Goal: Task Accomplishment & Management: Use online tool/utility

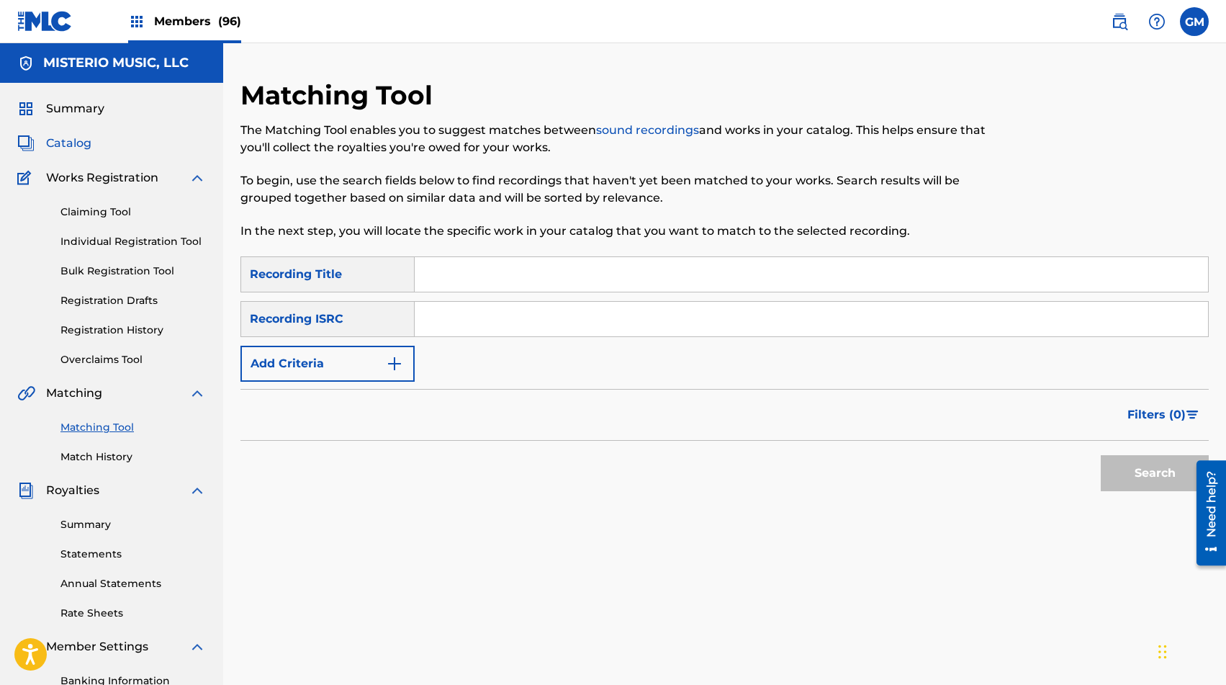
click at [76, 145] on span "Catalog" at bounding box center [68, 143] width 45 height 17
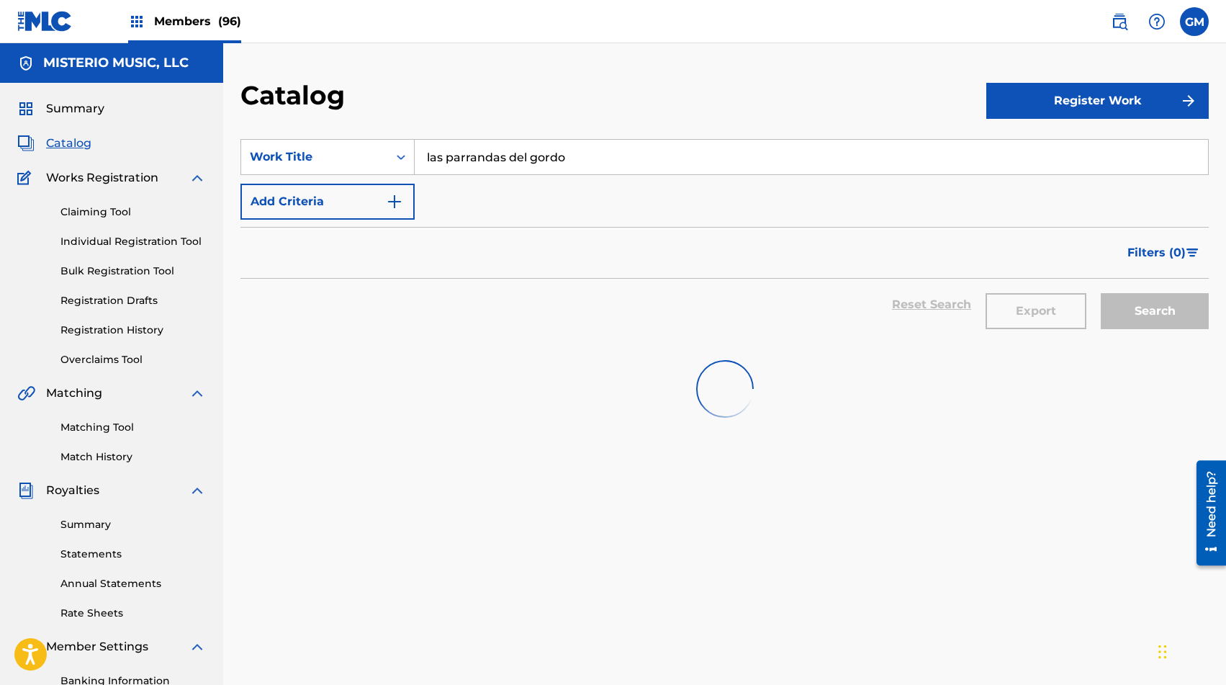
click at [512, 157] on input "las parrandas del gordo" at bounding box center [811, 157] width 793 height 35
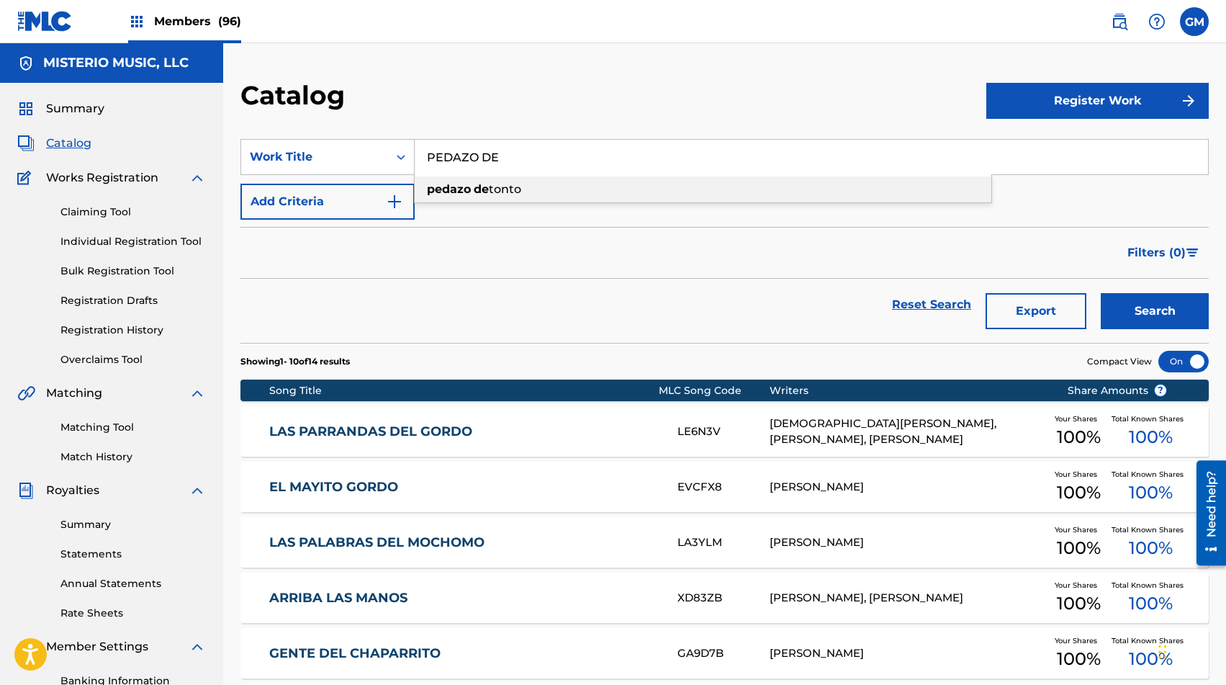
click at [520, 189] on span "tonto" at bounding box center [505, 189] width 32 height 14
type input "pedazo de tonto"
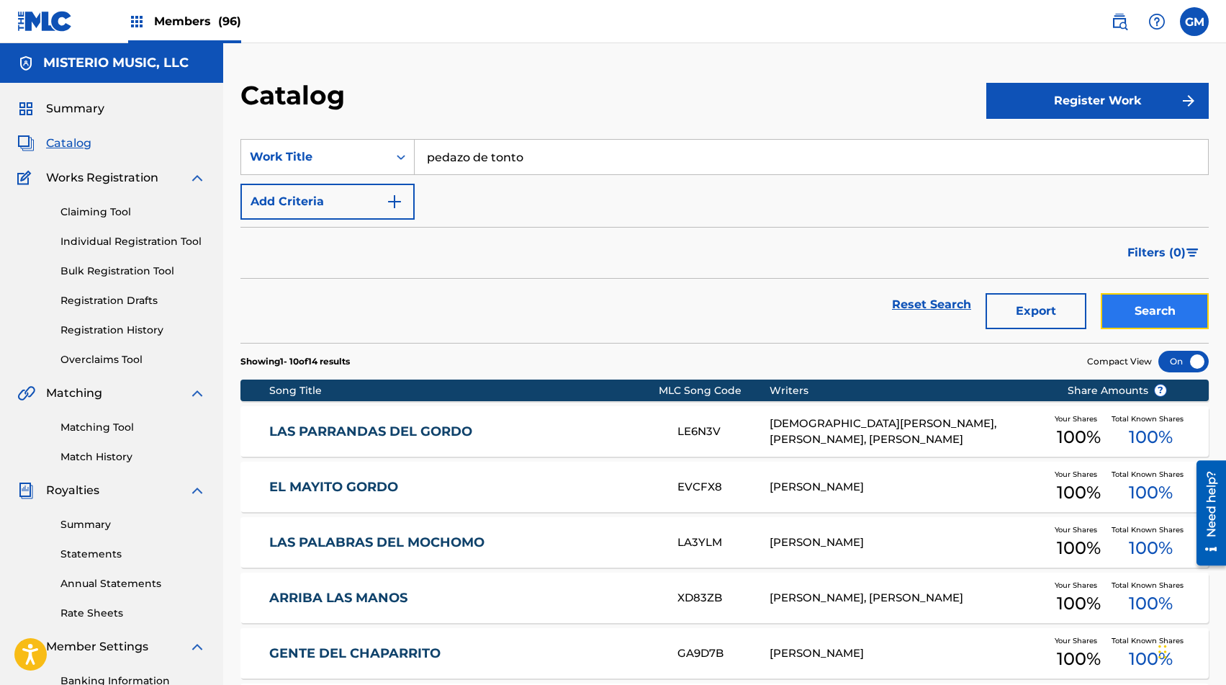
click at [1153, 324] on button "Search" at bounding box center [1155, 311] width 108 height 36
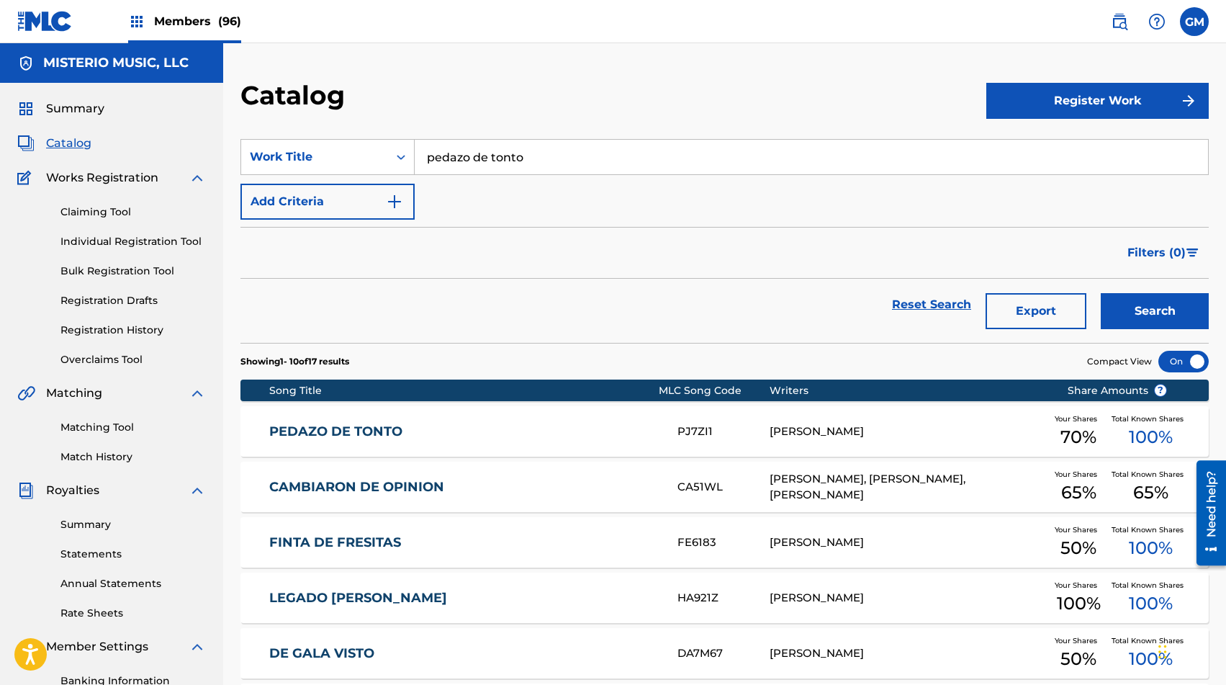
click at [485, 430] on link "PEDAZO DE TONTO" at bounding box center [463, 431] width 389 height 17
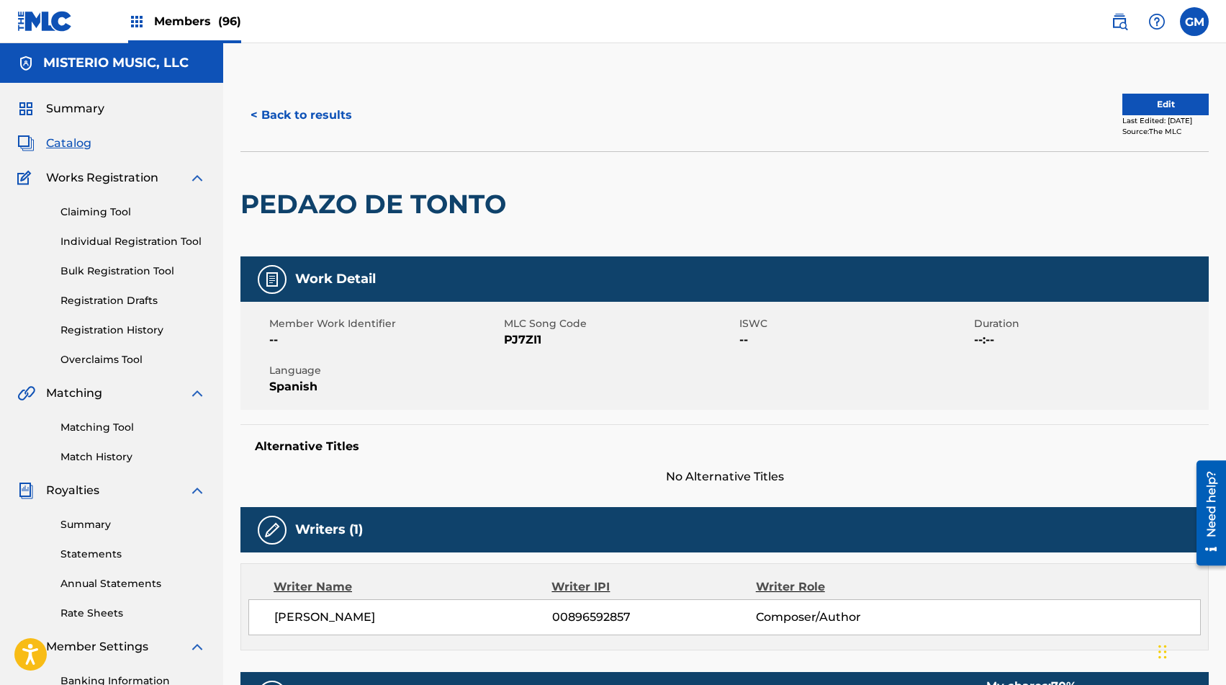
click at [525, 343] on span "PJ7ZI1" at bounding box center [619, 339] width 231 height 17
copy span "PJ7ZI1"
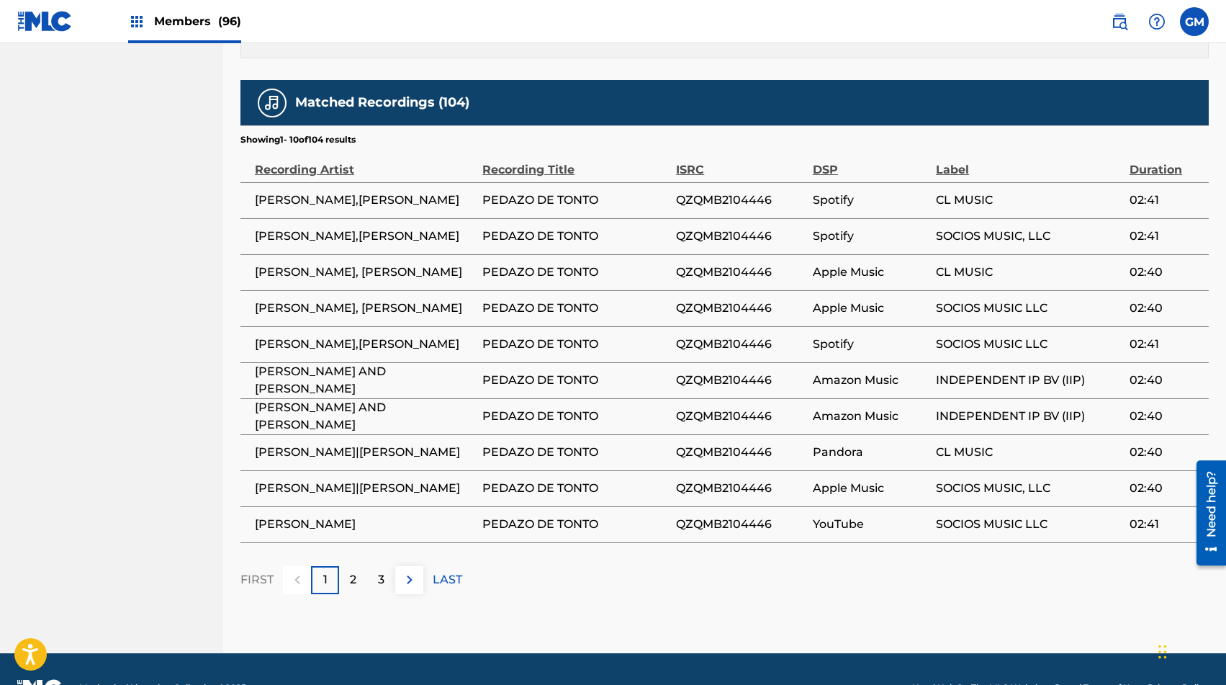
scroll to position [916, 0]
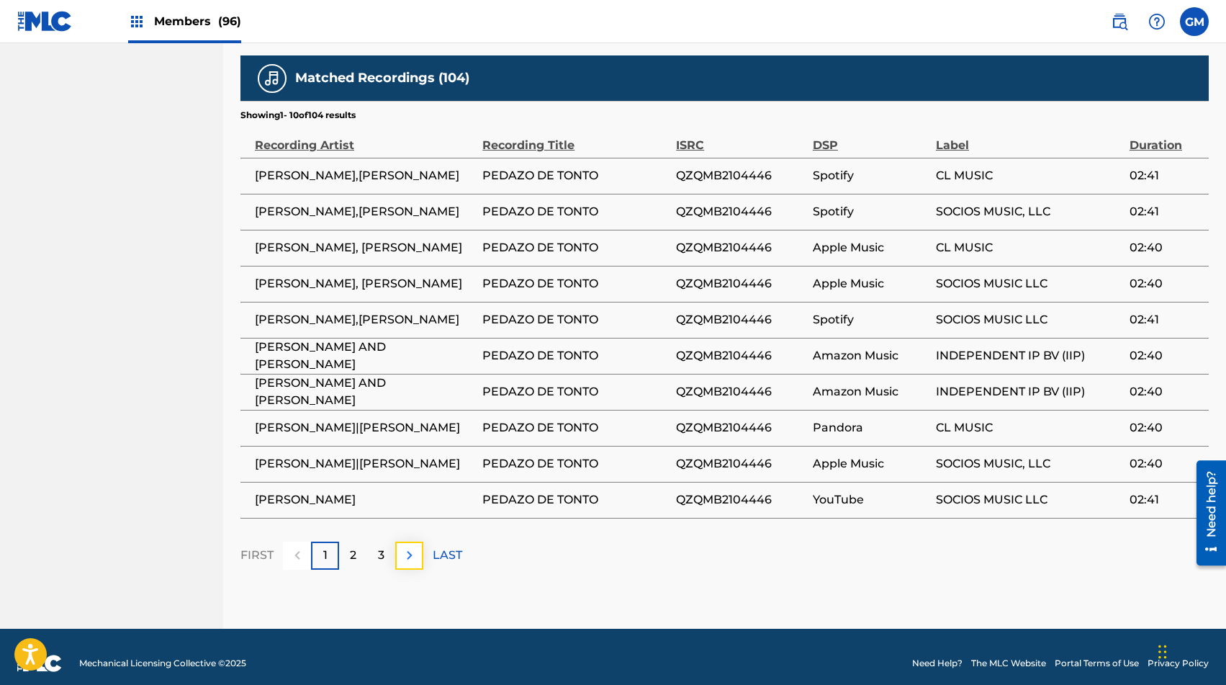
click at [420, 541] on button at bounding box center [409, 555] width 28 height 28
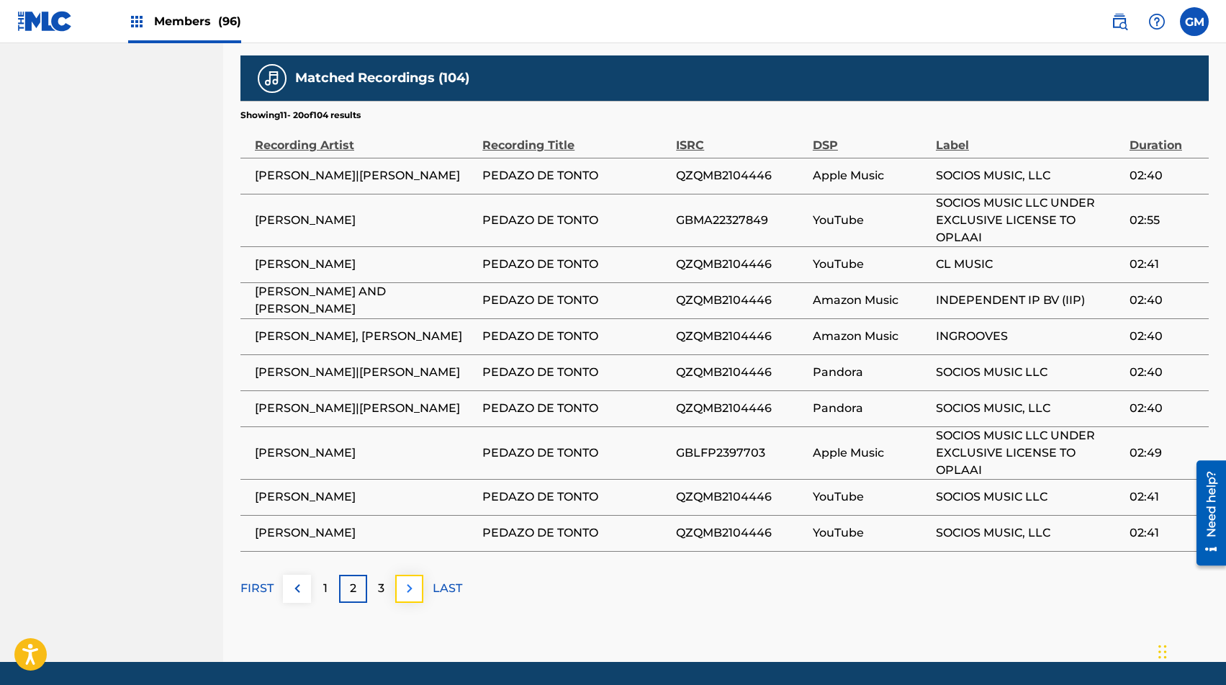
click at [401, 579] on img at bounding box center [409, 587] width 17 height 17
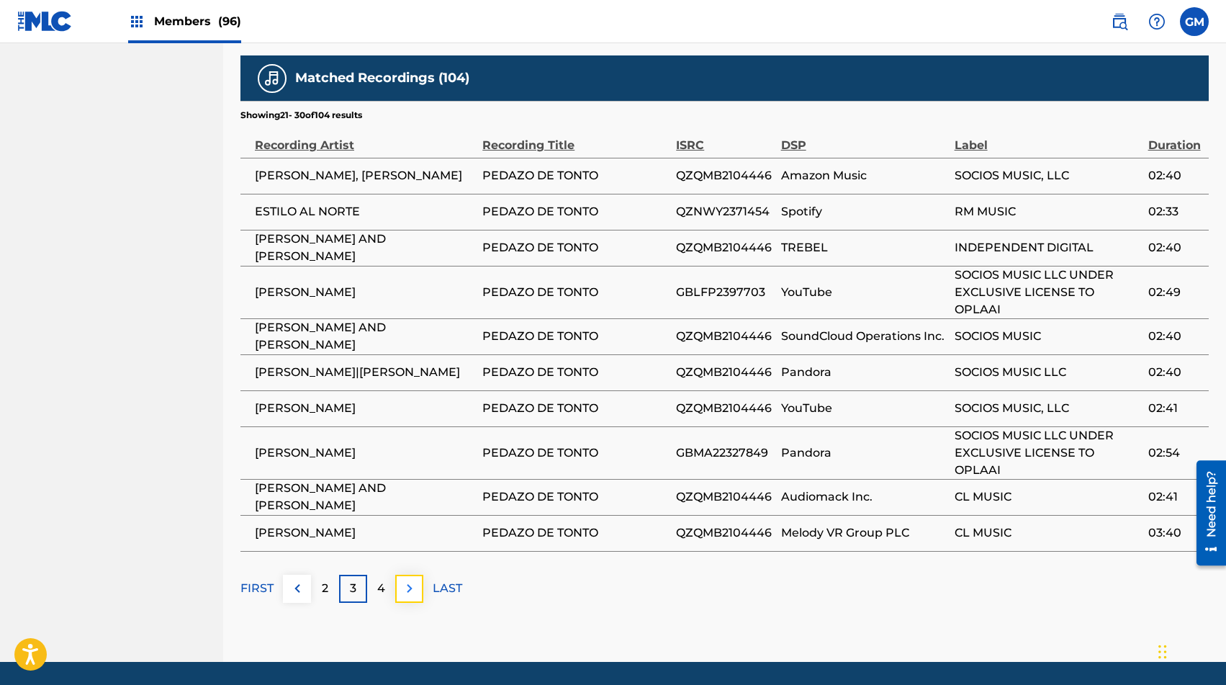
click at [417, 579] on img at bounding box center [409, 587] width 17 height 17
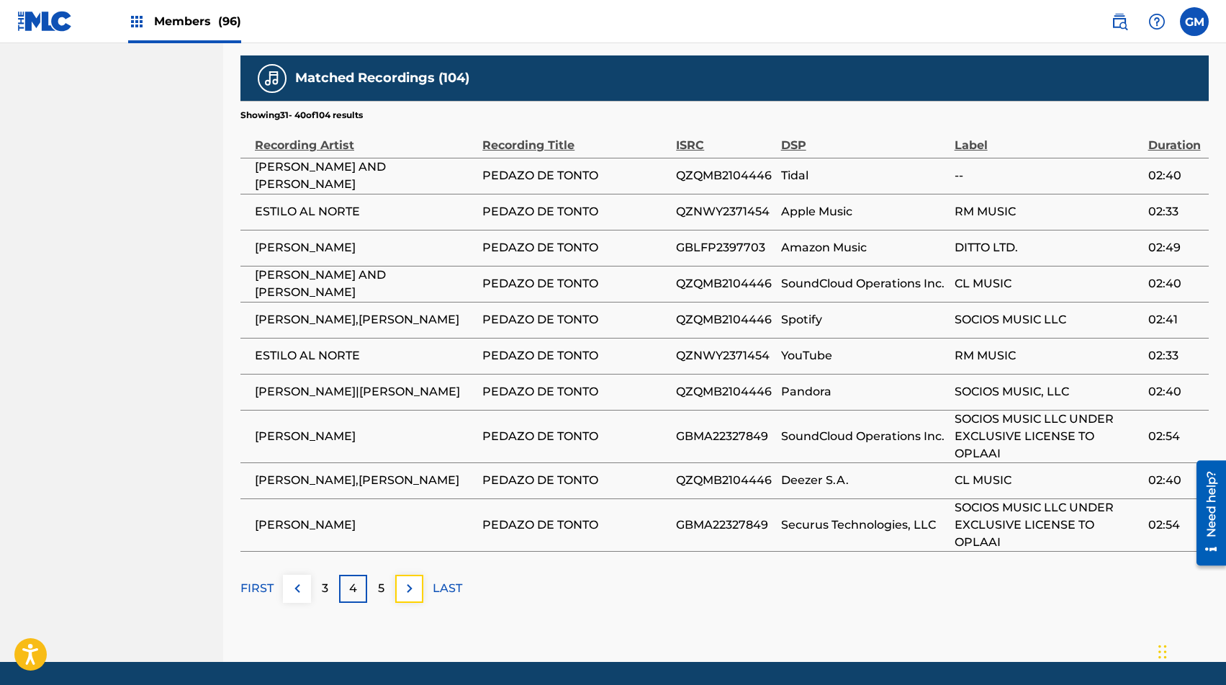
click at [417, 579] on img at bounding box center [409, 587] width 17 height 17
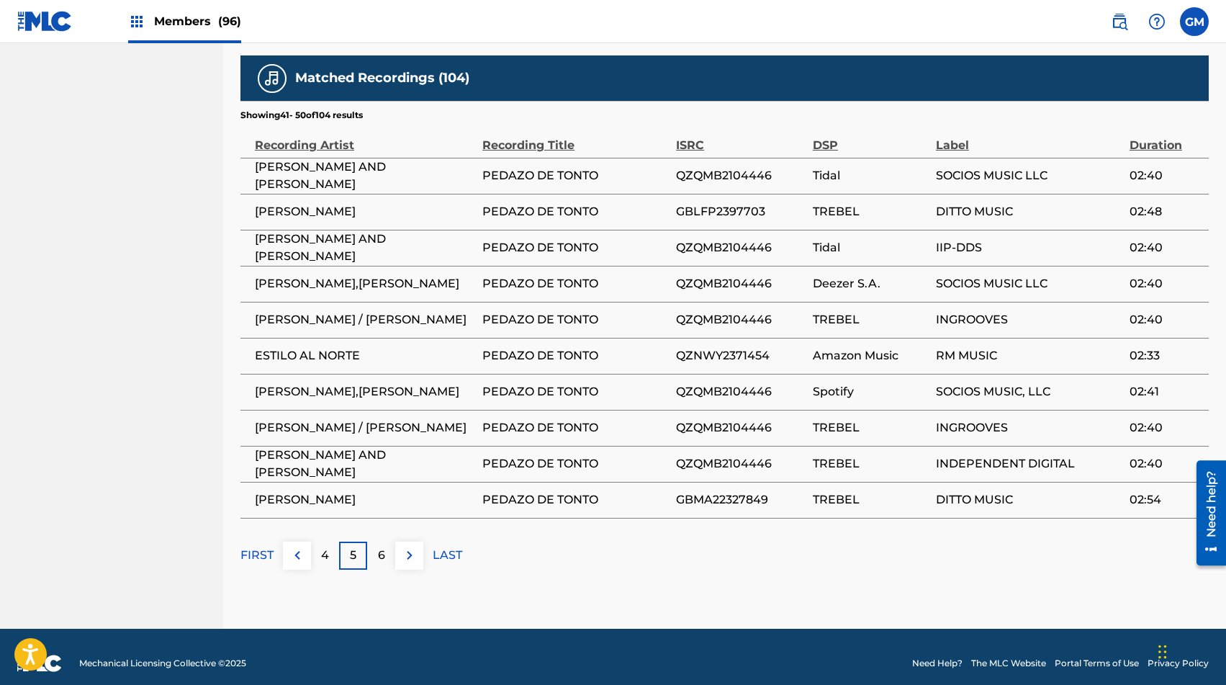
click at [407, 541] on button at bounding box center [409, 555] width 28 height 28
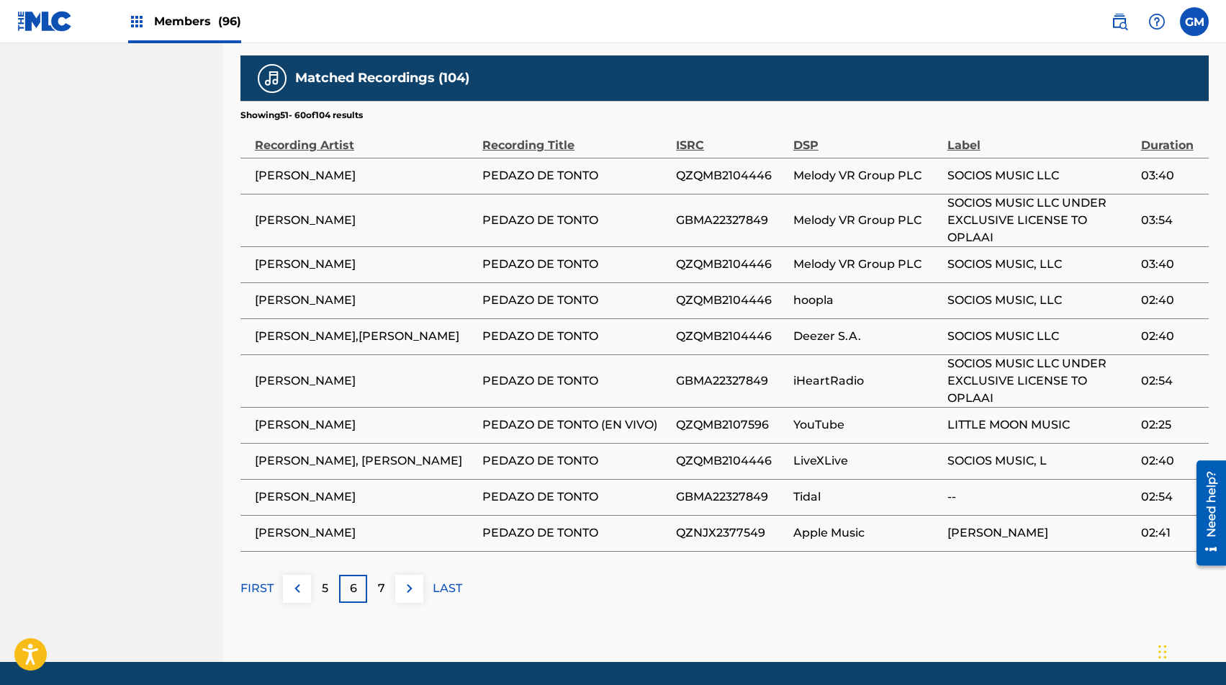
click at [287, 416] on span "[PERSON_NAME]" at bounding box center [365, 424] width 220 height 17
copy div "[PERSON_NAME]"
click at [279, 531] on td "[PERSON_NAME]" at bounding box center [361, 533] width 242 height 36
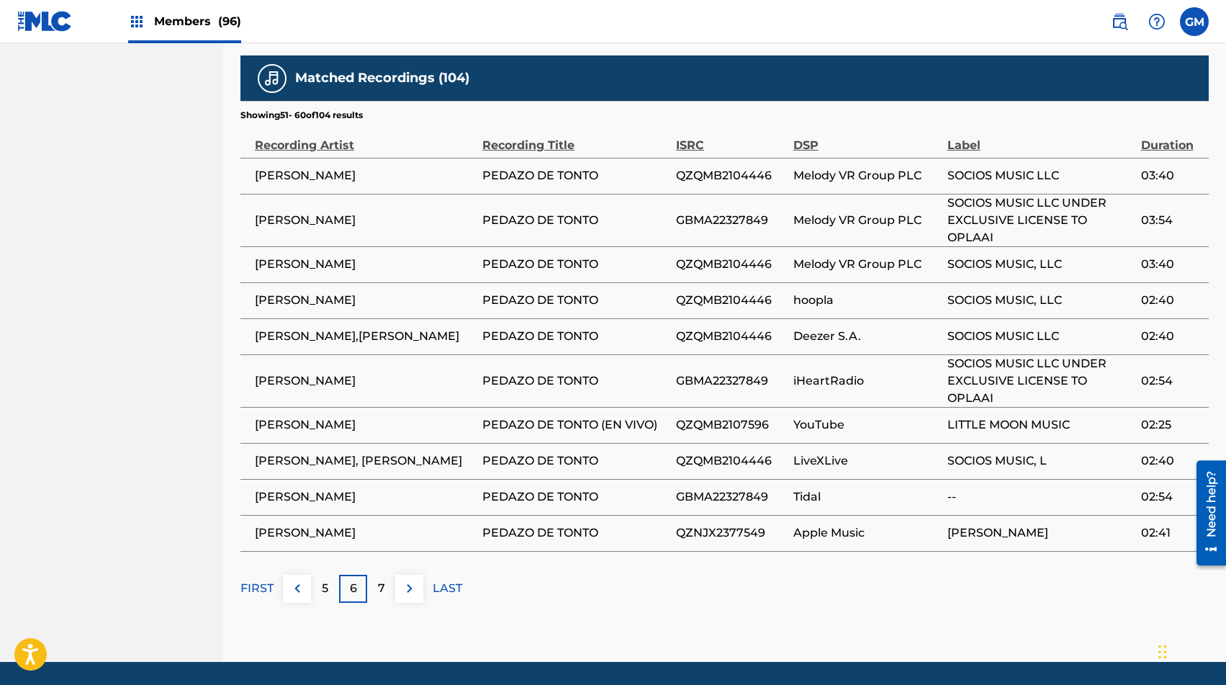
click at [279, 531] on td "[PERSON_NAME]" at bounding box center [361, 533] width 242 height 36
copy div "[PERSON_NAME]"
click at [411, 551] on div "Matched Recordings (104) Showing 51 - 60 of 104 results Recording Artist Record…" at bounding box center [724, 328] width 968 height 547
click at [413, 579] on img at bounding box center [409, 587] width 17 height 17
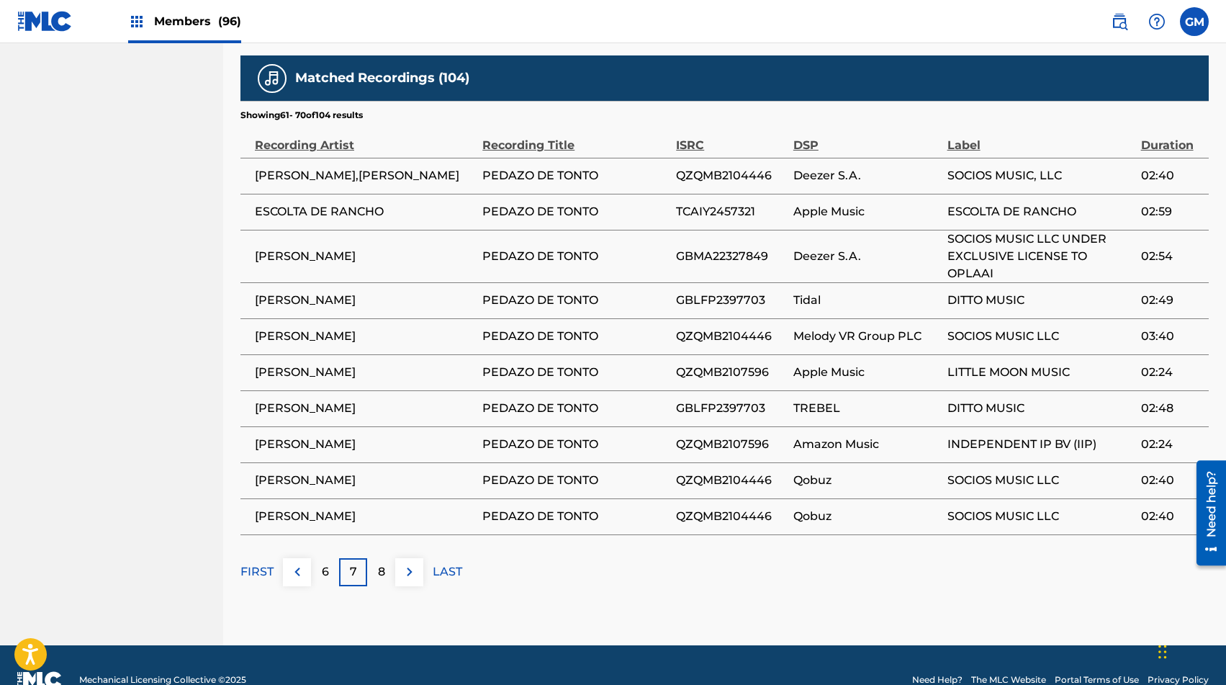
click at [266, 208] on td "ESCOLTA DE RANCHO" at bounding box center [361, 212] width 242 height 36
copy div "ESCOLTA DE RANCHO"
click at [268, 203] on span "ESCOLTA DE RANCHO" at bounding box center [365, 211] width 220 height 17
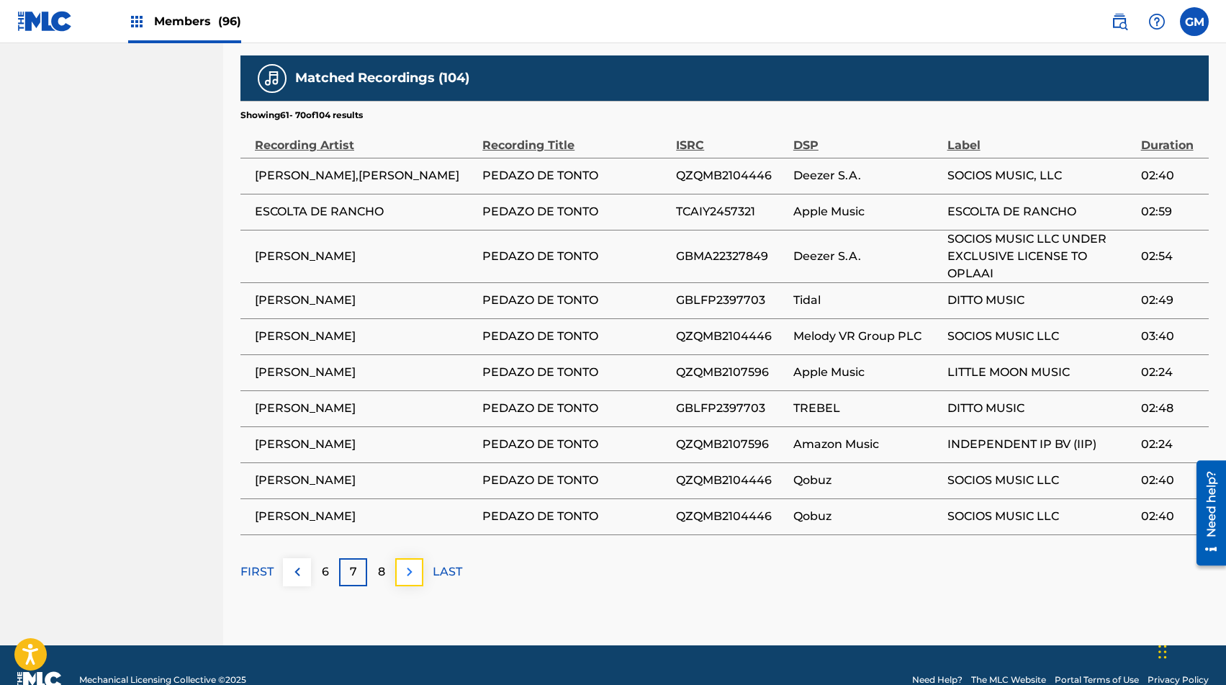
click at [405, 564] on img at bounding box center [409, 571] width 17 height 17
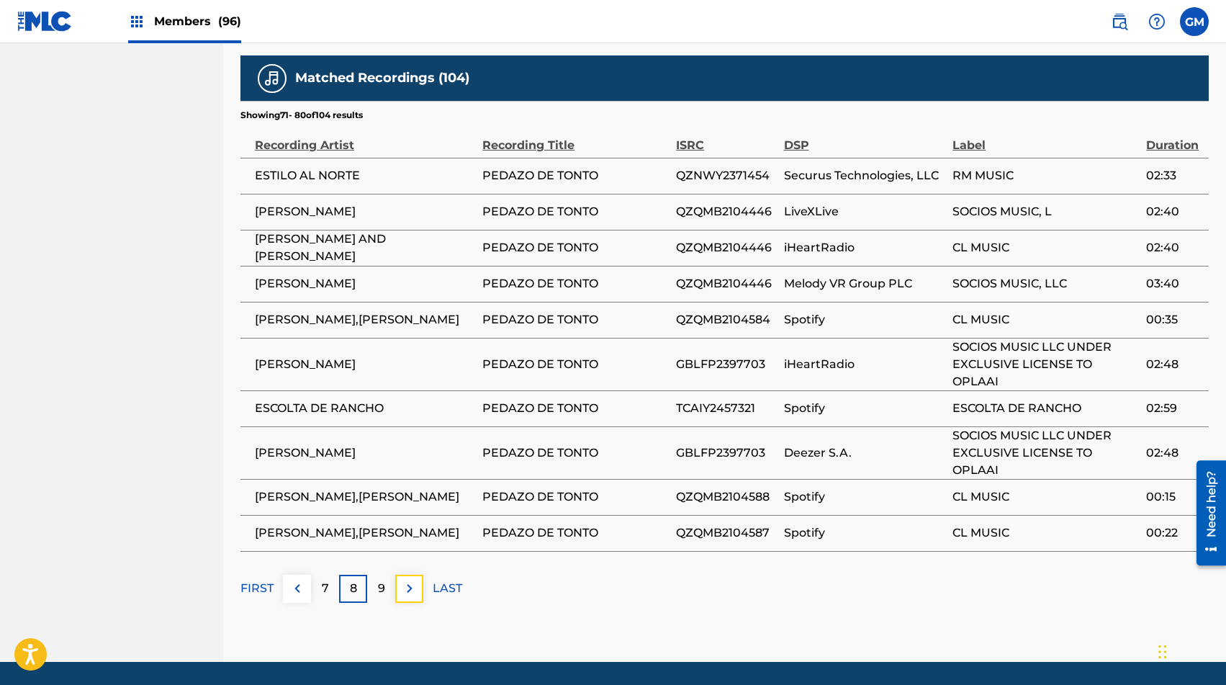
click at [405, 574] on button at bounding box center [409, 588] width 28 height 28
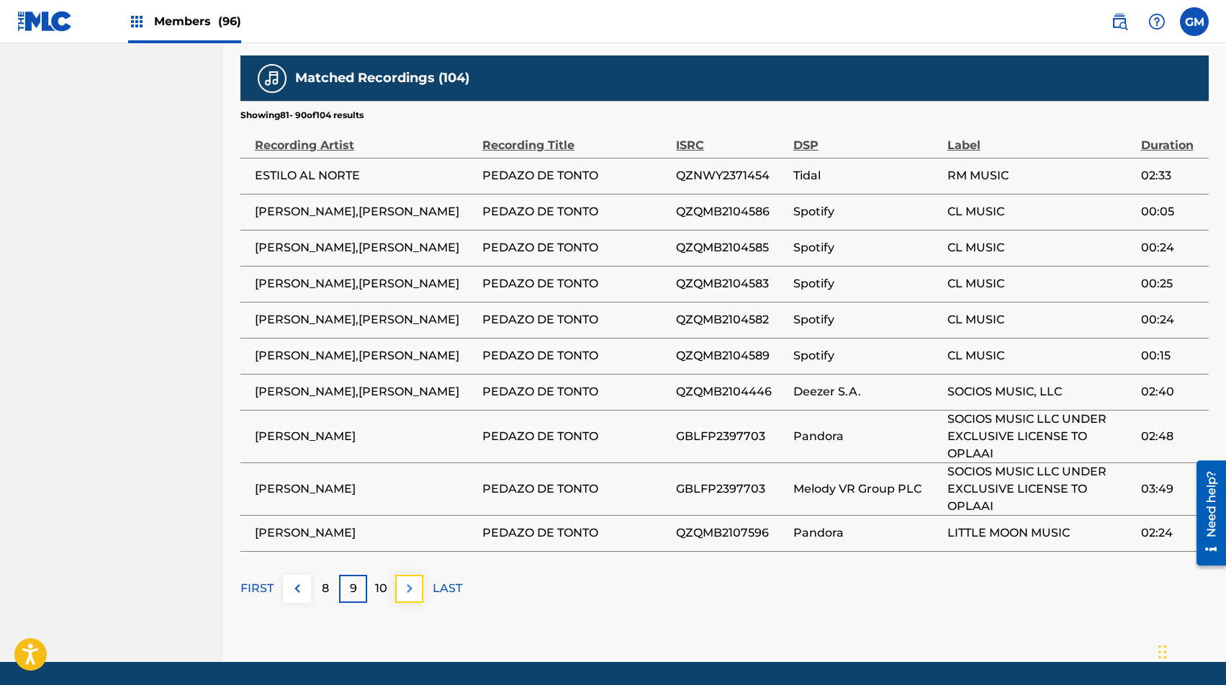
click at [406, 579] on img at bounding box center [409, 587] width 17 height 17
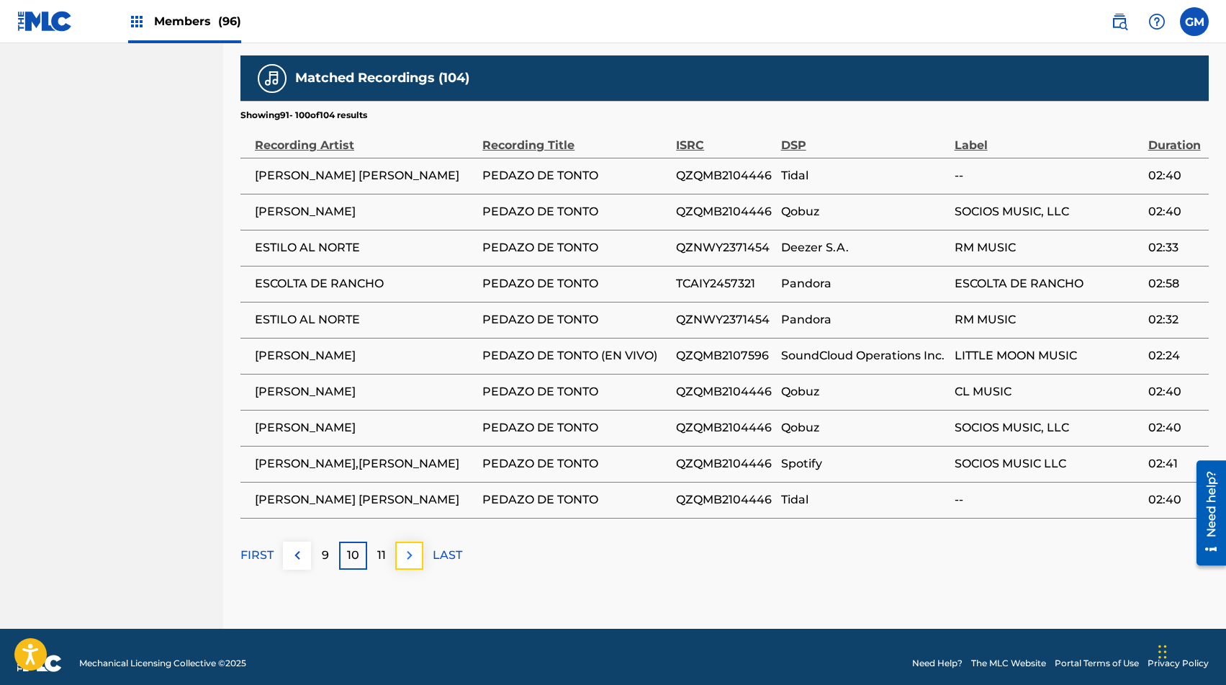
click at [408, 552] on button at bounding box center [409, 555] width 28 height 28
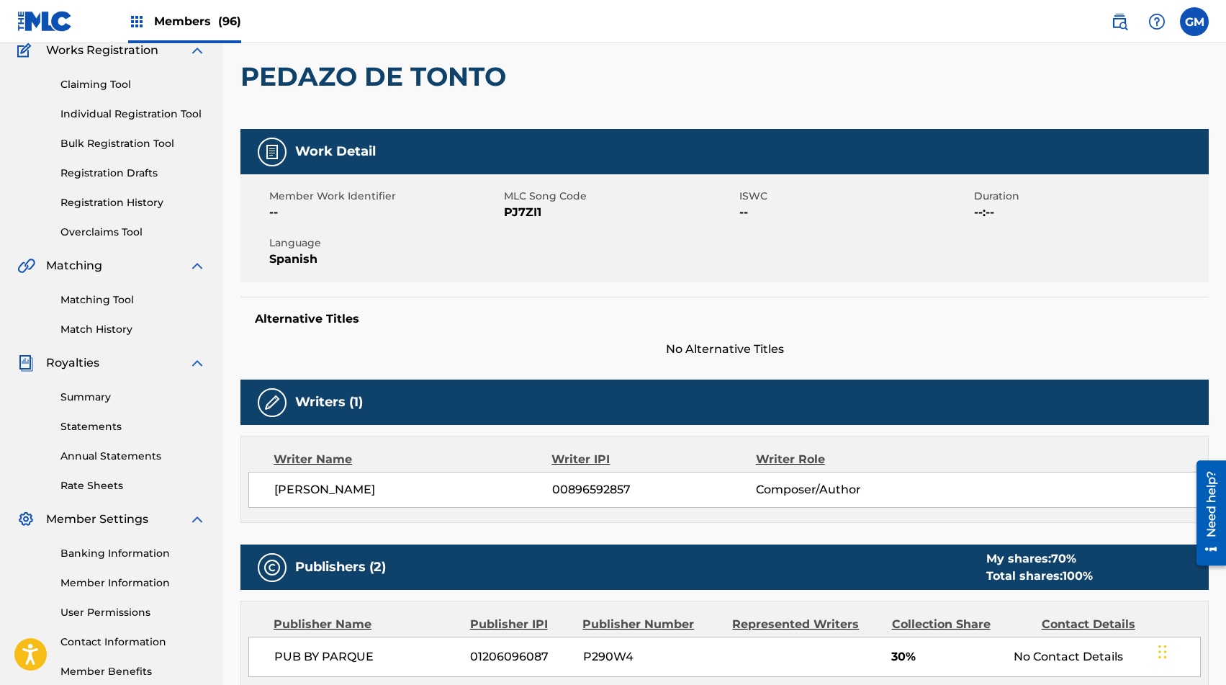
scroll to position [112, 0]
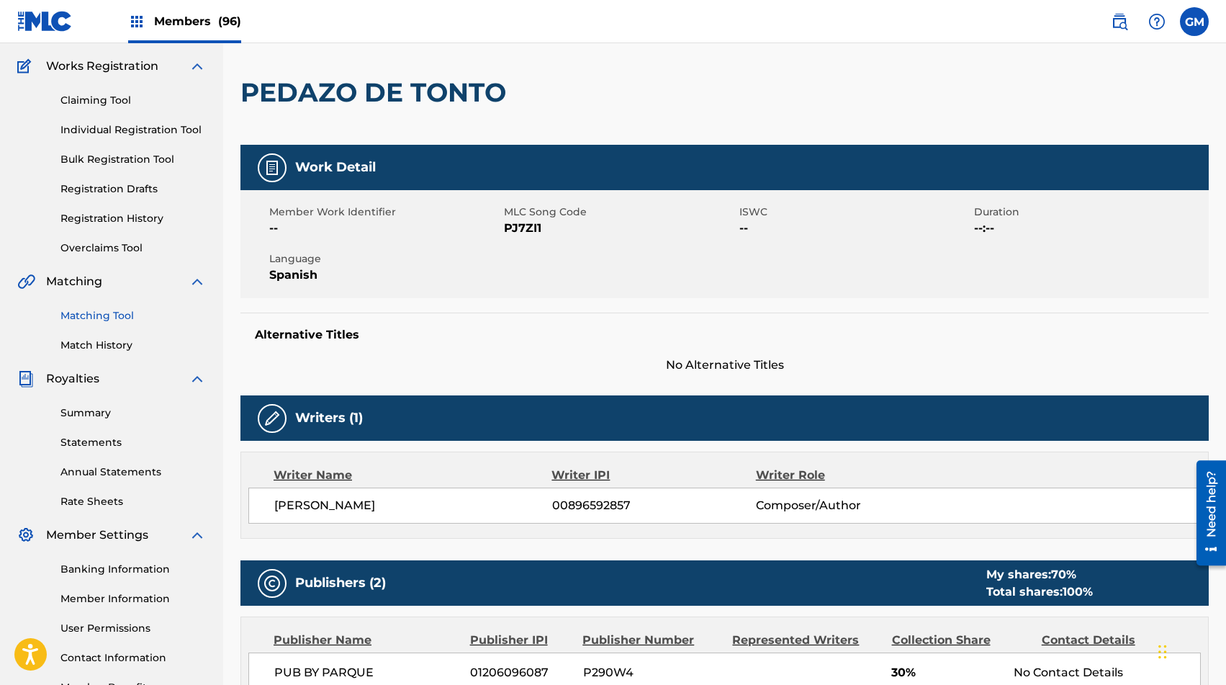
click at [109, 311] on link "Matching Tool" at bounding box center [132, 315] width 145 height 15
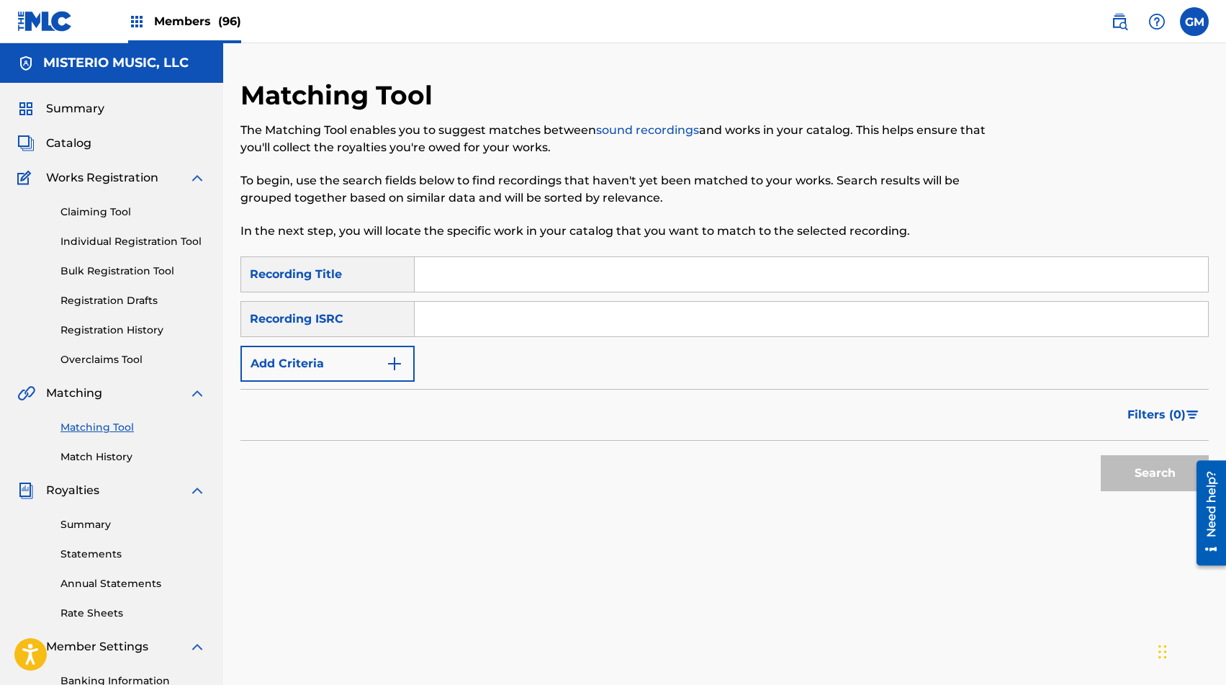
click at [423, 265] on input "Search Form" at bounding box center [811, 274] width 793 height 35
type input "PEDAZO DE TONTO"
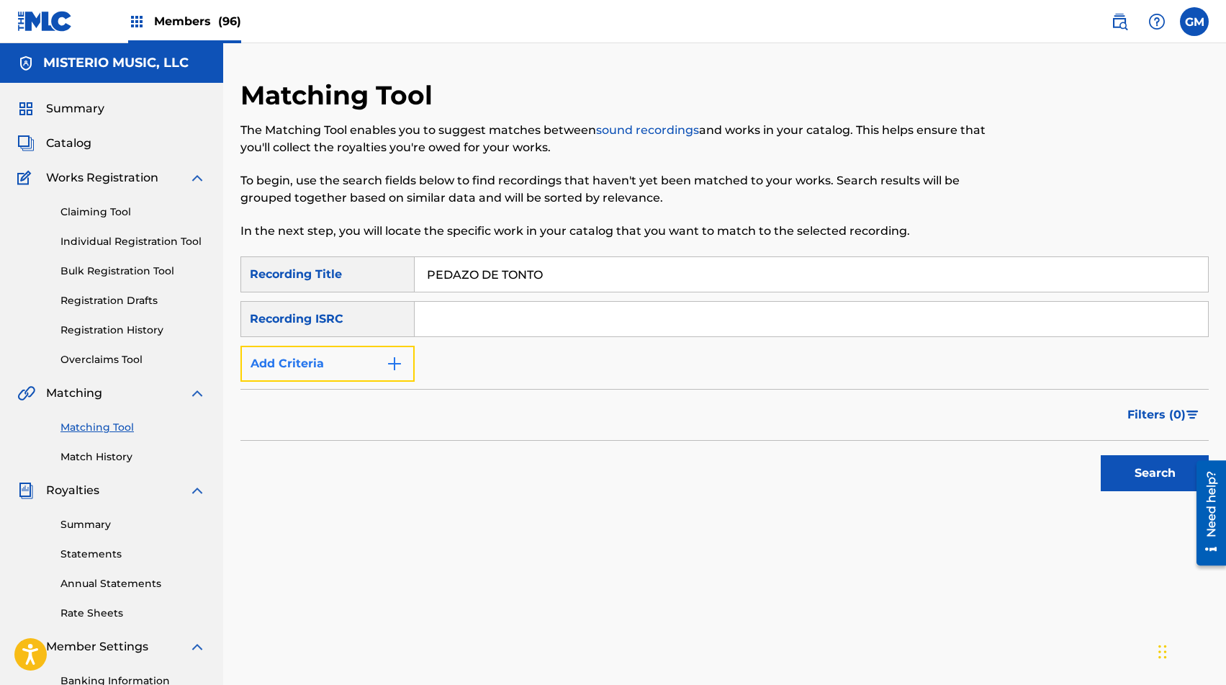
click at [346, 360] on button "Add Criteria" at bounding box center [327, 363] width 174 height 36
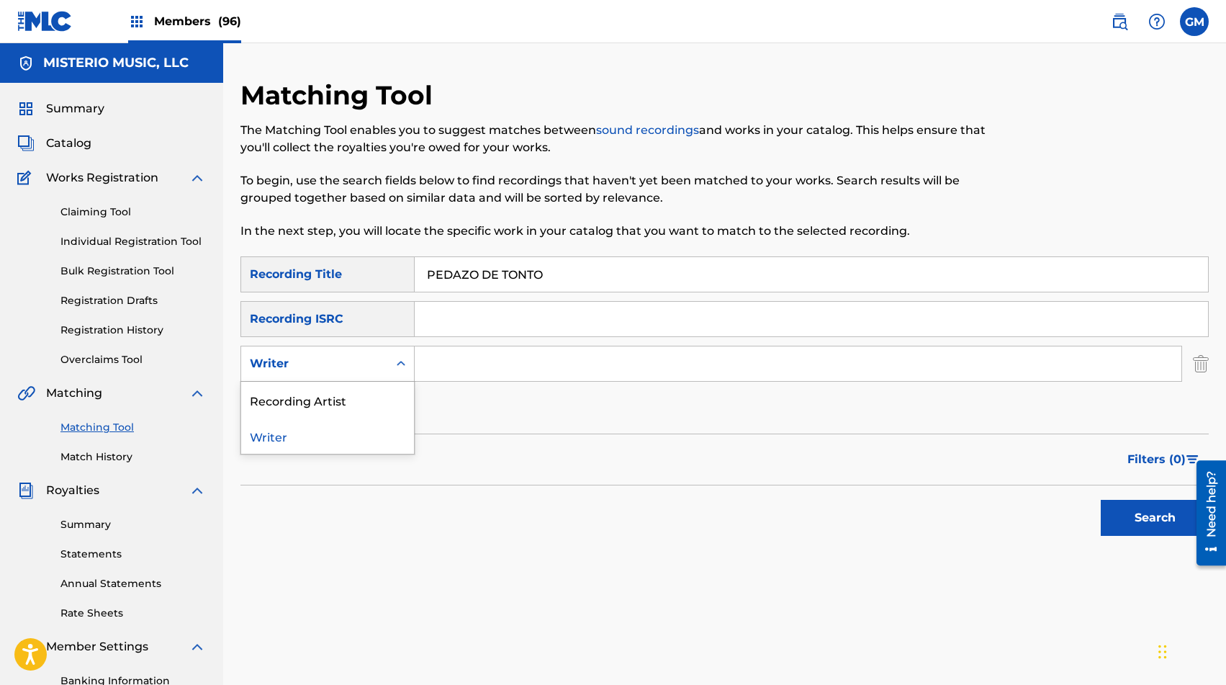
click at [346, 360] on div "Writer" at bounding box center [315, 363] width 130 height 17
click at [353, 415] on div "Recording Artist" at bounding box center [327, 399] width 173 height 36
click at [358, 415] on button "Add Criteria" at bounding box center [327, 408] width 174 height 36
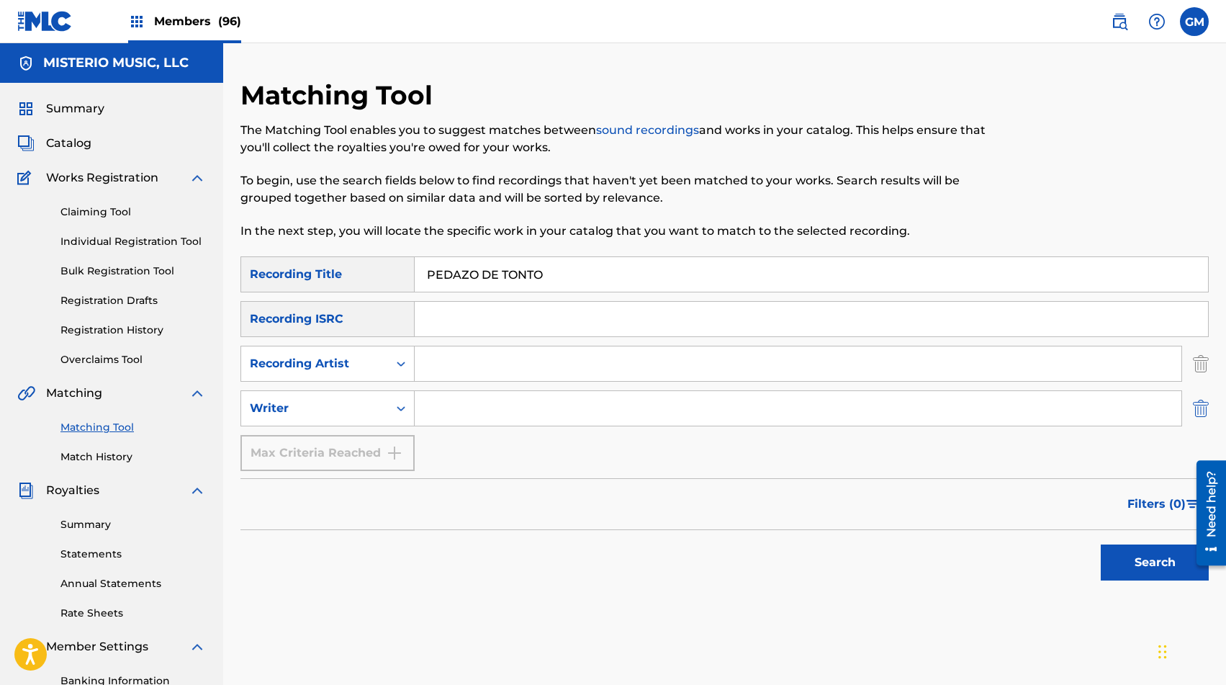
click at [1199, 412] on img "Search Form" at bounding box center [1201, 408] width 16 height 36
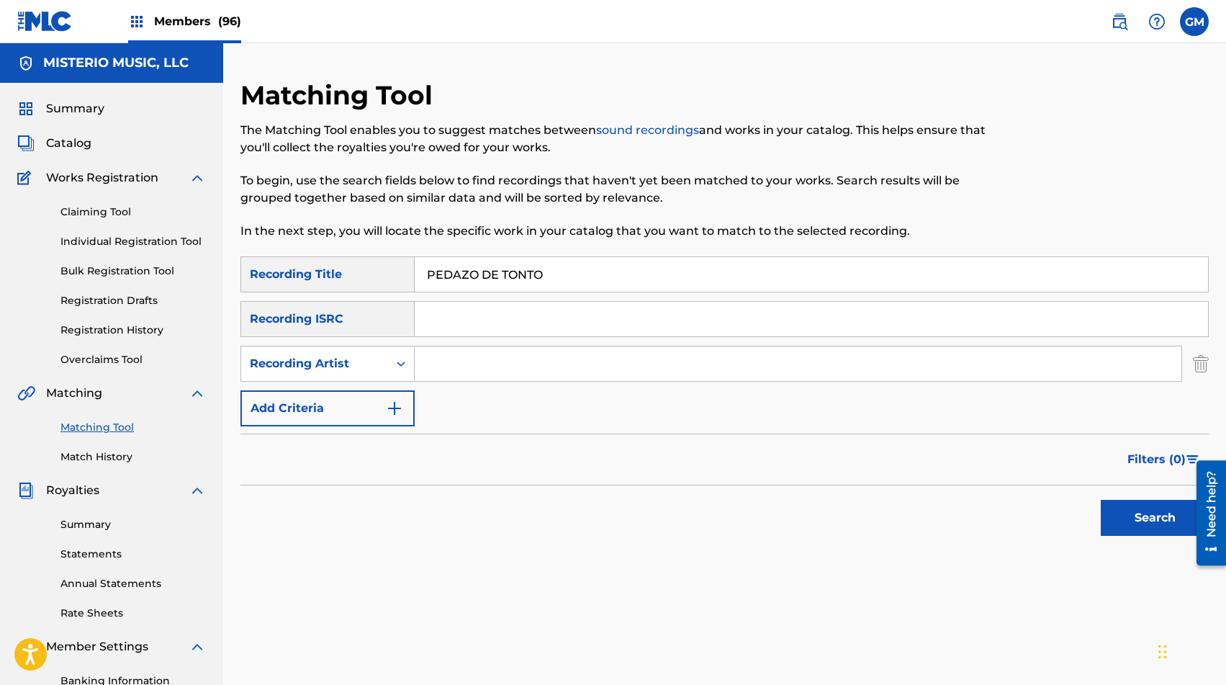
click at [584, 362] on input "Search Form" at bounding box center [798, 363] width 767 height 35
paste input "ESTILO AL NORTE"
click at [1150, 513] on button "Search" at bounding box center [1155, 518] width 108 height 36
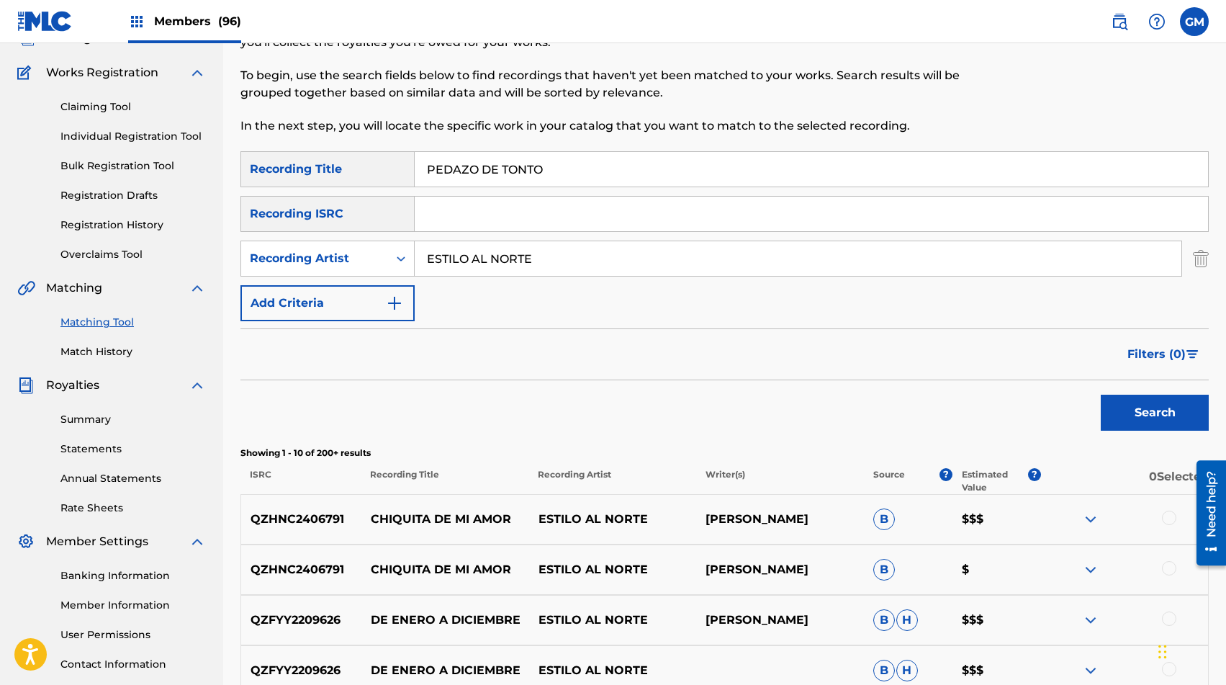
scroll to position [83, 0]
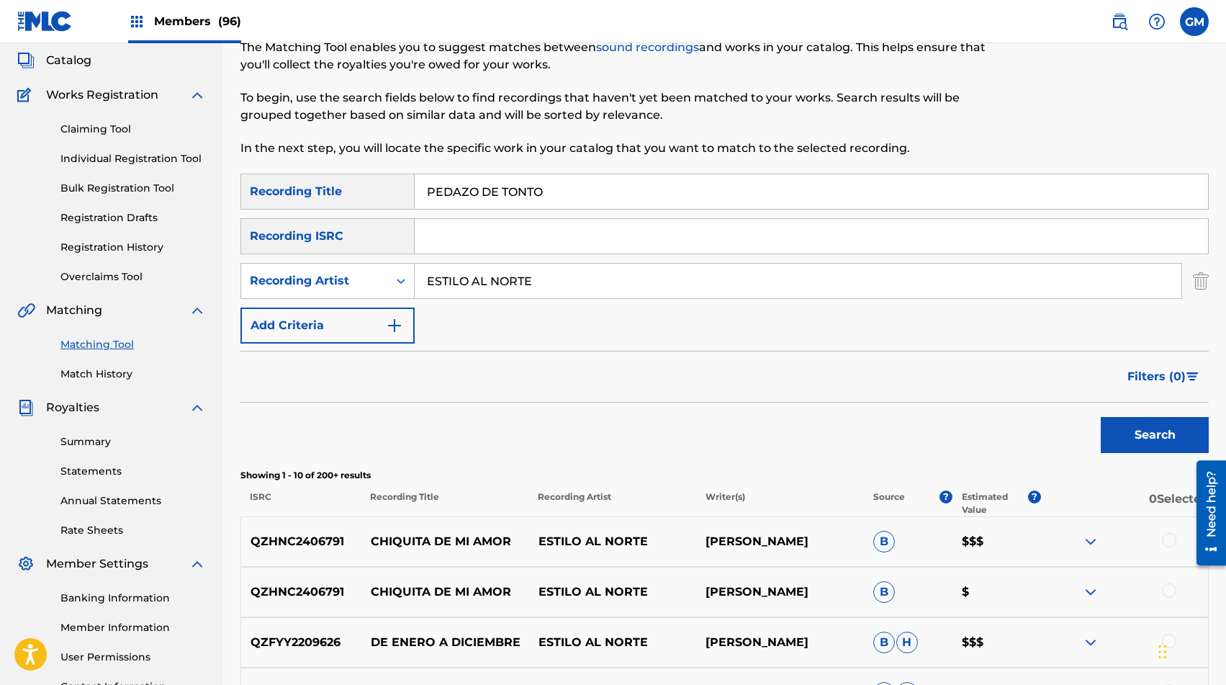
click at [456, 281] on input "ESTILO AL NORTE" at bounding box center [798, 280] width 767 height 35
click at [1129, 436] on button "Search" at bounding box center [1155, 435] width 108 height 36
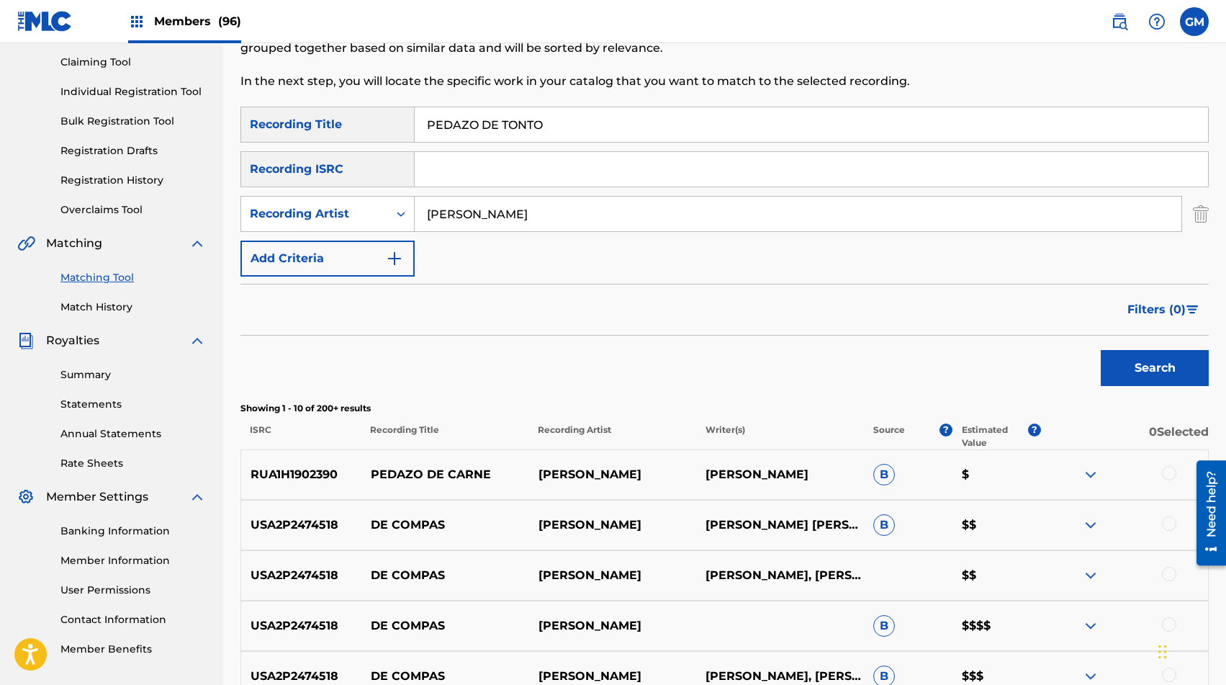
scroll to position [0, 0]
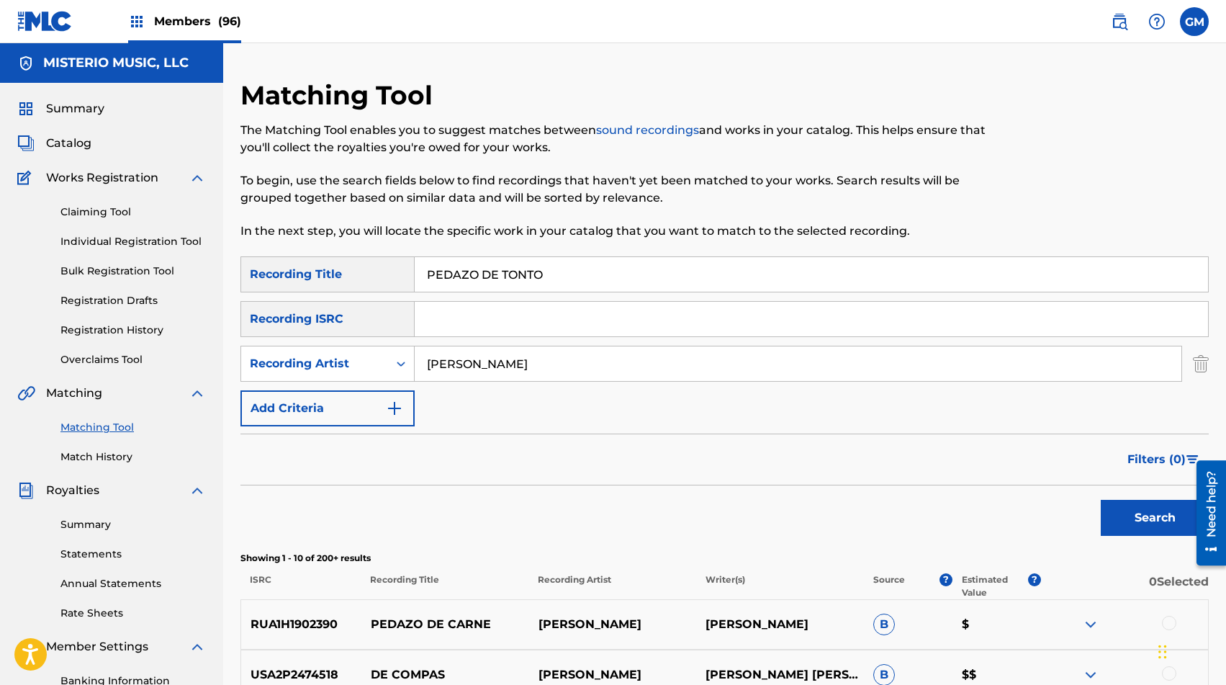
click at [501, 351] on input "[PERSON_NAME]" at bounding box center [798, 363] width 767 height 35
click at [1126, 525] on button "Search" at bounding box center [1155, 518] width 108 height 36
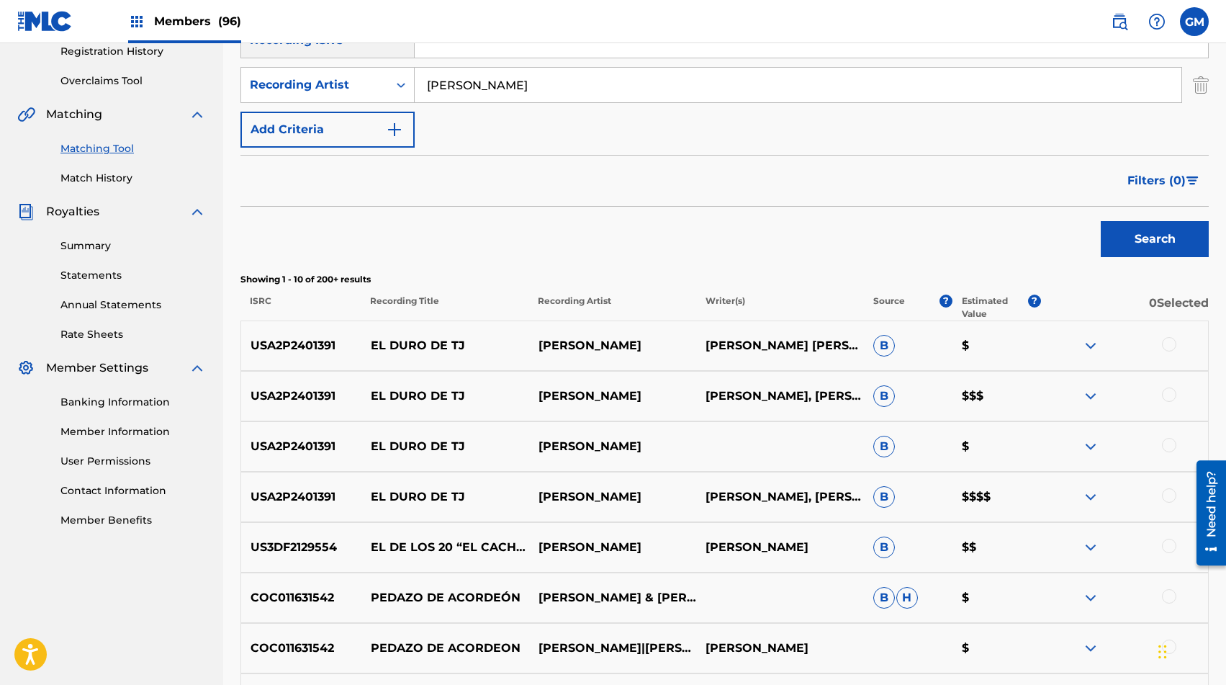
scroll to position [227, 0]
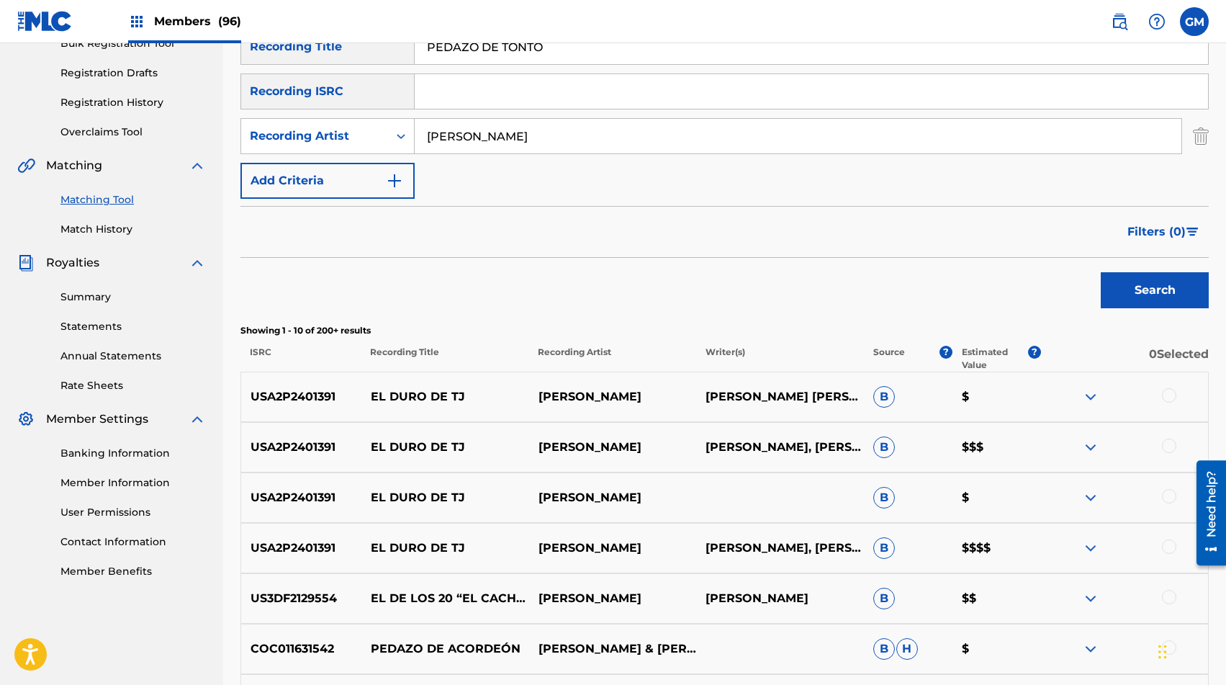
click at [524, 133] on input "[PERSON_NAME]" at bounding box center [798, 136] width 767 height 35
click at [1146, 298] on button "Search" at bounding box center [1155, 290] width 108 height 36
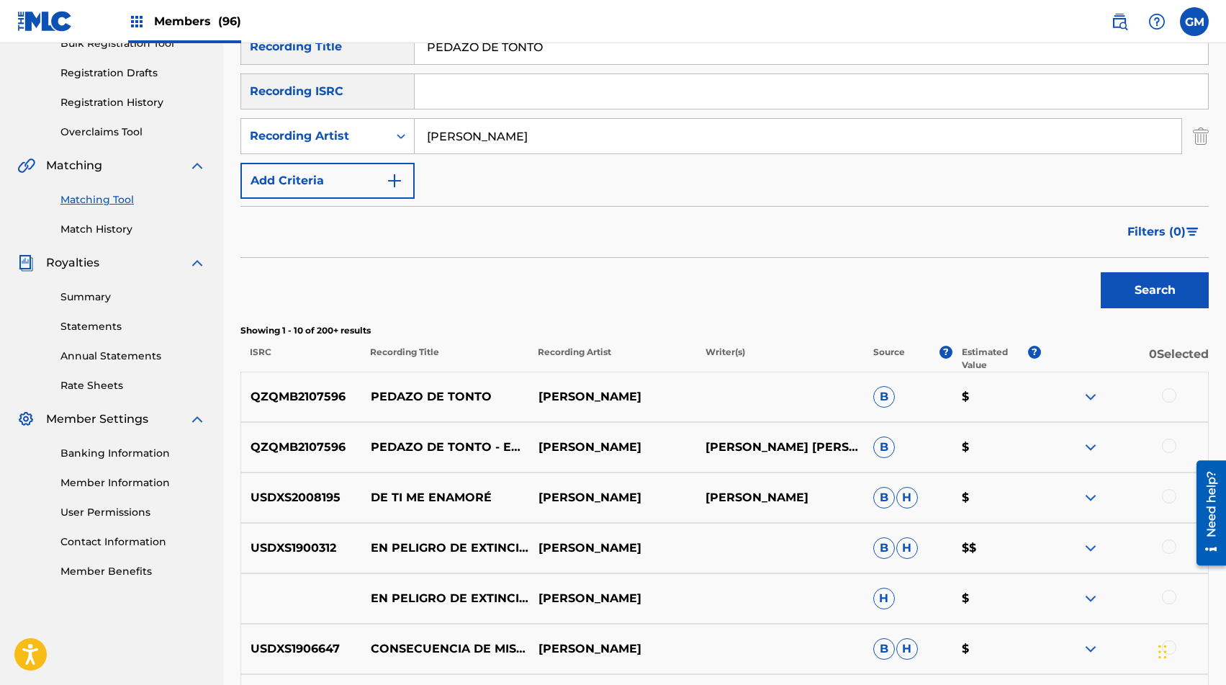
click at [1165, 441] on div at bounding box center [1169, 445] width 14 height 14
click at [1166, 391] on div at bounding box center [1169, 395] width 14 height 14
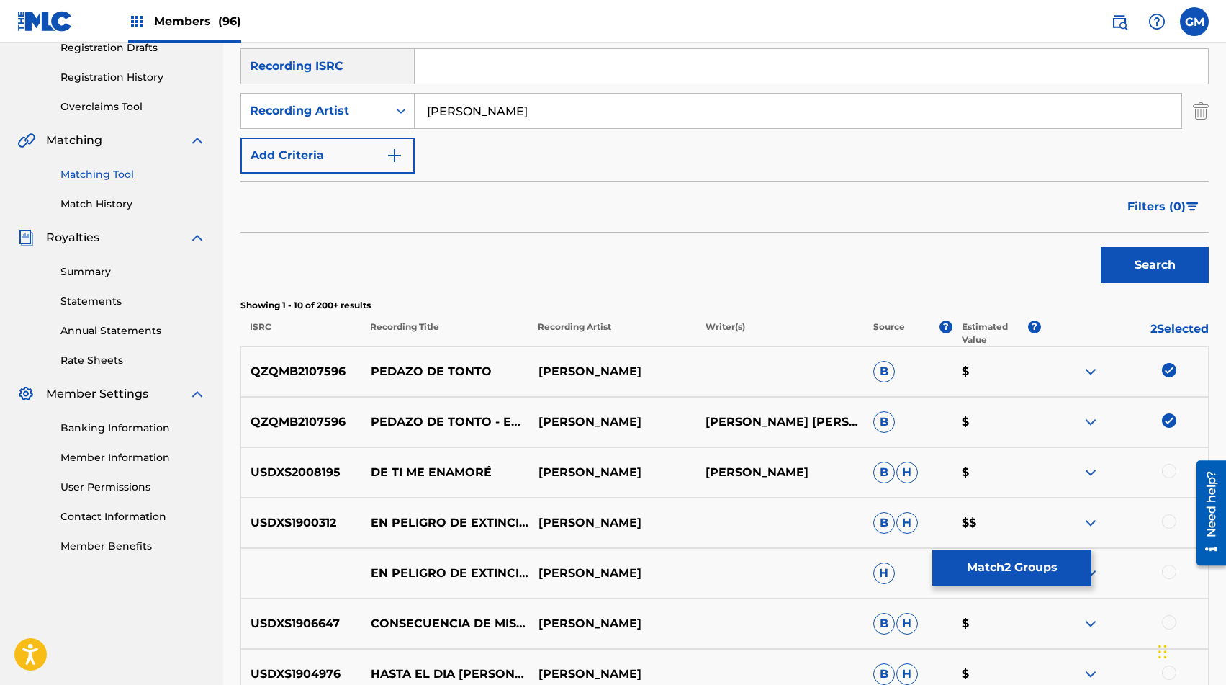
scroll to position [248, 0]
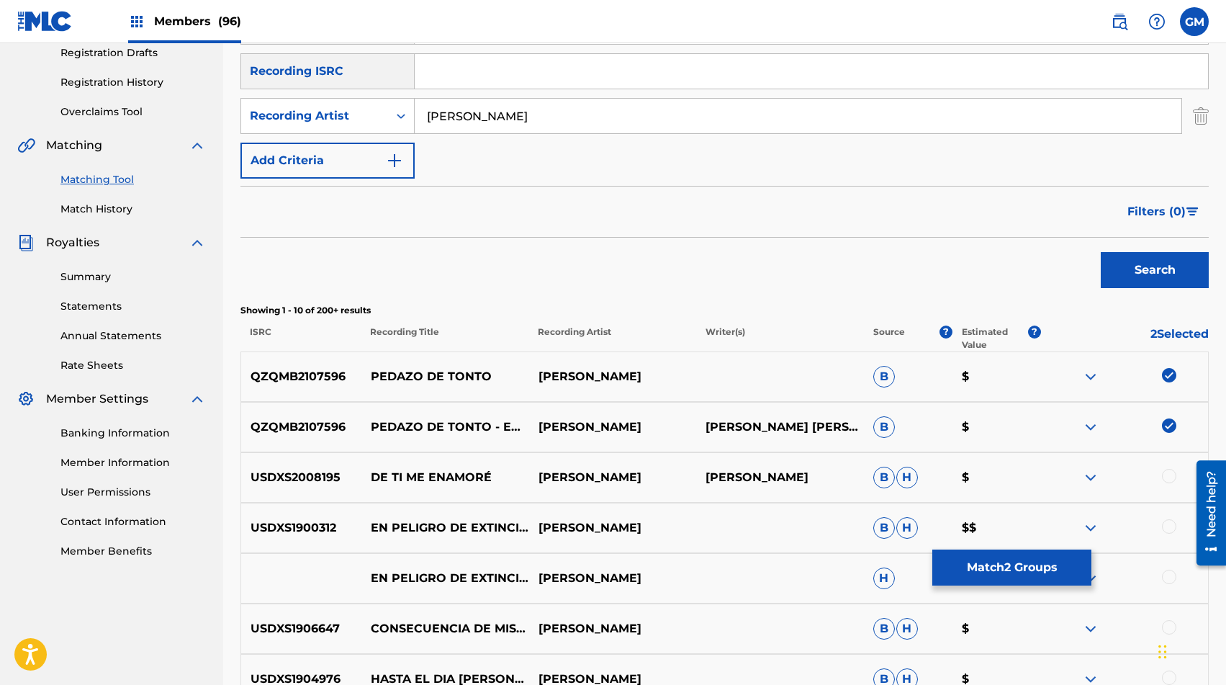
click at [672, 117] on input "[PERSON_NAME]" at bounding box center [798, 116] width 767 height 35
paste input "[PERSON_NAME]"
click at [1157, 276] on button "Search" at bounding box center [1155, 270] width 108 height 36
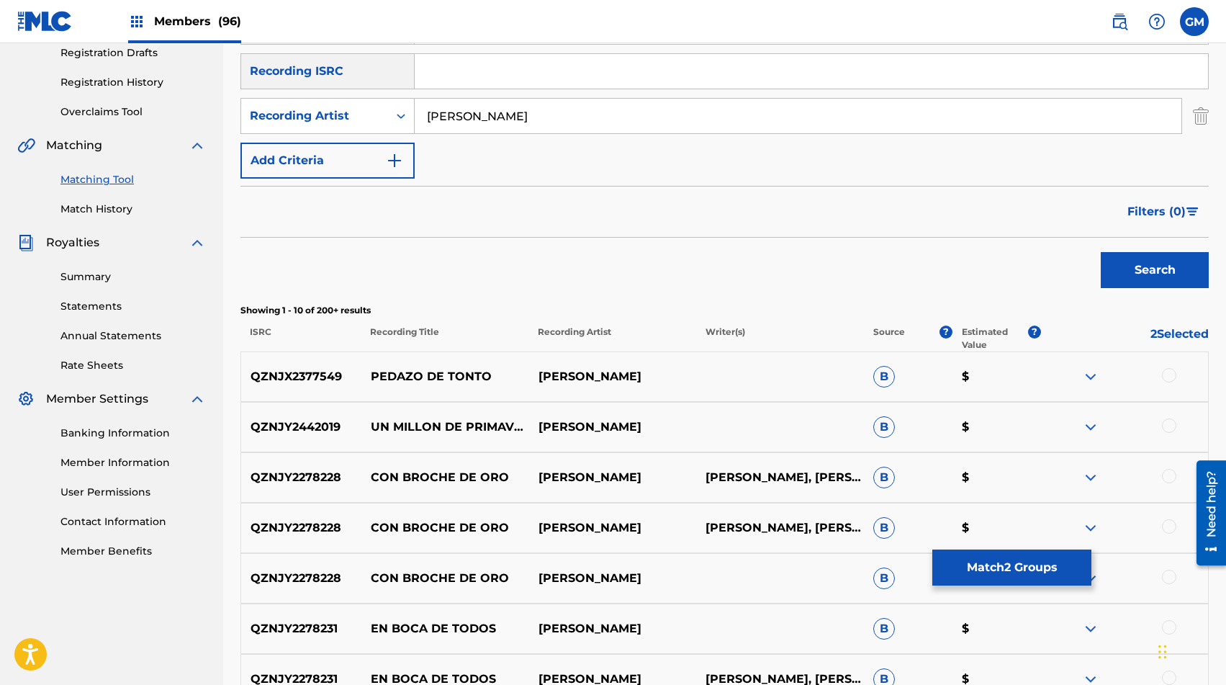
click at [1166, 378] on div at bounding box center [1169, 375] width 14 height 14
click at [618, 122] on input "[PERSON_NAME]" at bounding box center [798, 116] width 767 height 35
paste input "ESCOLTA DE RANCH"
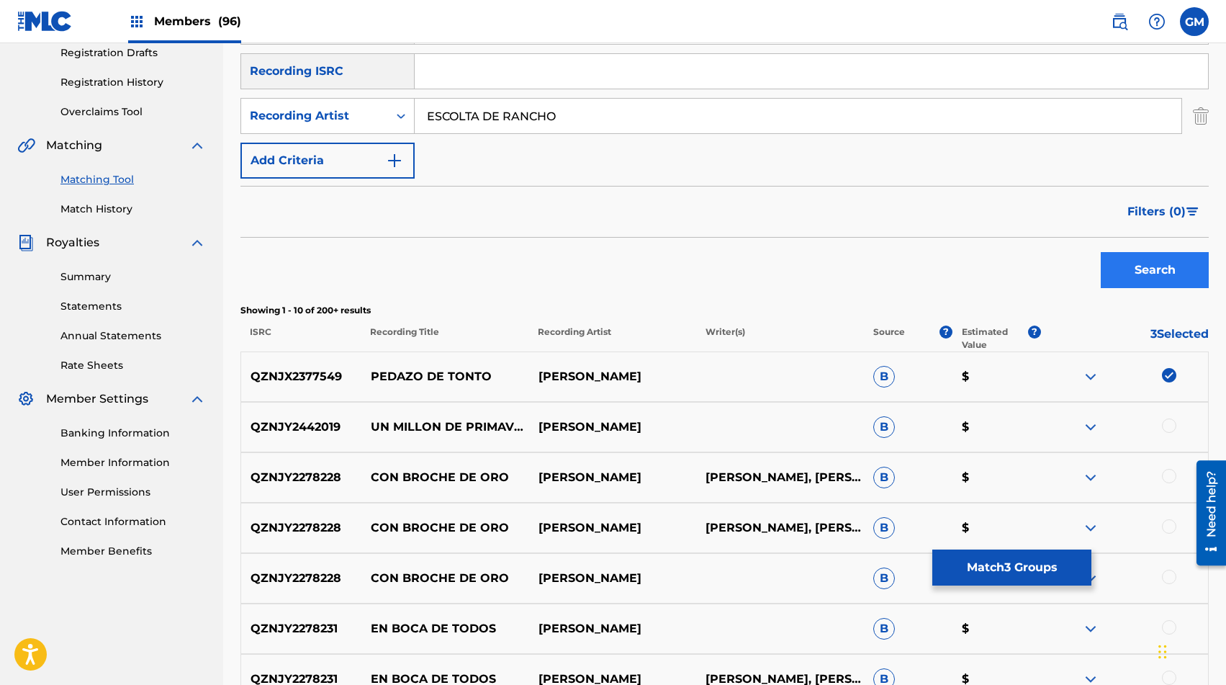
type input "ESCOLTA DE RANCHO"
click at [1167, 263] on button "Search" at bounding box center [1155, 270] width 108 height 36
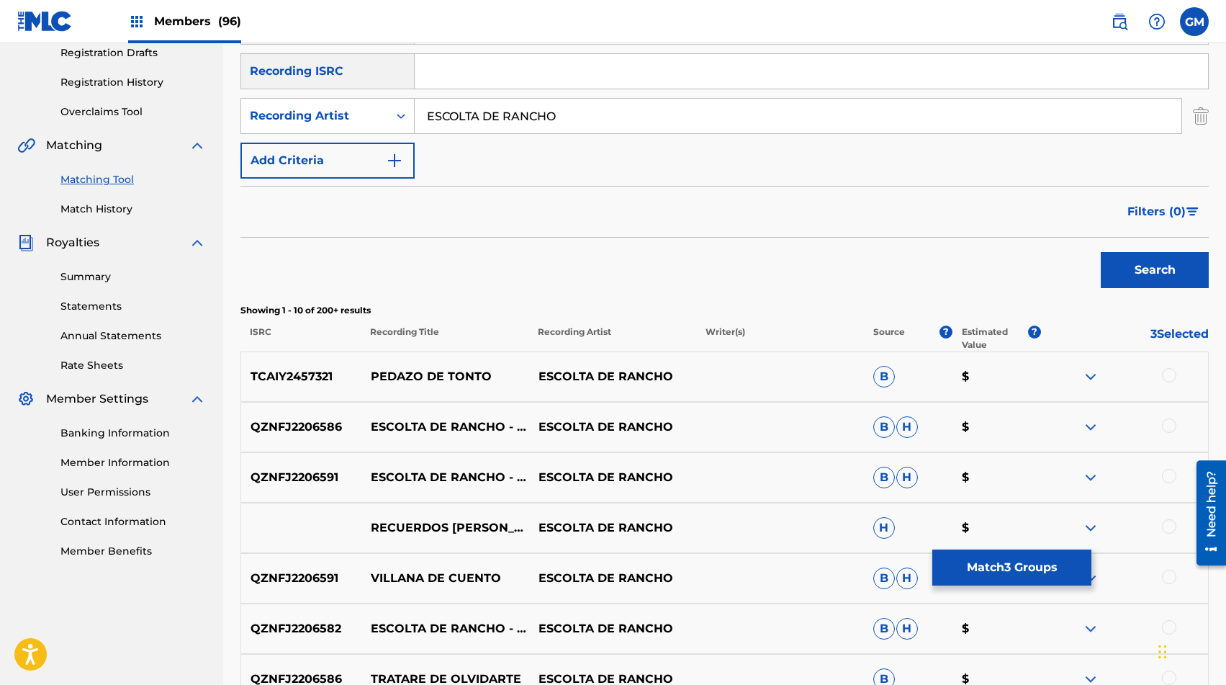
click at [1167, 376] on div at bounding box center [1169, 375] width 14 height 14
click at [467, 111] on input "ESCOLTA DE RANCHO" at bounding box center [798, 116] width 767 height 35
click at [1121, 270] on button "Search" at bounding box center [1155, 270] width 108 height 36
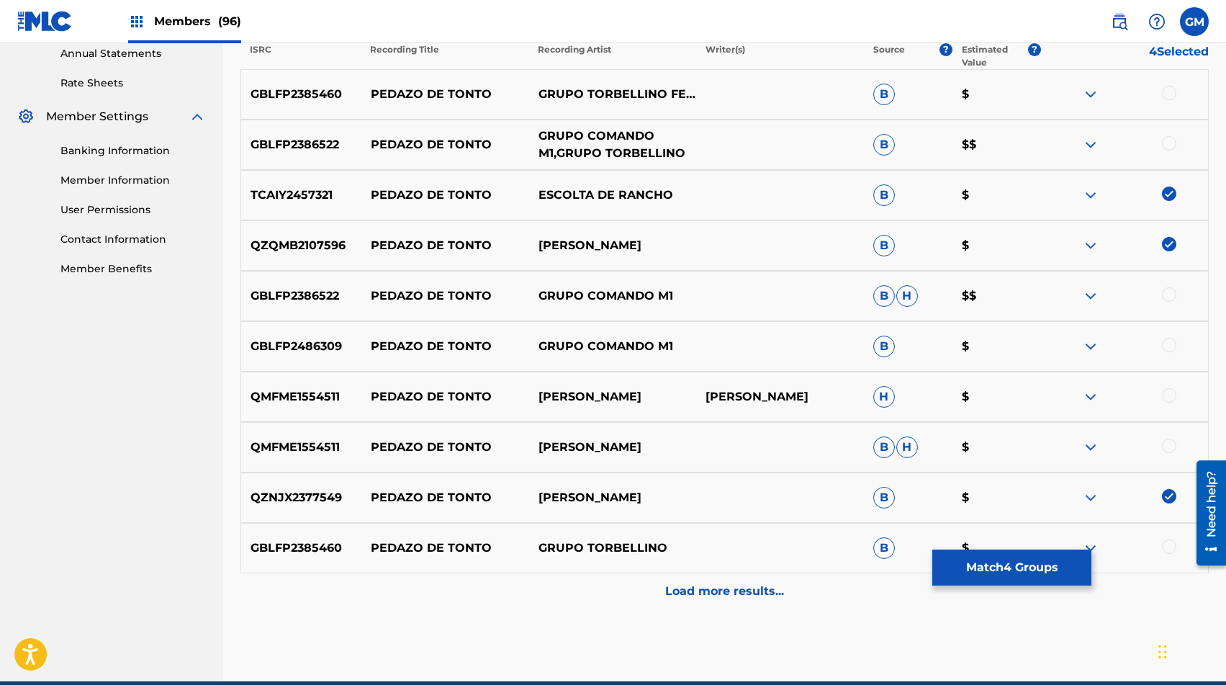
scroll to position [595, 0]
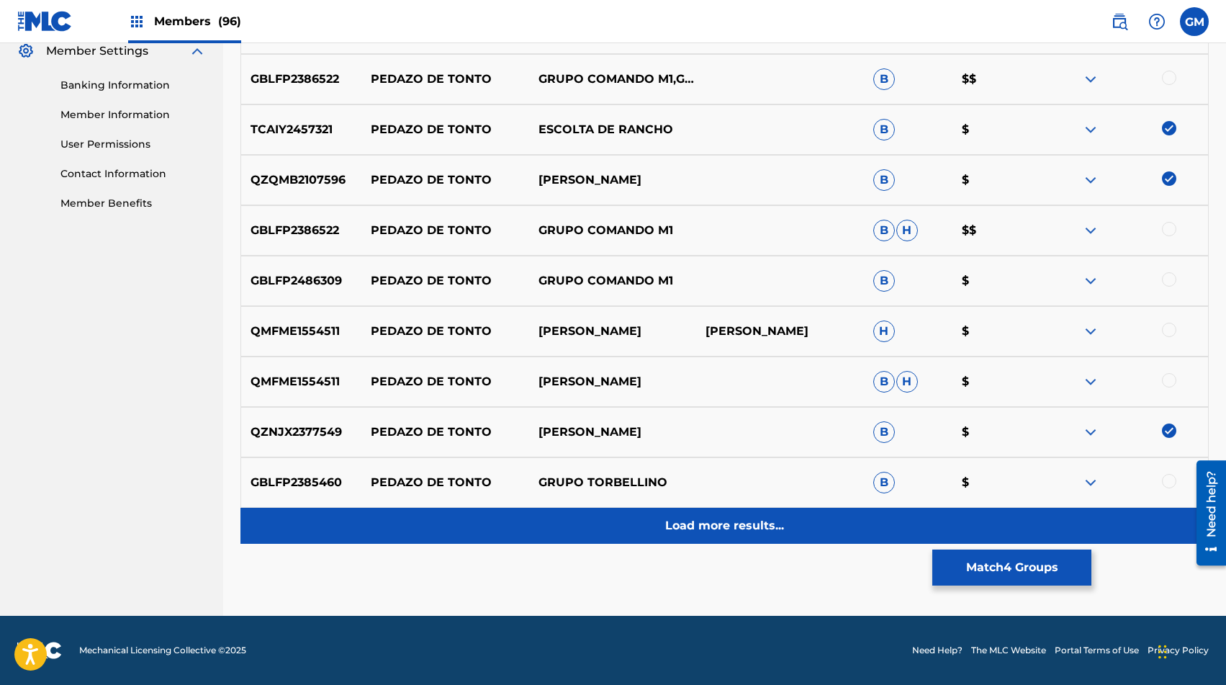
click at [712, 517] on p "Load more results..." at bounding box center [724, 525] width 119 height 17
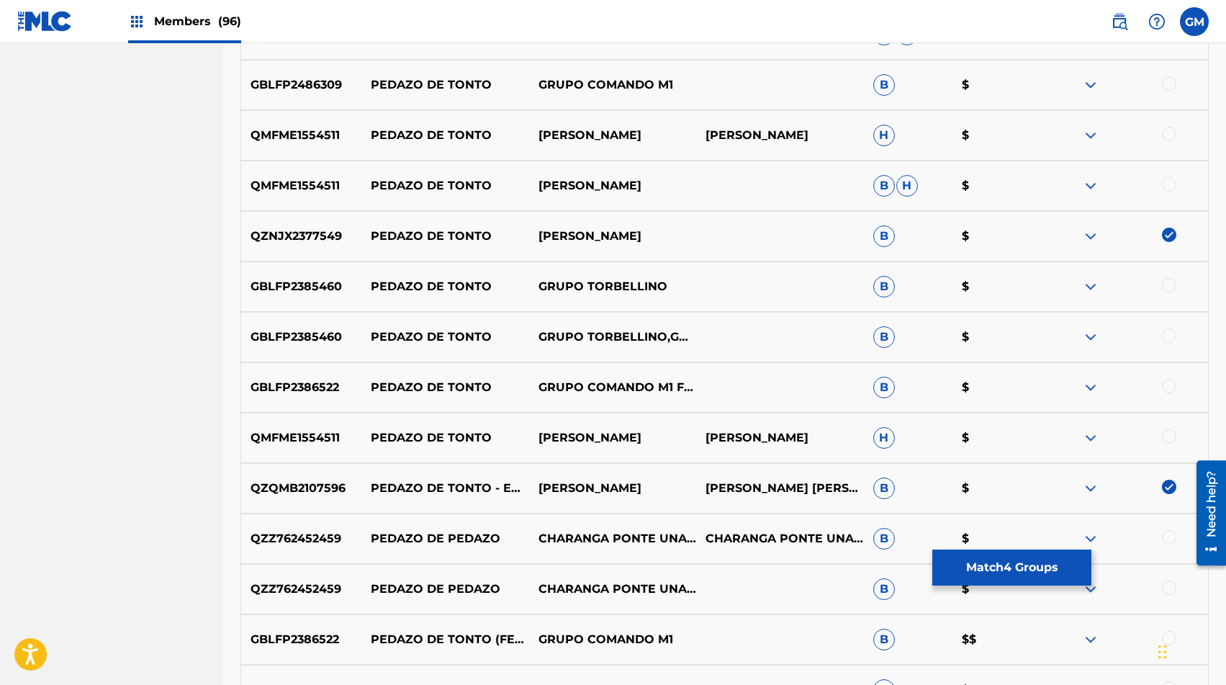
scroll to position [1099, 0]
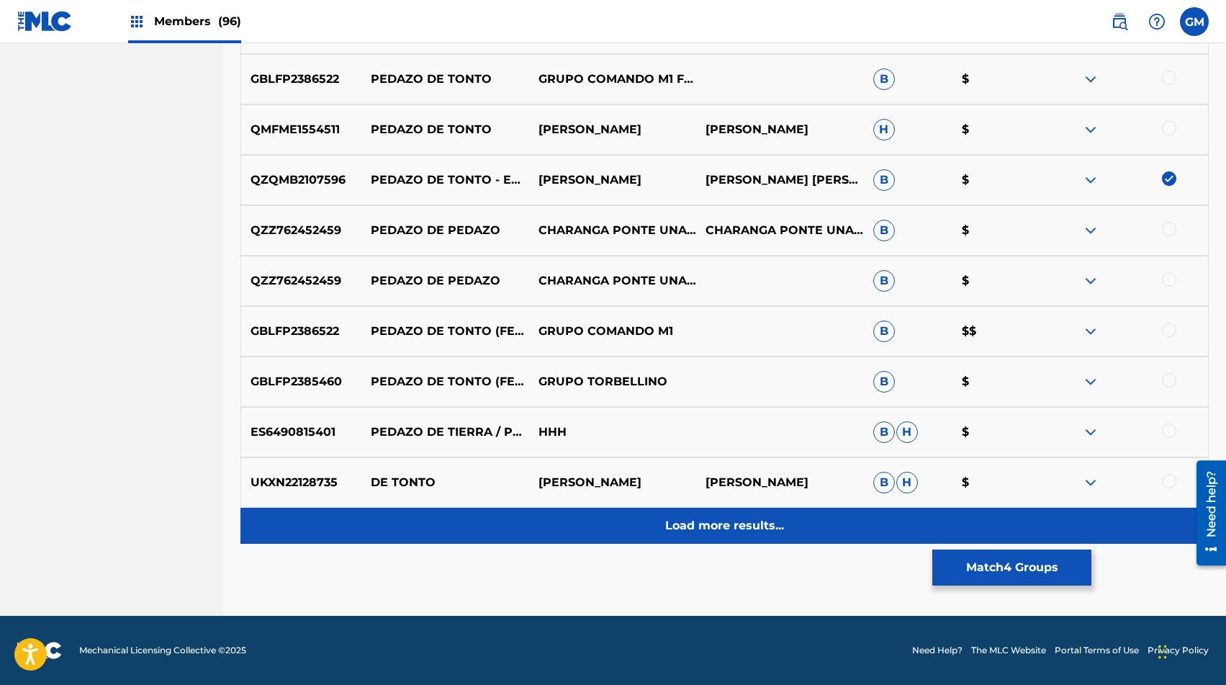
click at [705, 512] on div "Load more results..." at bounding box center [724, 525] width 968 height 36
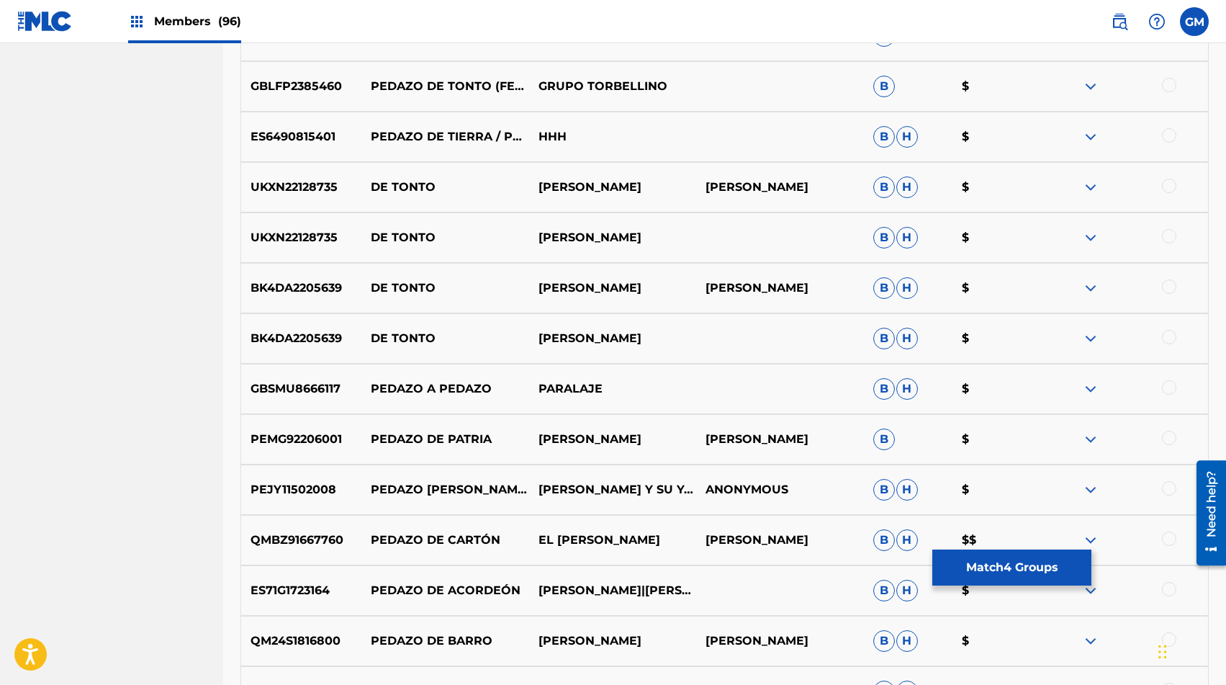
scroll to position [1603, 0]
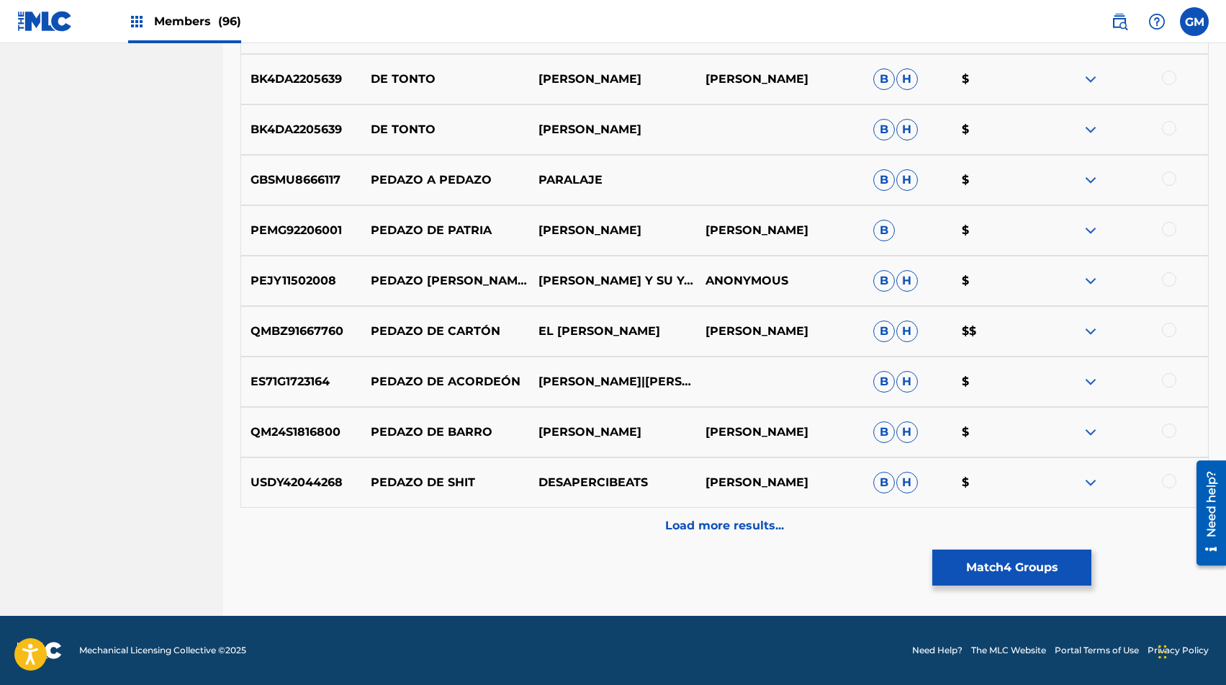
click at [705, 514] on div "Load more results..." at bounding box center [724, 525] width 968 height 36
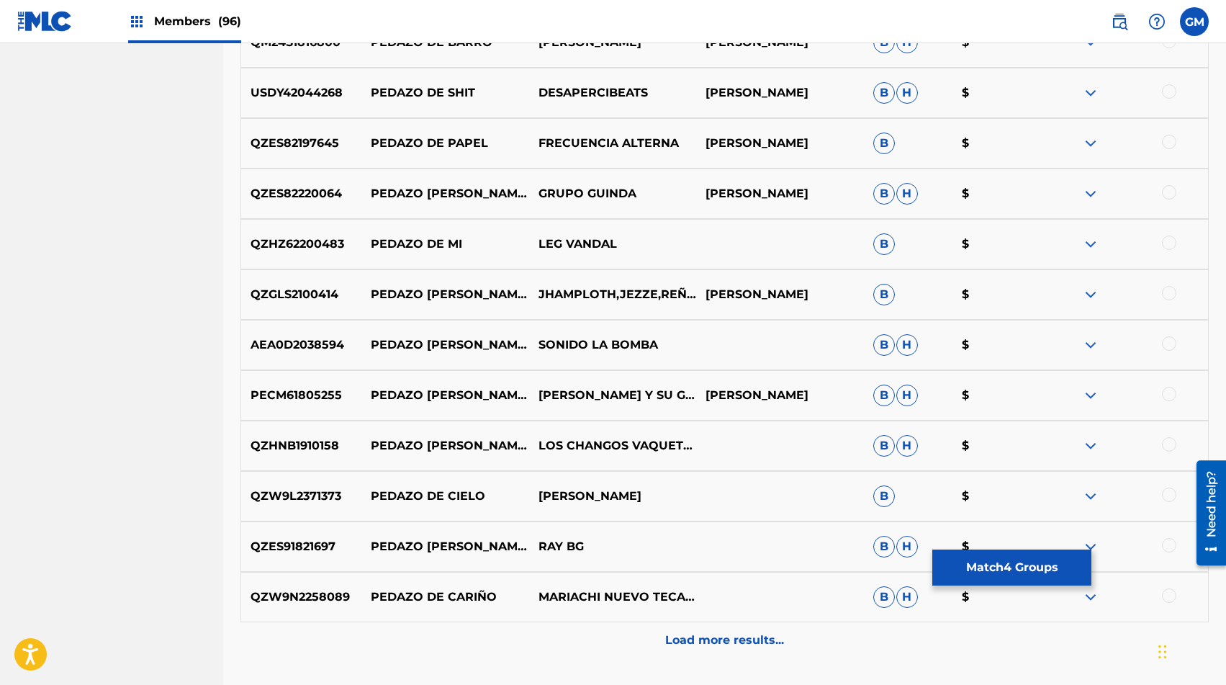
scroll to position [1997, 0]
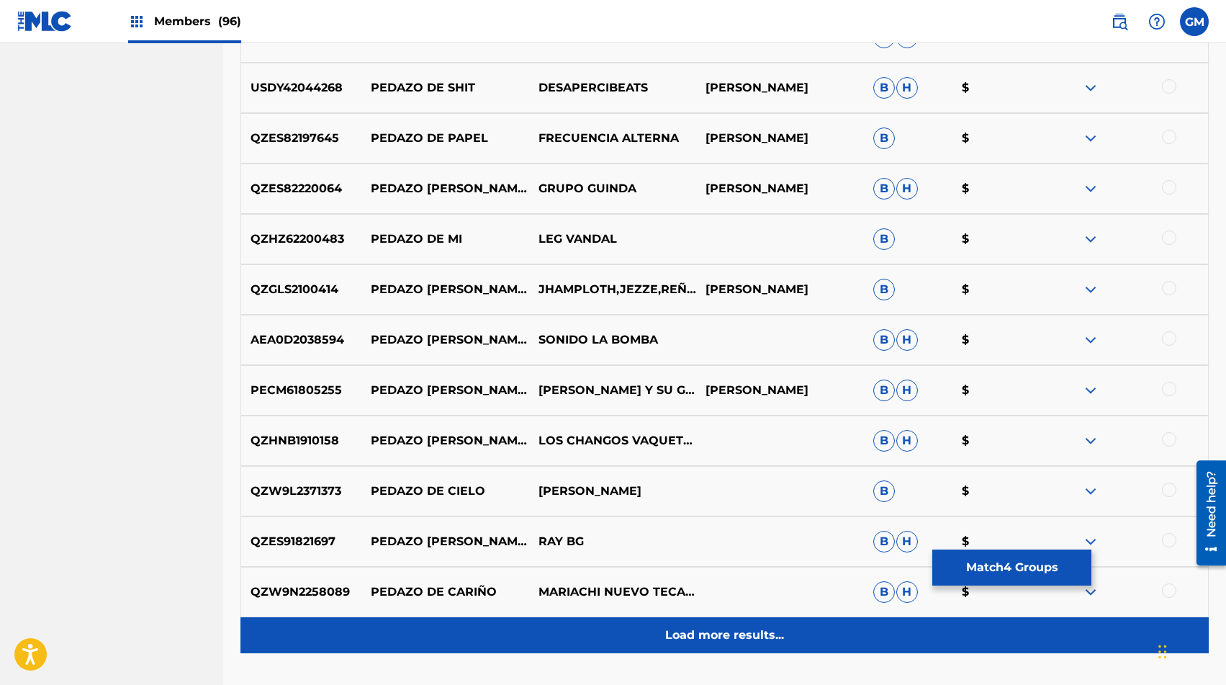
click at [713, 620] on div "Load more results..." at bounding box center [724, 635] width 968 height 36
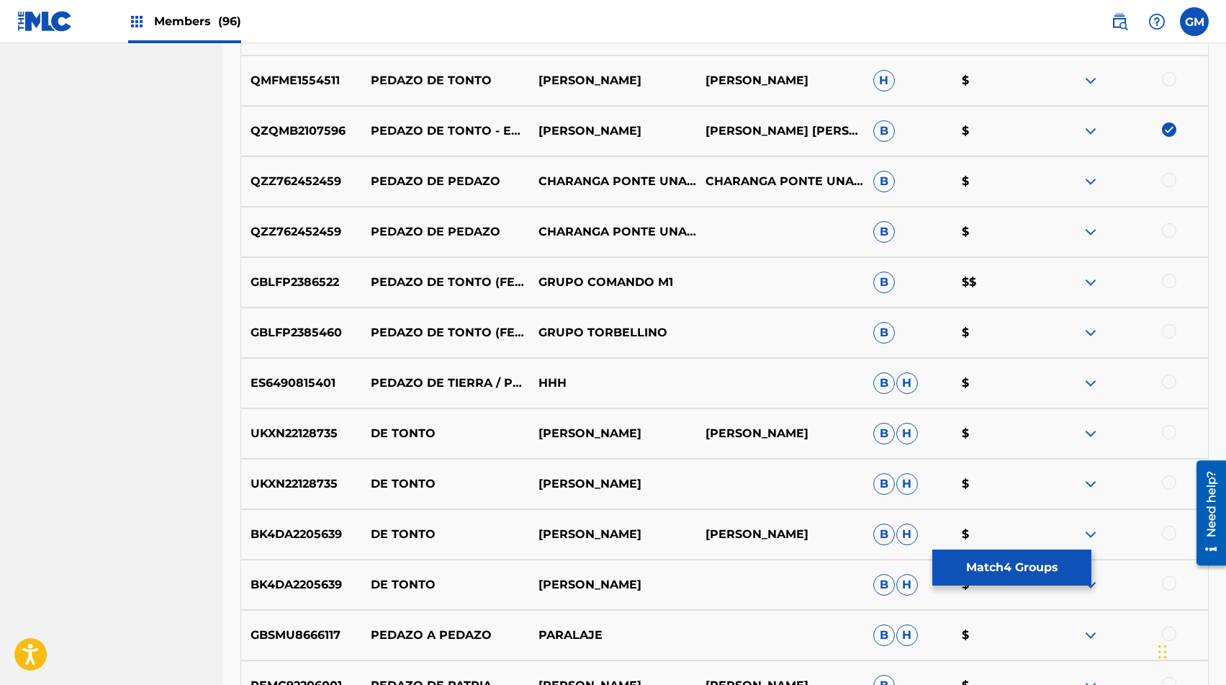
scroll to position [1143, 0]
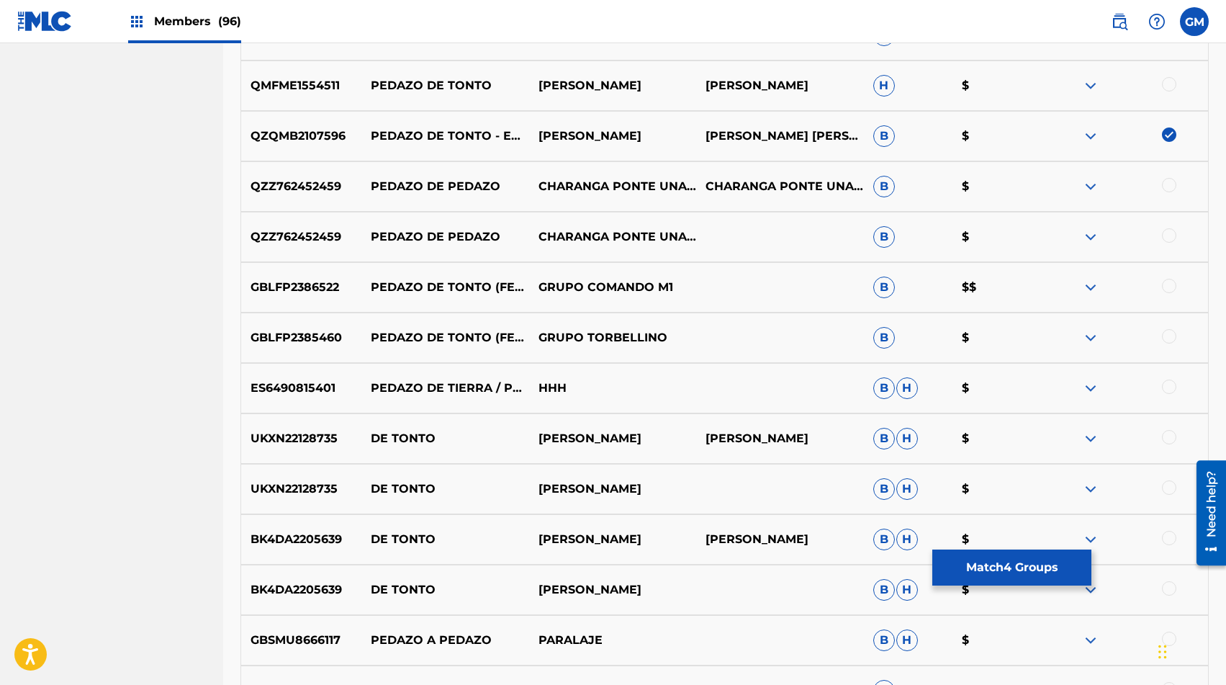
click at [548, 289] on p "GRUPO COMANDO M1" at bounding box center [612, 287] width 168 height 17
copy div "GRUPO COMANDO M1"
click at [1170, 288] on div at bounding box center [1169, 286] width 14 height 14
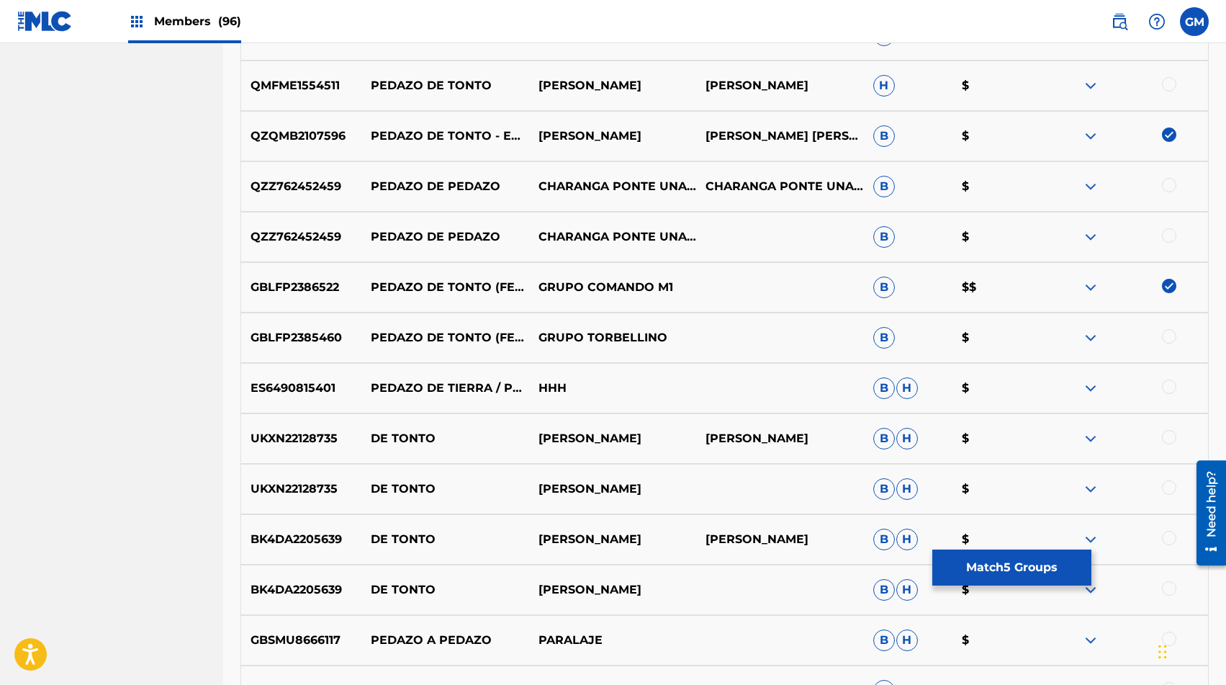
click at [1162, 335] on div at bounding box center [1169, 336] width 14 height 14
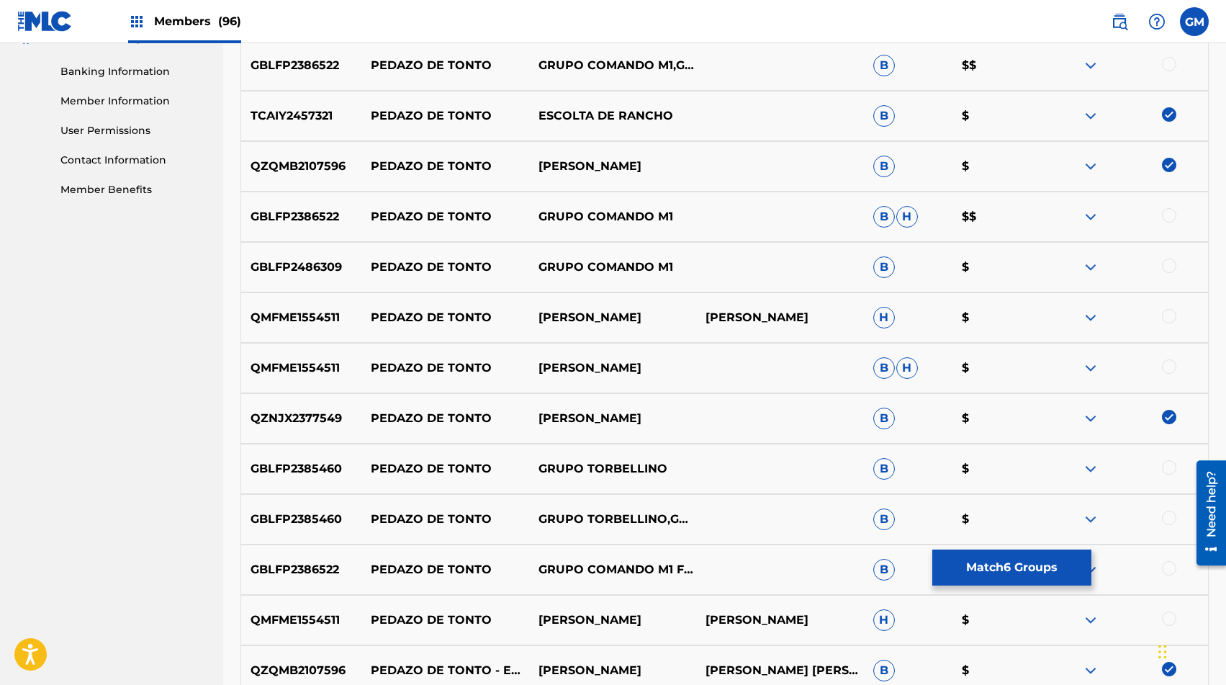
scroll to position [607, 0]
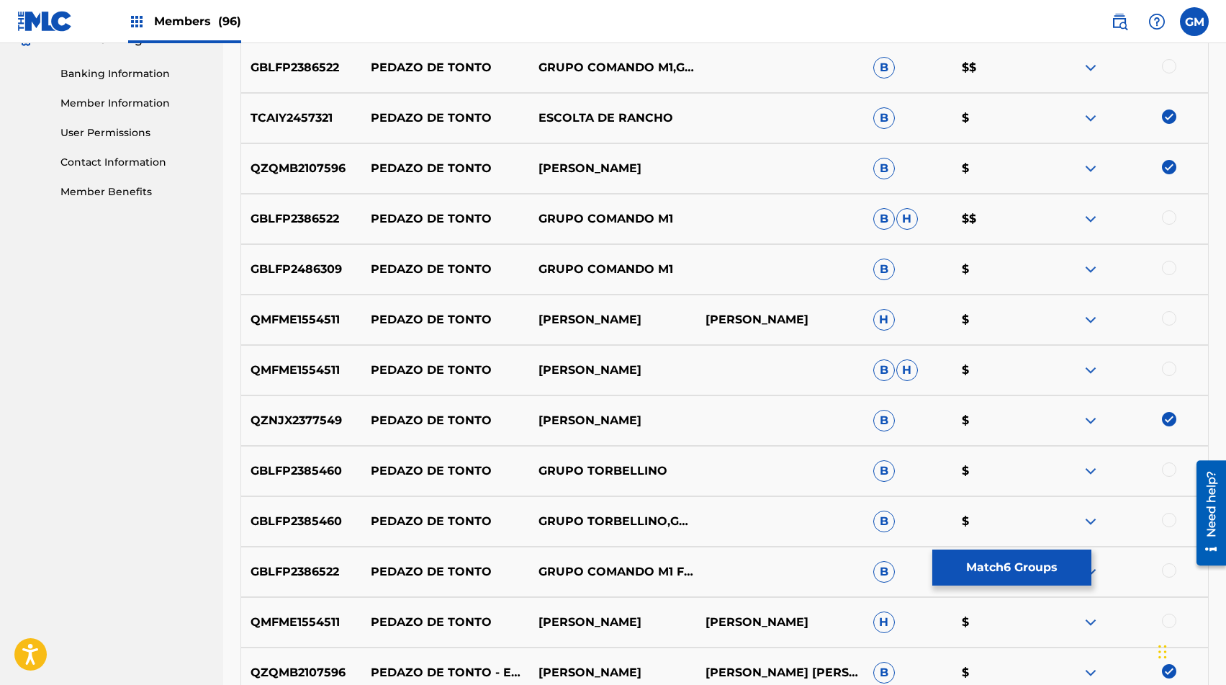
click at [1167, 215] on div at bounding box center [1169, 217] width 14 height 14
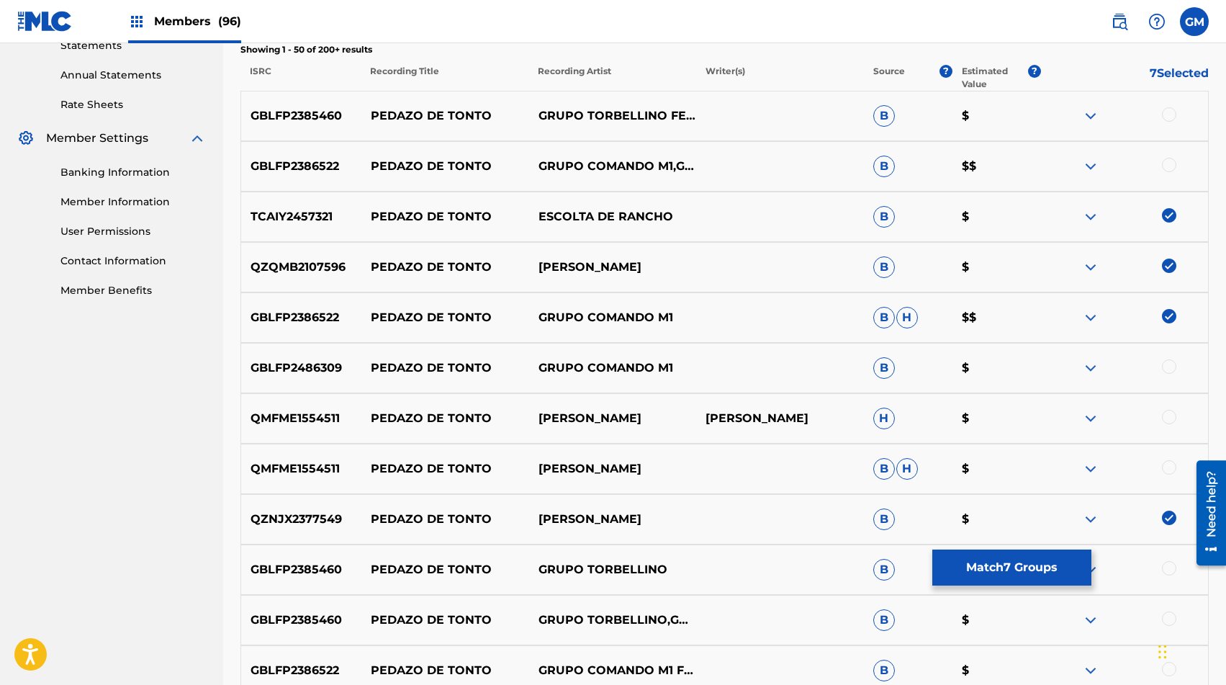
scroll to position [501, 0]
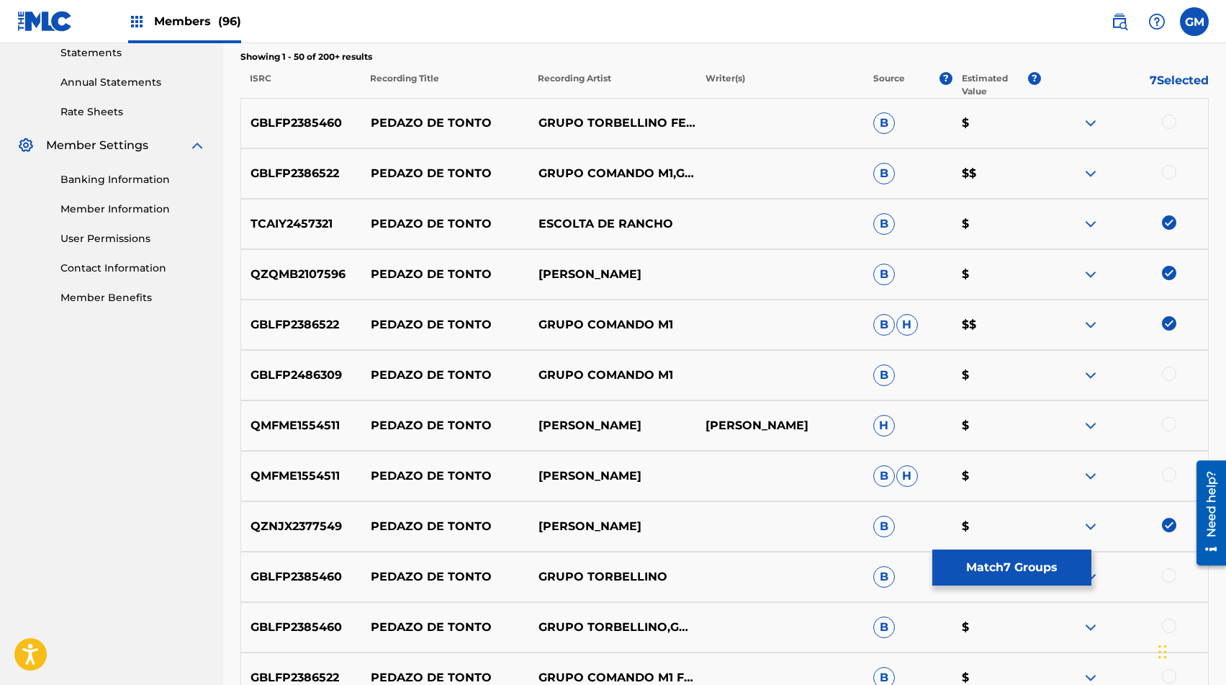
click at [1168, 170] on div at bounding box center [1169, 172] width 14 height 14
click at [1170, 123] on div at bounding box center [1169, 121] width 14 height 14
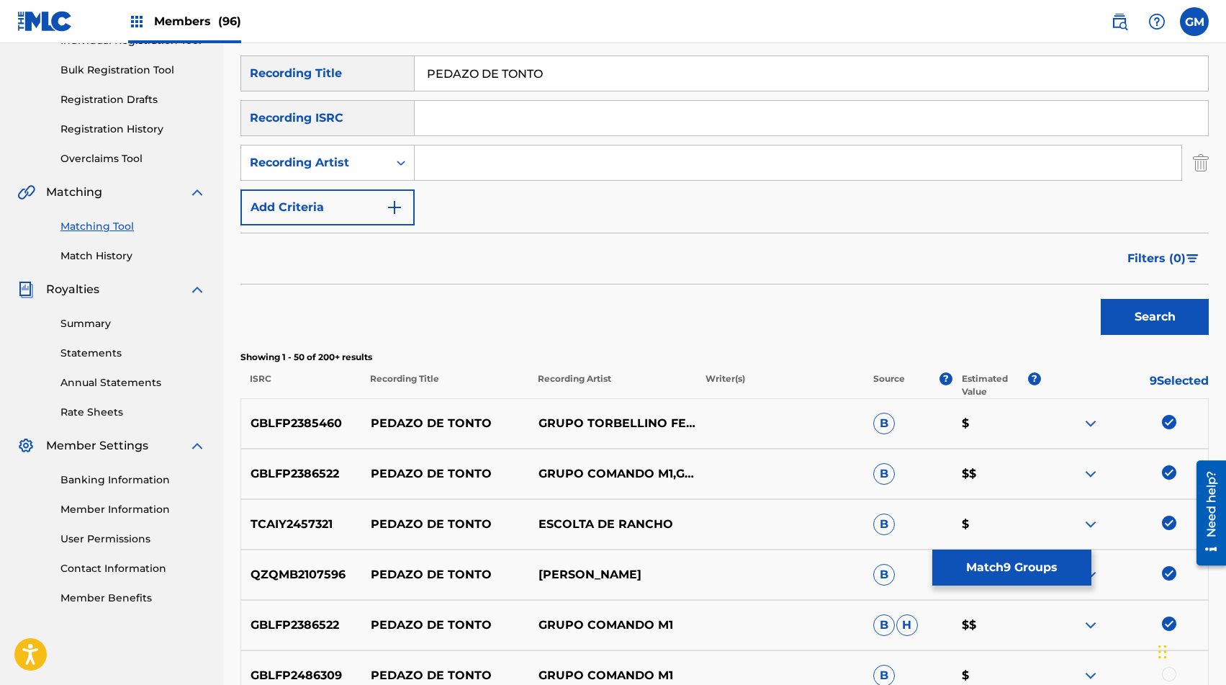
scroll to position [0, 0]
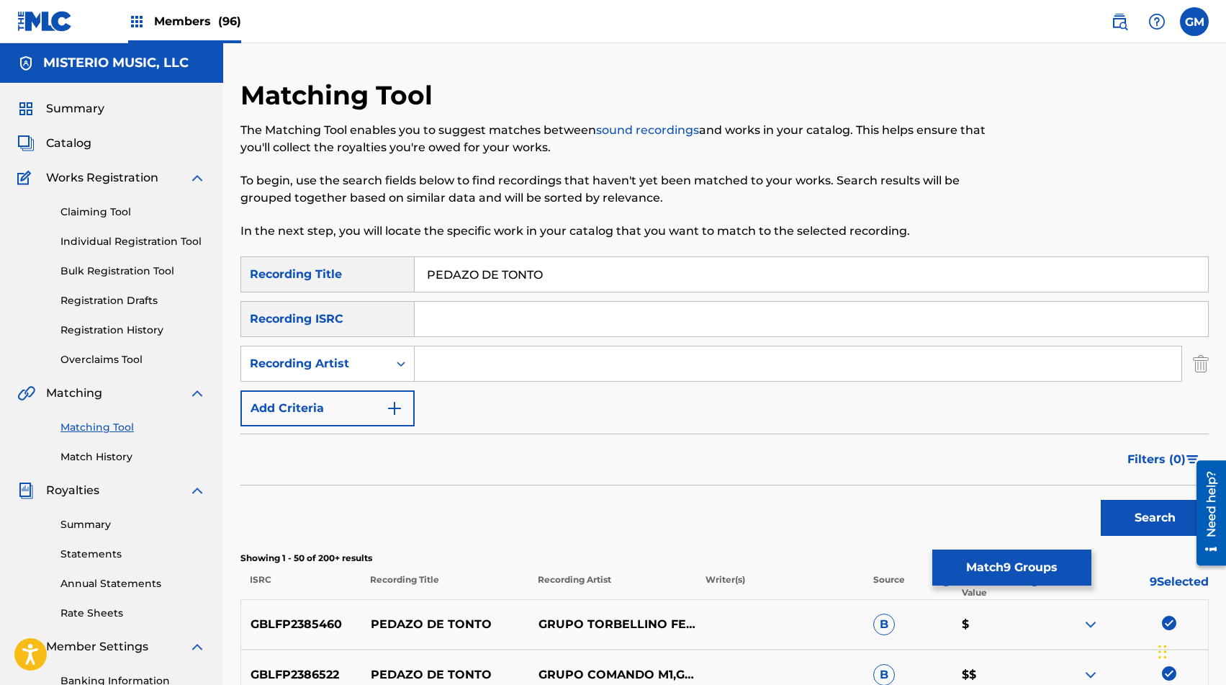
click at [448, 356] on input "Search Form" at bounding box center [798, 363] width 767 height 35
type input "GRUPO COMANDO M1"
click at [1137, 511] on button "Search" at bounding box center [1155, 518] width 108 height 36
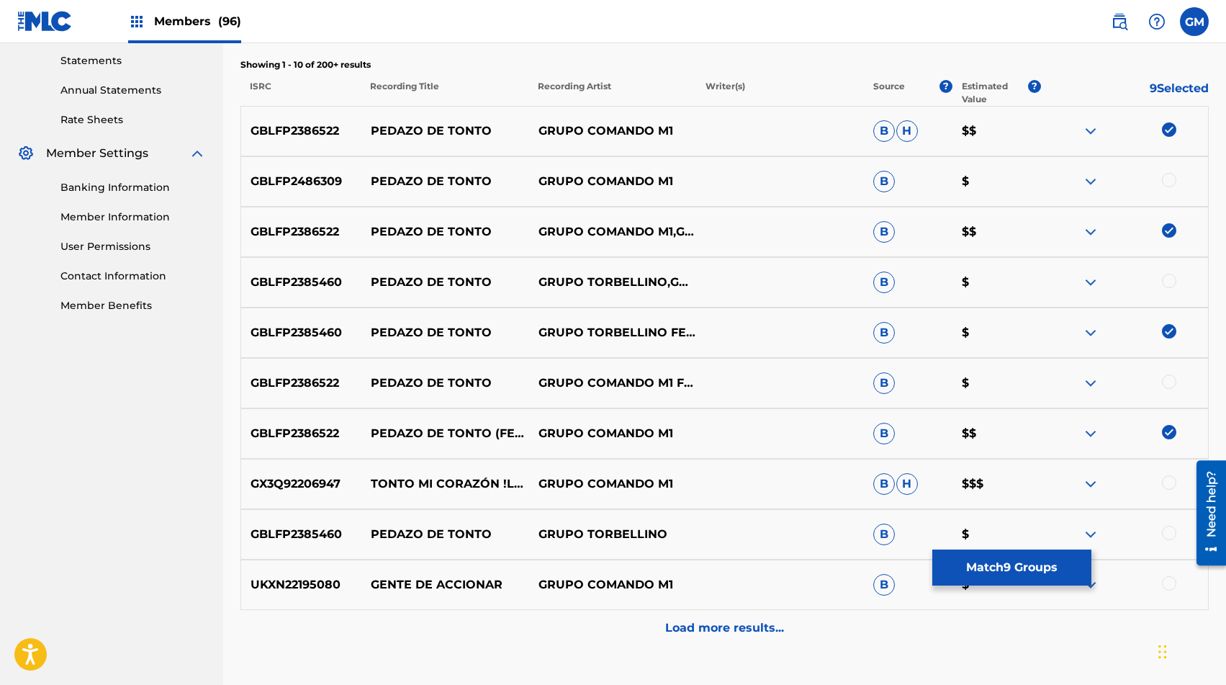
scroll to position [498, 0]
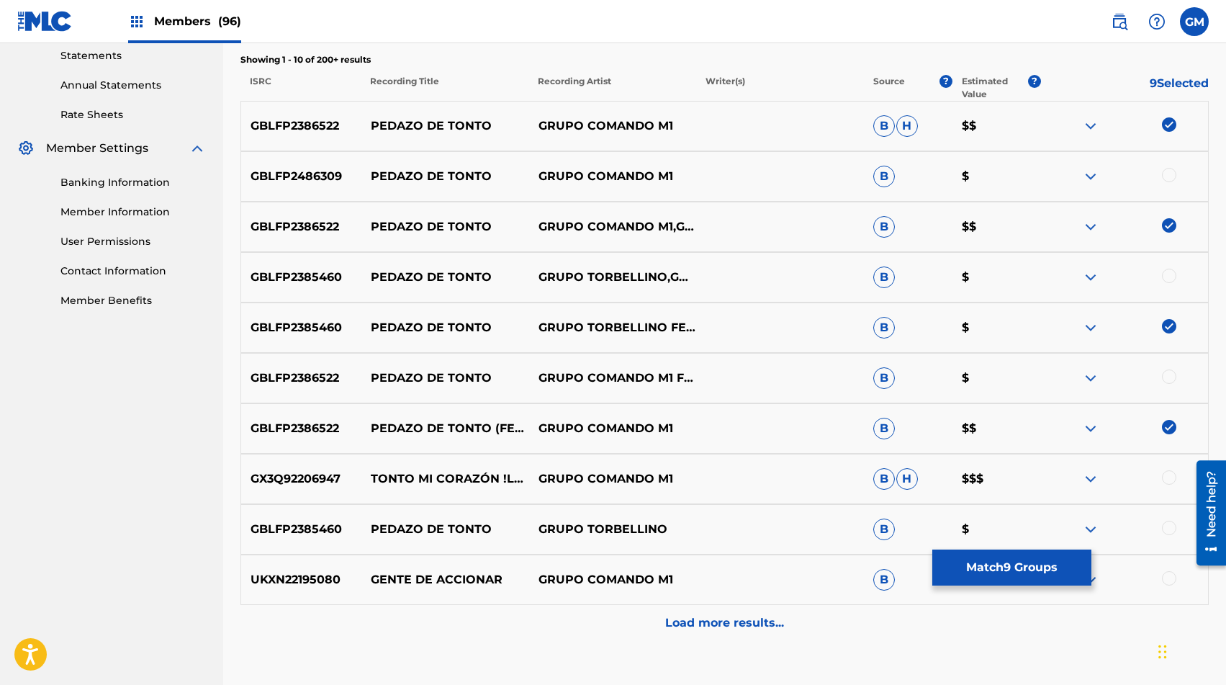
click at [1166, 176] on div at bounding box center [1169, 175] width 14 height 14
click at [1170, 281] on div at bounding box center [1169, 275] width 14 height 14
click at [1165, 378] on div at bounding box center [1169, 376] width 14 height 14
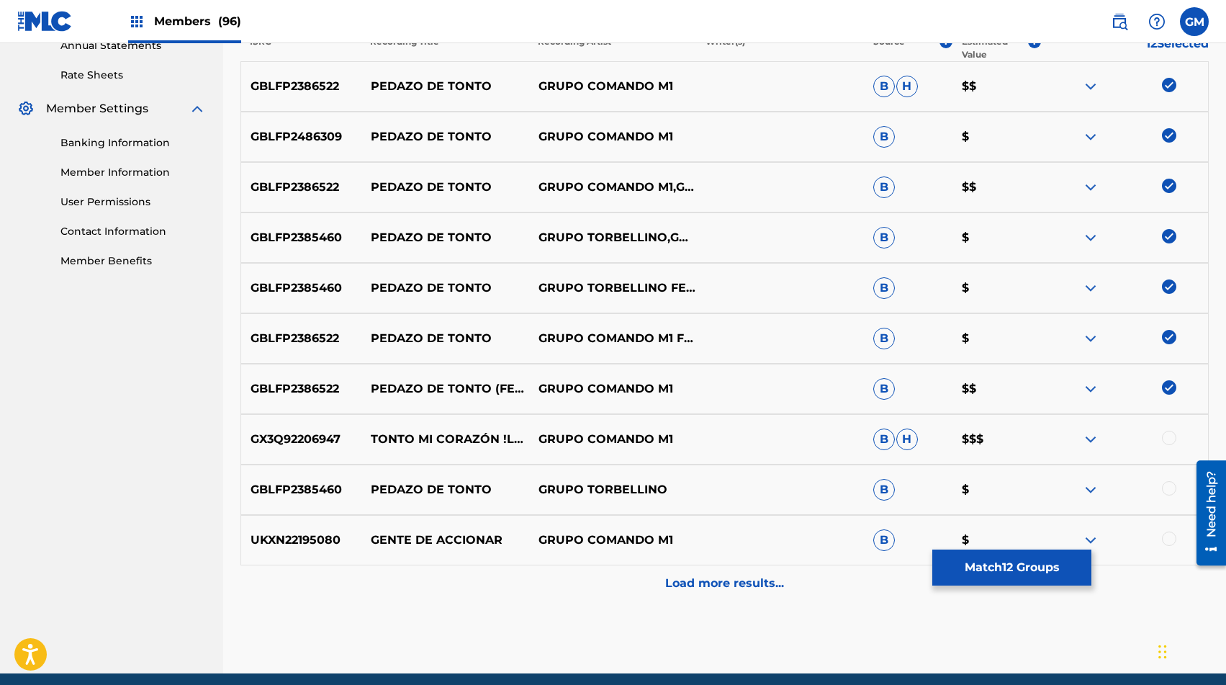
scroll to position [571, 0]
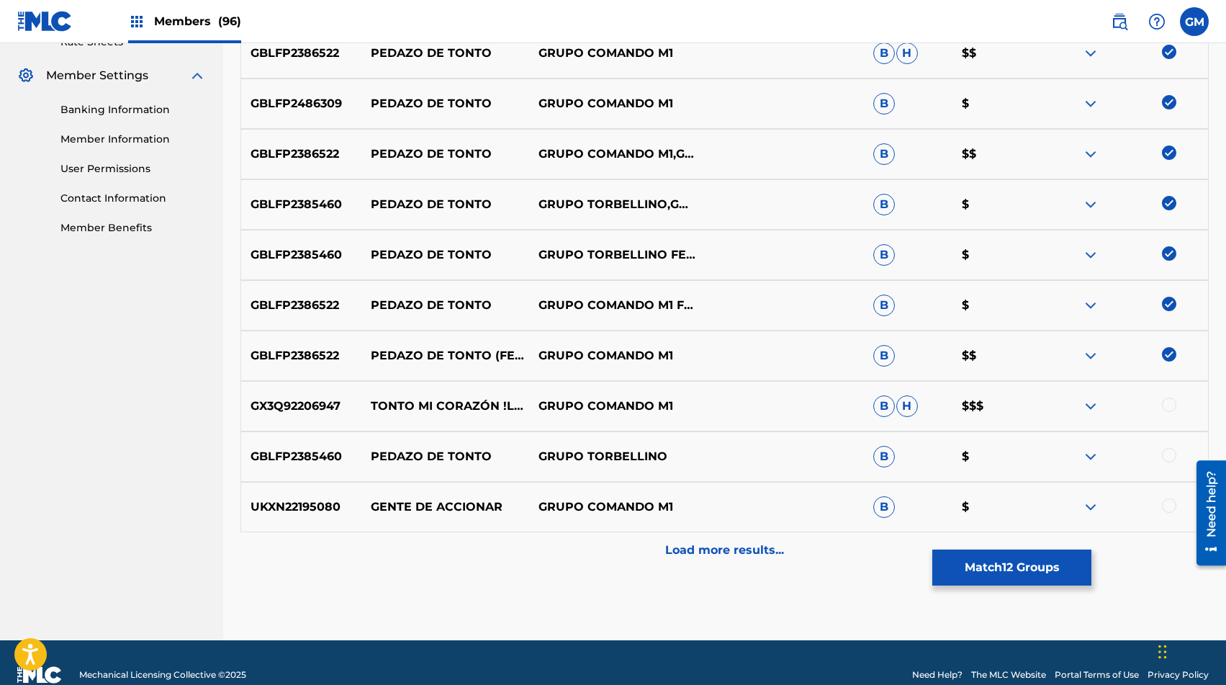
click at [1166, 448] on div at bounding box center [1169, 455] width 14 height 14
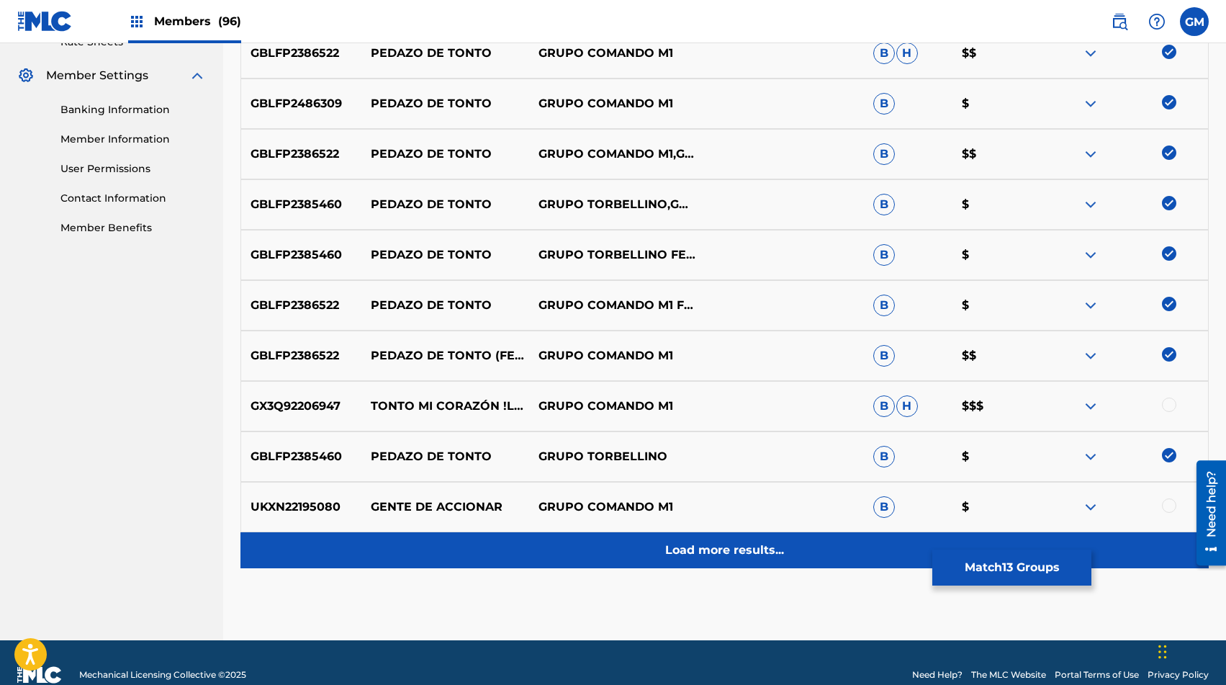
click at [703, 563] on div "Load more results..." at bounding box center [724, 550] width 968 height 36
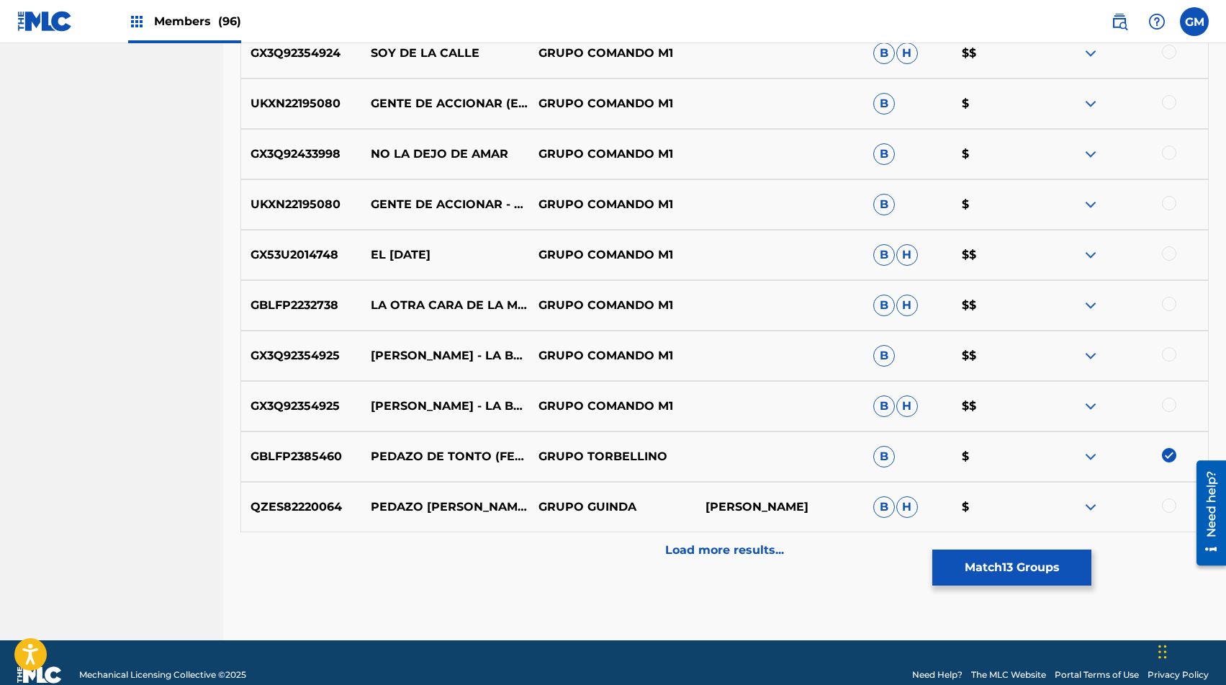
scroll to position [1078, 0]
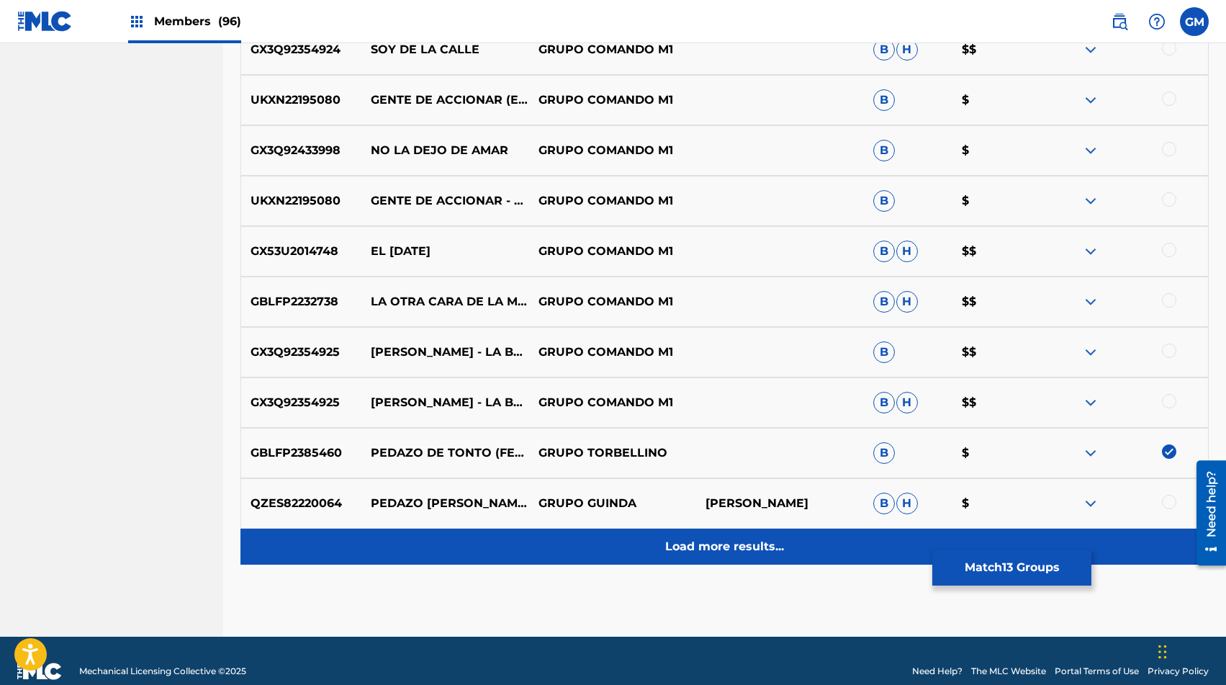
click at [765, 548] on p "Load more results..." at bounding box center [724, 546] width 119 height 17
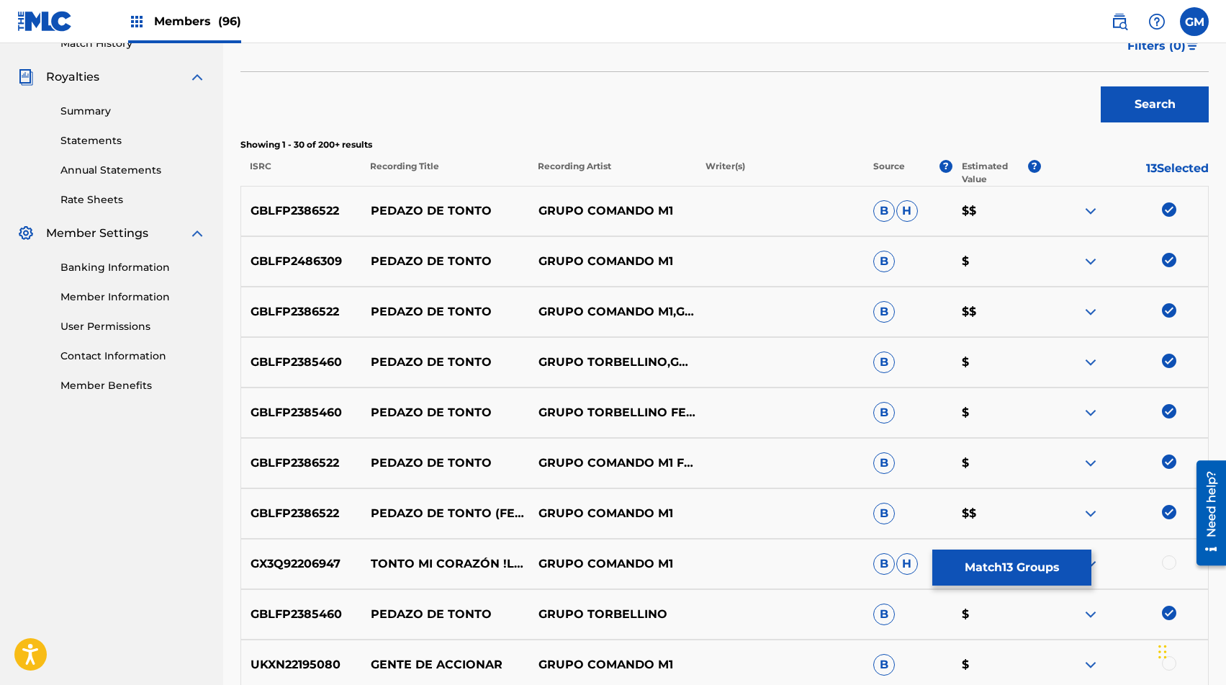
scroll to position [565, 0]
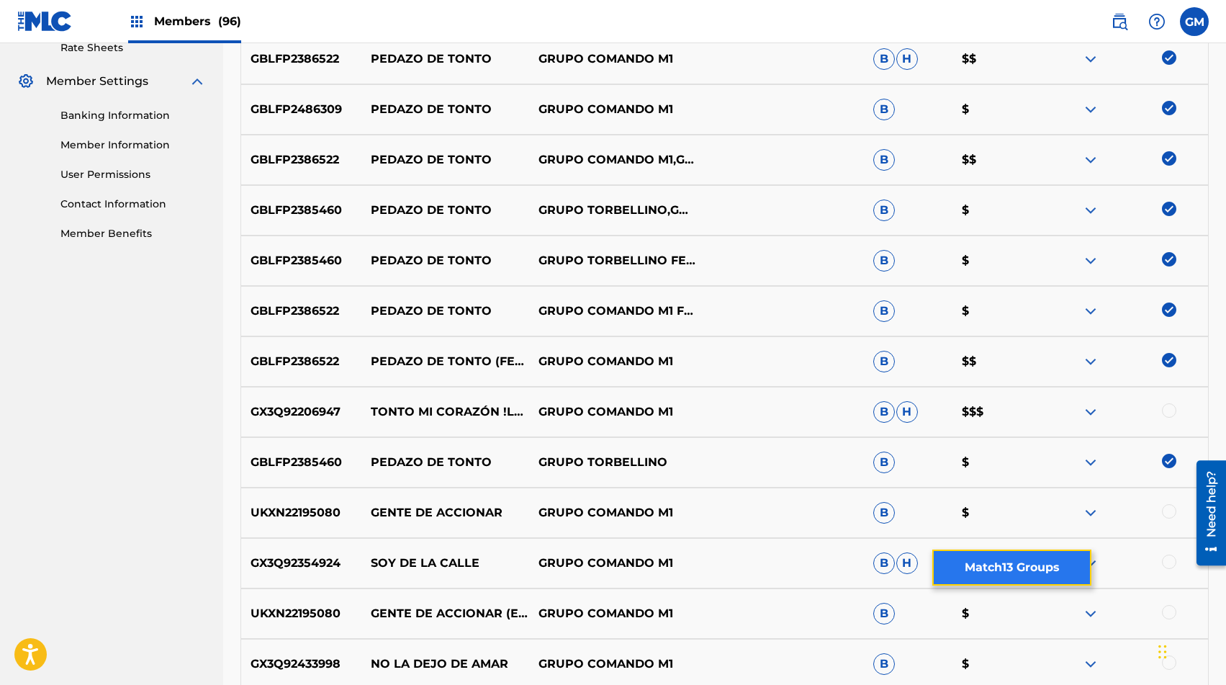
click at [991, 562] on button "Match 13 Groups" at bounding box center [1011, 567] width 159 height 36
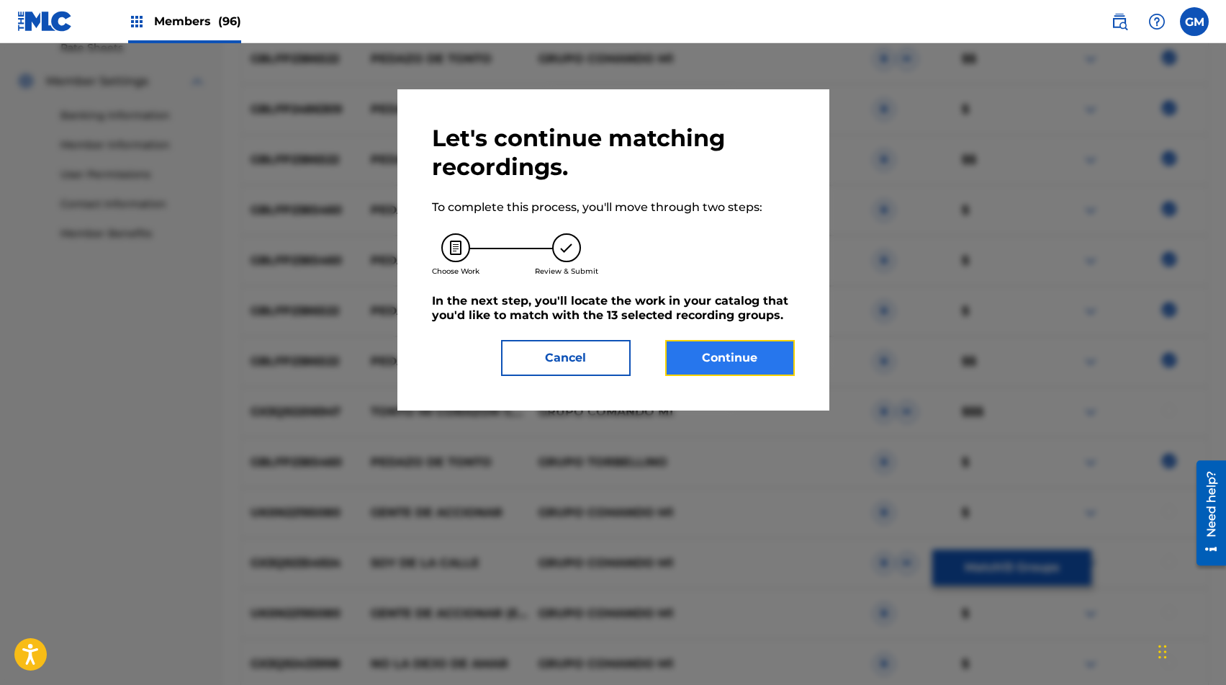
click at [723, 350] on button "Continue" at bounding box center [730, 358] width 130 height 36
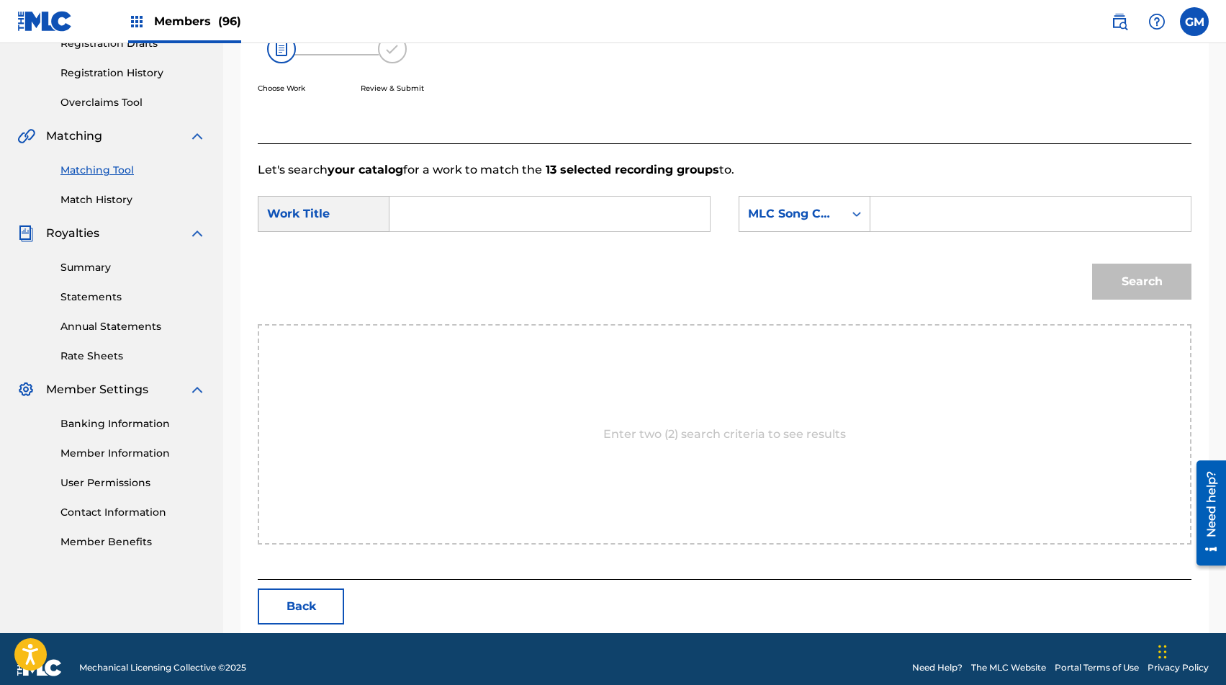
scroll to position [274, 0]
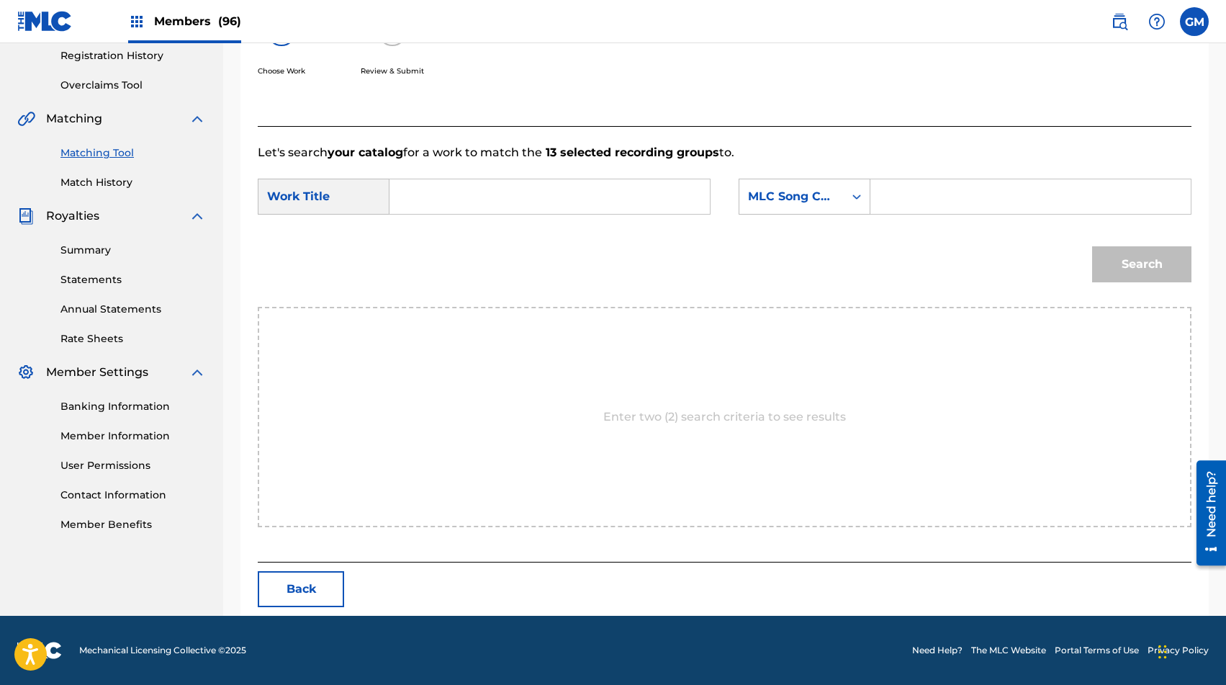
click at [900, 192] on input "Search Form" at bounding box center [1030, 196] width 296 height 35
paste input "PJ7ZI1"
type input "PJ7ZI1"
click at [674, 203] on input "Search Form" at bounding box center [550, 196] width 296 height 35
click at [448, 244] on span "de tonto" at bounding box center [443, 237] width 59 height 31
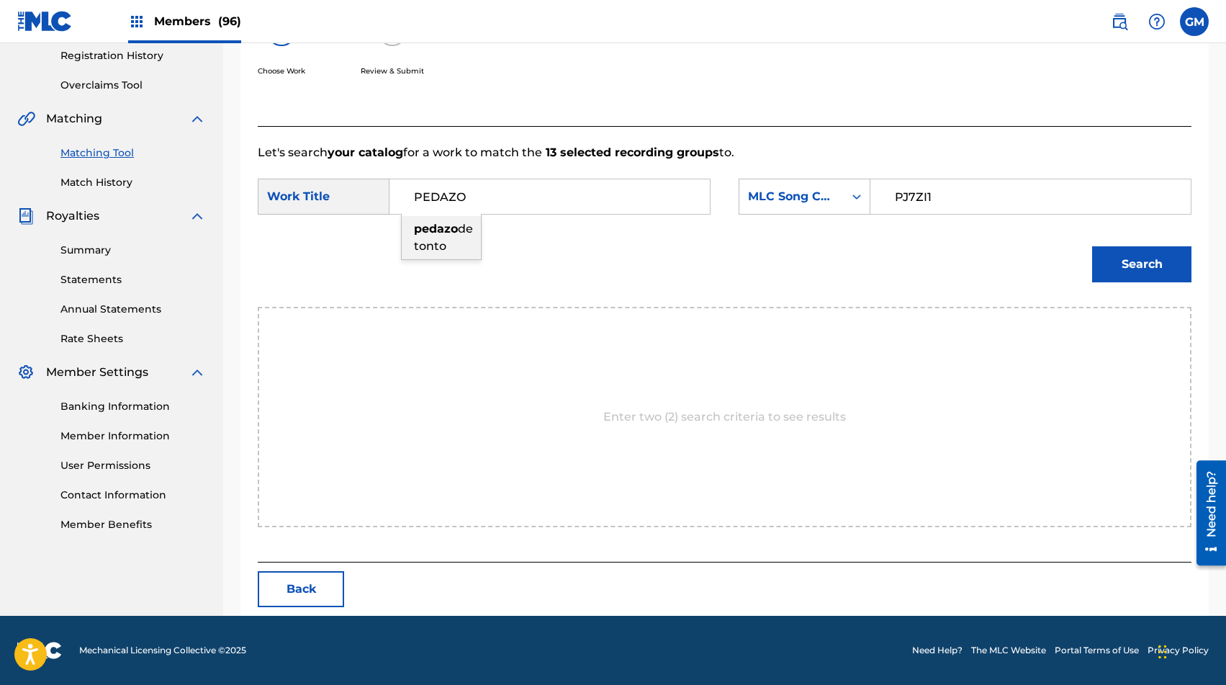
type input "pedazo de tonto"
click at [1151, 263] on button "Search" at bounding box center [1141, 264] width 99 height 36
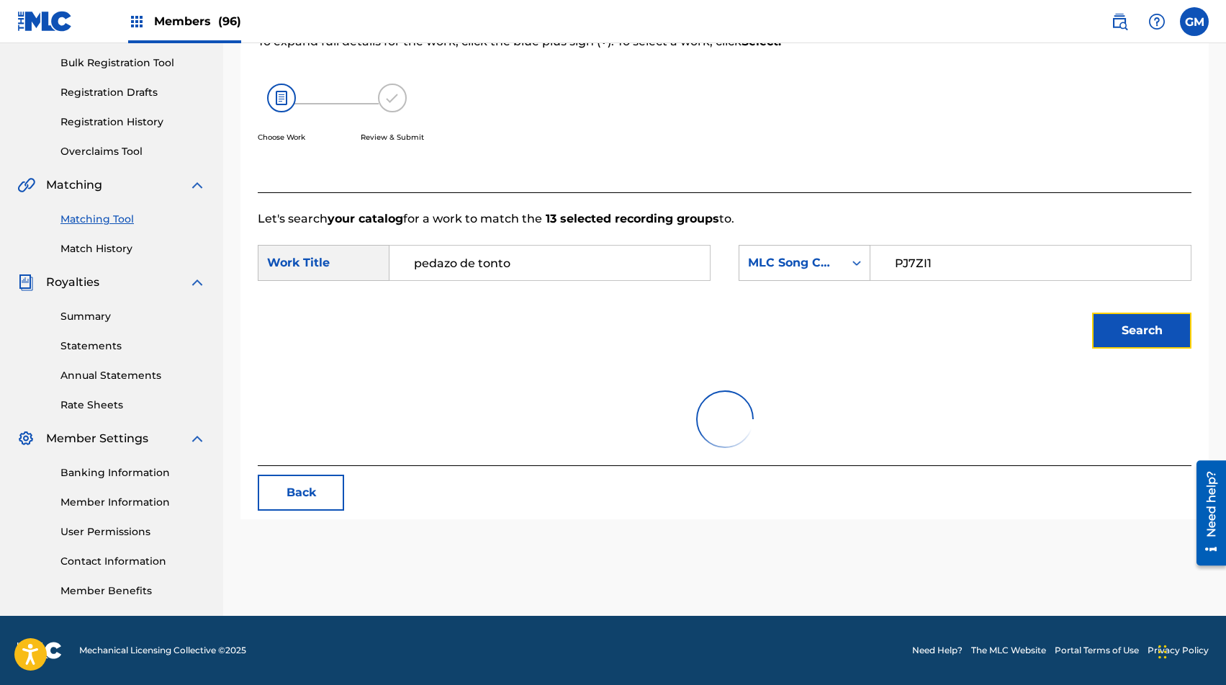
scroll to position [232, 0]
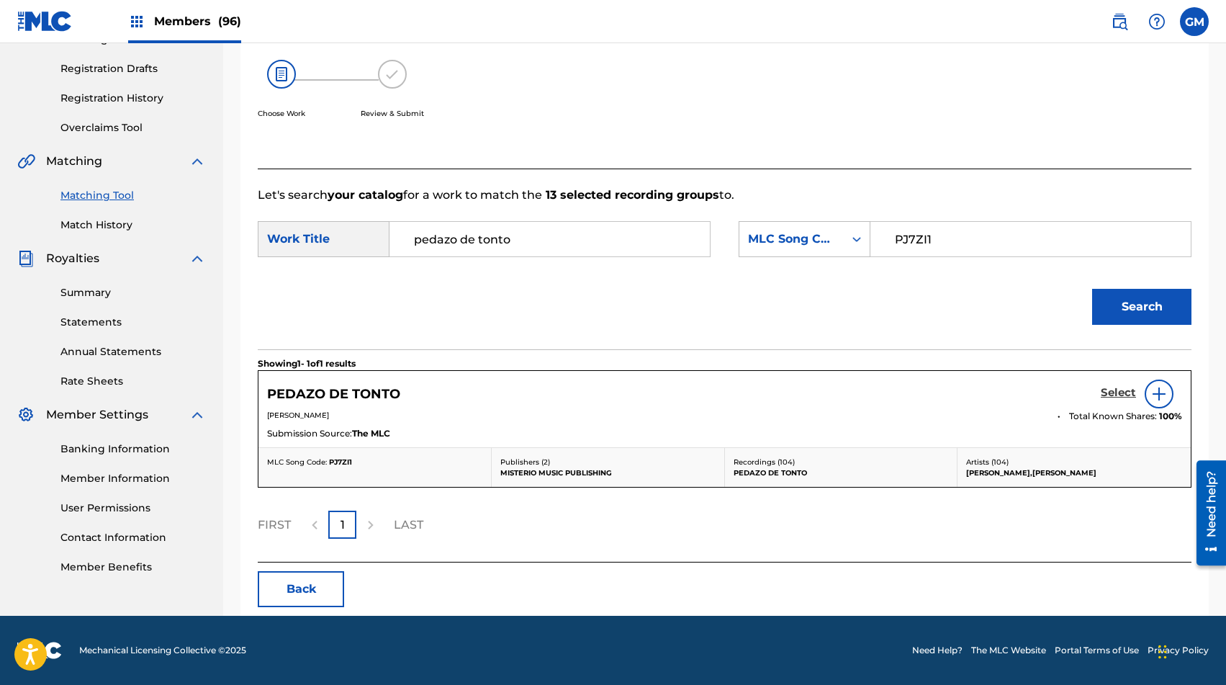
click at [1114, 390] on h5 "Select" at bounding box center [1118, 393] width 35 height 14
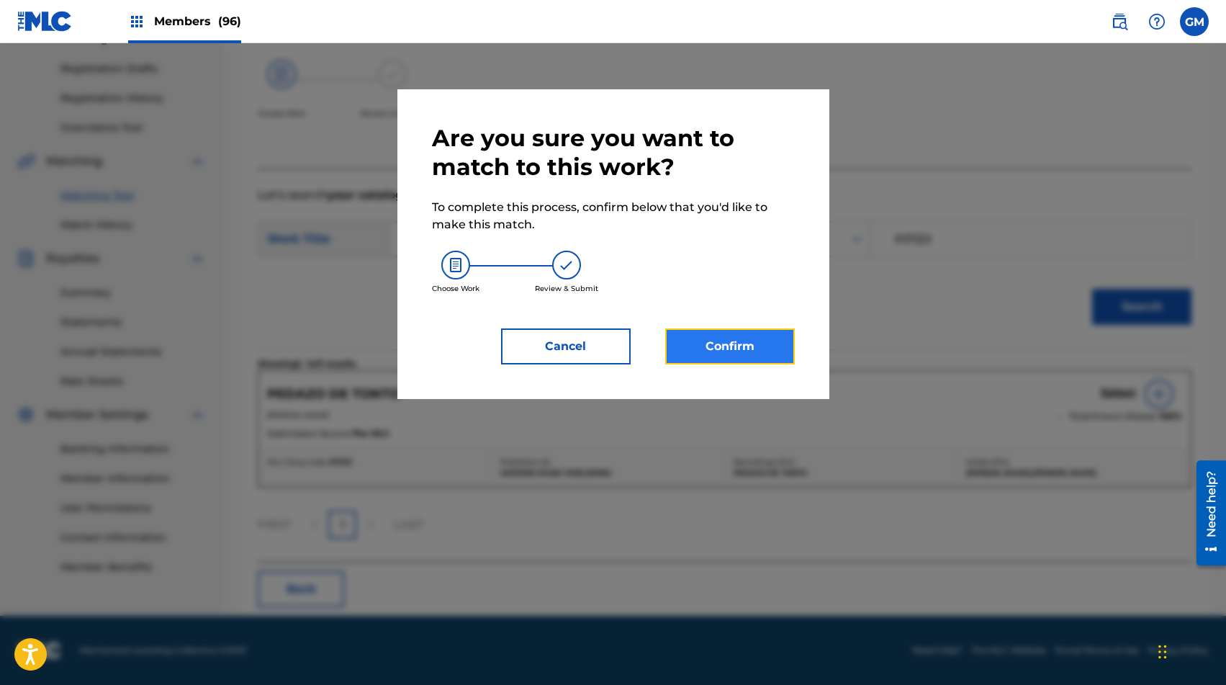
click at [680, 346] on button "Confirm" at bounding box center [730, 346] width 130 height 36
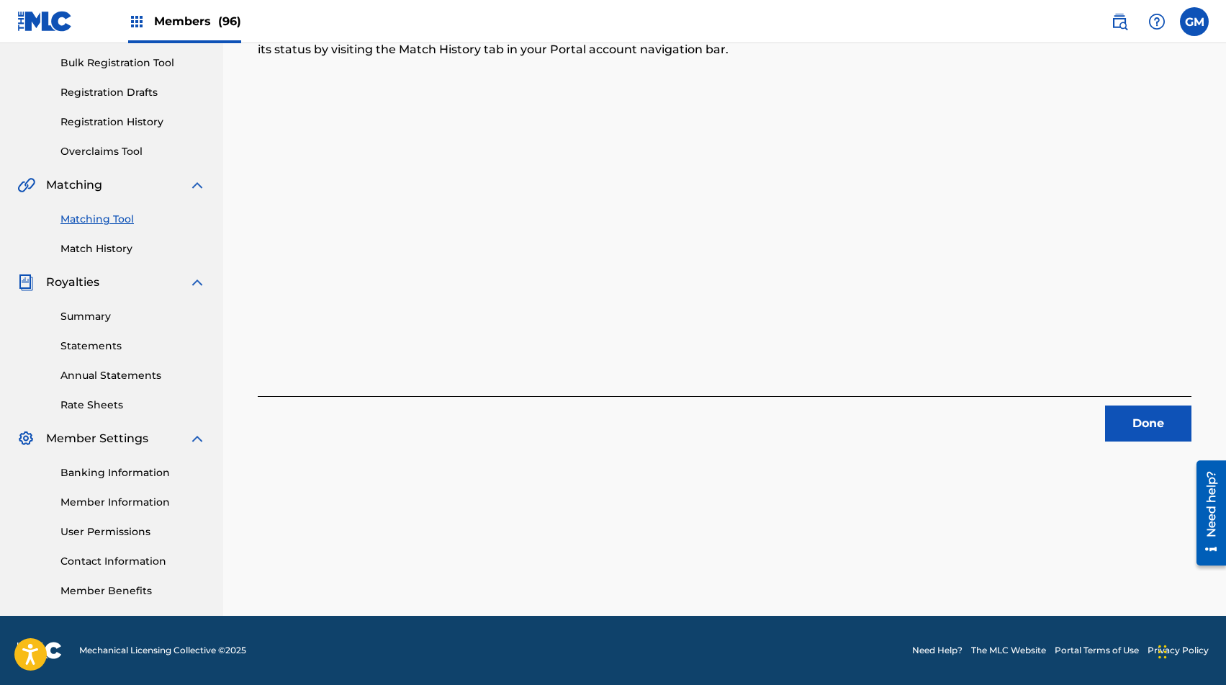
scroll to position [0, 0]
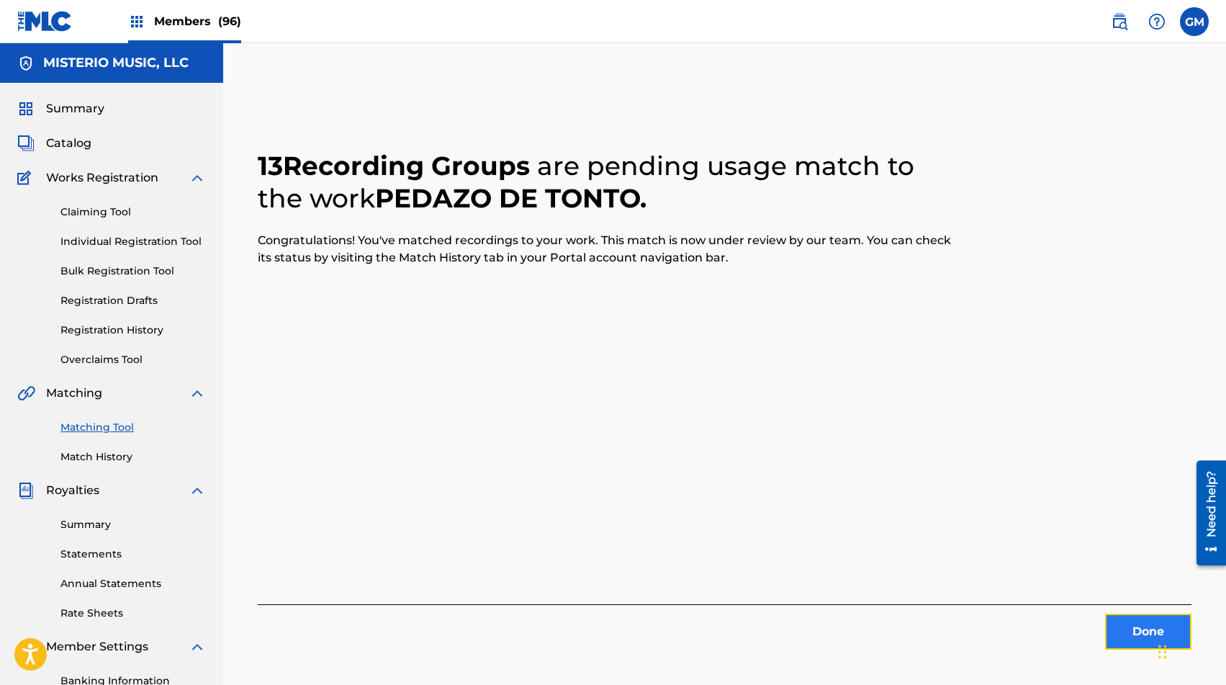
click at [1131, 622] on button "Done" at bounding box center [1148, 631] width 86 height 36
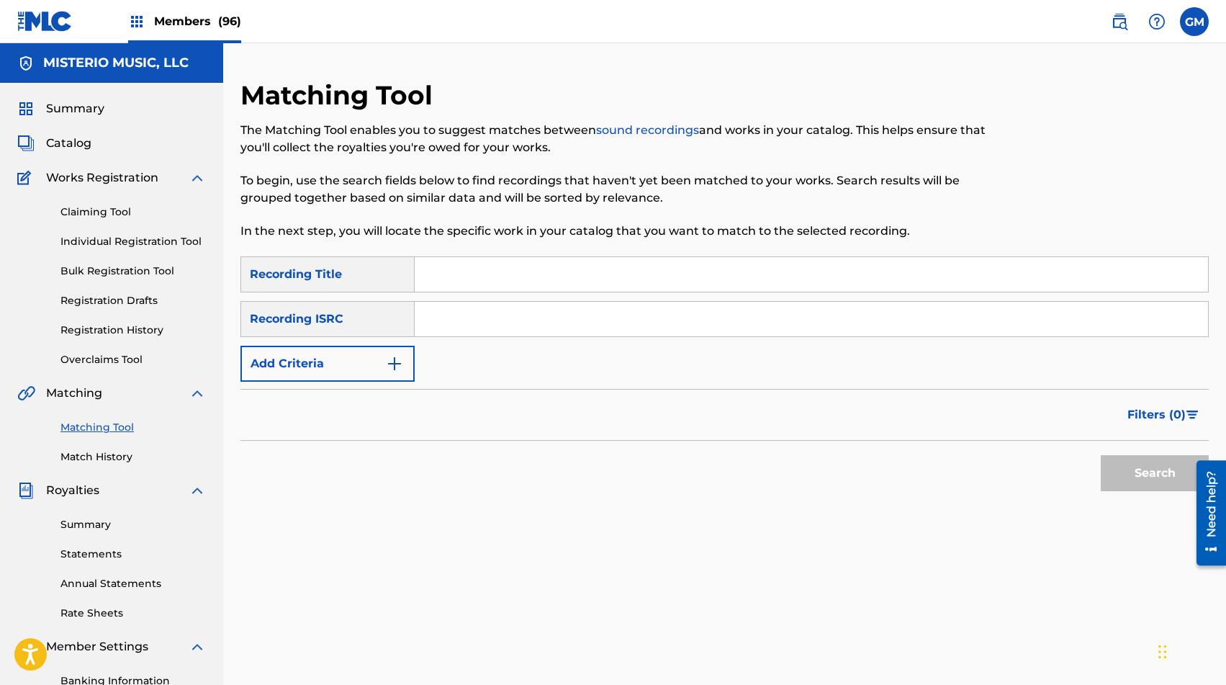
click at [225, 11] on div "Members (96)" at bounding box center [184, 21] width 113 height 42
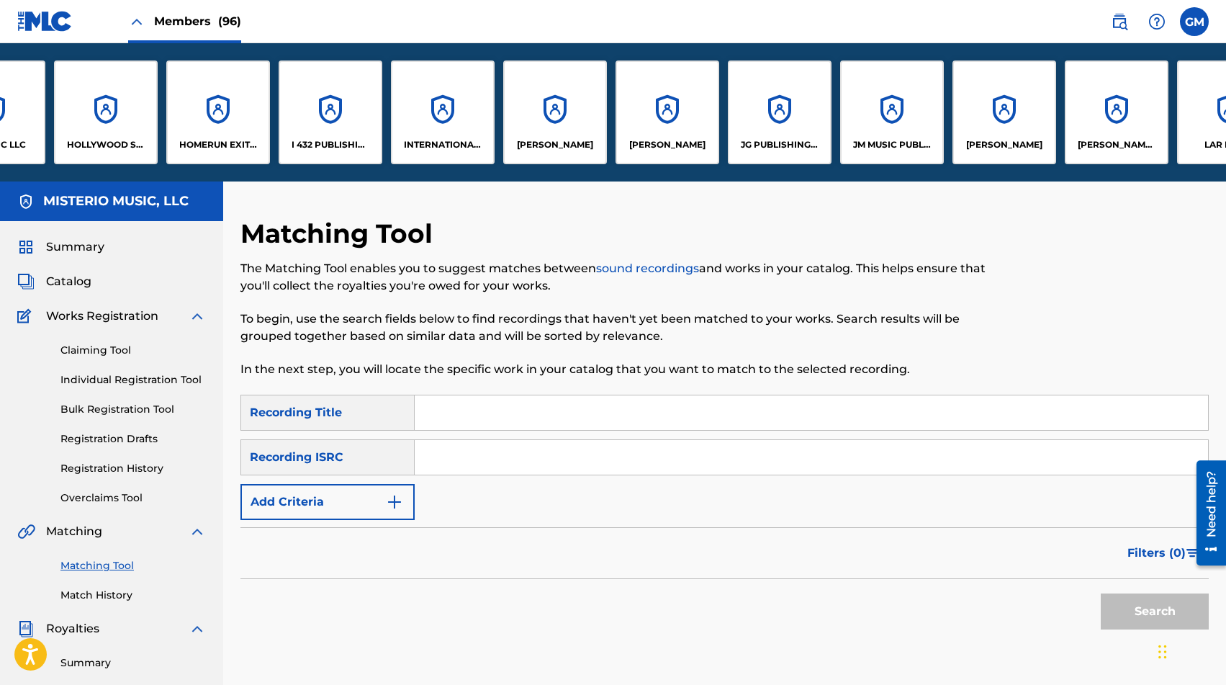
scroll to position [0, 5007]
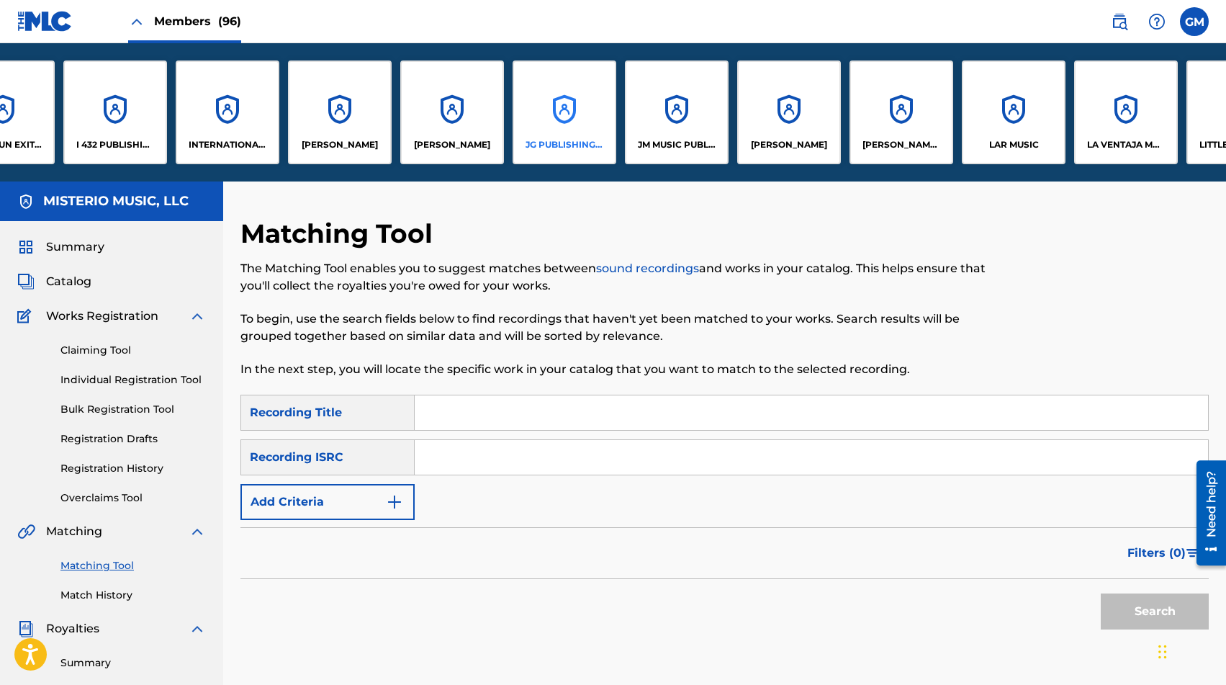
click at [562, 115] on div "JG PUBLISHING INC" at bounding box center [564, 112] width 104 height 104
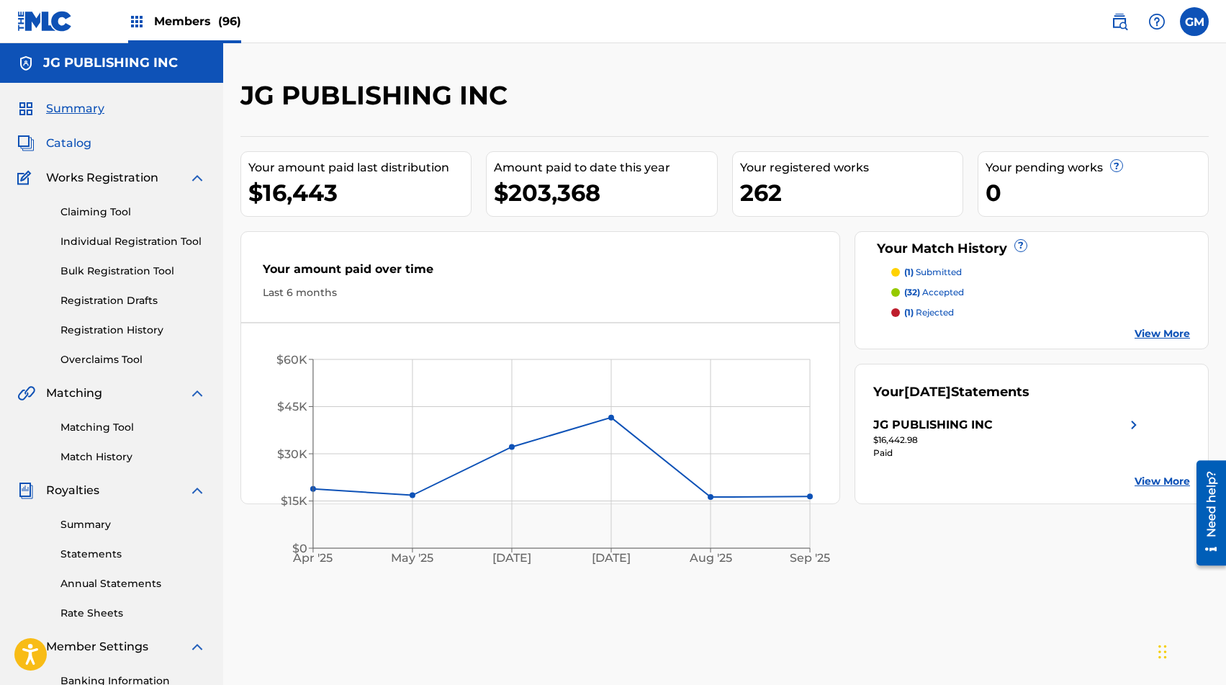
click at [69, 150] on span "Catalog" at bounding box center [68, 143] width 45 height 17
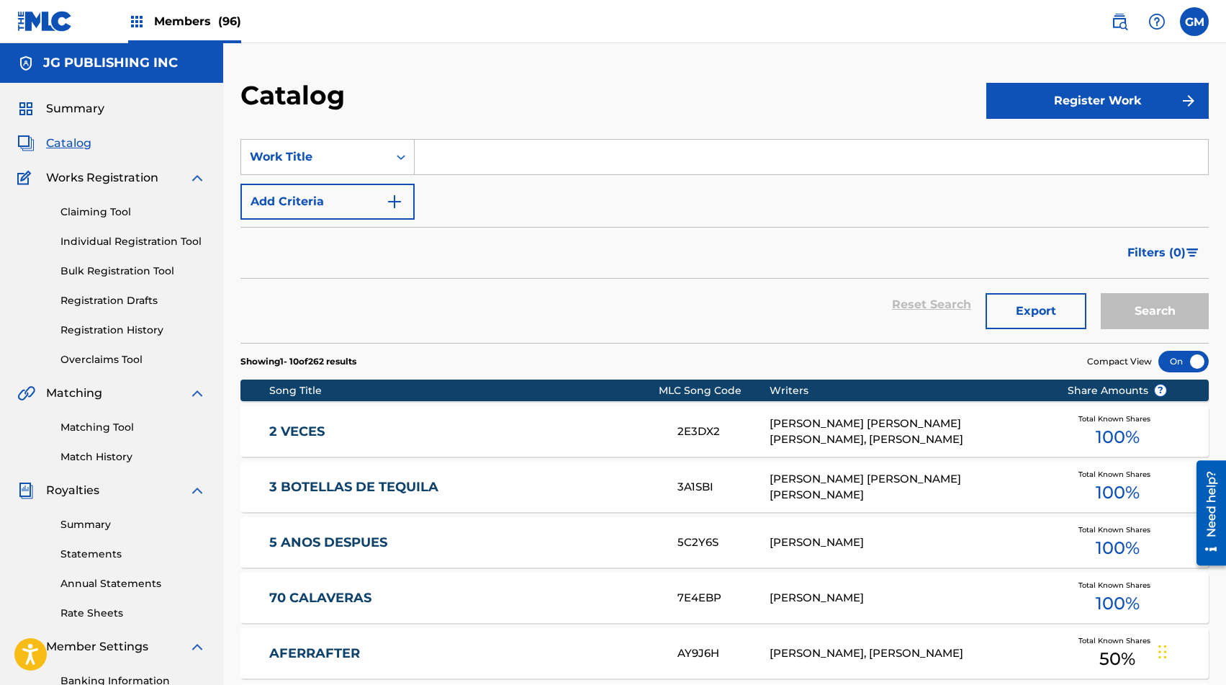
click at [507, 158] on input "Search Form" at bounding box center [811, 157] width 793 height 35
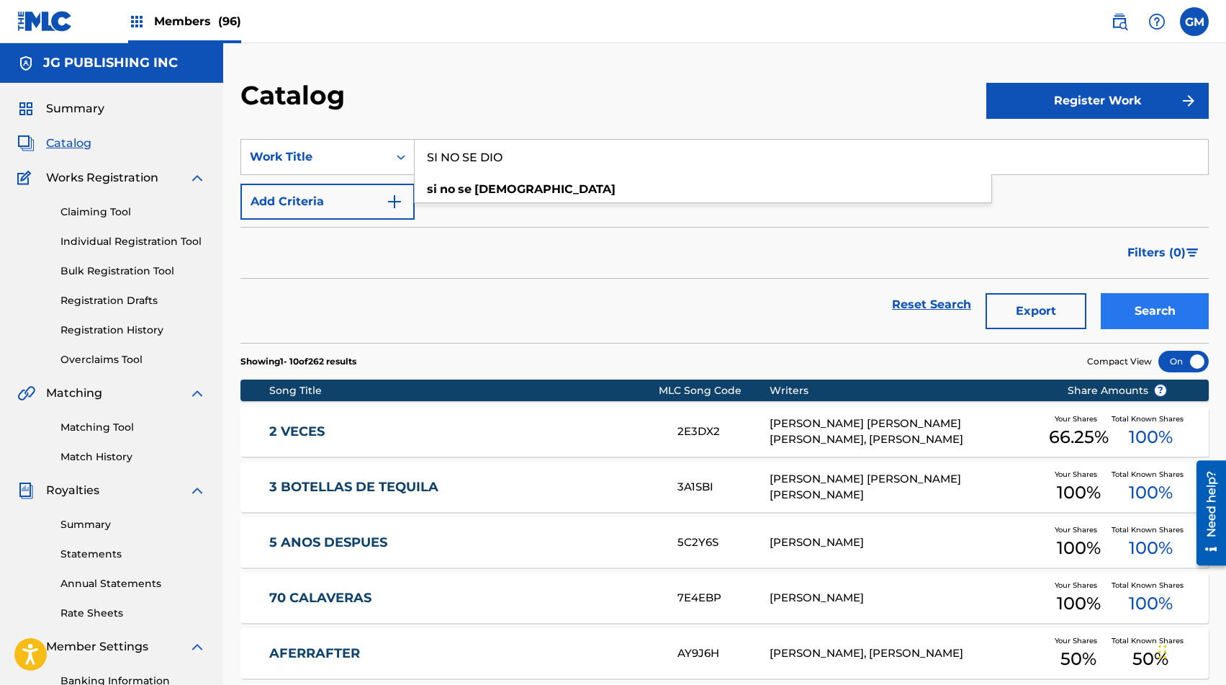
type input "SI NO SE DIO"
click at [1121, 306] on button "Search" at bounding box center [1155, 311] width 108 height 36
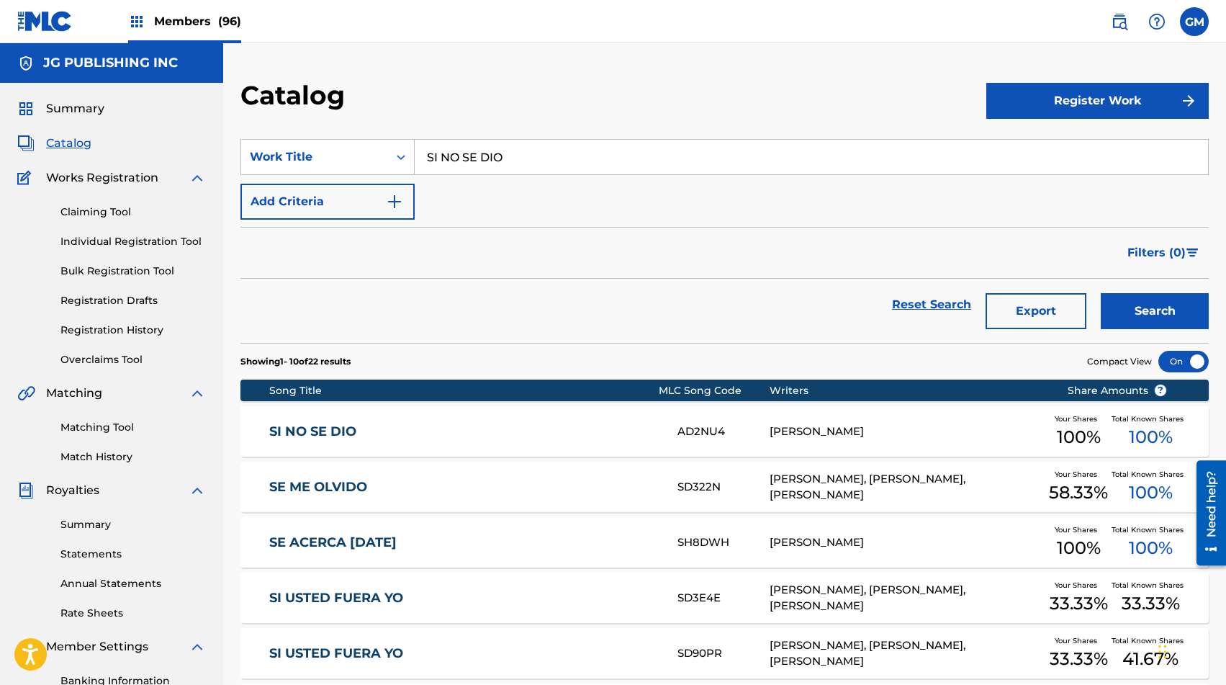
click at [628, 423] on link "SI NO SE DIO" at bounding box center [463, 431] width 389 height 17
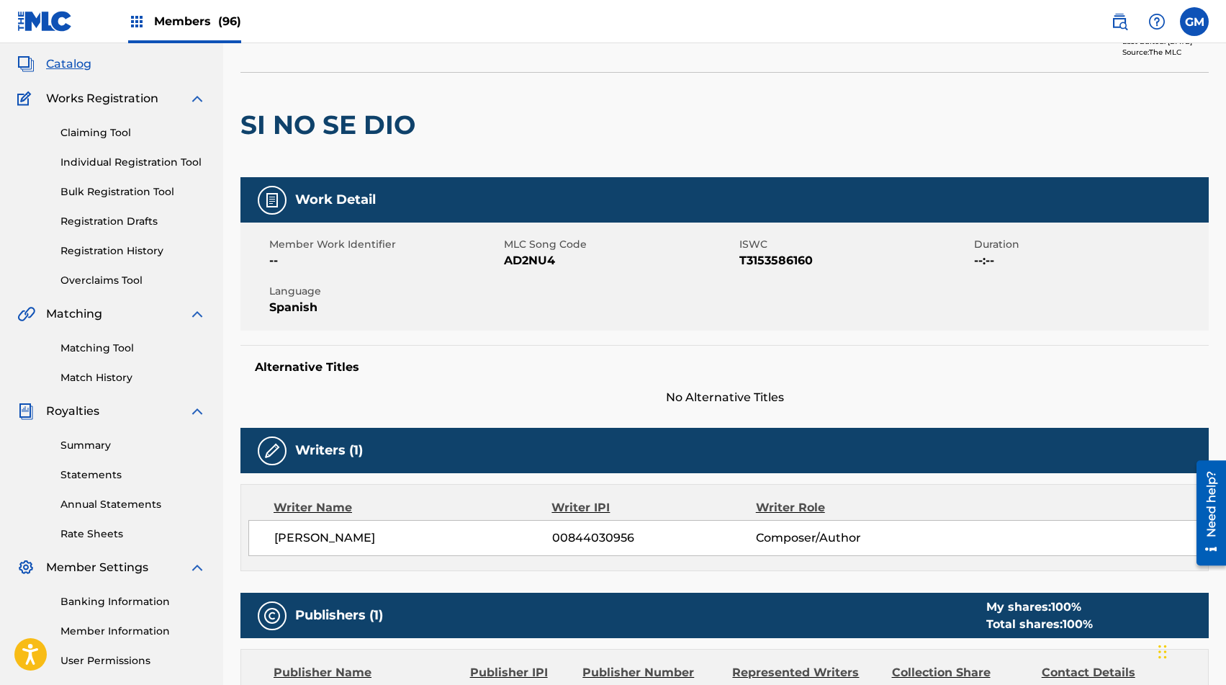
scroll to position [76, 0]
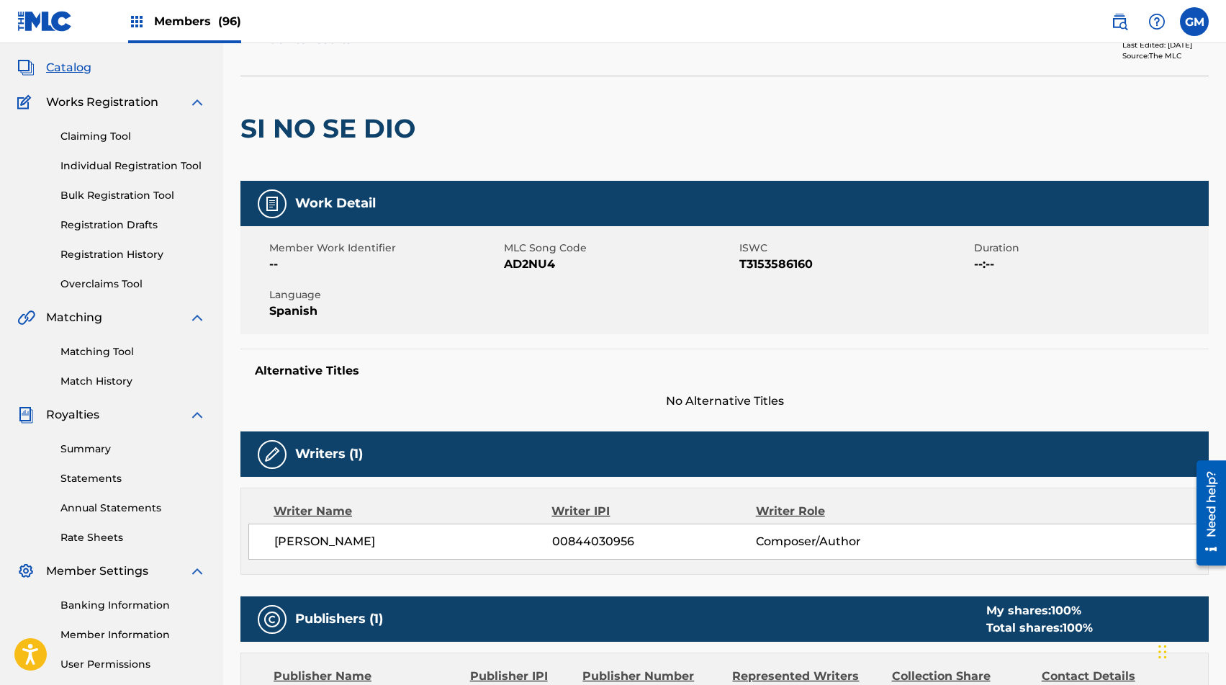
click at [522, 260] on span "AD2NU4" at bounding box center [619, 264] width 231 height 17
copy span "AD2NU4"
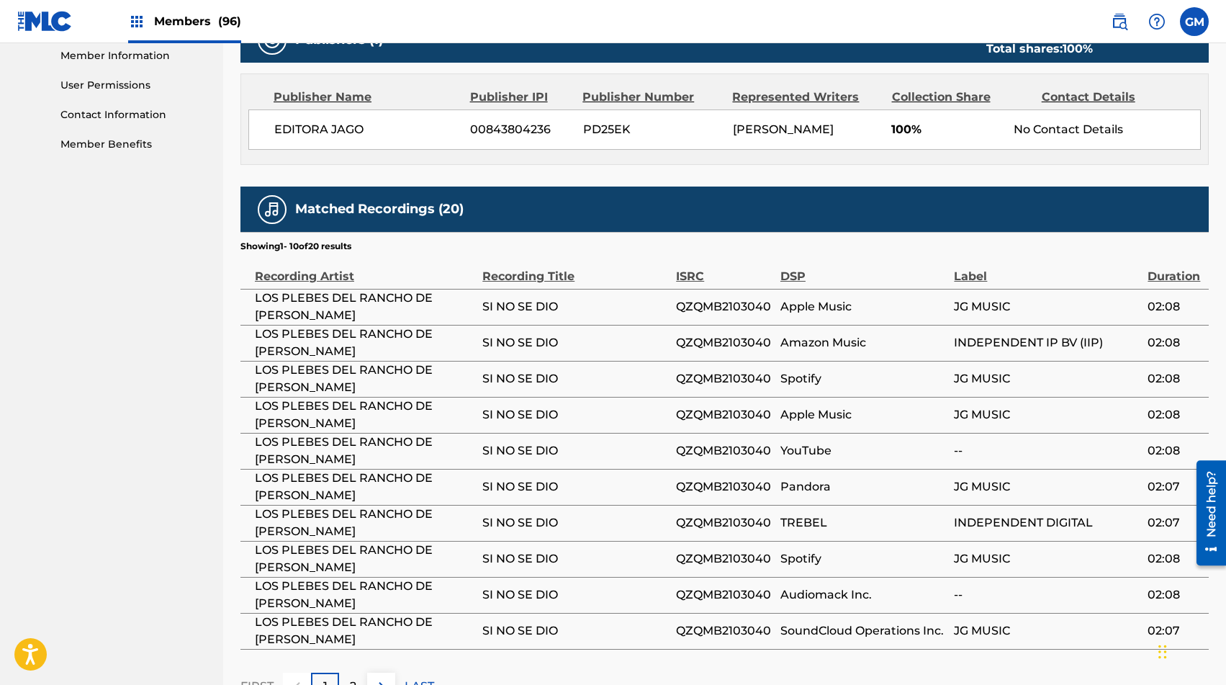
scroll to position [814, 0]
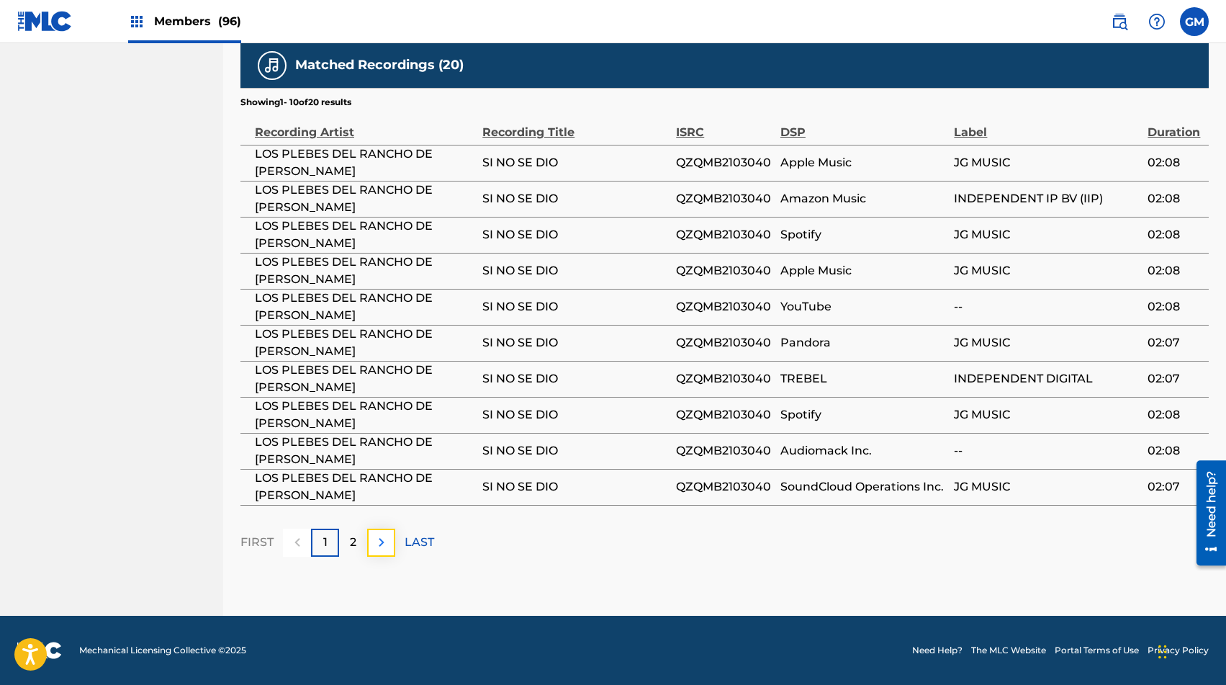
click at [381, 546] on img at bounding box center [381, 541] width 17 height 17
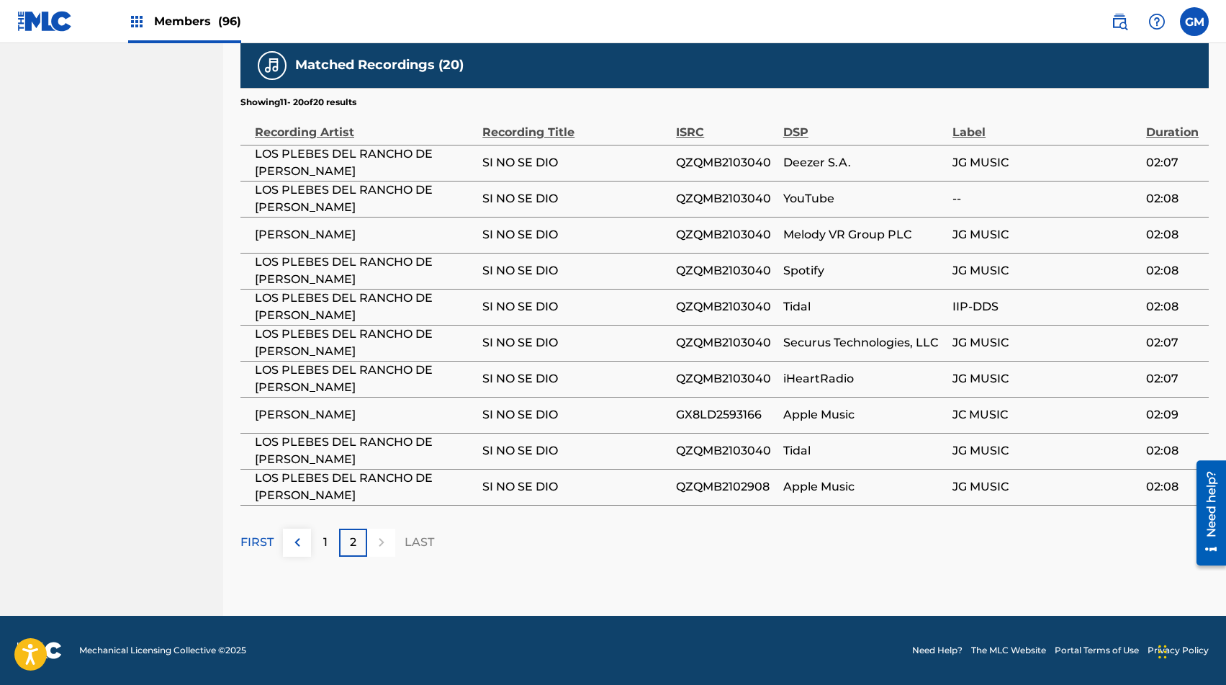
click at [282, 412] on span "[PERSON_NAME]" at bounding box center [365, 414] width 220 height 17
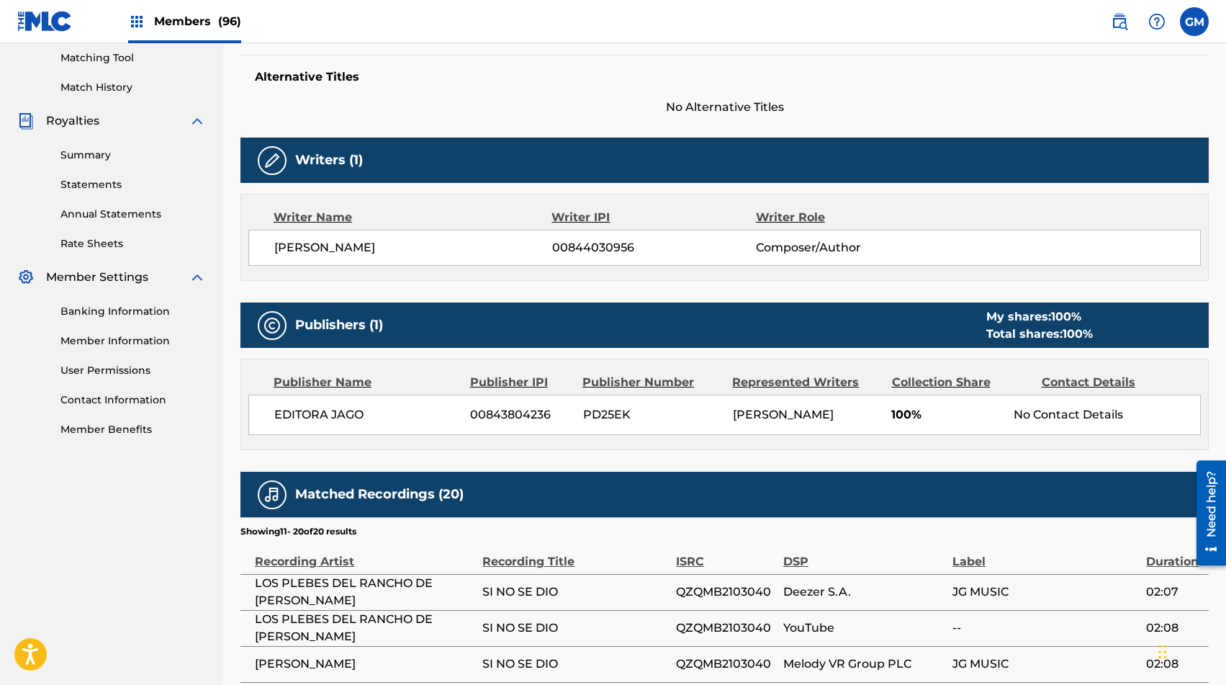
scroll to position [0, 0]
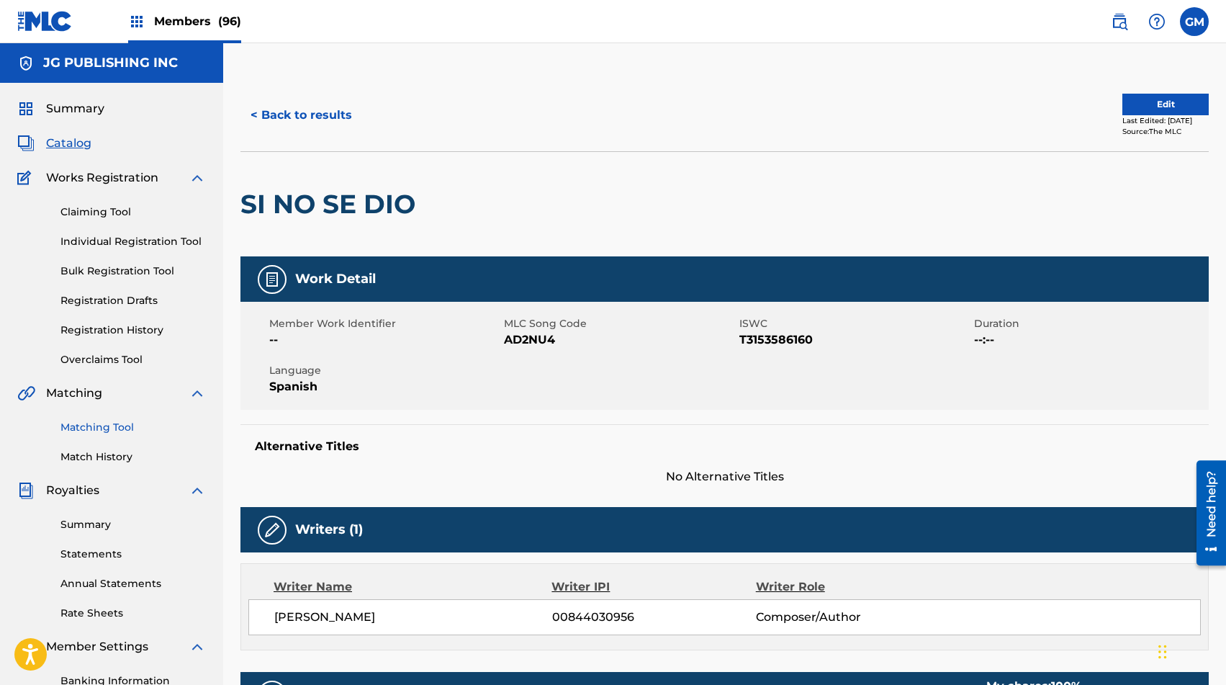
click at [84, 428] on link "Matching Tool" at bounding box center [132, 427] width 145 height 15
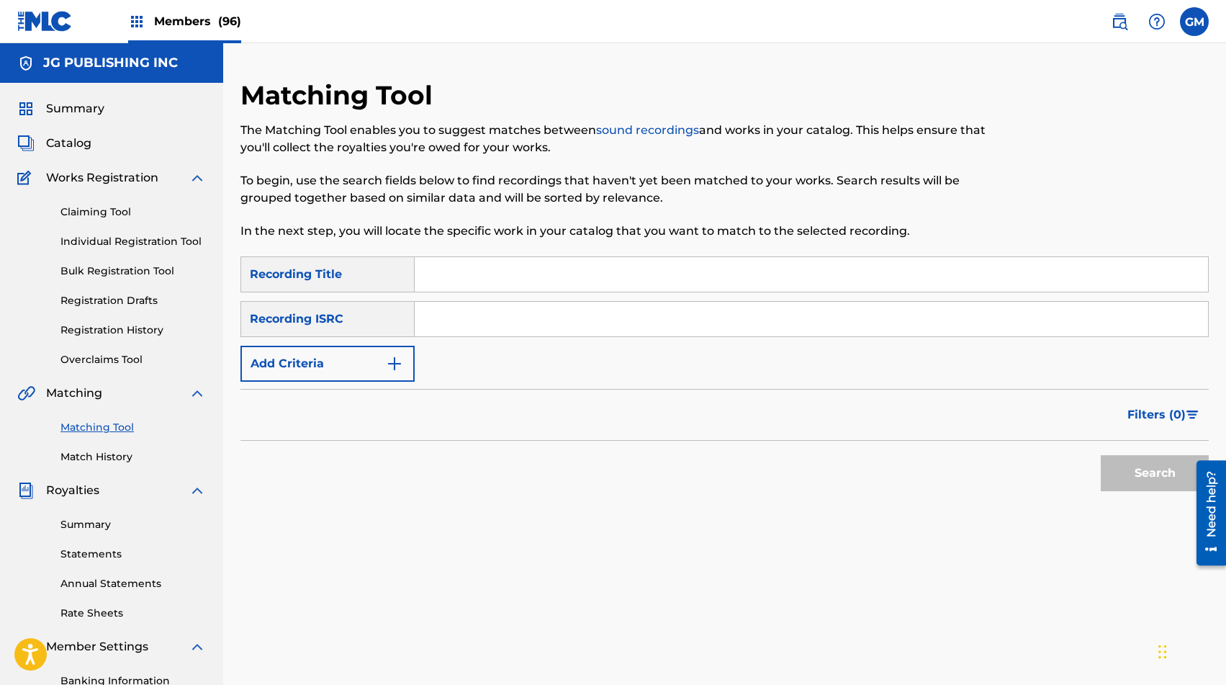
click at [443, 288] on input "Search Form" at bounding box center [811, 274] width 793 height 35
type input "SI NO SE DIO"
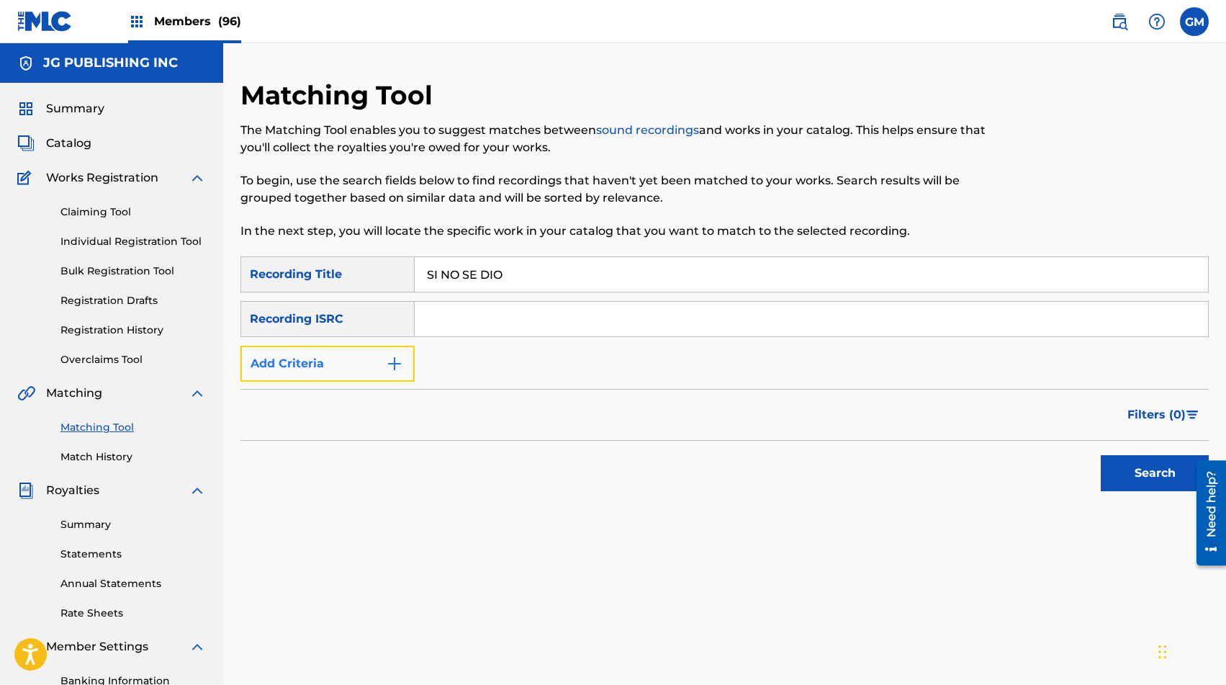
click at [384, 376] on button "Add Criteria" at bounding box center [327, 363] width 174 height 36
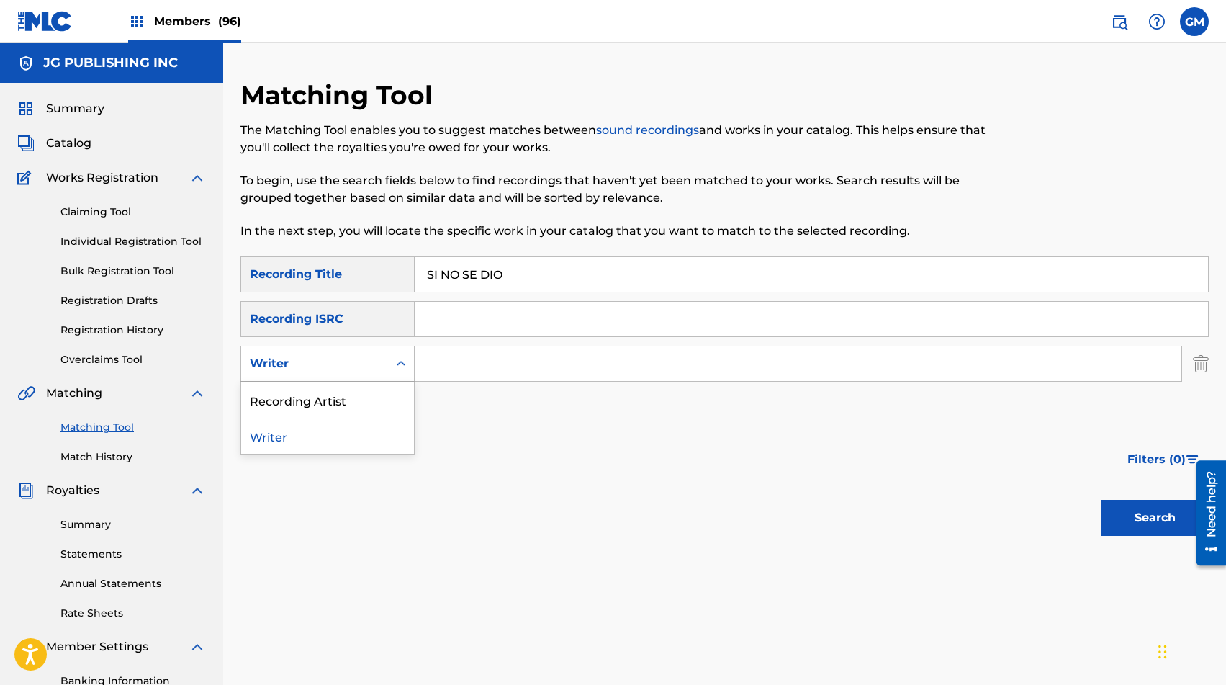
click at [381, 371] on div "Writer" at bounding box center [314, 363] width 147 height 27
click at [376, 389] on div "Recording Artist" at bounding box center [327, 399] width 173 height 36
click at [471, 358] on input "Search Form" at bounding box center [798, 363] width 767 height 35
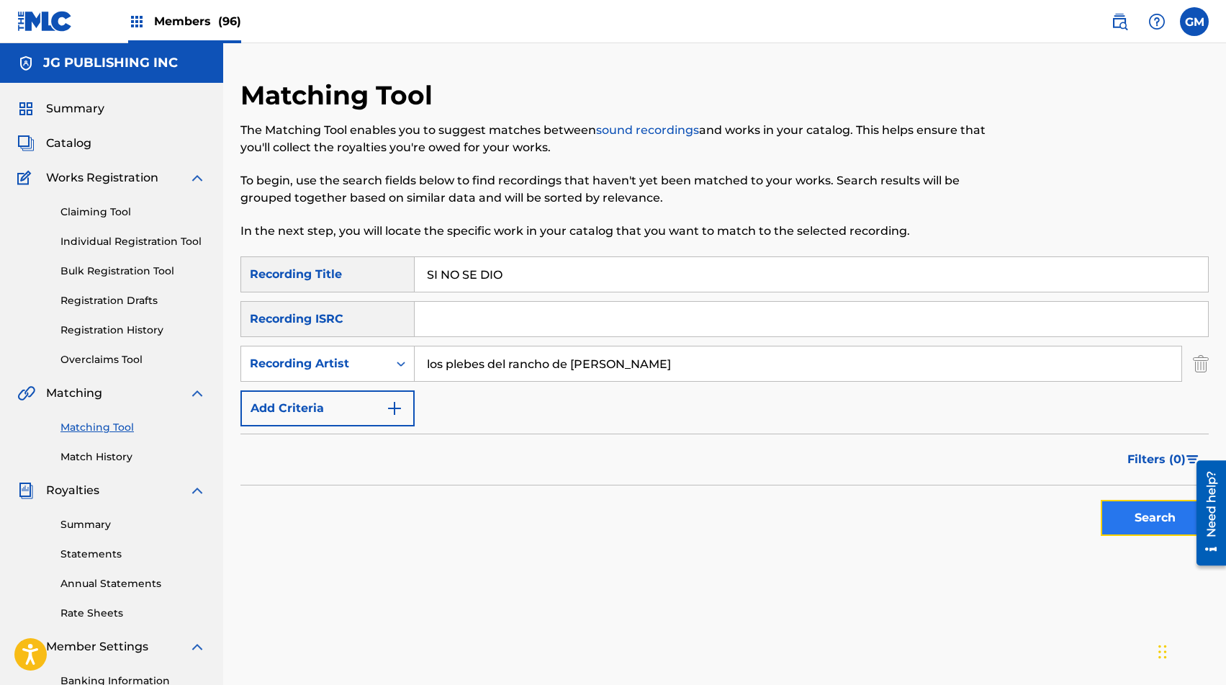
click at [1129, 525] on button "Search" at bounding box center [1155, 518] width 108 height 36
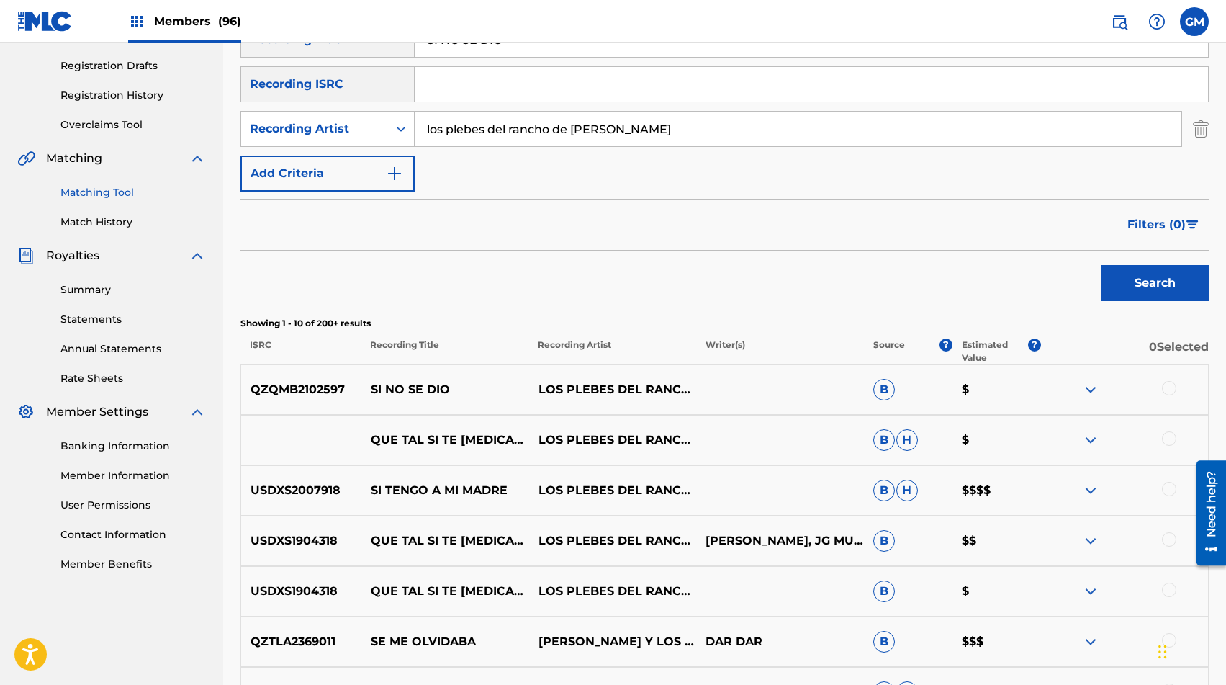
scroll to position [242, 0]
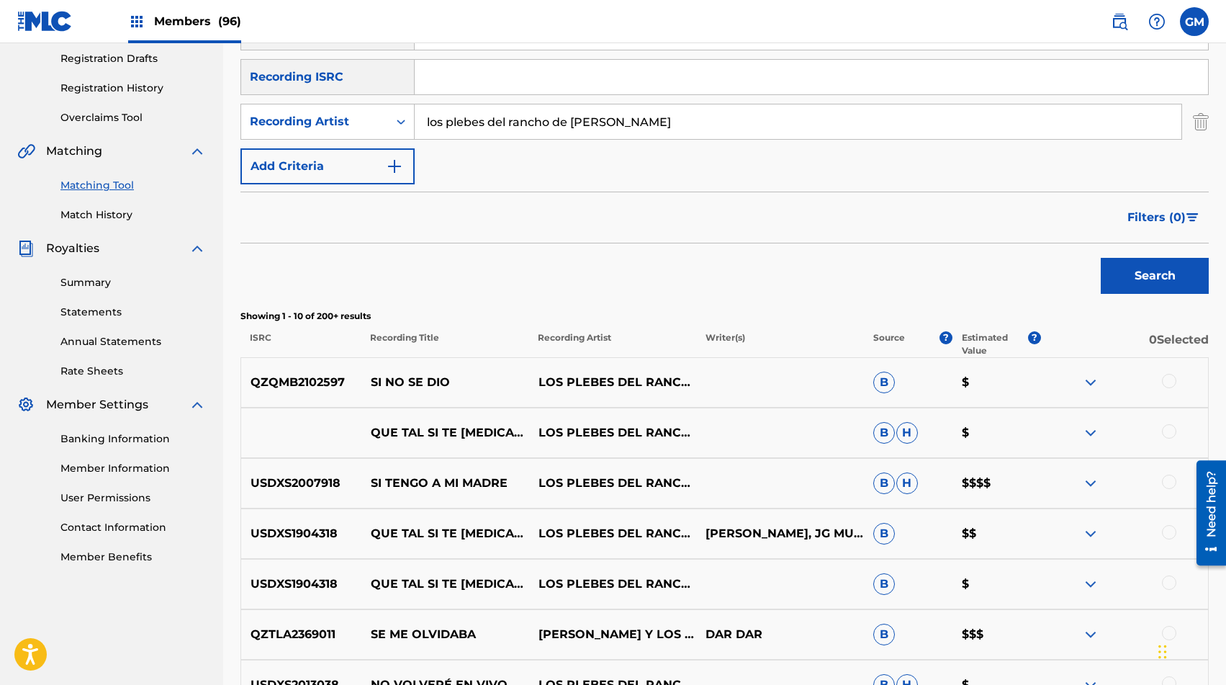
click at [1171, 383] on div at bounding box center [1169, 381] width 14 height 14
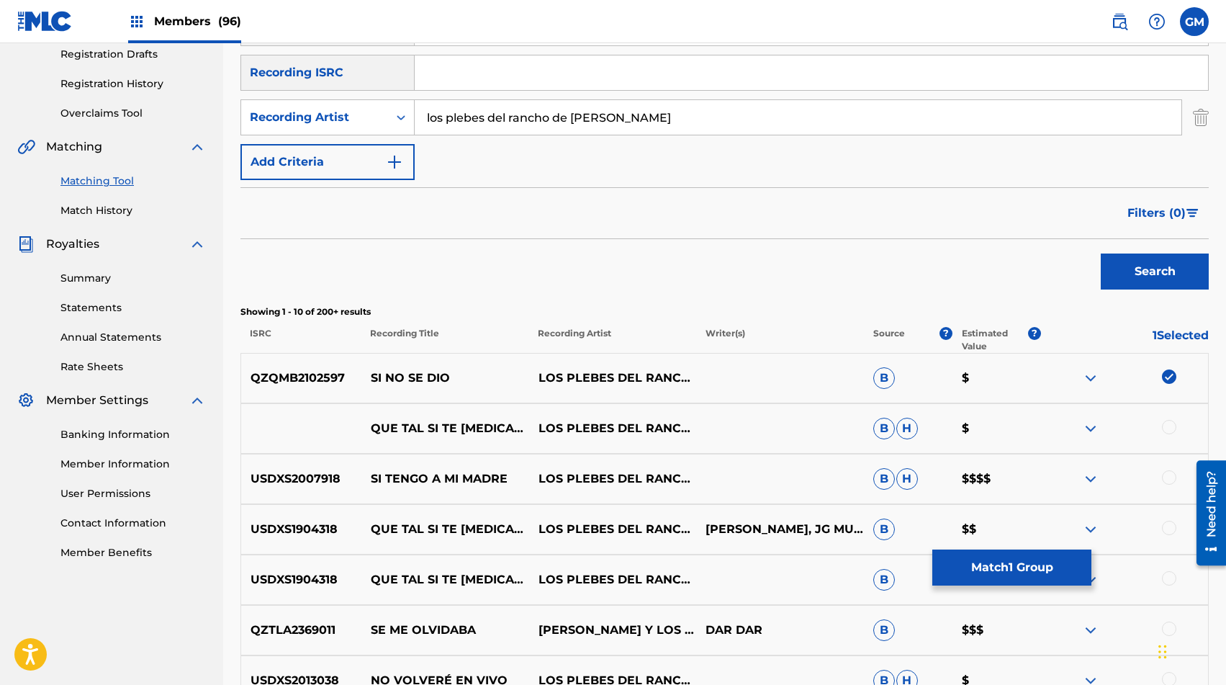
scroll to position [196, 0]
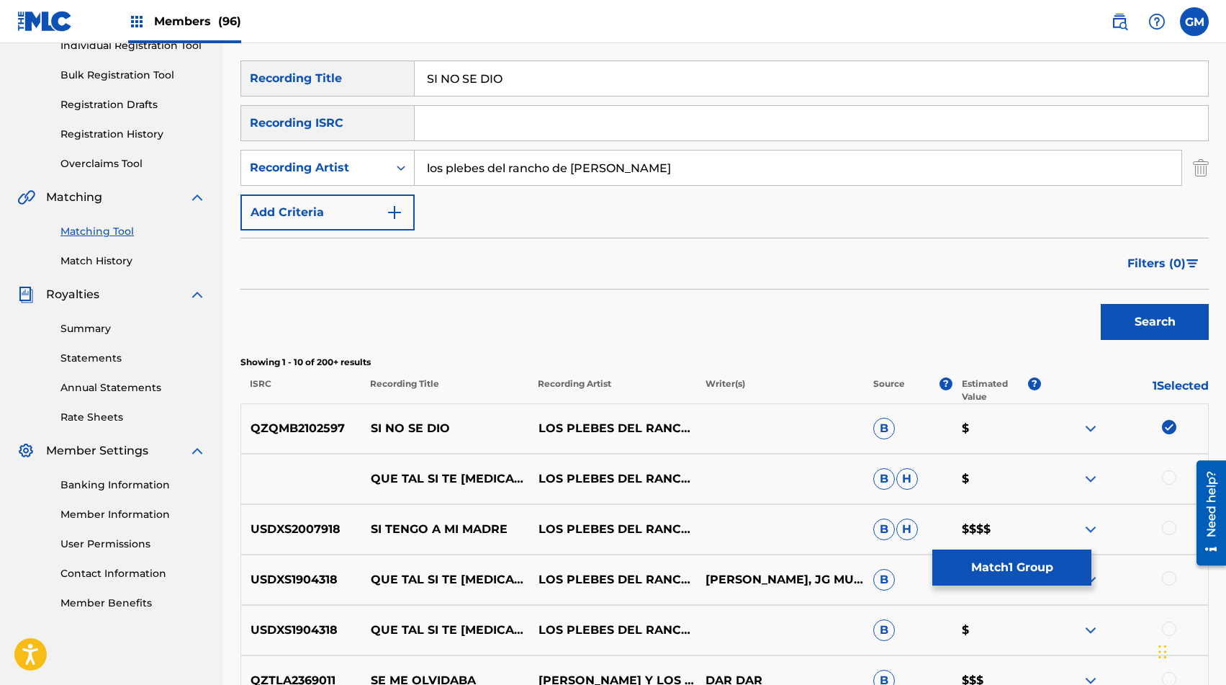
click at [625, 171] on input "los plebes del rancho de [PERSON_NAME]" at bounding box center [798, 167] width 767 height 35
click at [1155, 333] on button "Search" at bounding box center [1155, 322] width 108 height 36
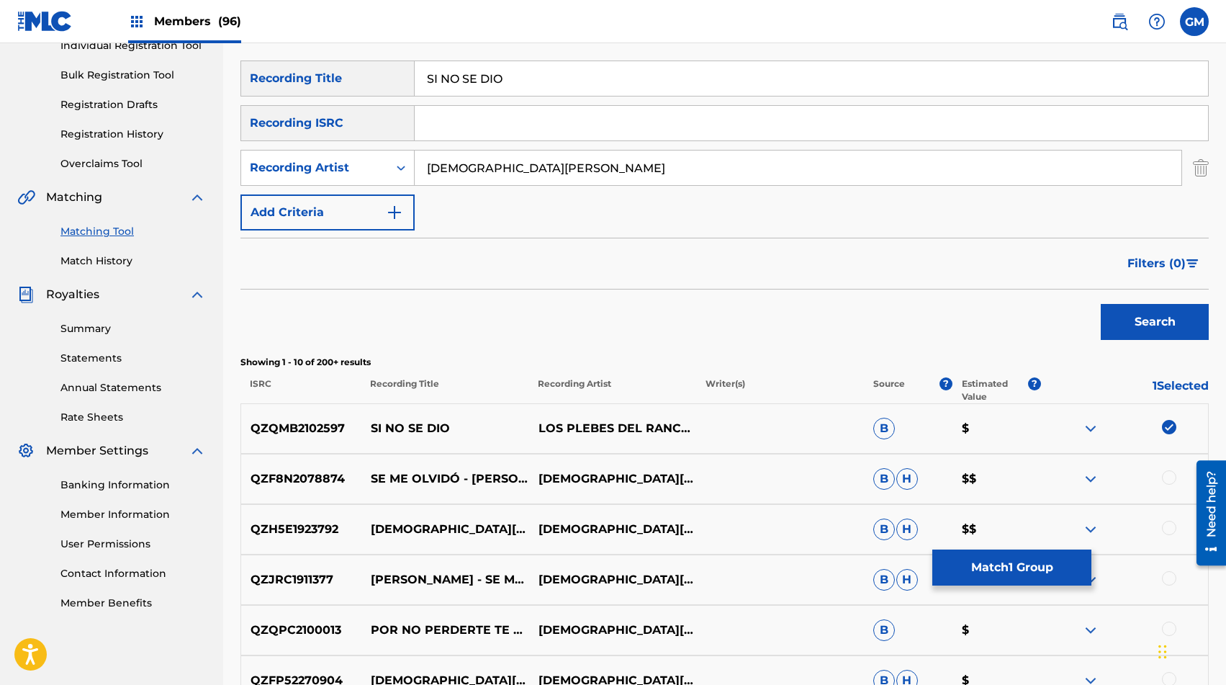
click at [1169, 425] on img at bounding box center [1169, 427] width 14 height 14
click at [469, 165] on input "[DEMOGRAPHIC_DATA][PERSON_NAME]" at bounding box center [798, 167] width 767 height 35
click at [523, 162] on input "[DEMOGRAPHIC_DATA][PERSON_NAME]" at bounding box center [798, 167] width 767 height 35
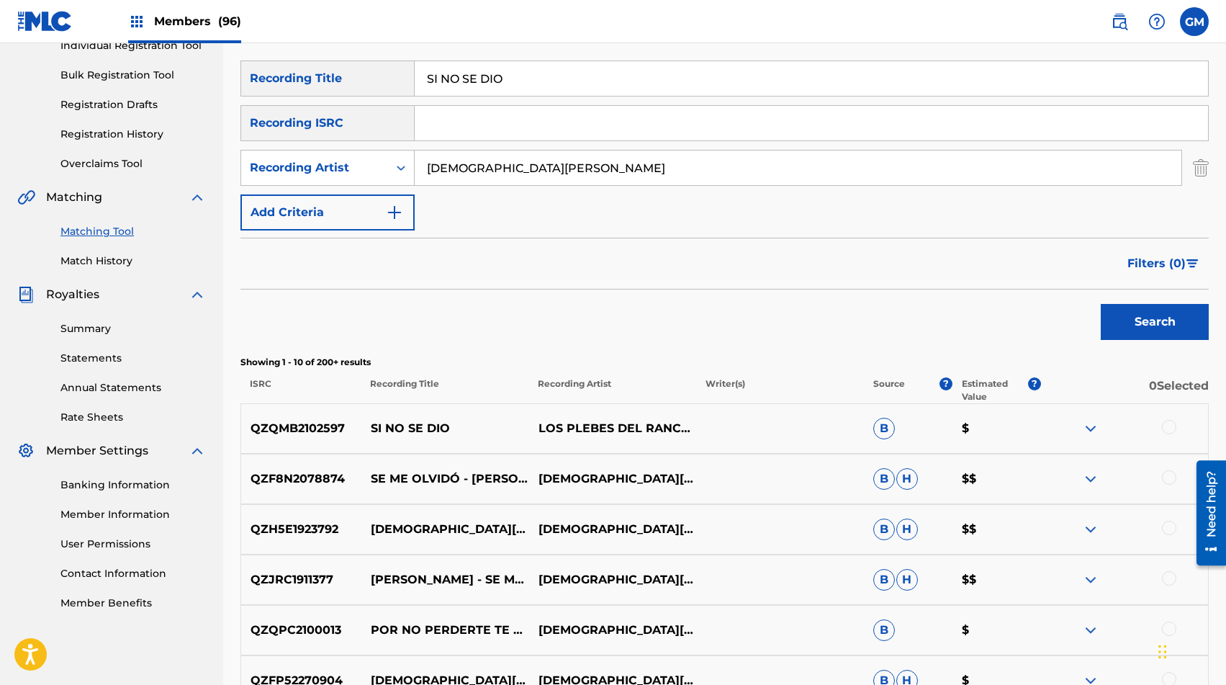
paste input "[PERSON_NAME]"
type input "[PERSON_NAME]"
click at [1137, 310] on button "Search" at bounding box center [1155, 322] width 108 height 36
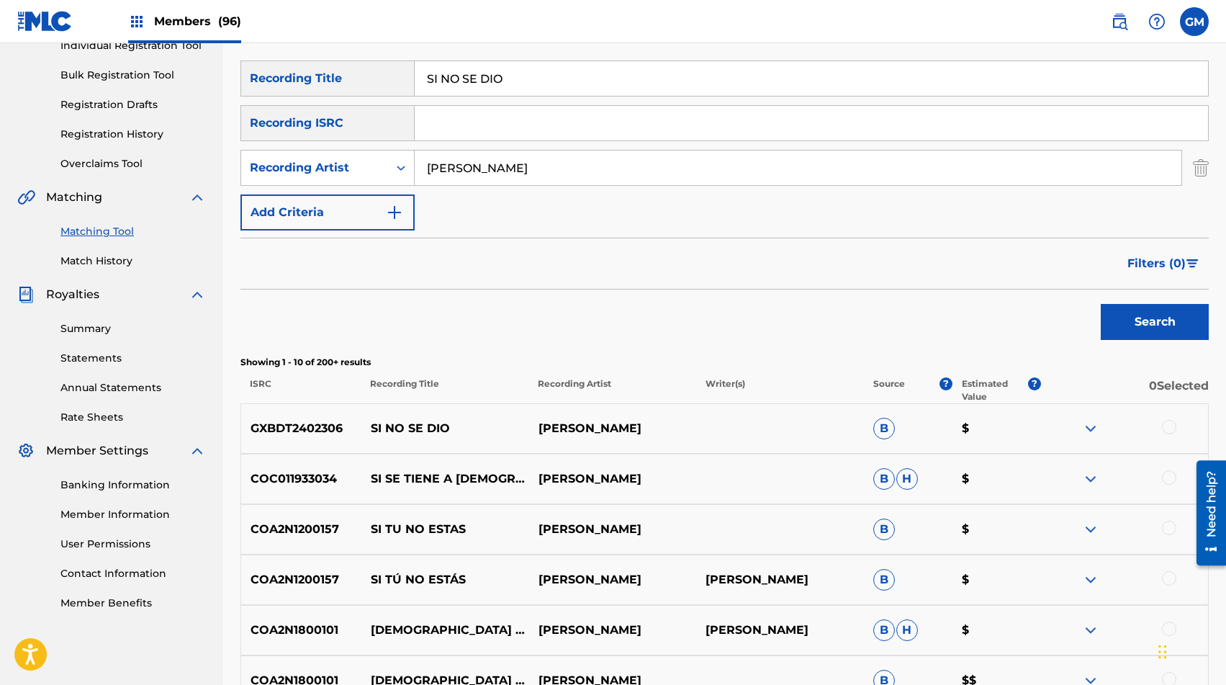
click at [1165, 427] on div at bounding box center [1169, 427] width 14 height 14
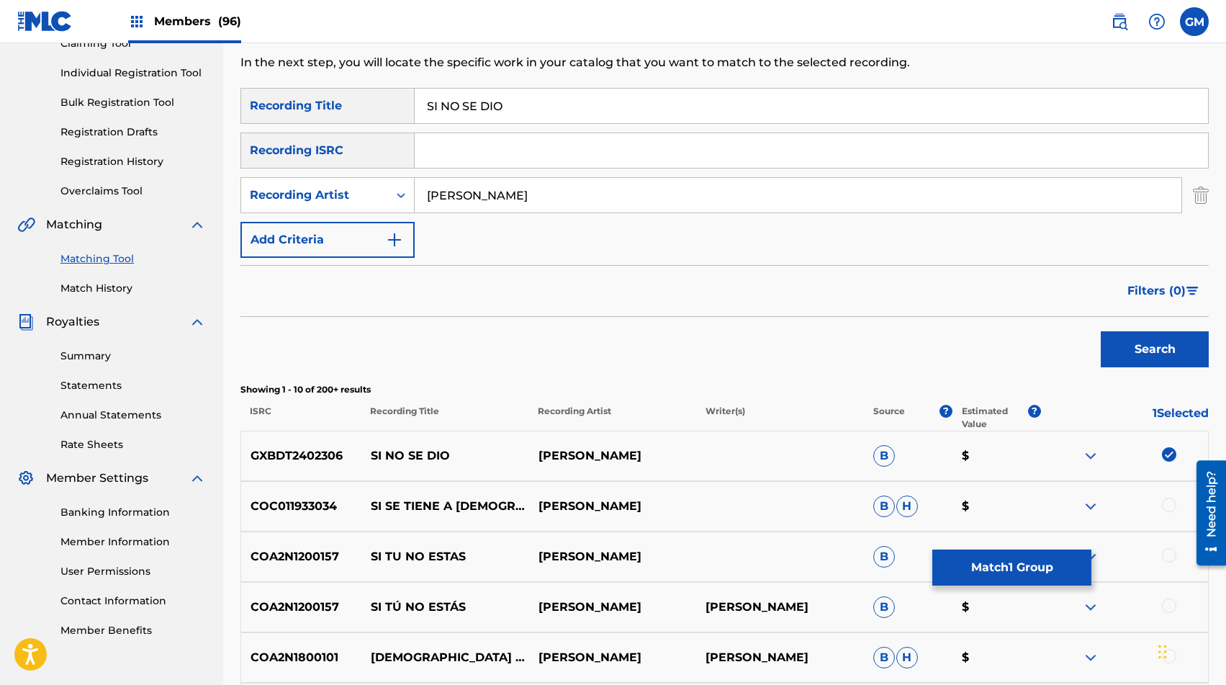
scroll to position [158, 0]
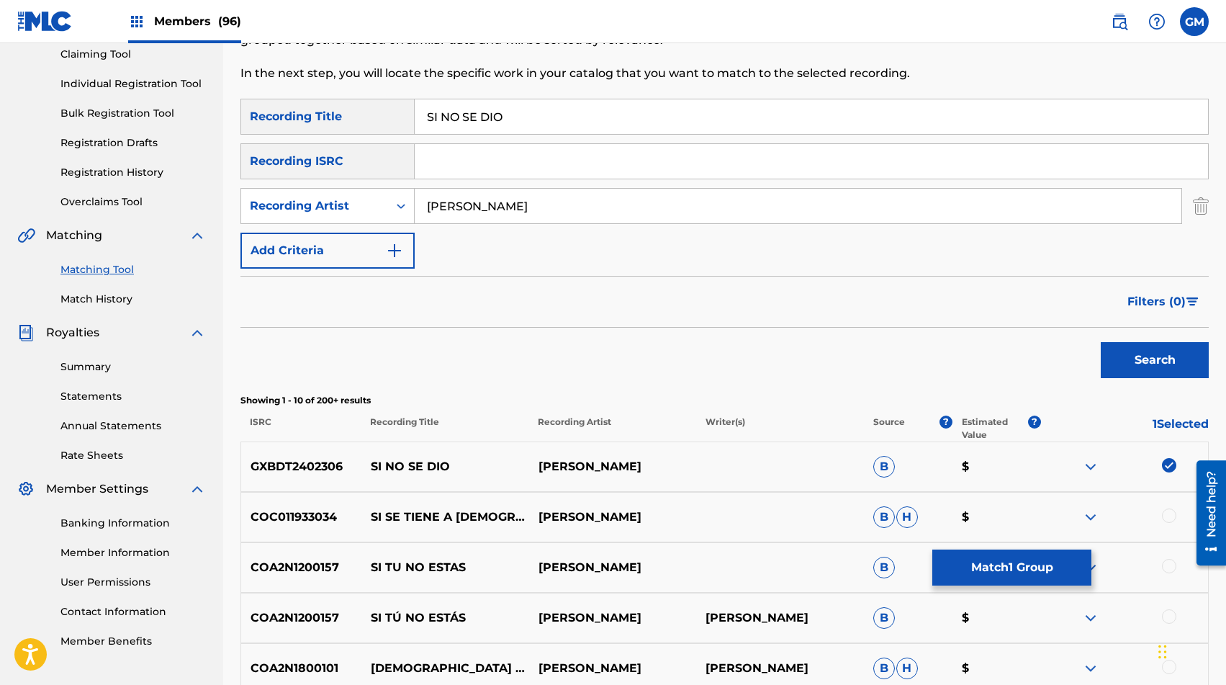
click at [535, 220] on input "[PERSON_NAME]" at bounding box center [798, 206] width 767 height 35
click at [1130, 358] on button "Search" at bounding box center [1155, 360] width 108 height 36
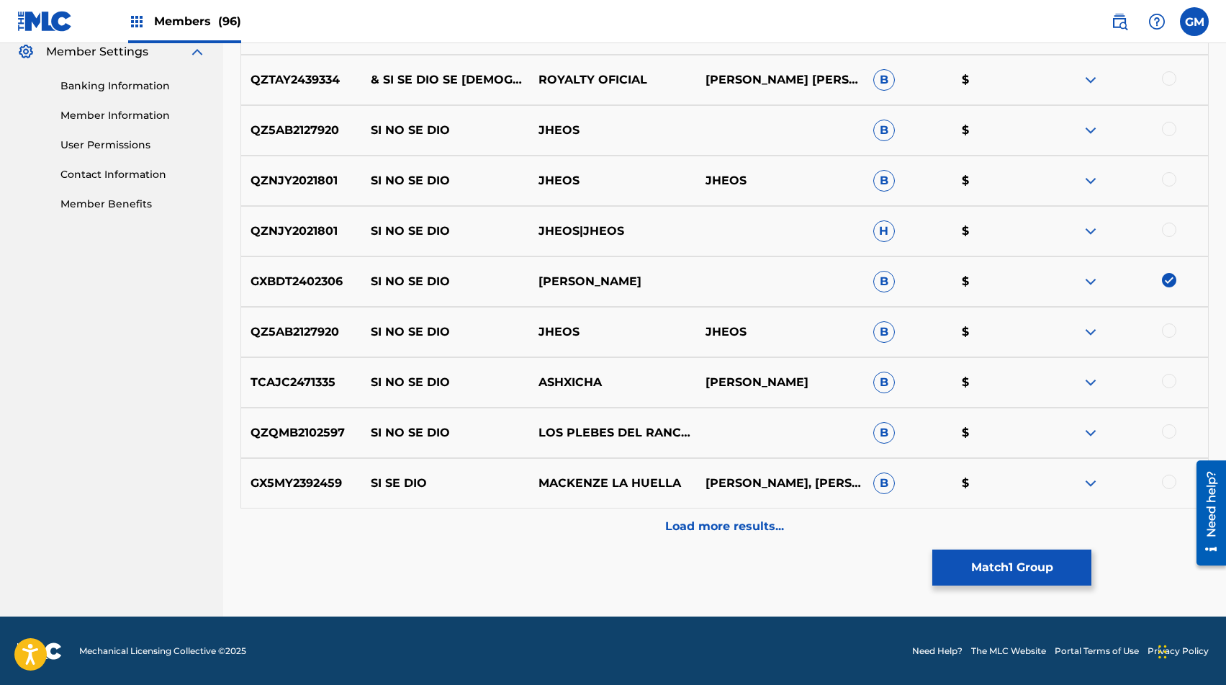
scroll to position [595, 0]
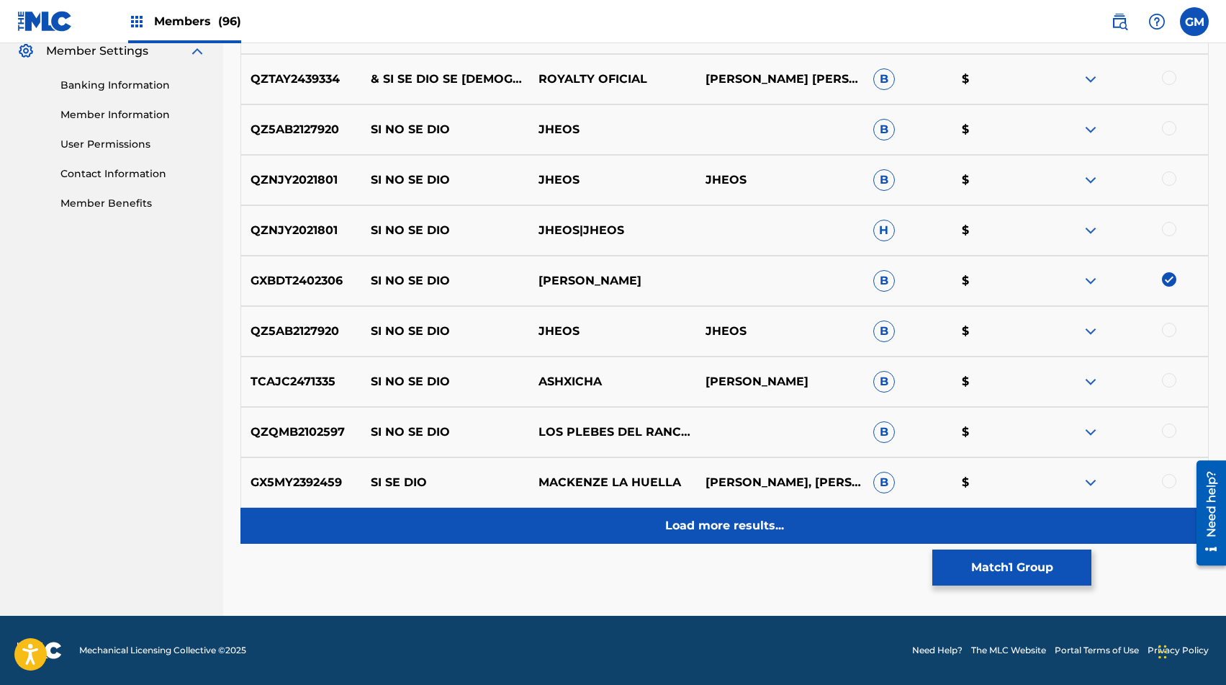
click at [697, 523] on p "Load more results..." at bounding box center [724, 525] width 119 height 17
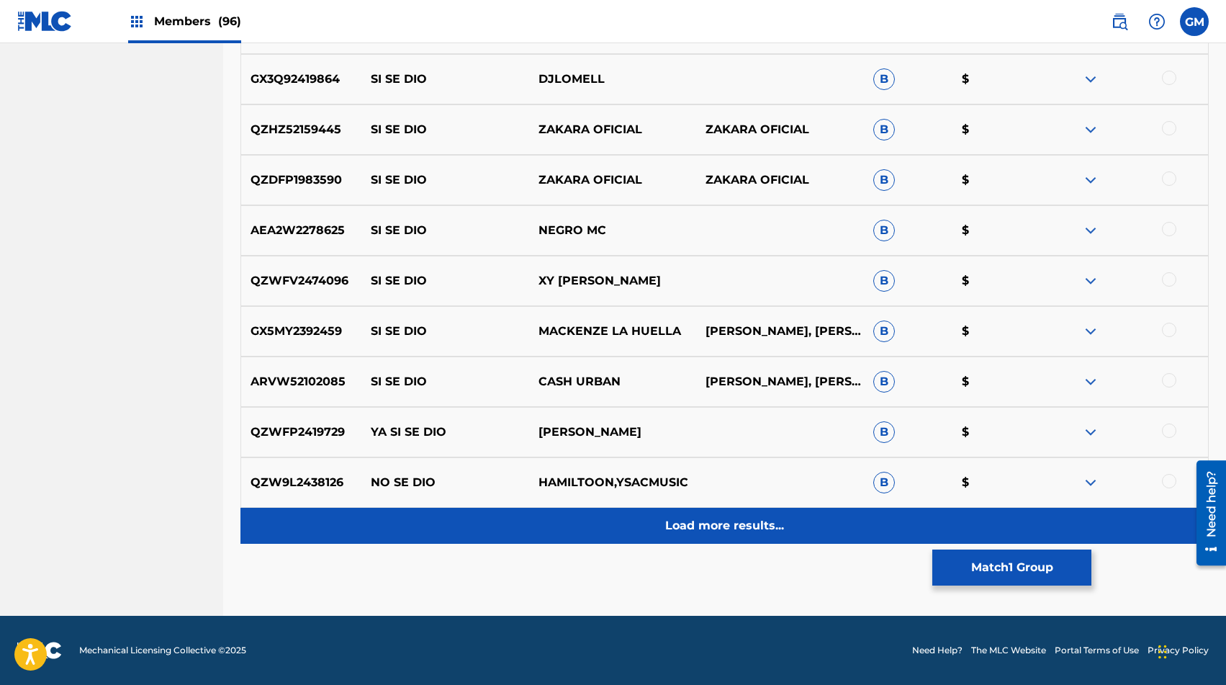
click at [695, 523] on p "Load more results..." at bounding box center [724, 525] width 119 height 17
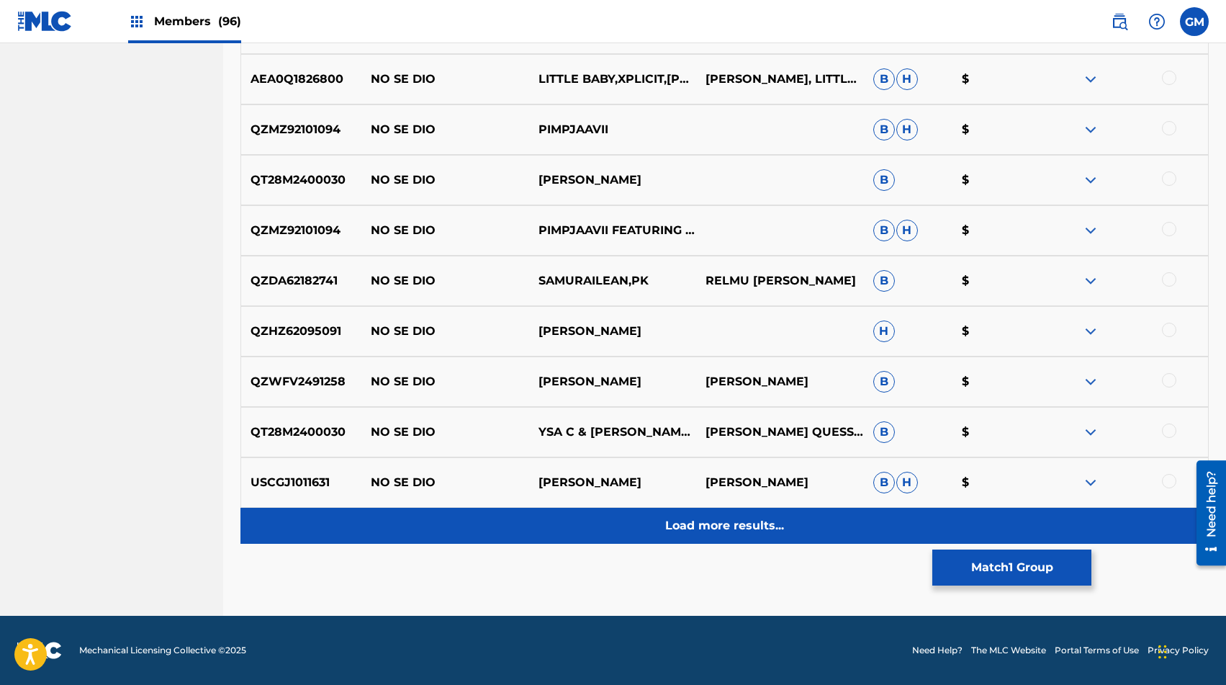
click at [692, 523] on p "Load more results..." at bounding box center [724, 525] width 119 height 17
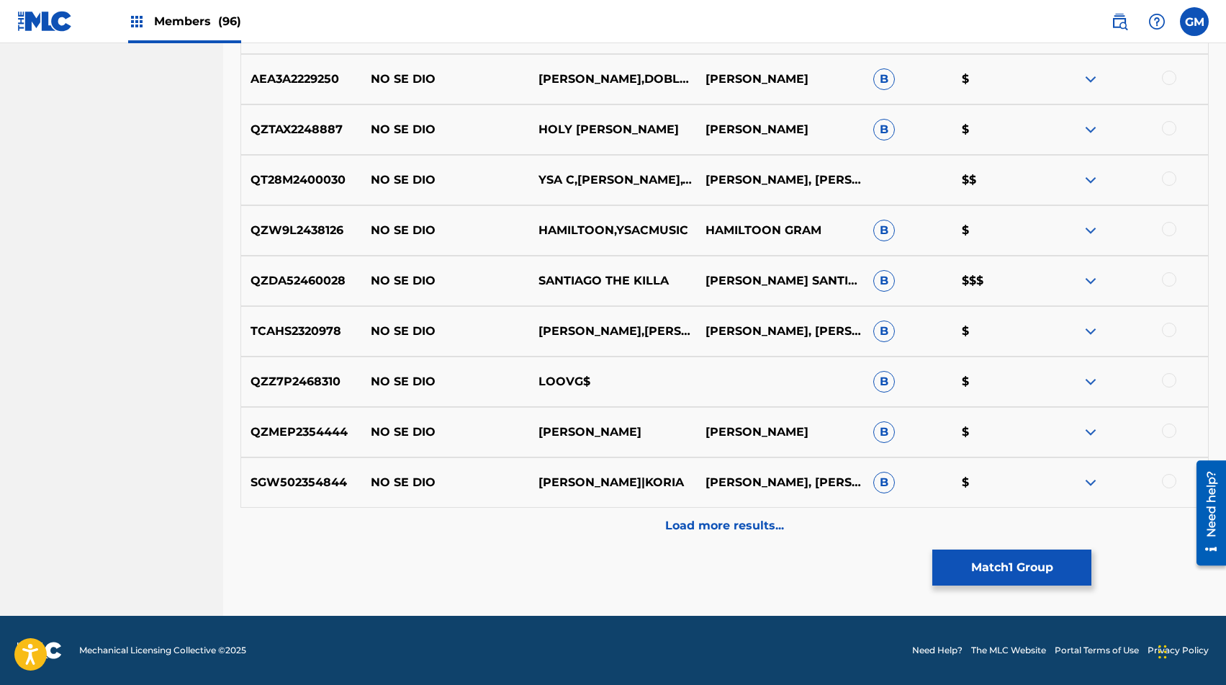
click at [692, 524] on p "Load more results..." at bounding box center [724, 525] width 119 height 17
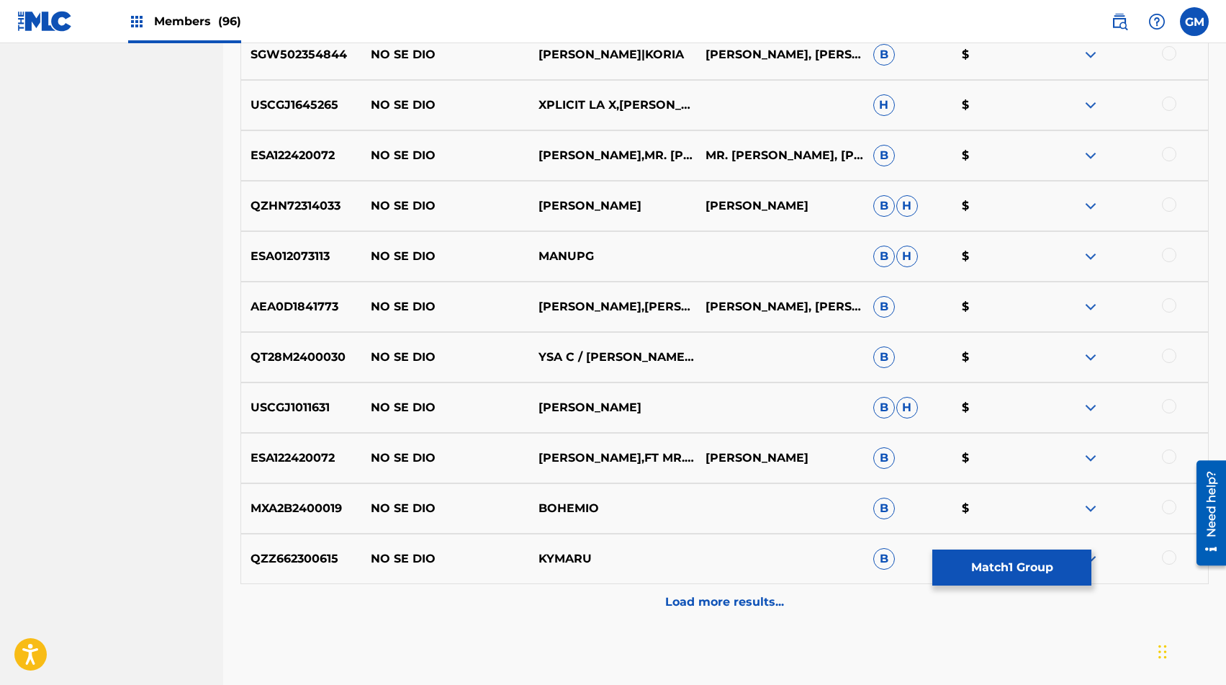
scroll to position [2537, 0]
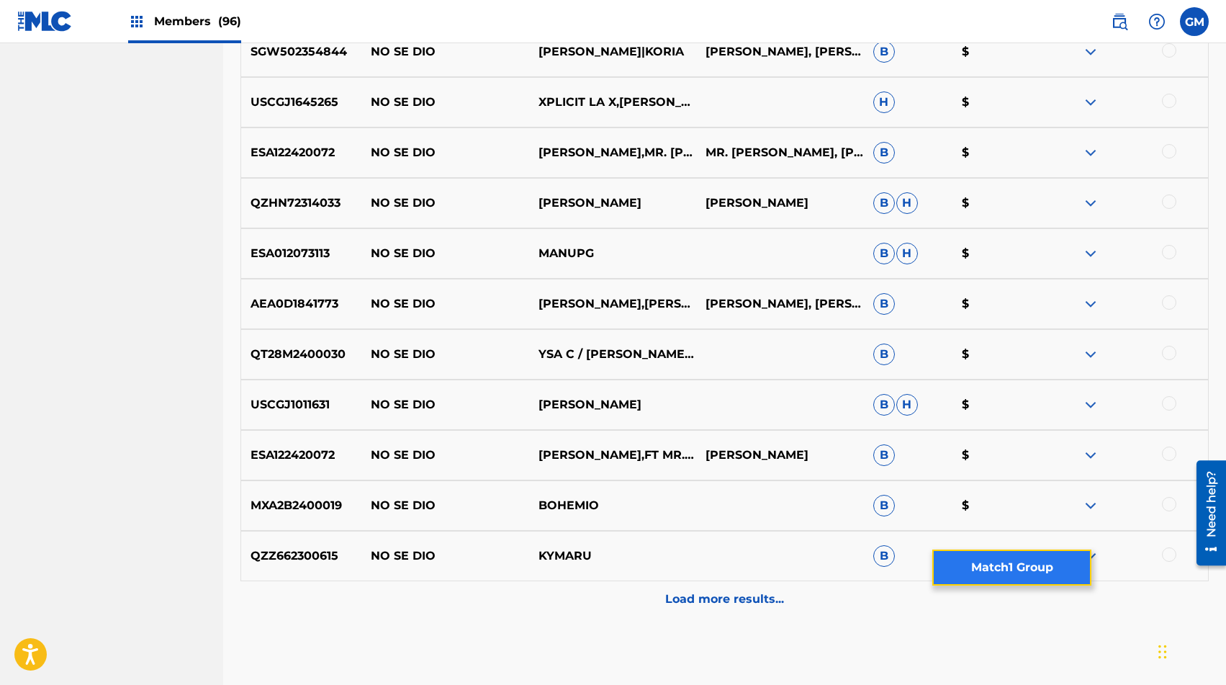
click at [1035, 567] on button "Match 1 Group" at bounding box center [1011, 567] width 159 height 36
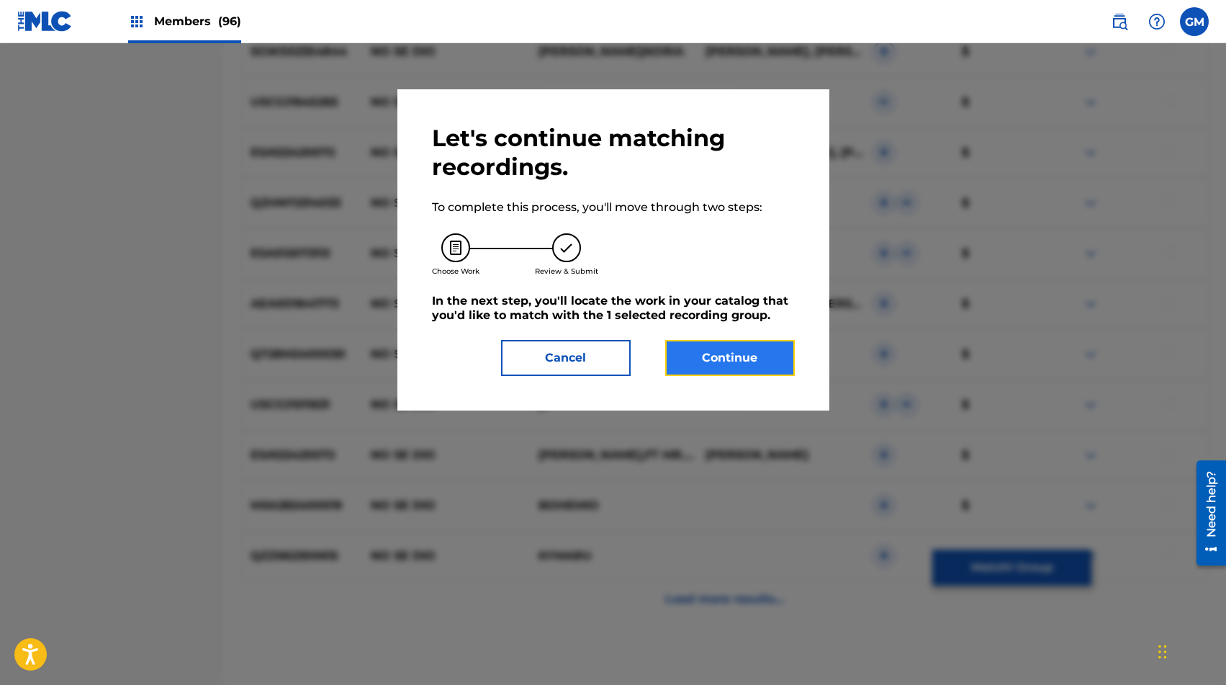
click at [713, 356] on button "Continue" at bounding box center [730, 358] width 130 height 36
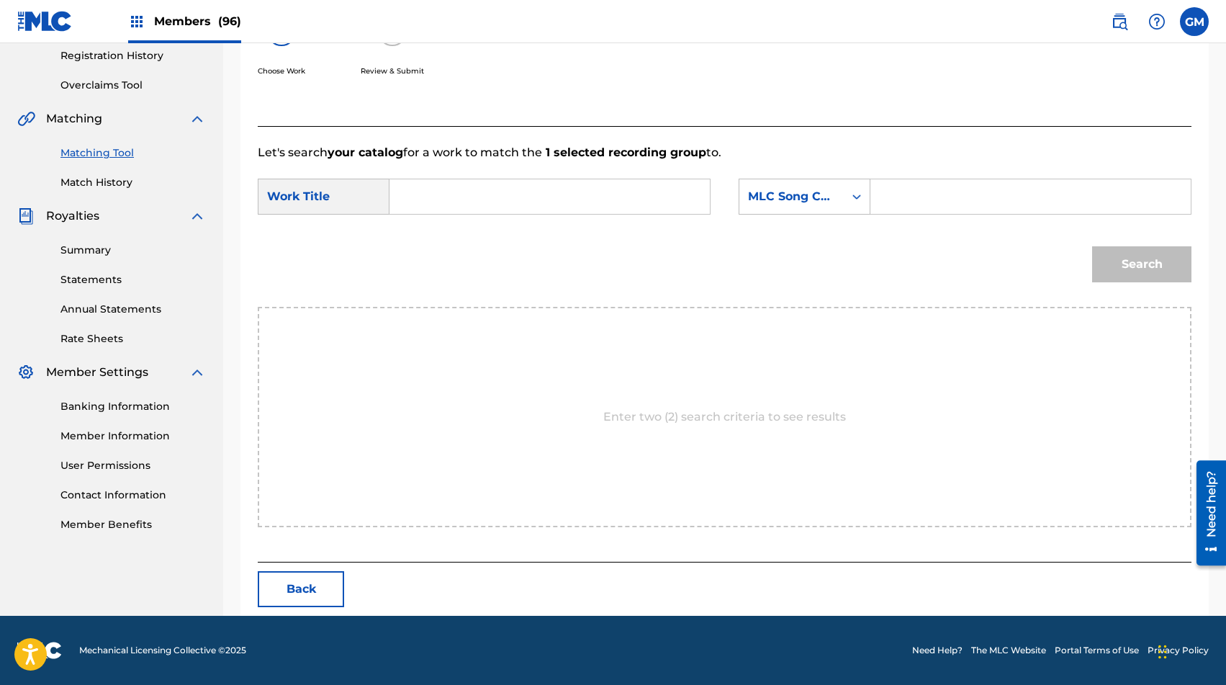
scroll to position [274, 0]
click at [920, 212] on input "Search Form" at bounding box center [1030, 196] width 296 height 35
paste input "AD2NU4"
type input "AD2NU4"
click at [658, 209] on input "Search Form" at bounding box center [550, 196] width 296 height 35
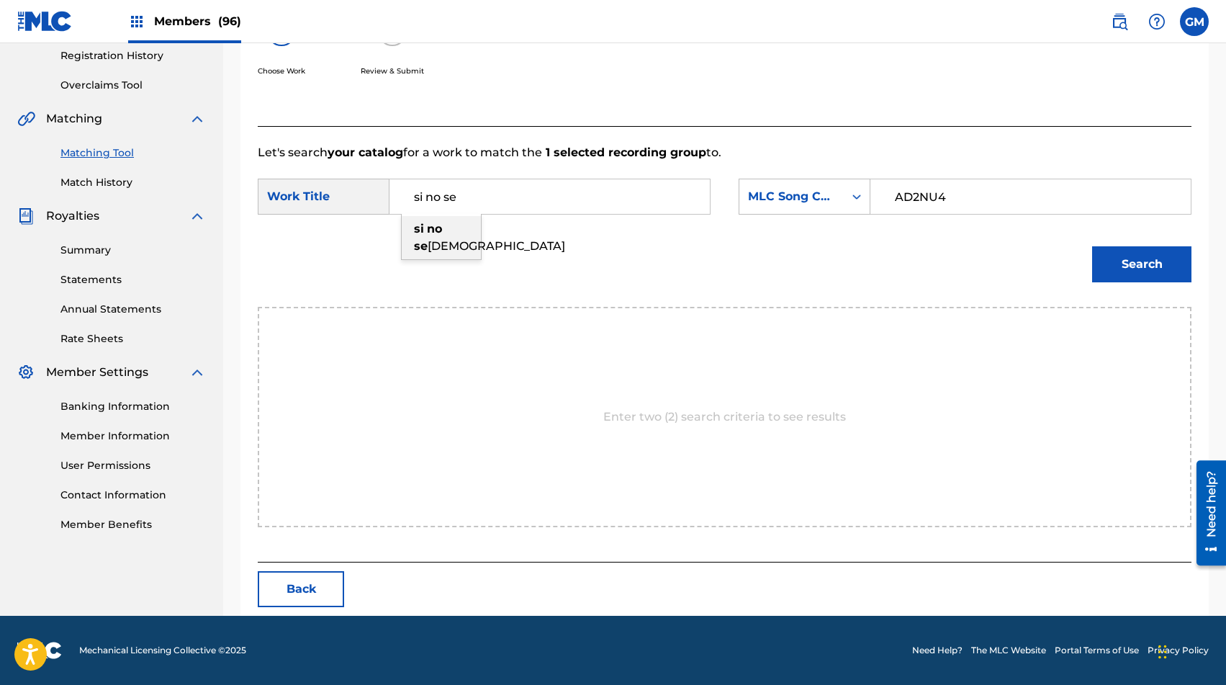
click at [464, 254] on div "si no se dio" at bounding box center [441, 237] width 79 height 43
type input "si no se dio"
click at [1134, 267] on button "Search" at bounding box center [1141, 264] width 99 height 36
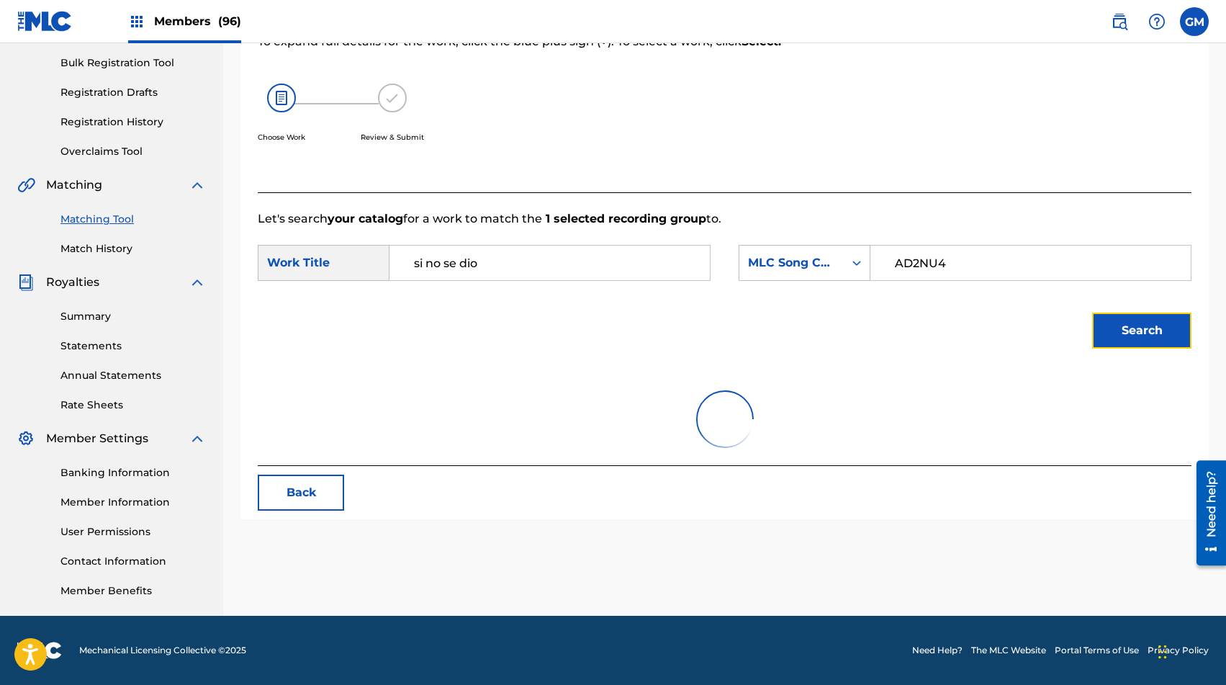
scroll to position [232, 0]
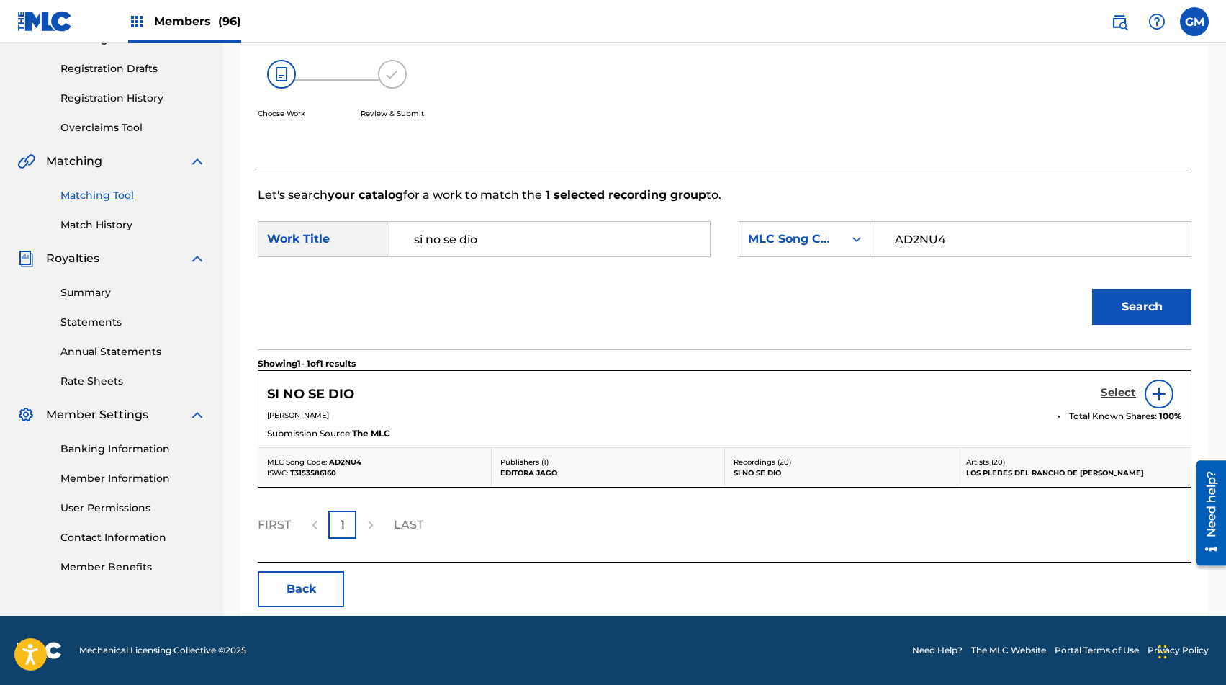
click at [1118, 394] on h5 "Select" at bounding box center [1118, 393] width 35 height 14
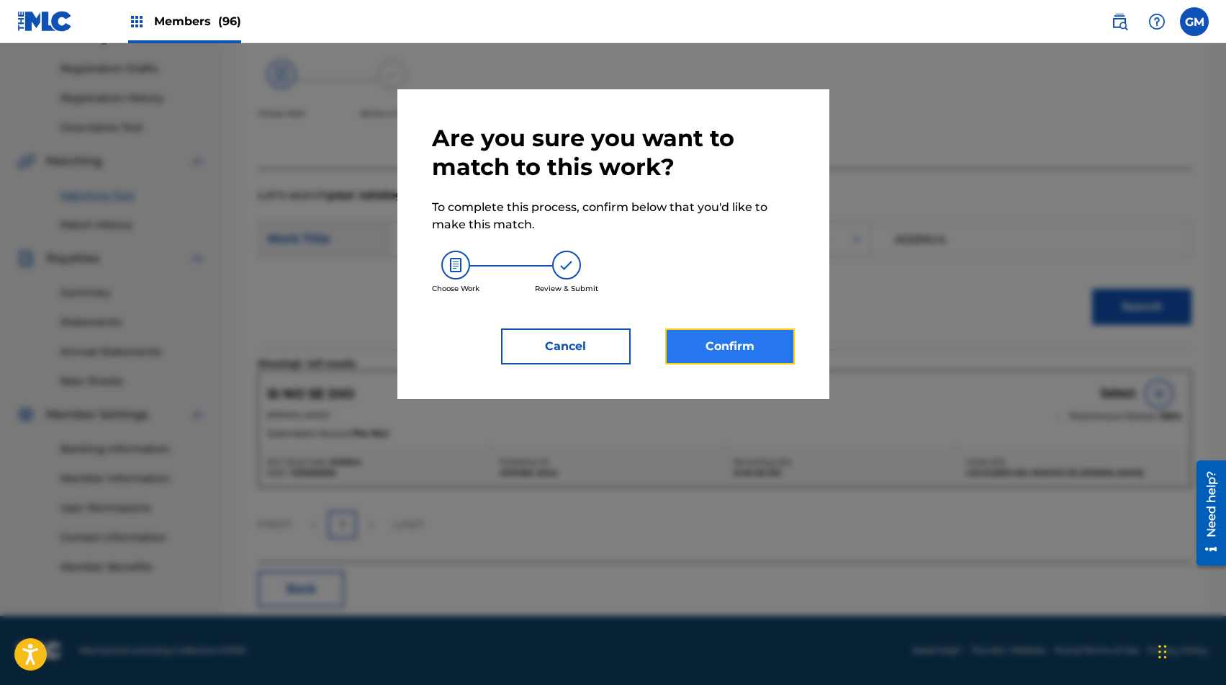
click at [766, 346] on button "Confirm" at bounding box center [730, 346] width 130 height 36
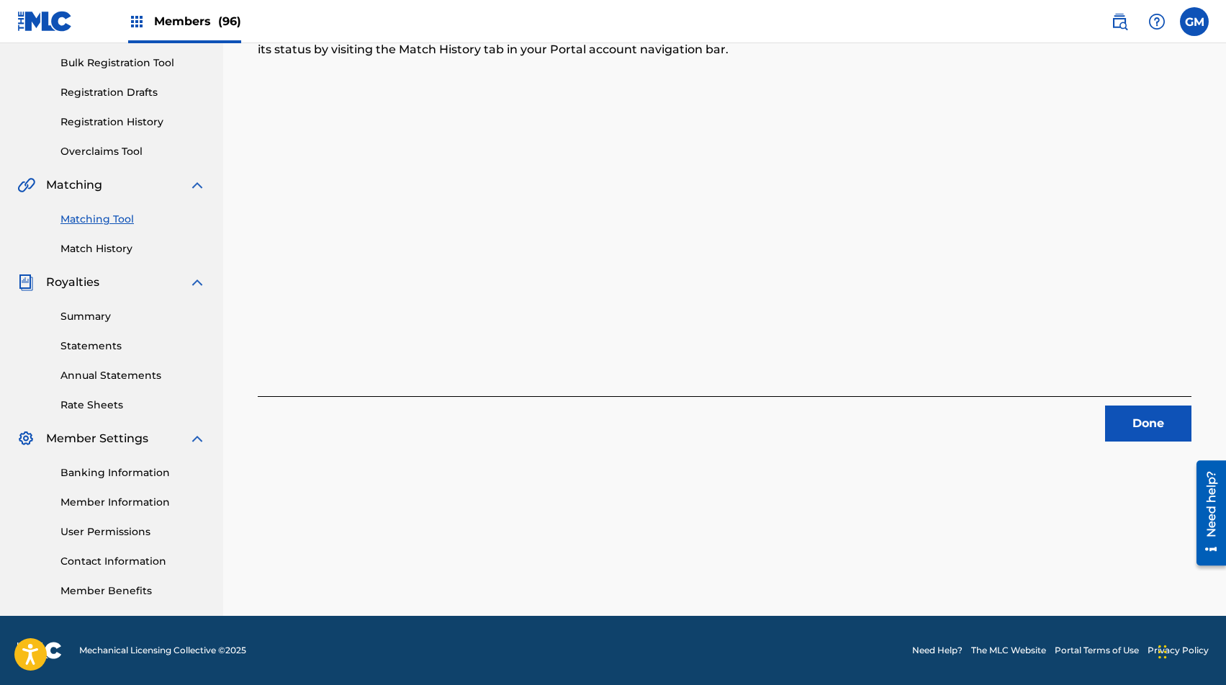
scroll to position [0, 0]
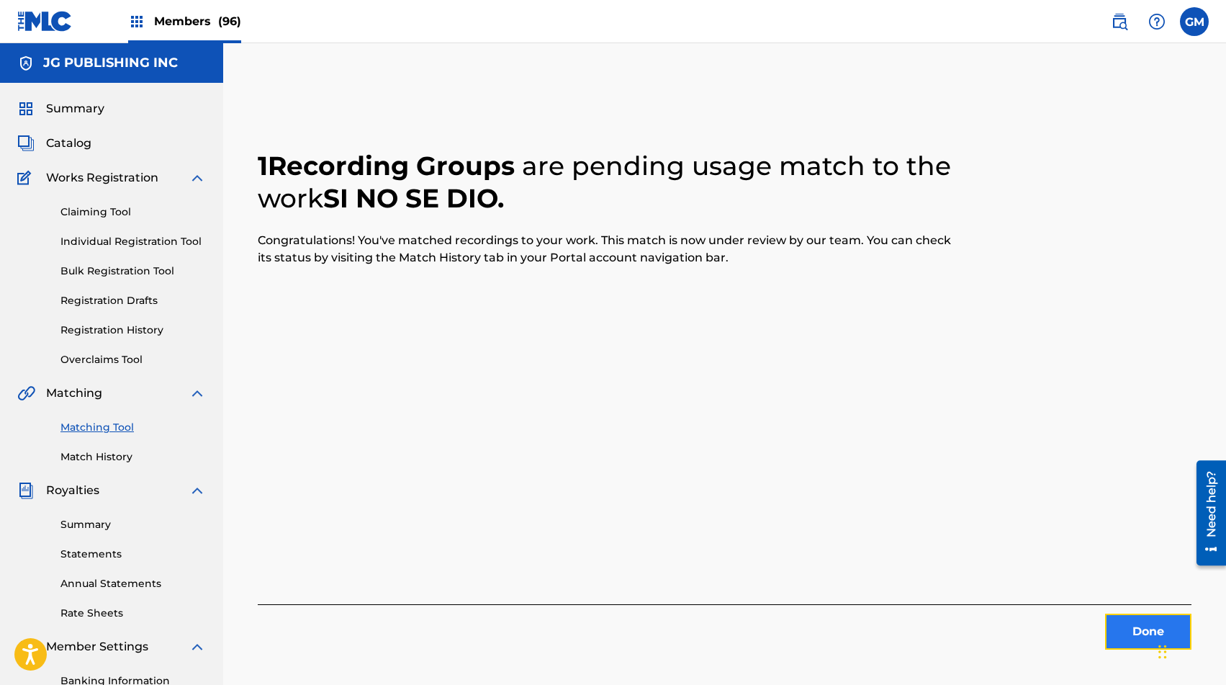
click at [1106, 638] on button "Done" at bounding box center [1148, 631] width 86 height 36
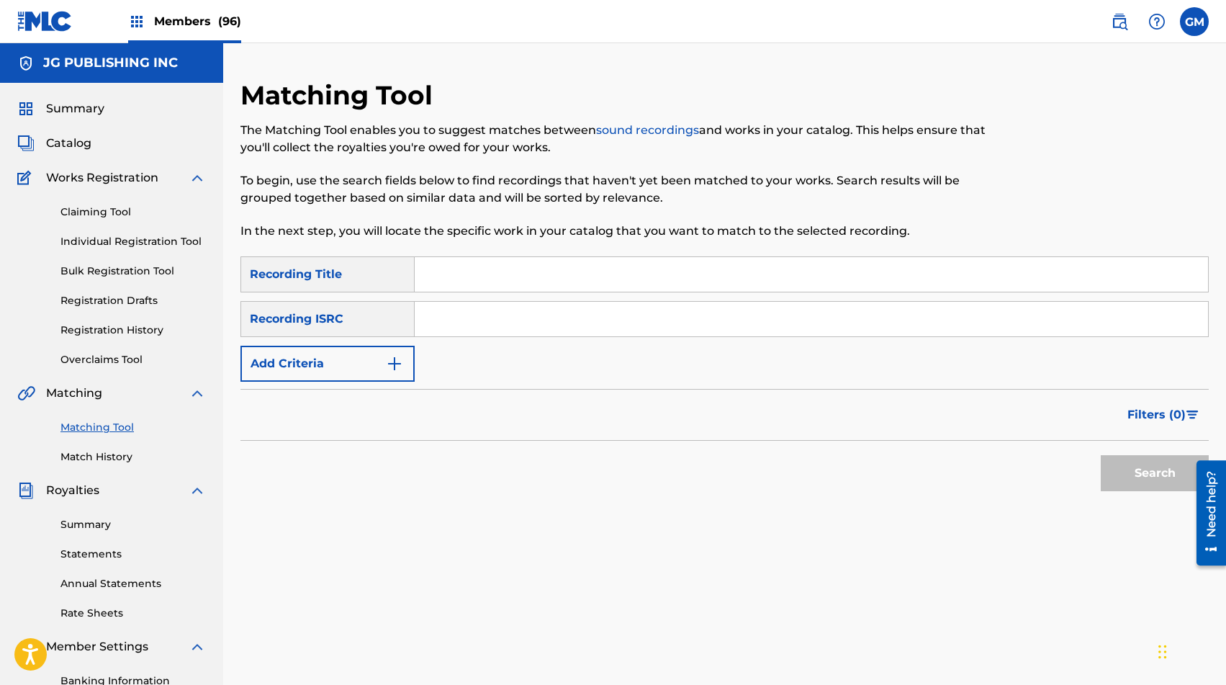
click at [214, 18] on span "Members (96)" at bounding box center [197, 21] width 87 height 17
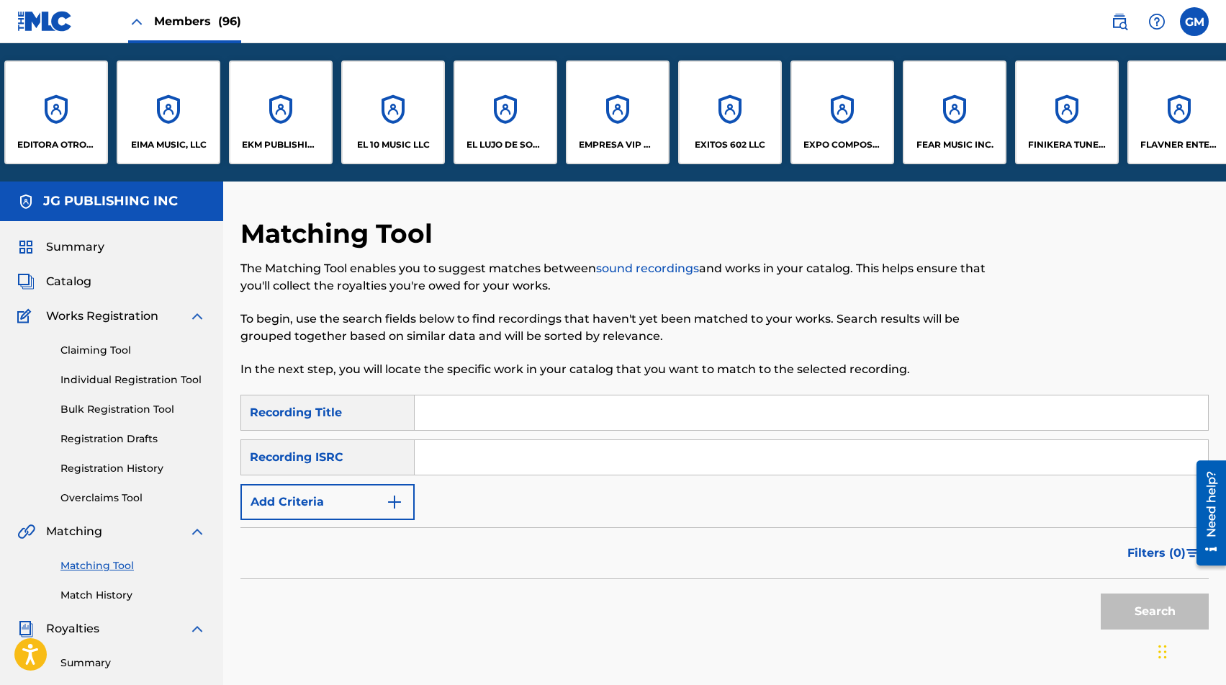
scroll to position [0, 2641]
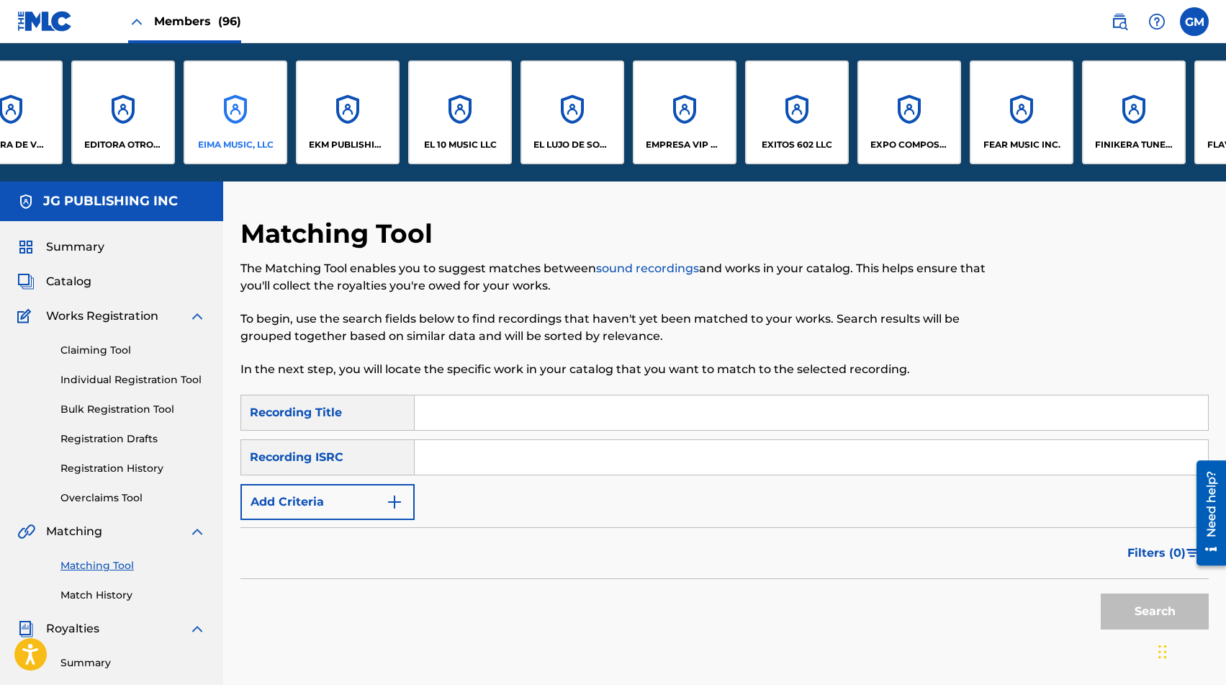
click at [276, 133] on div "EIMA MUSIC, LLC" at bounding box center [236, 112] width 104 height 104
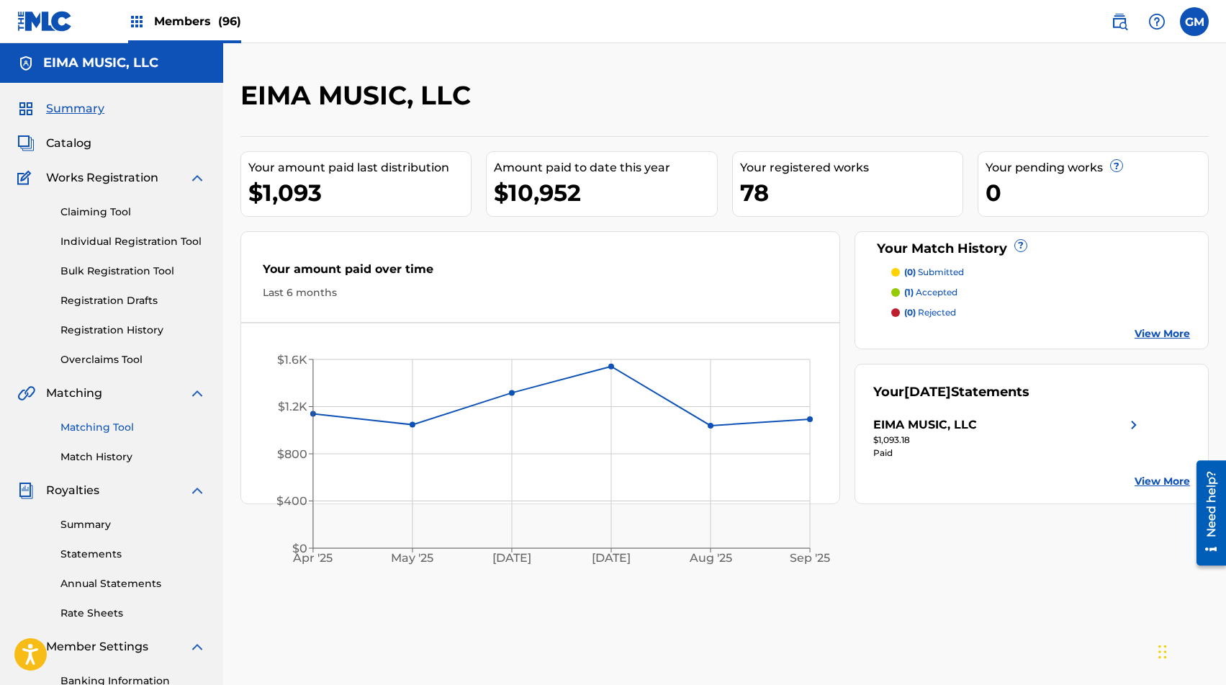
click at [97, 430] on link "Matching Tool" at bounding box center [132, 427] width 145 height 15
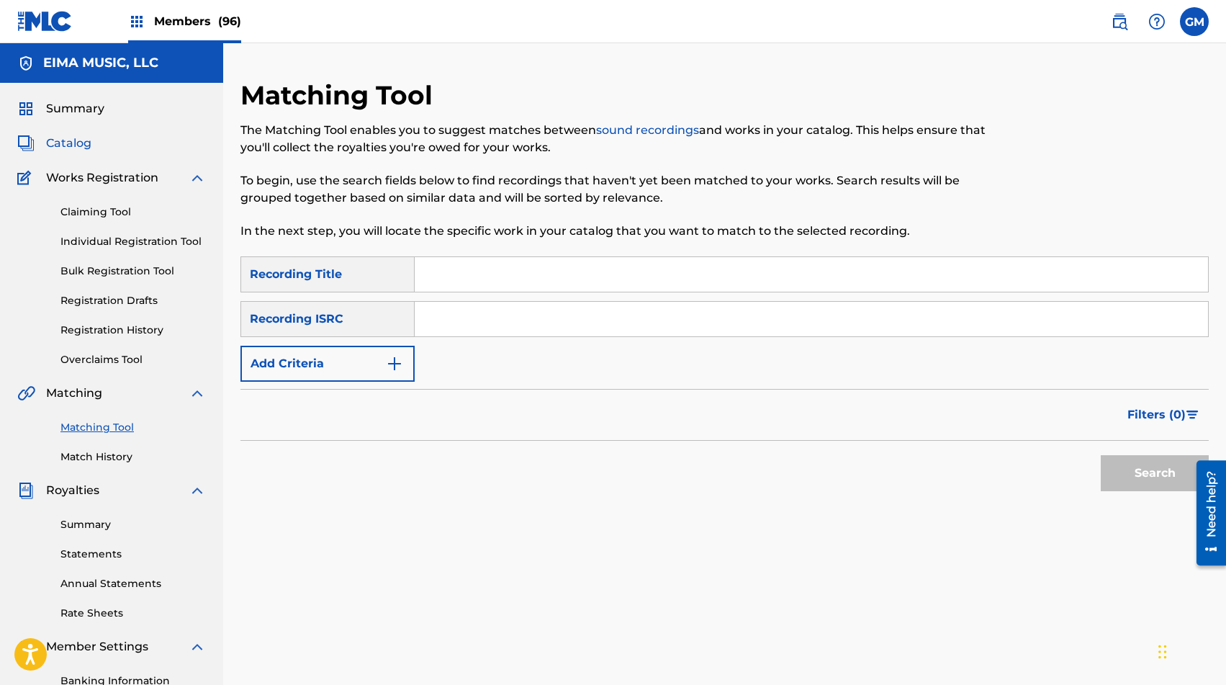
click at [76, 137] on span "Catalog" at bounding box center [68, 143] width 45 height 17
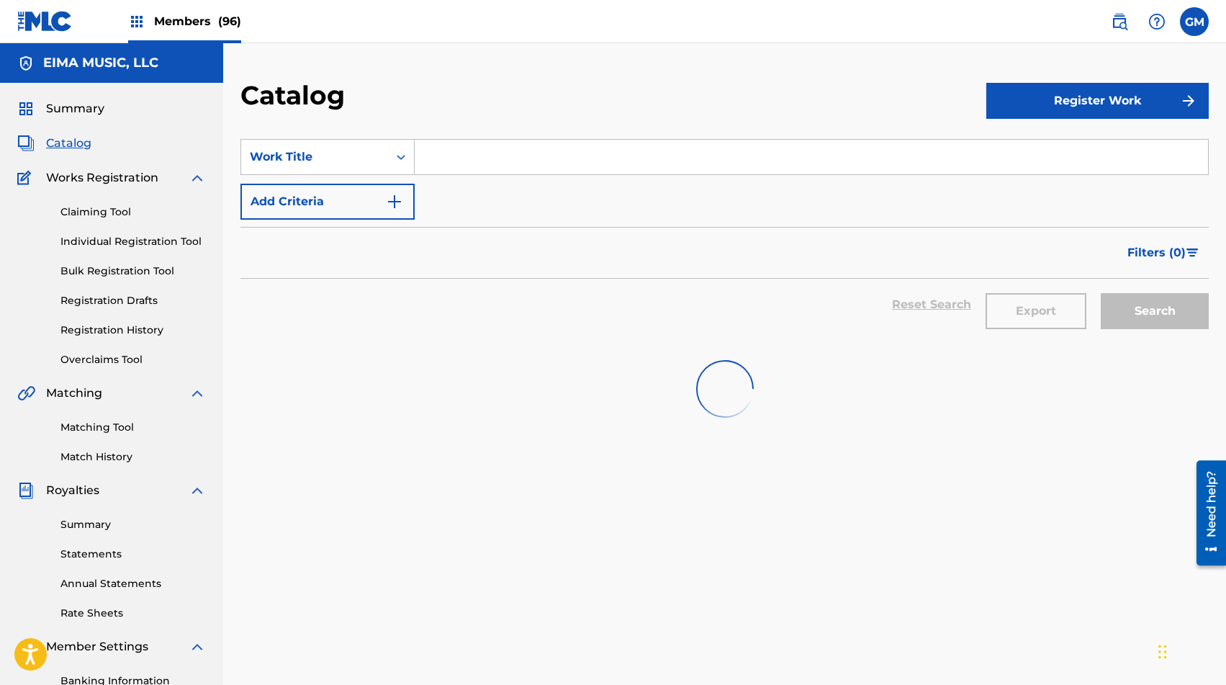
click at [484, 152] on input "Search Form" at bounding box center [811, 157] width 793 height 35
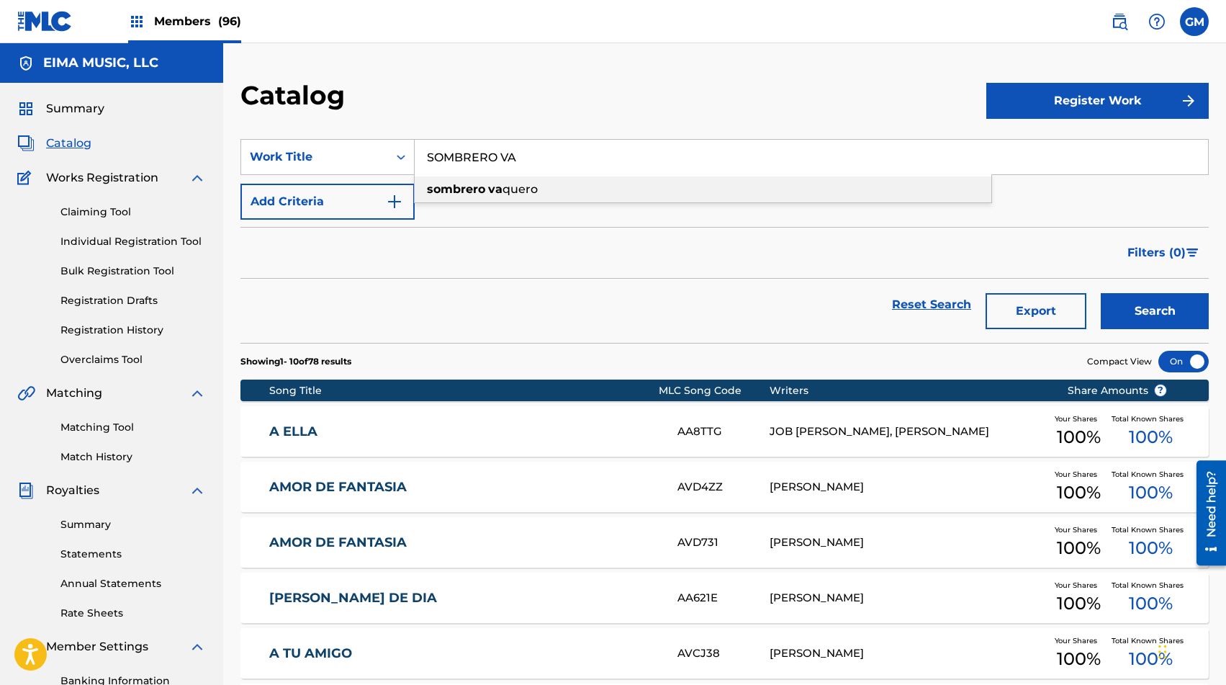
click at [505, 190] on span "quero" at bounding box center [519, 189] width 35 height 14
type input "sombrero vaquero"
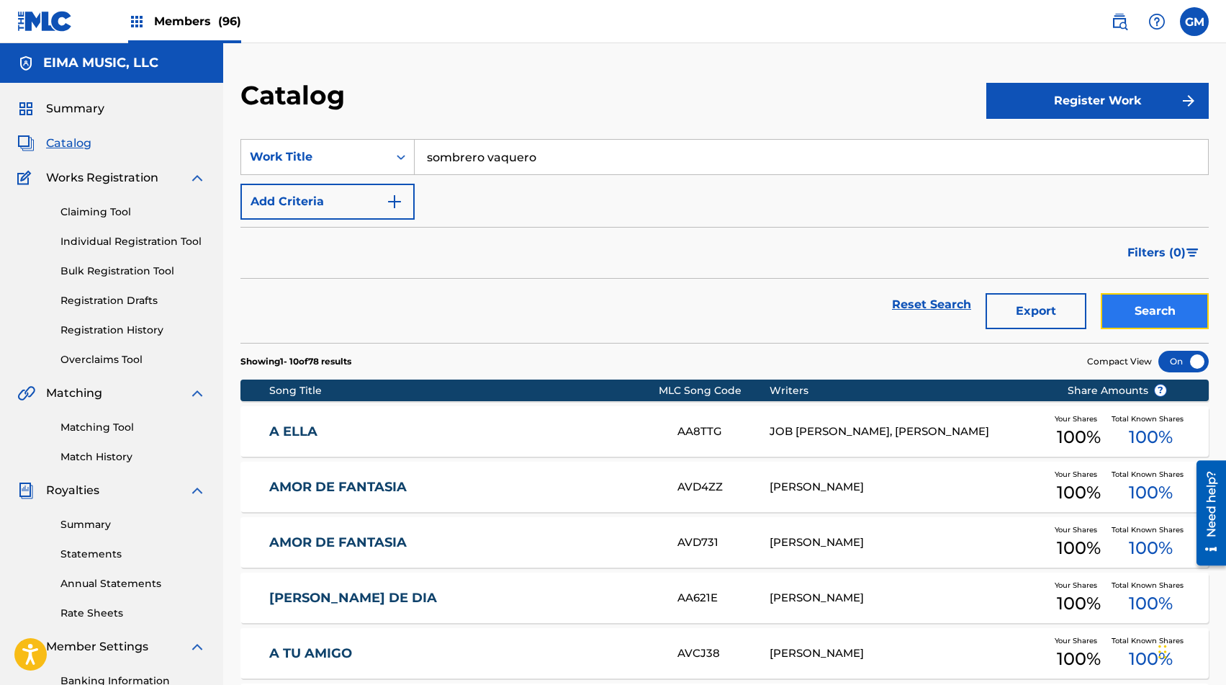
click at [1152, 307] on button "Search" at bounding box center [1155, 311] width 108 height 36
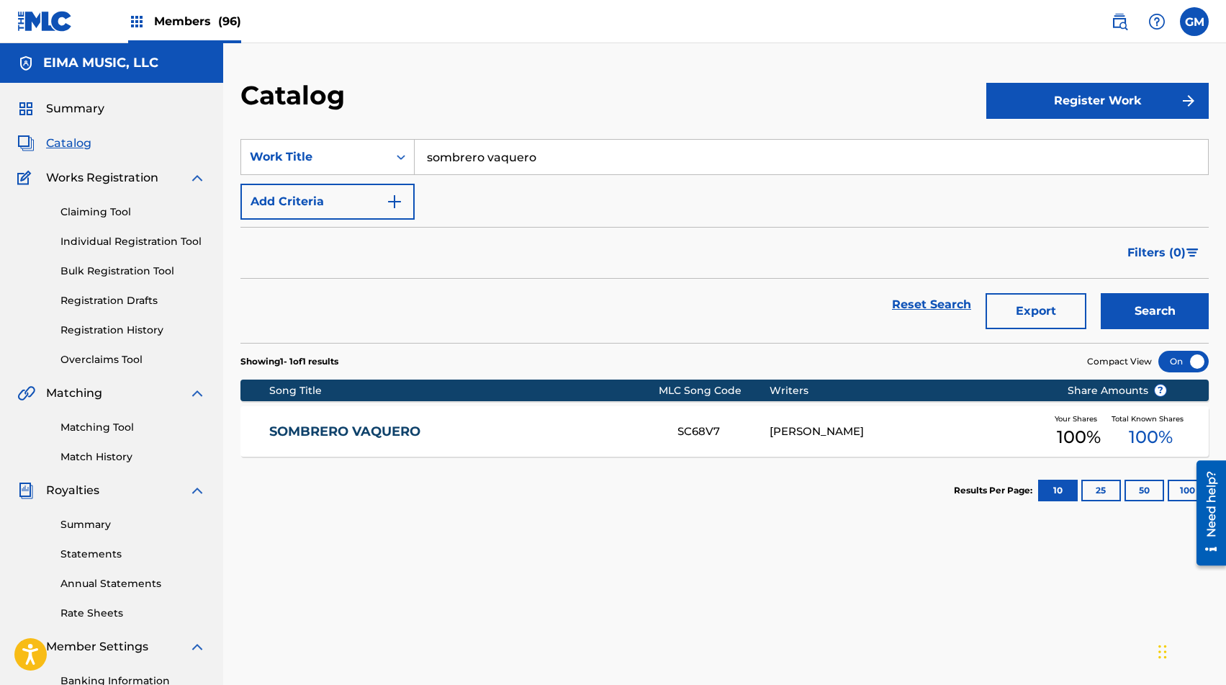
click at [525, 440] on div "[PERSON_NAME] SC68V7 [PERSON_NAME] Your Shares 100 % Total Known Shares 100 %" at bounding box center [724, 431] width 968 height 50
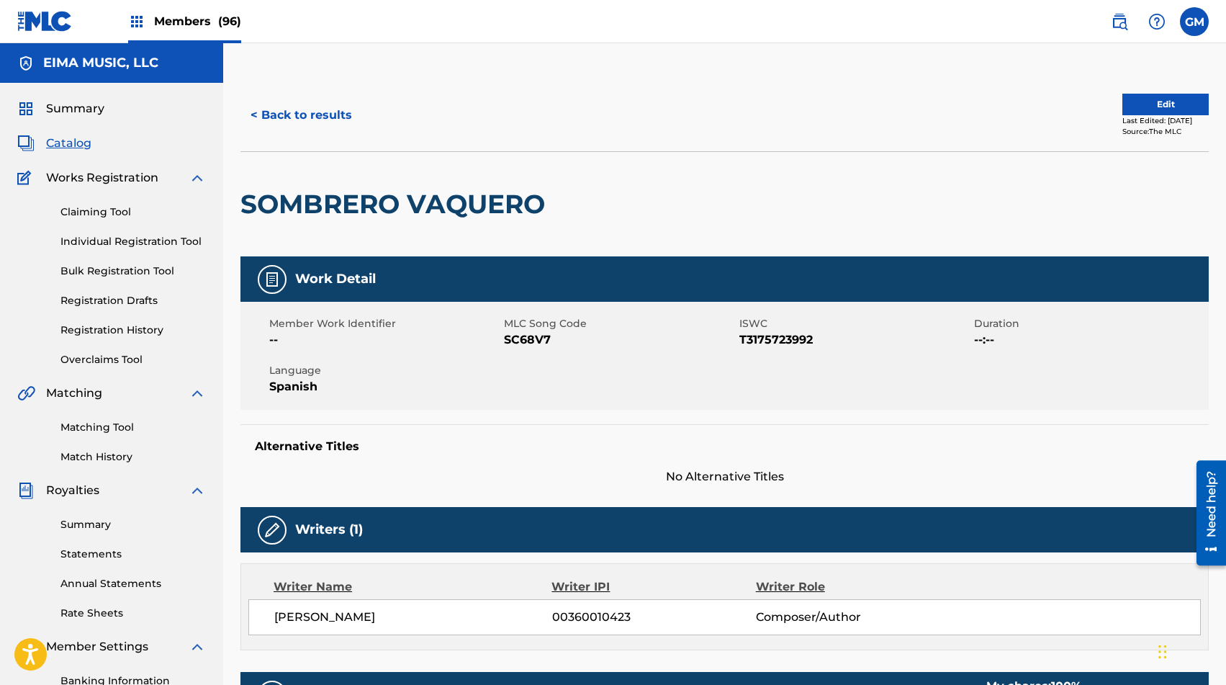
click at [518, 341] on span "SC68V7" at bounding box center [619, 339] width 231 height 17
copy span "SC68V7"
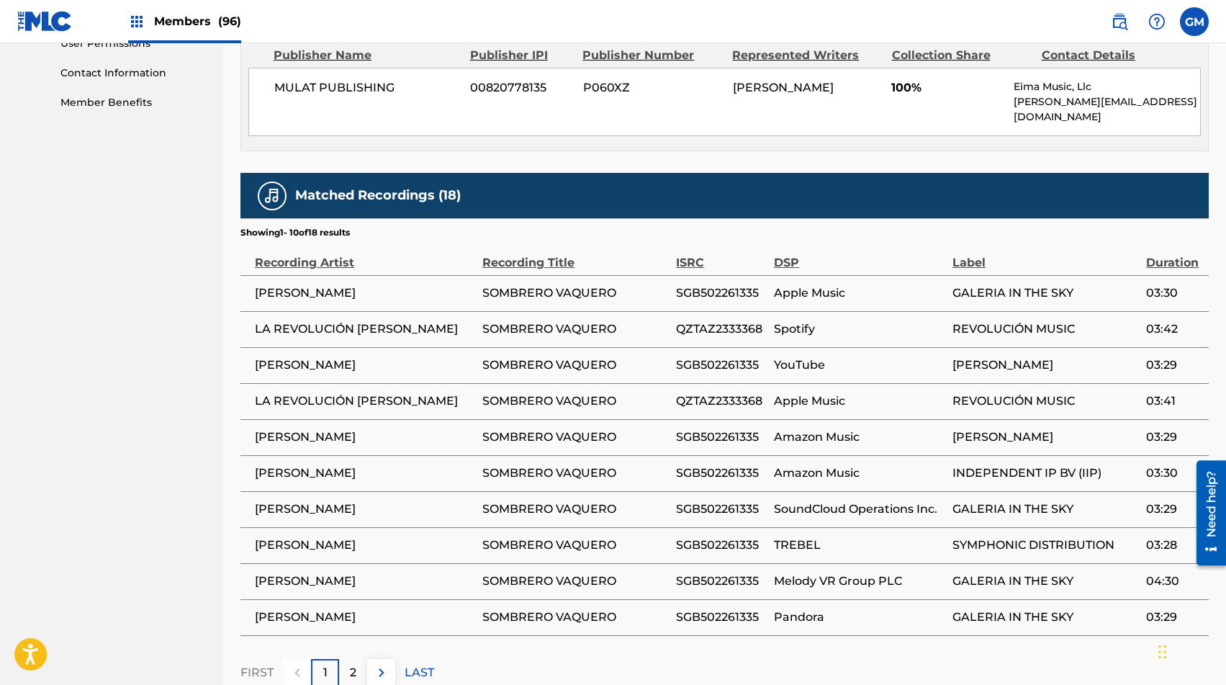
scroll to position [814, 0]
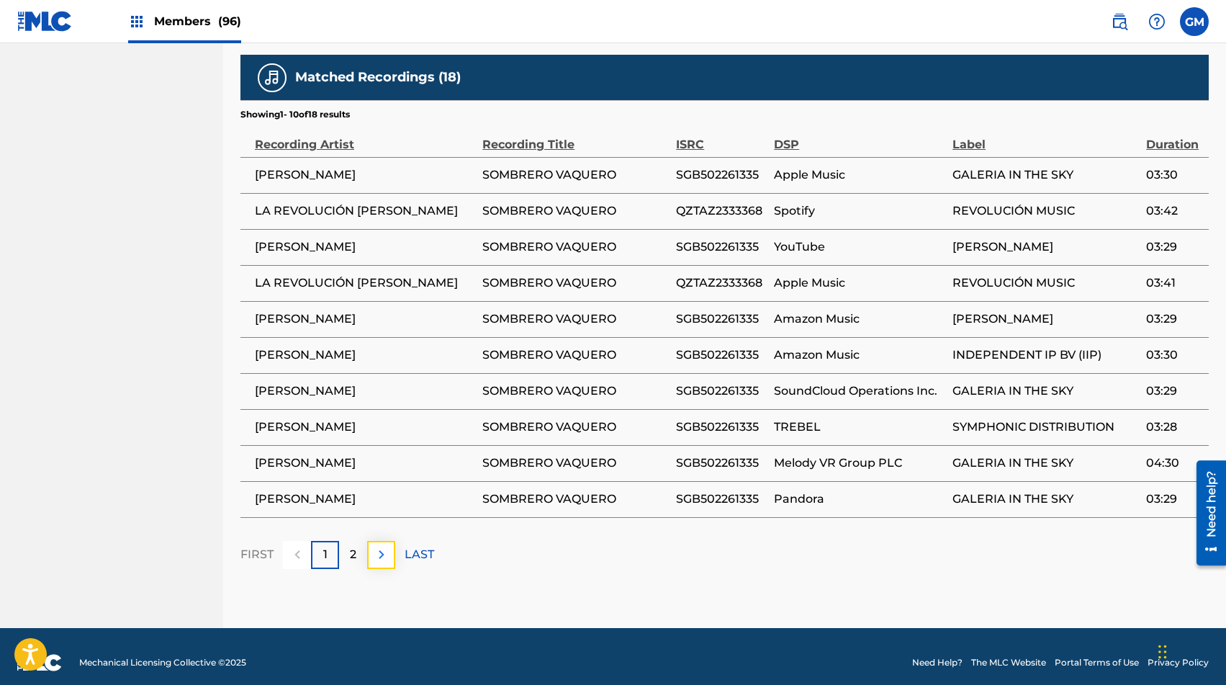
click at [377, 546] on img at bounding box center [381, 554] width 17 height 17
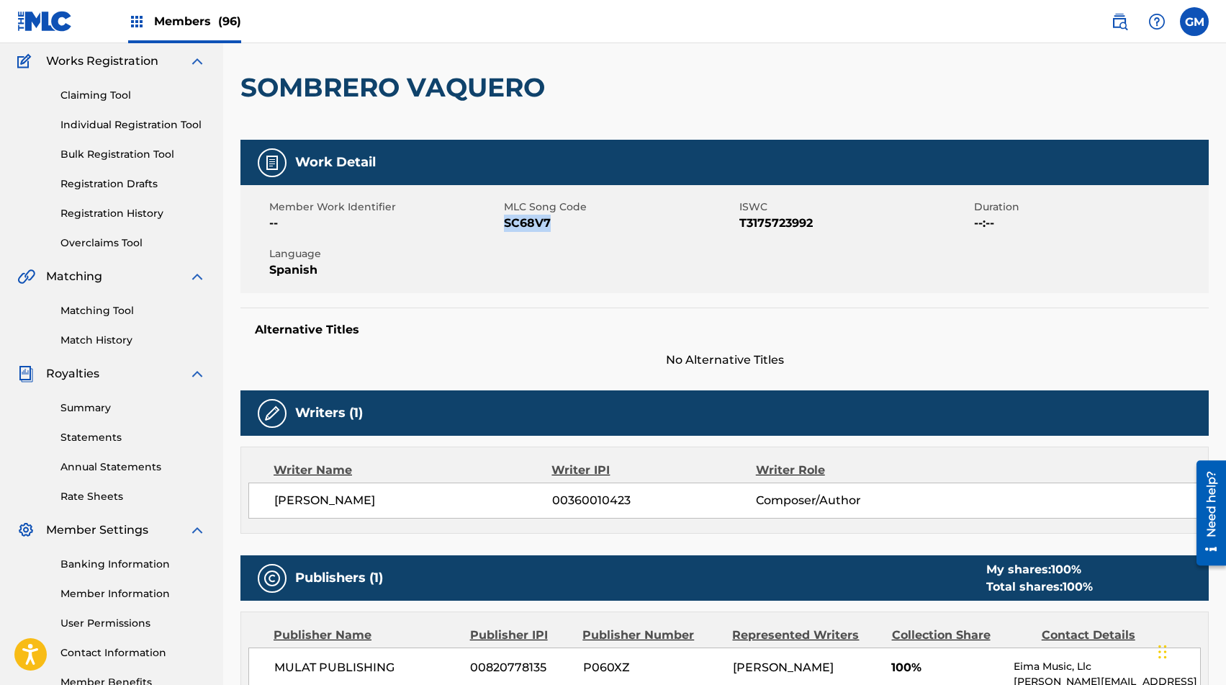
scroll to position [12, 0]
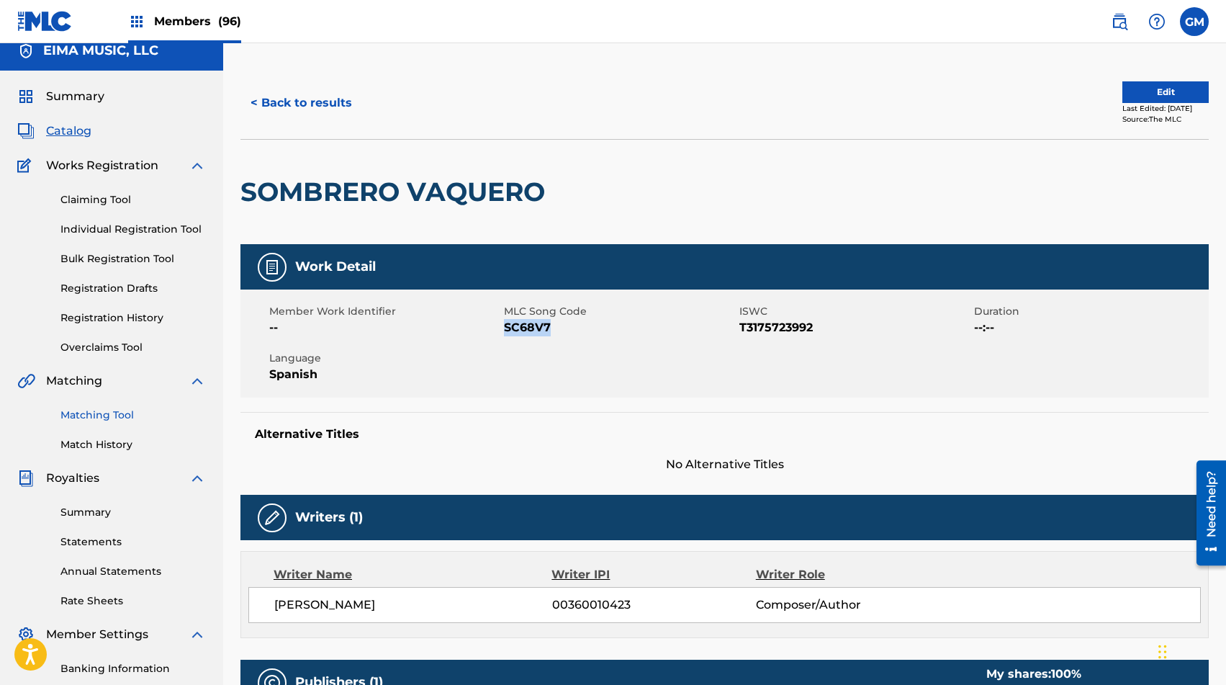
click at [110, 415] on link "Matching Tool" at bounding box center [132, 414] width 145 height 15
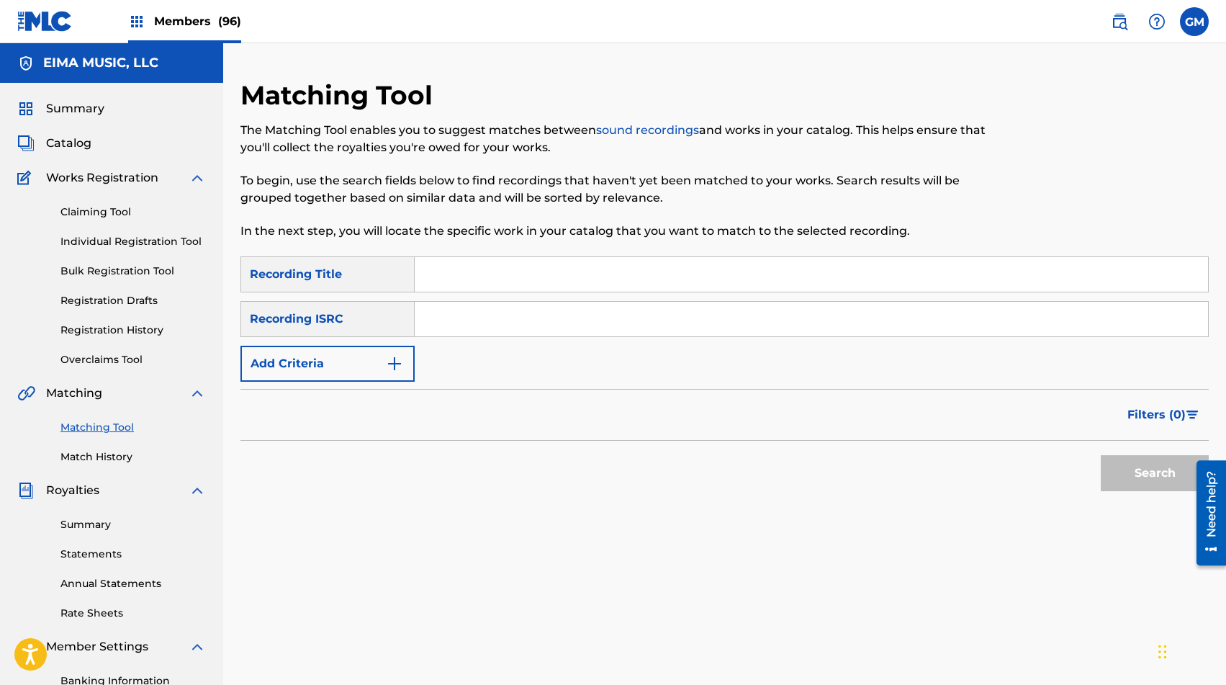
click at [434, 291] on input "Search Form" at bounding box center [811, 274] width 793 height 35
type input "SOMBRERO VAQUERO"
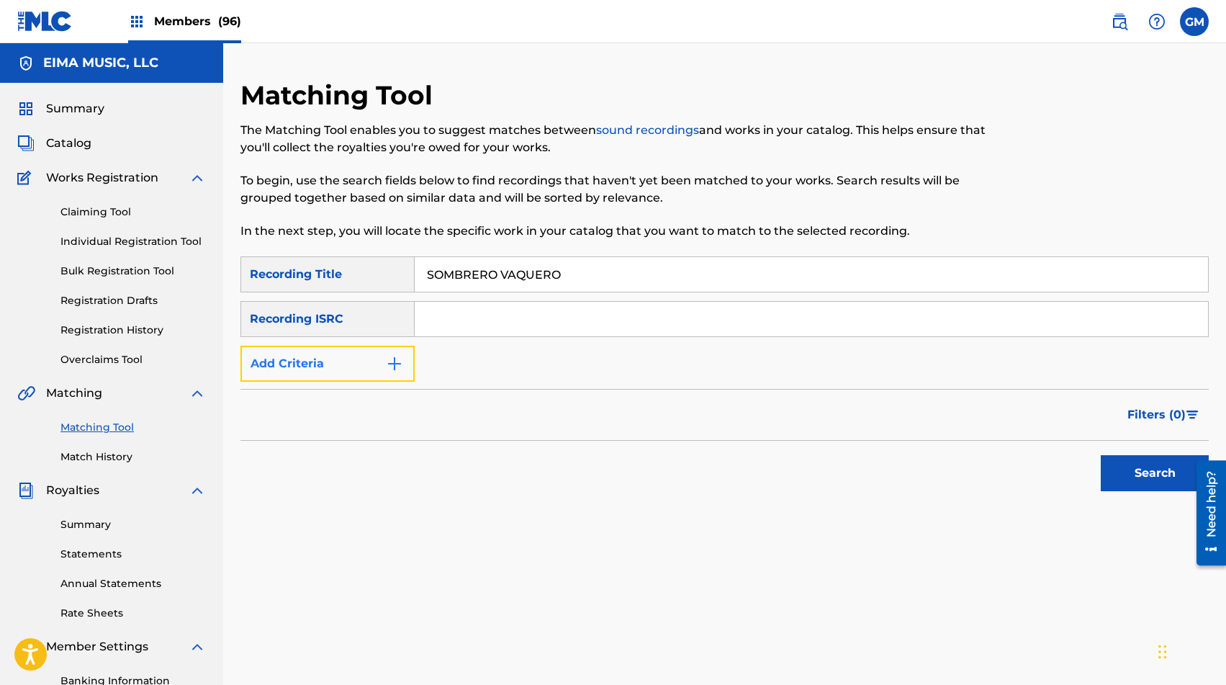
click at [309, 377] on button "Add Criteria" at bounding box center [327, 363] width 174 height 36
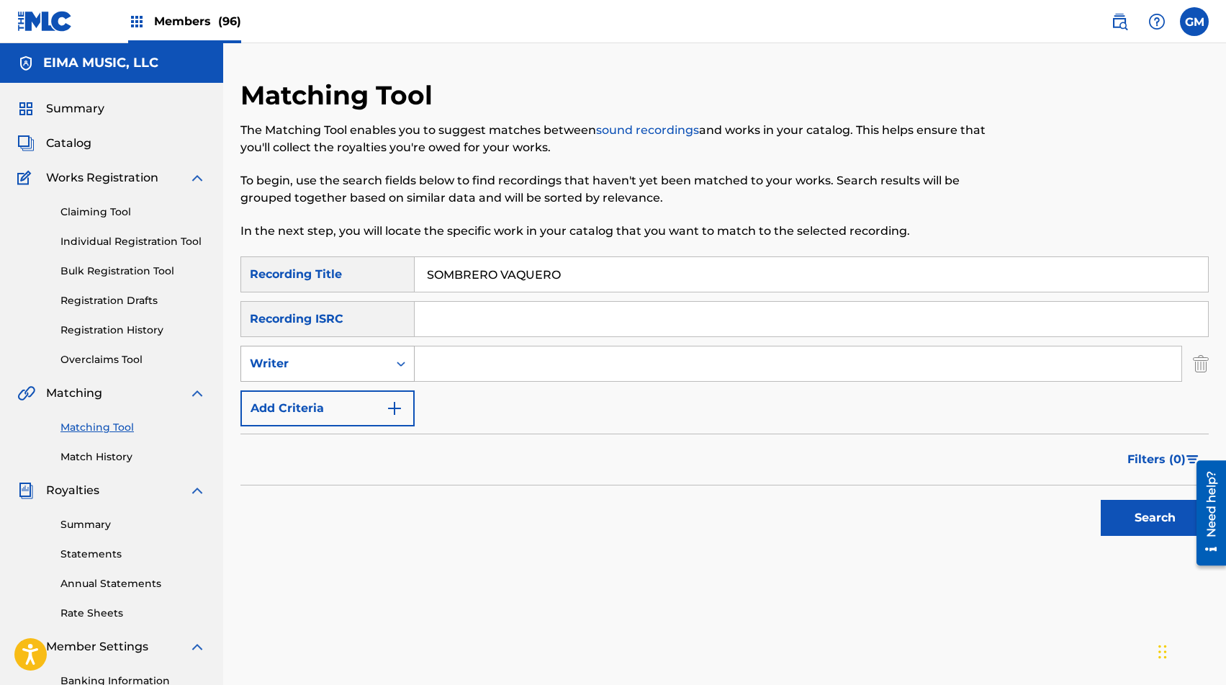
click at [311, 375] on div "Writer" at bounding box center [314, 363] width 147 height 27
click at [312, 402] on div "Recording Artist" at bounding box center [327, 399] width 173 height 36
click at [438, 351] on input "Search Form" at bounding box center [798, 363] width 767 height 35
click at [1145, 522] on button "Search" at bounding box center [1155, 518] width 108 height 36
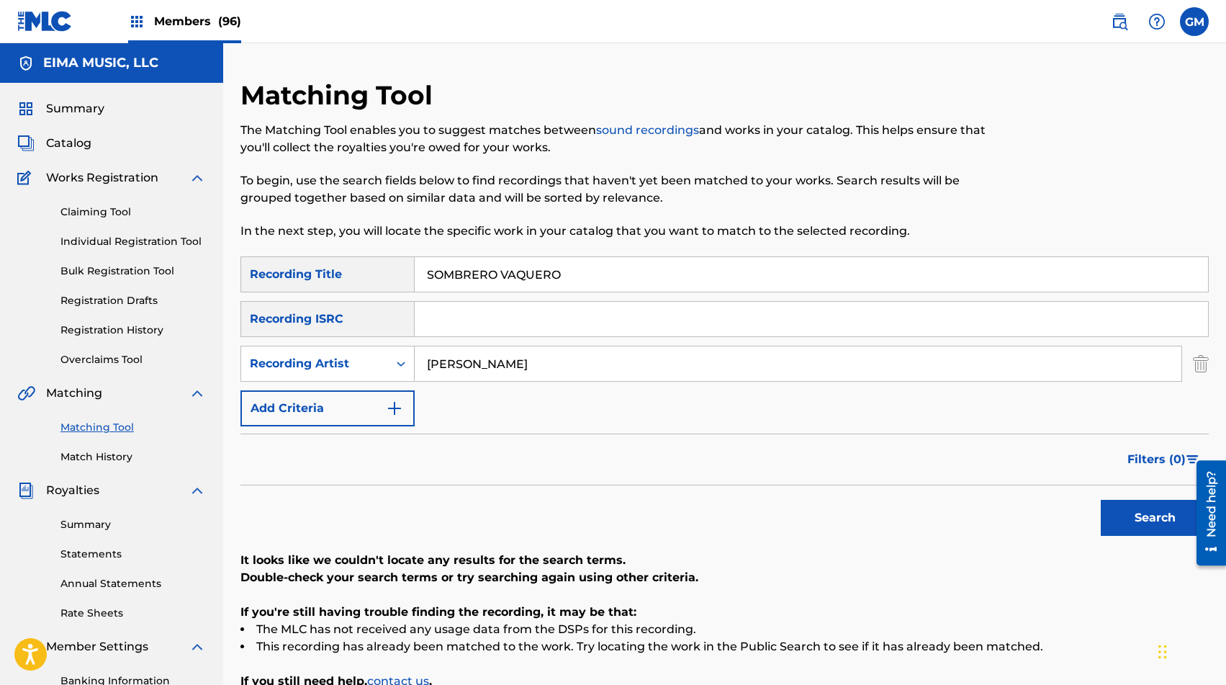
click at [553, 340] on div "SearchWithCriteria68704f62-039a-471f-97dd-dbc2f56d0628 Recording Title SOMBRERO…" at bounding box center [724, 341] width 968 height 170
click at [546, 355] on input "[PERSON_NAME]" at bounding box center [798, 363] width 767 height 35
type input "LA REVOLUCION [PERSON_NAME]"
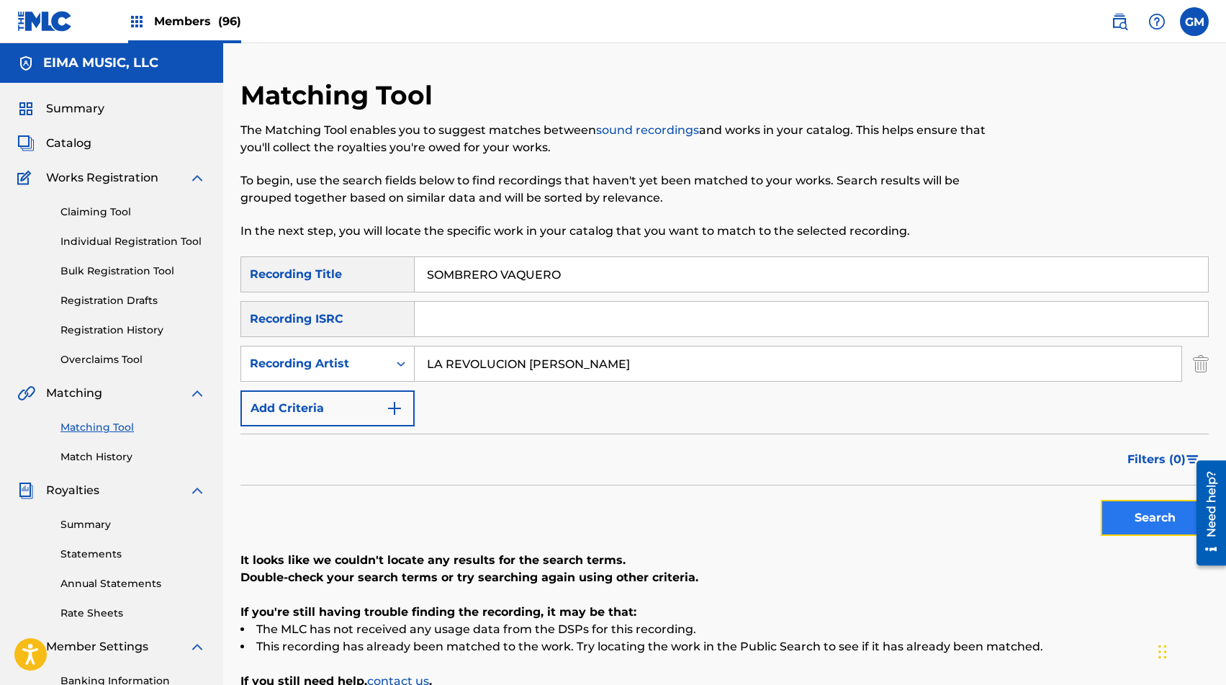
click at [1142, 531] on button "Search" at bounding box center [1155, 518] width 108 height 36
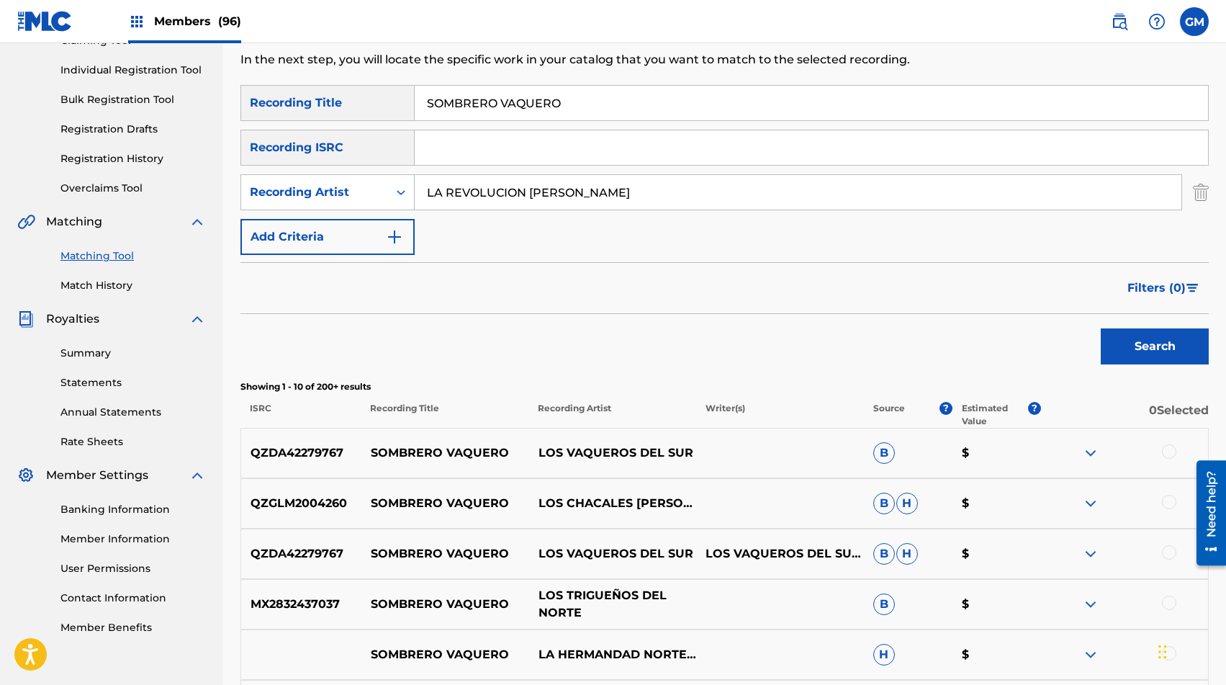
scroll to position [58, 0]
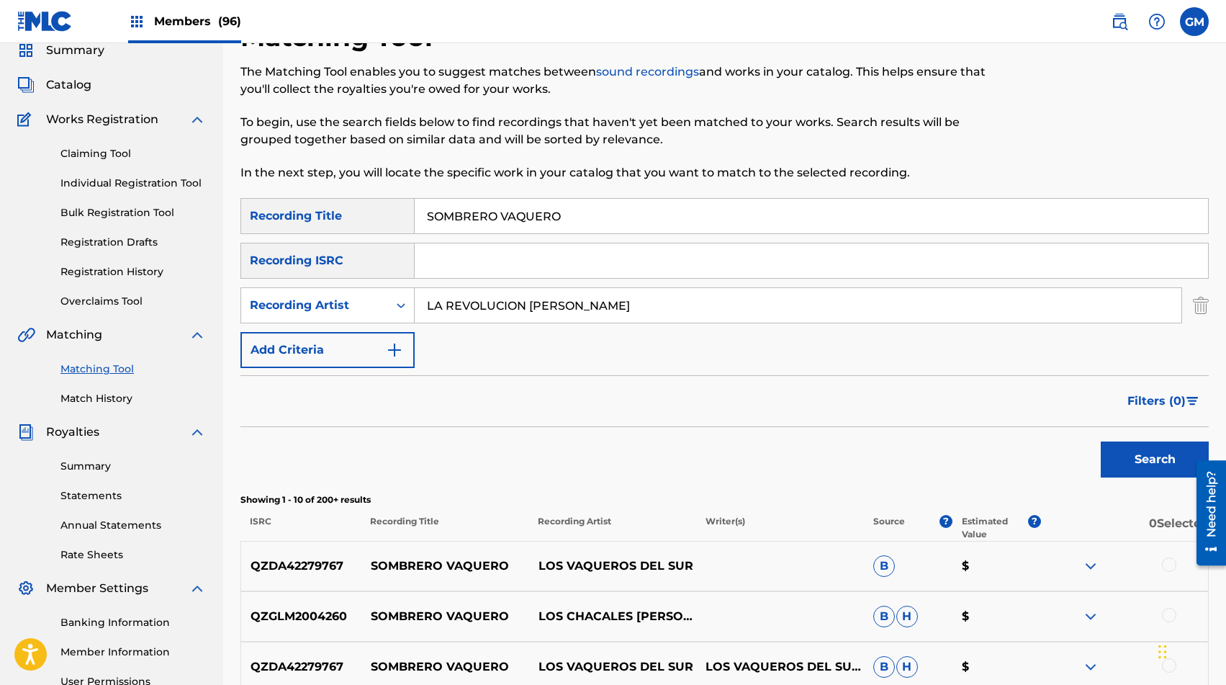
click at [495, 315] on input "LA REVOLUCION [PERSON_NAME]" at bounding box center [798, 305] width 767 height 35
paste input "LA REVOLUCION [PERSON_NAME]"
type input "LA REVOLUCION [PERSON_NAME]"
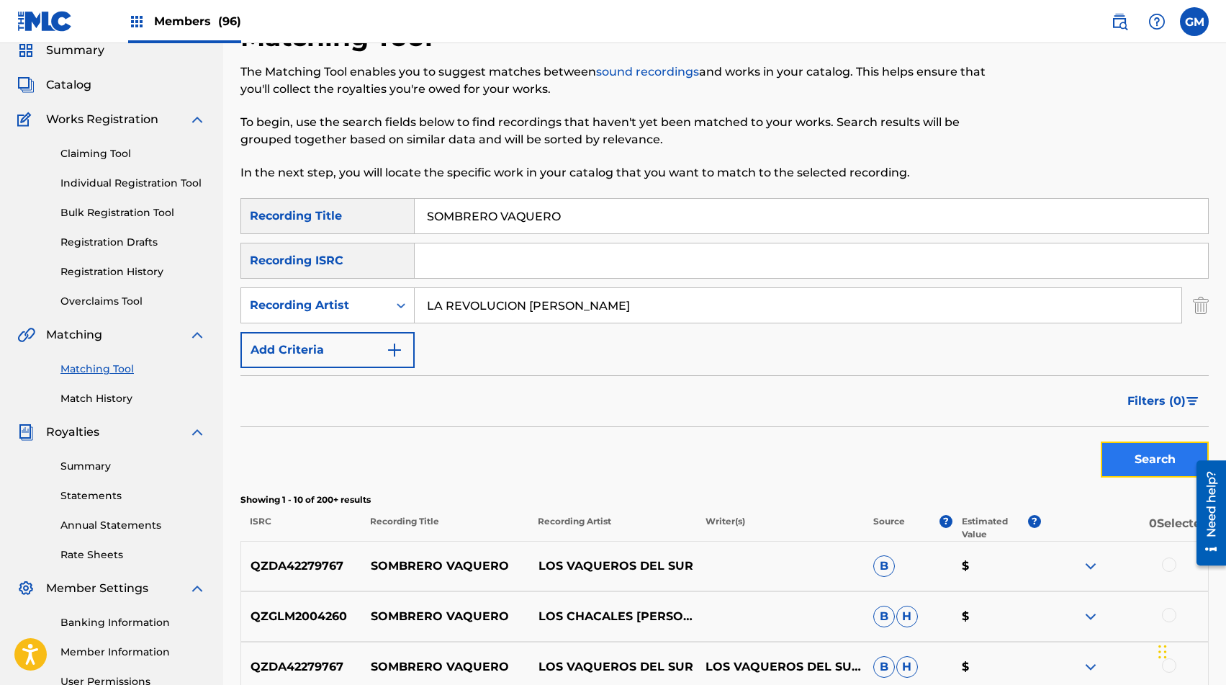
click at [1129, 452] on button "Search" at bounding box center [1155, 459] width 108 height 36
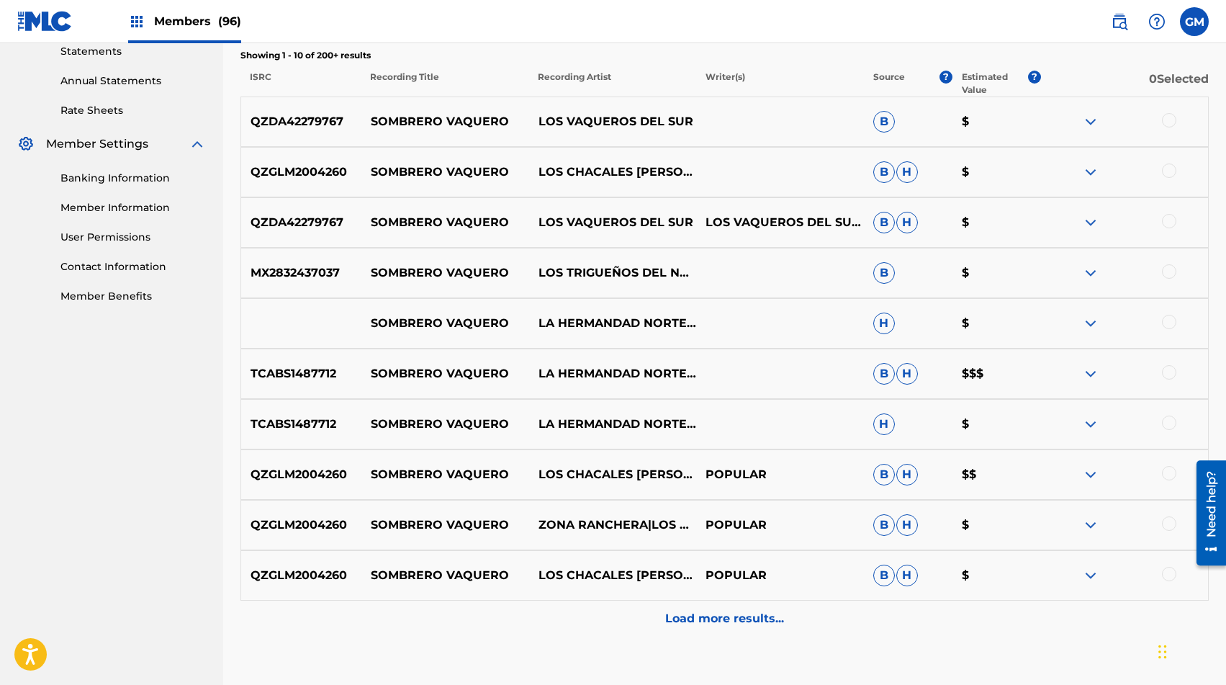
scroll to position [0, 0]
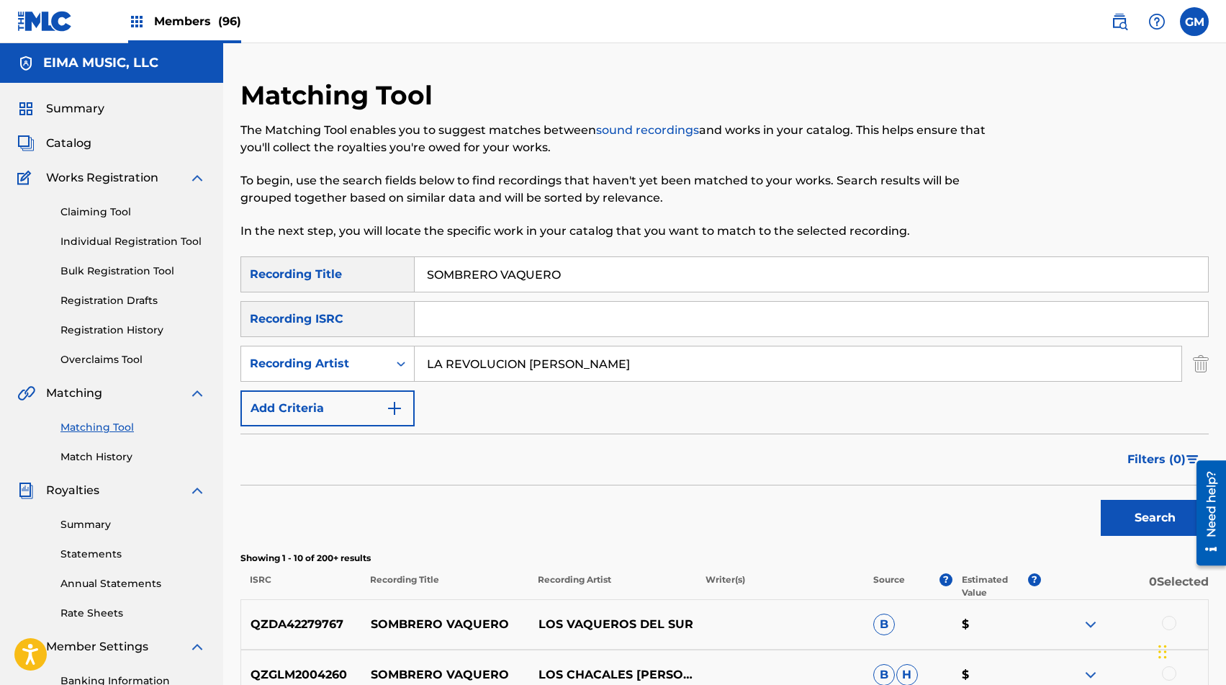
click at [768, 362] on input "LA REVOLUCION [PERSON_NAME]" at bounding box center [798, 363] width 767 height 35
click at [1128, 515] on button "Search" at bounding box center [1155, 518] width 108 height 36
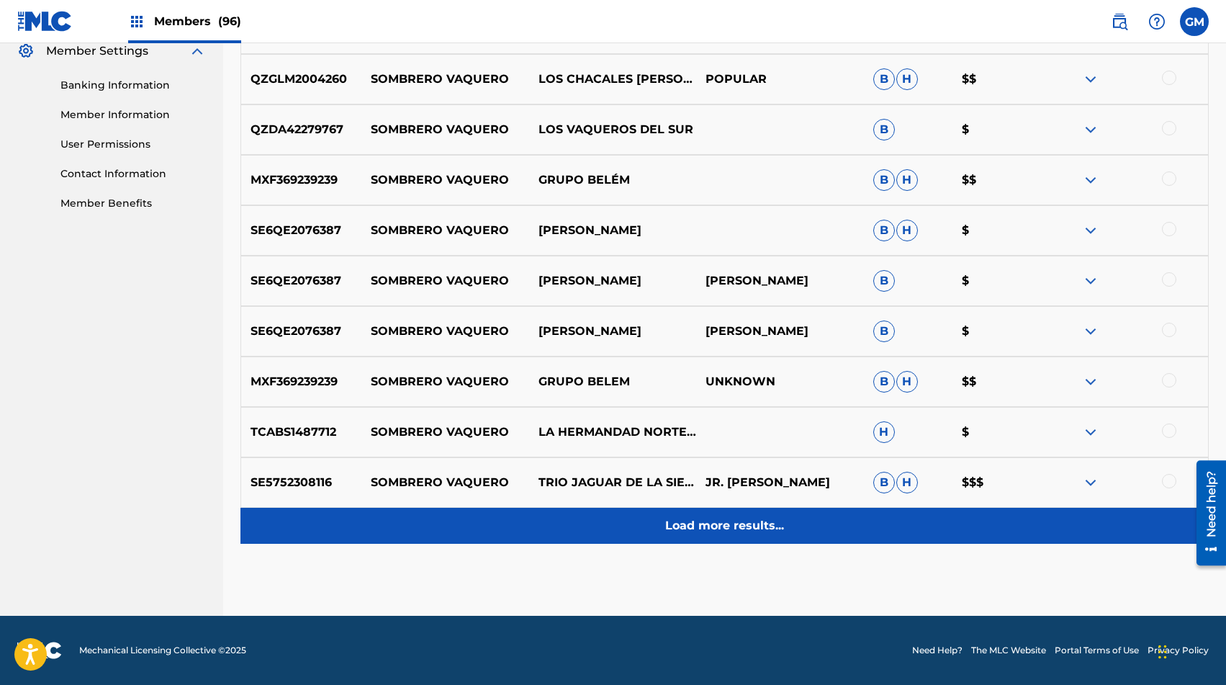
click at [661, 512] on div "Load more results..." at bounding box center [724, 525] width 968 height 36
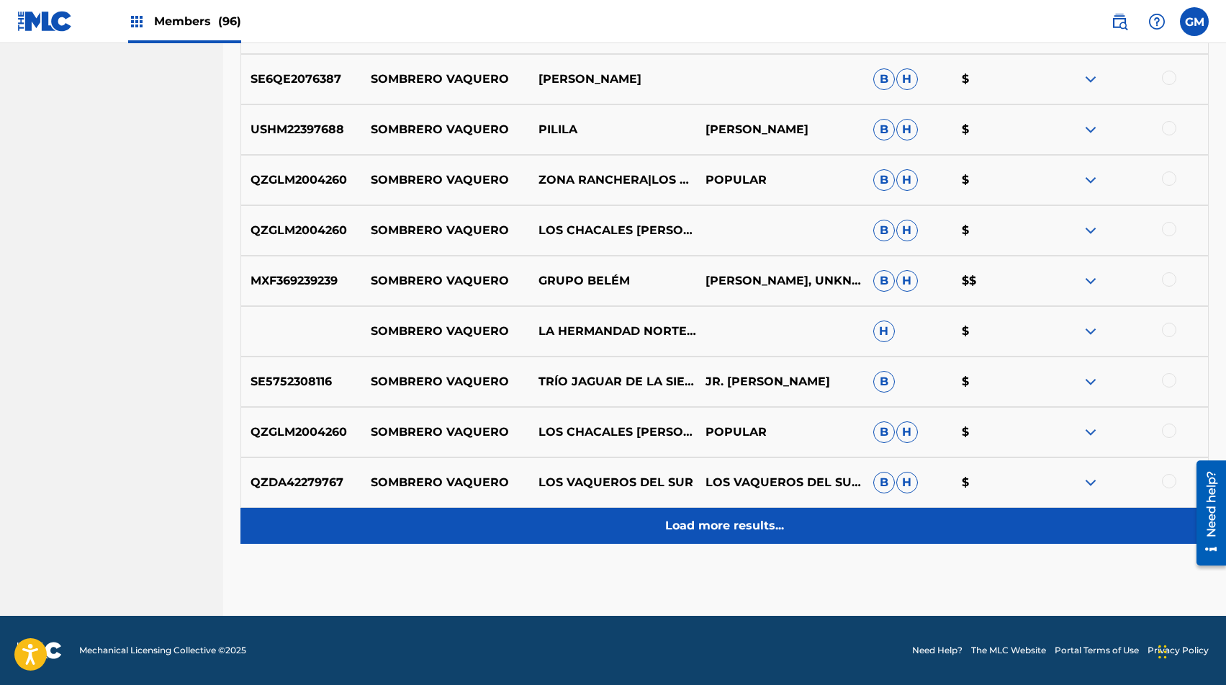
click at [668, 512] on div "Load more results..." at bounding box center [724, 525] width 968 height 36
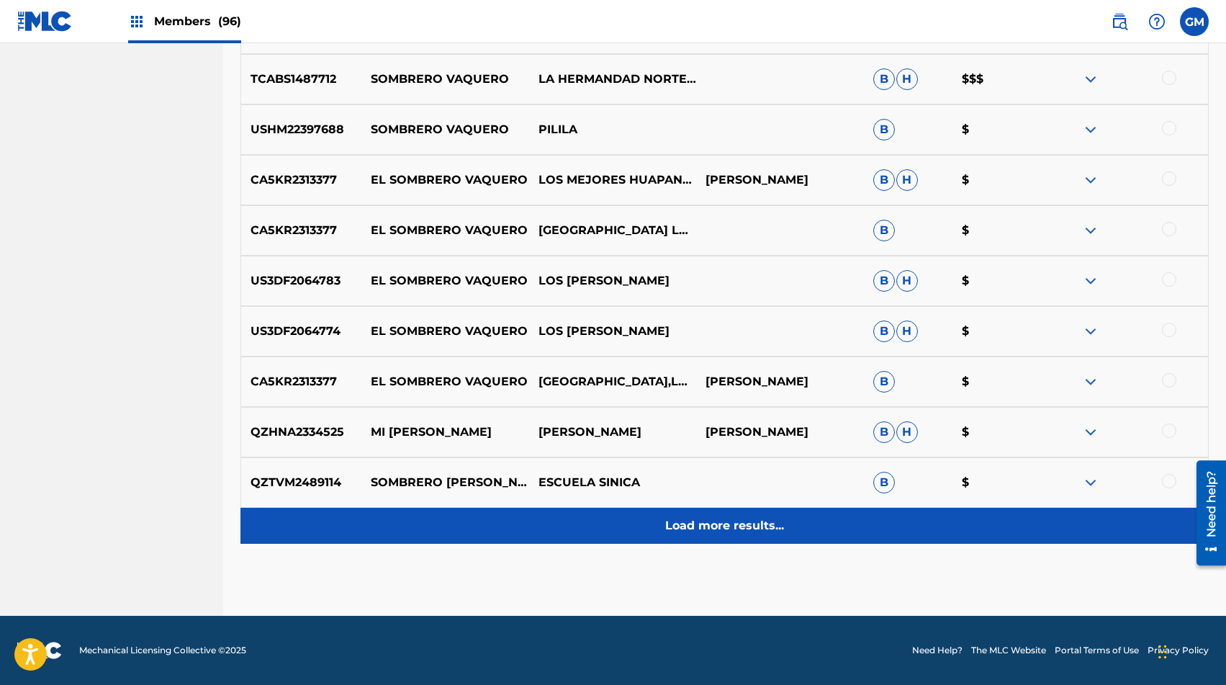
click at [669, 515] on div "Load more results..." at bounding box center [724, 525] width 968 height 36
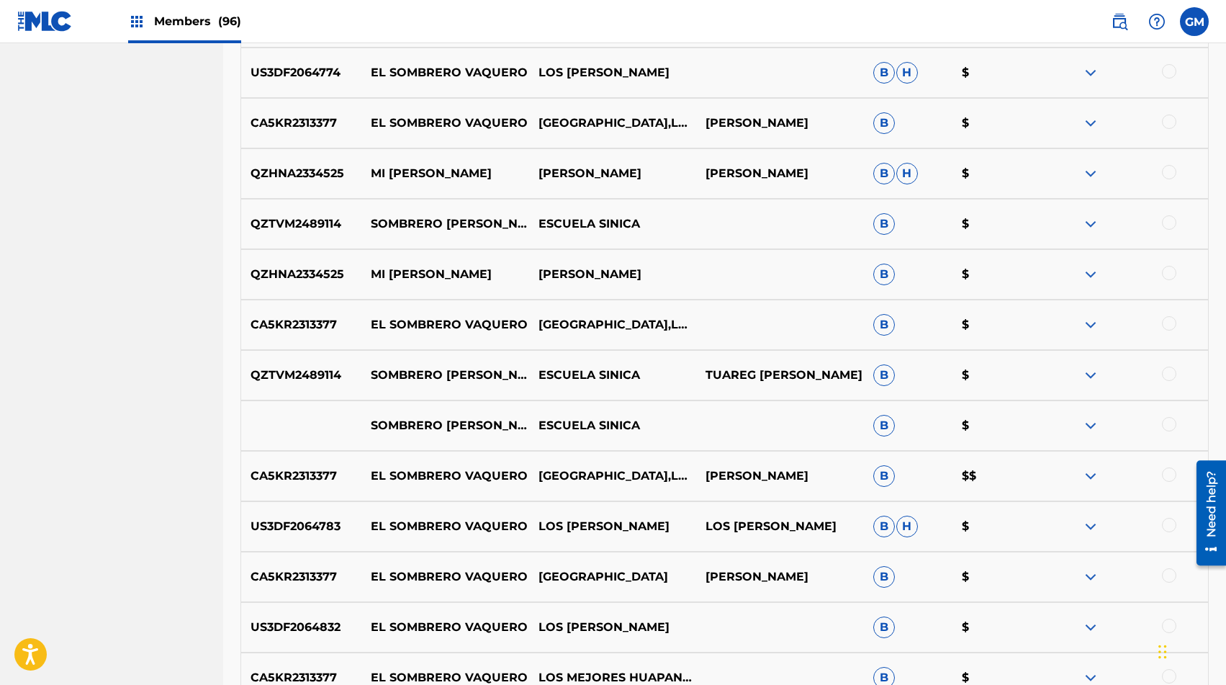
scroll to position [2107, 0]
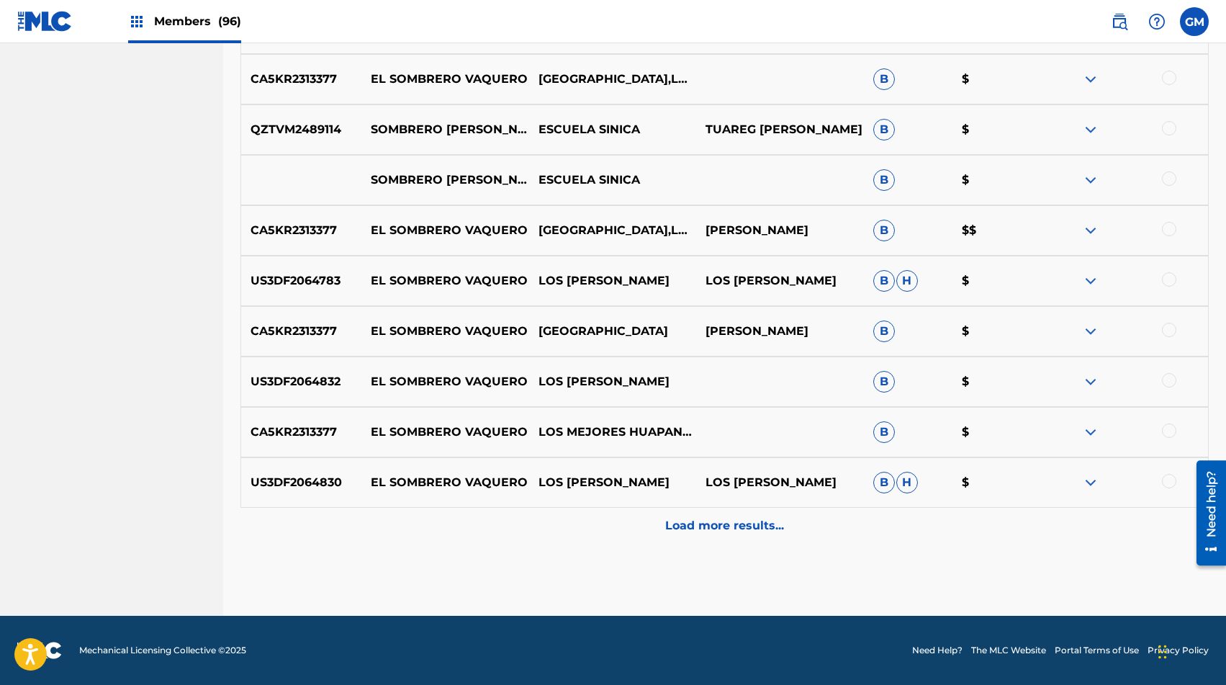
click at [669, 515] on div "Load more results..." at bounding box center [724, 525] width 968 height 36
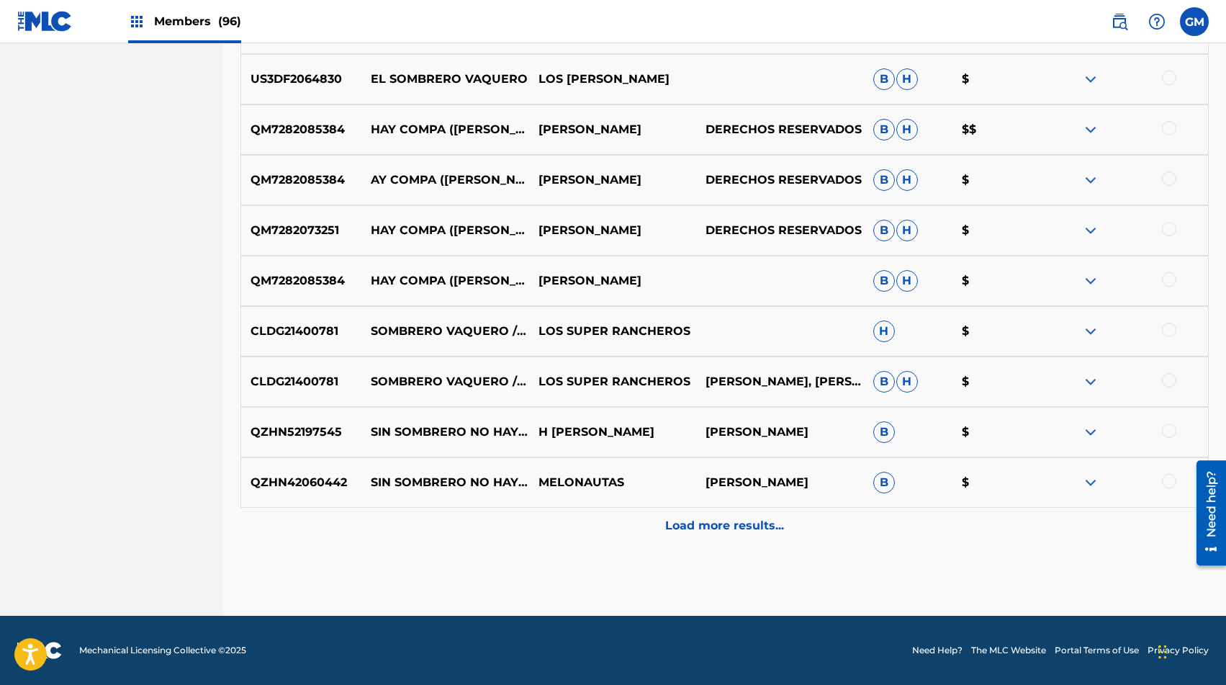
click at [669, 515] on div "Load more results..." at bounding box center [724, 525] width 968 height 36
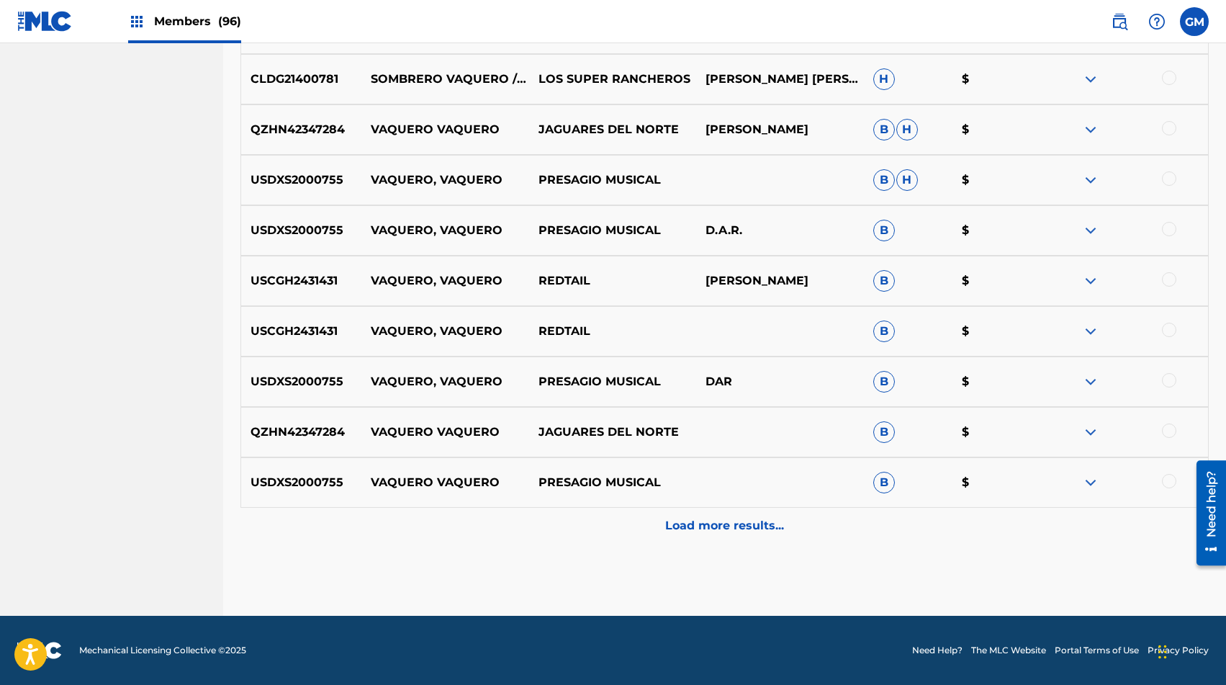
click at [669, 515] on div "Load more results..." at bounding box center [724, 525] width 968 height 36
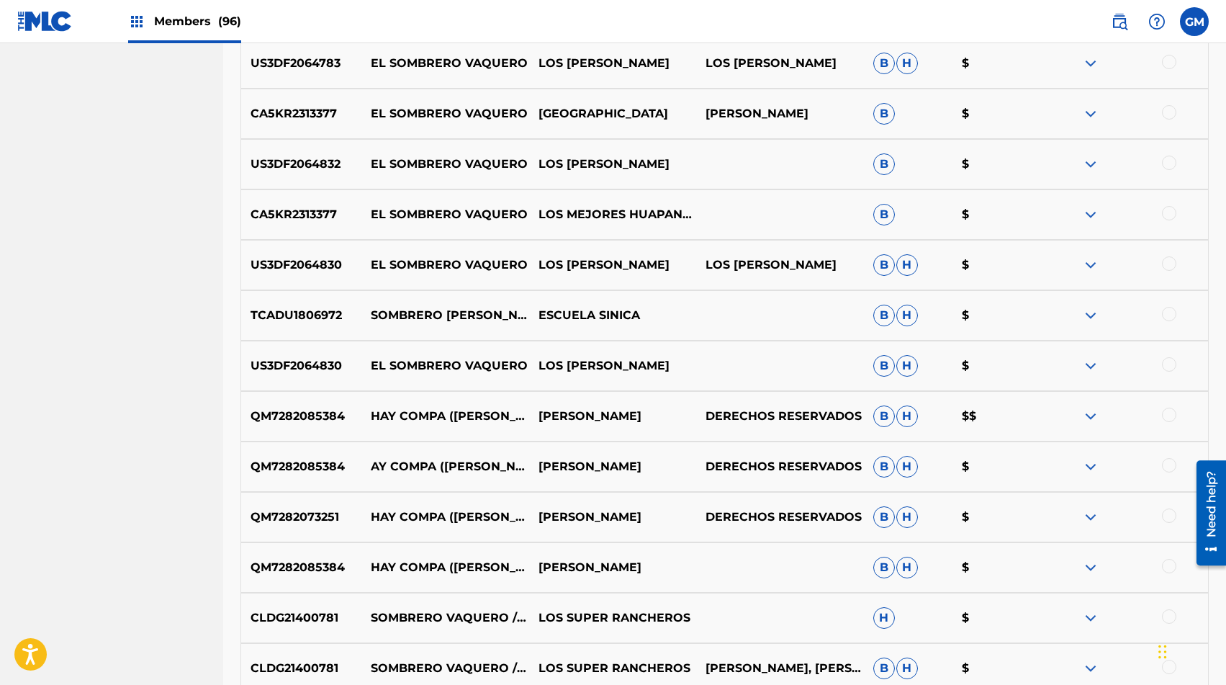
scroll to position [2320, 0]
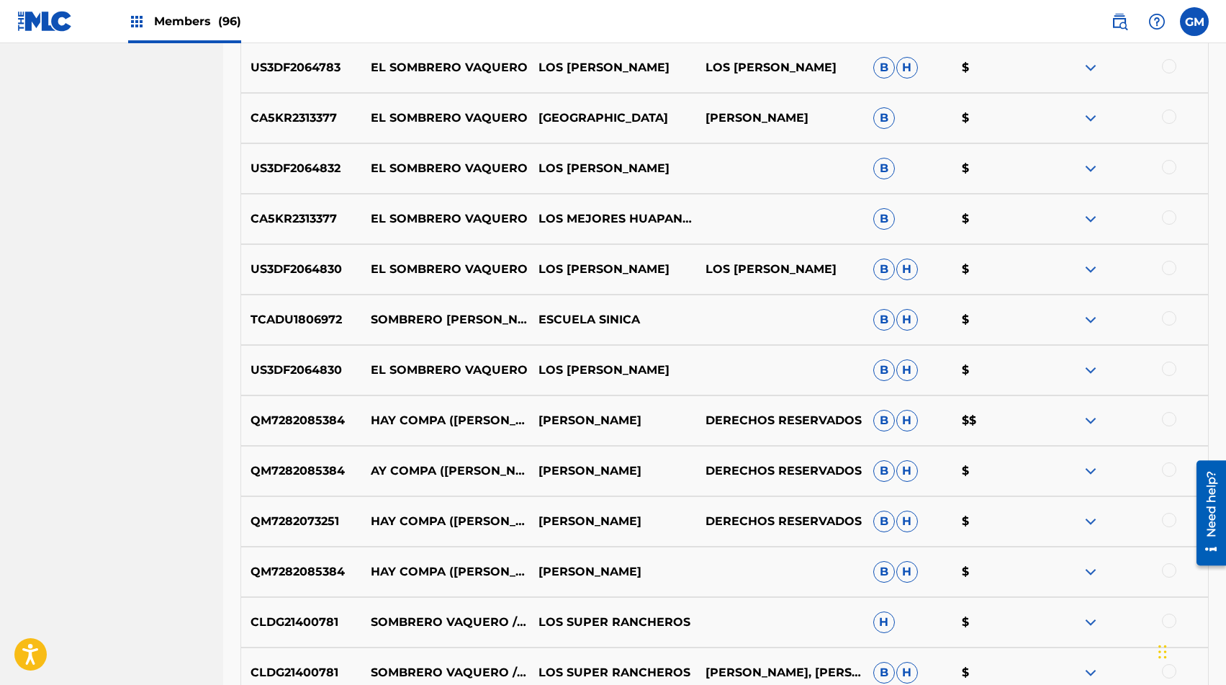
click at [548, 414] on p "[PERSON_NAME]" at bounding box center [612, 420] width 168 height 17
copy p "[PERSON_NAME]"
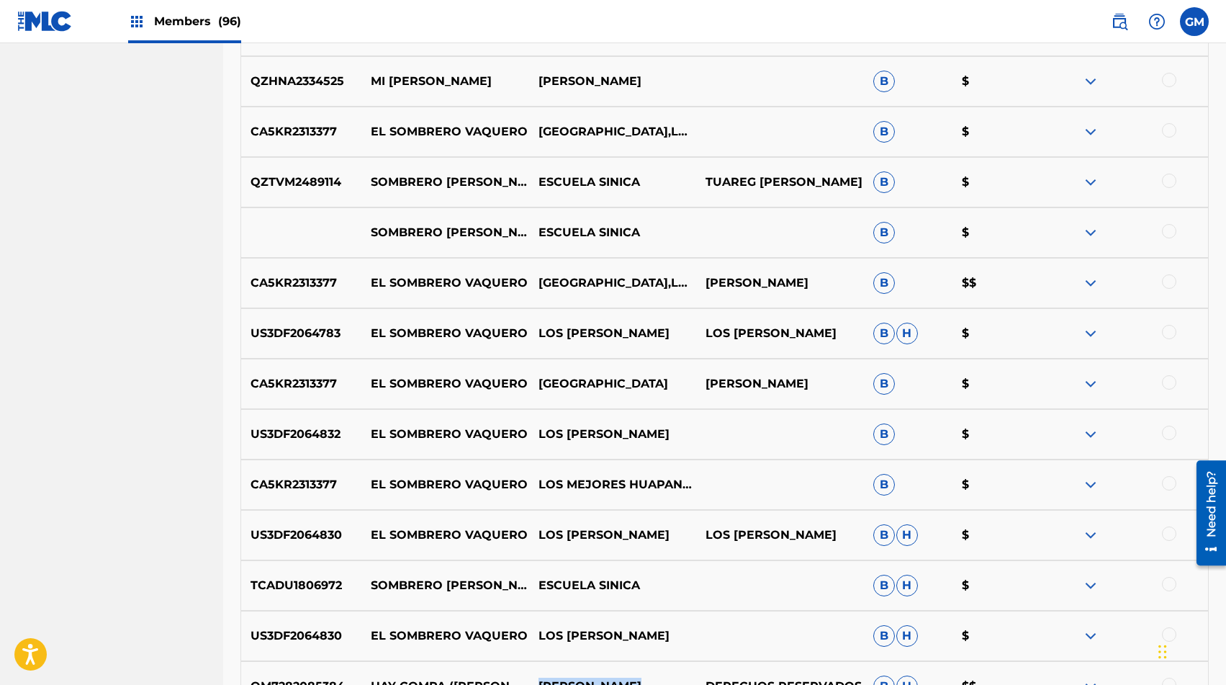
scroll to position [2049, 0]
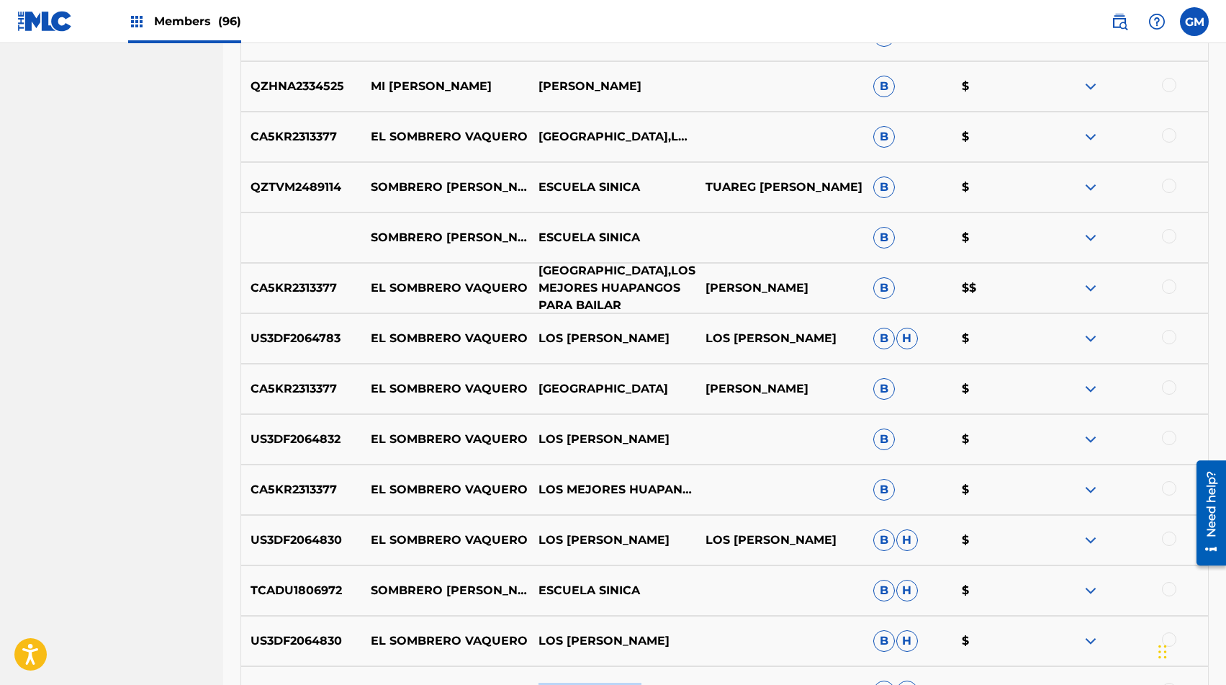
click at [541, 288] on p "[GEOGRAPHIC_DATA],LOS MEJORES HUAPANGOS PARA BAILAR" at bounding box center [612, 288] width 168 height 52
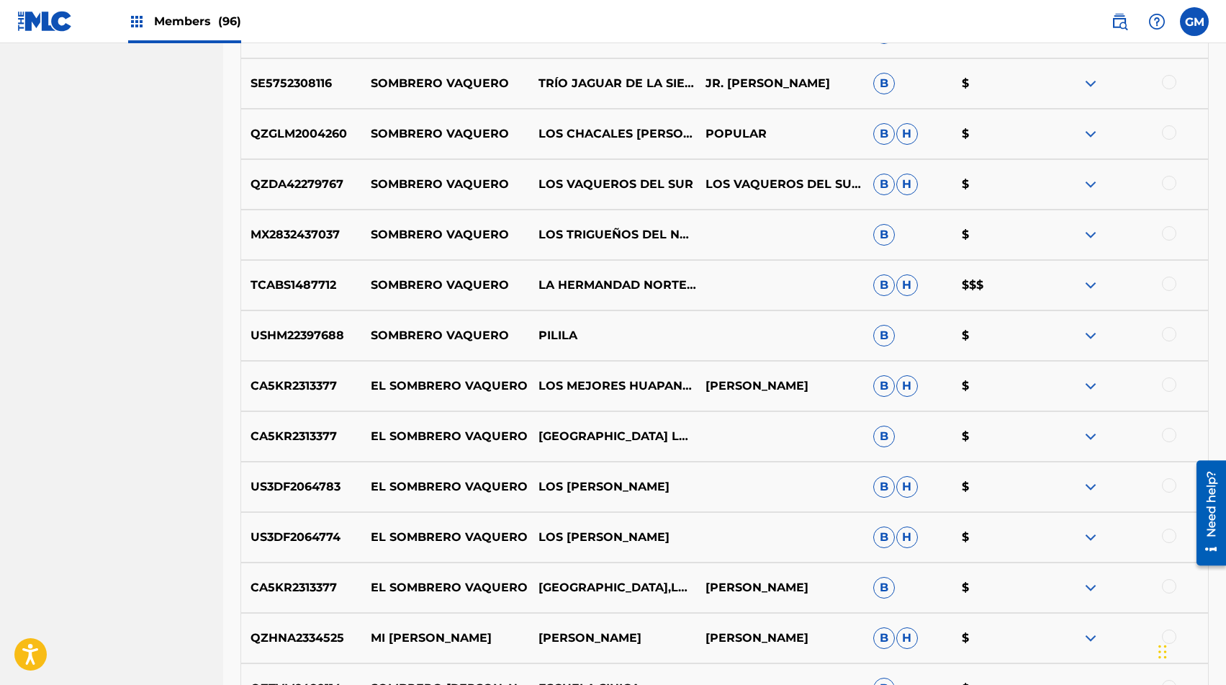
scroll to position [1396, 0]
click at [555, 289] on p "LA HERMANDAD NORTEÑA" at bounding box center [612, 285] width 168 height 35
copy div "LA HERMANDAD NORTEÑA"
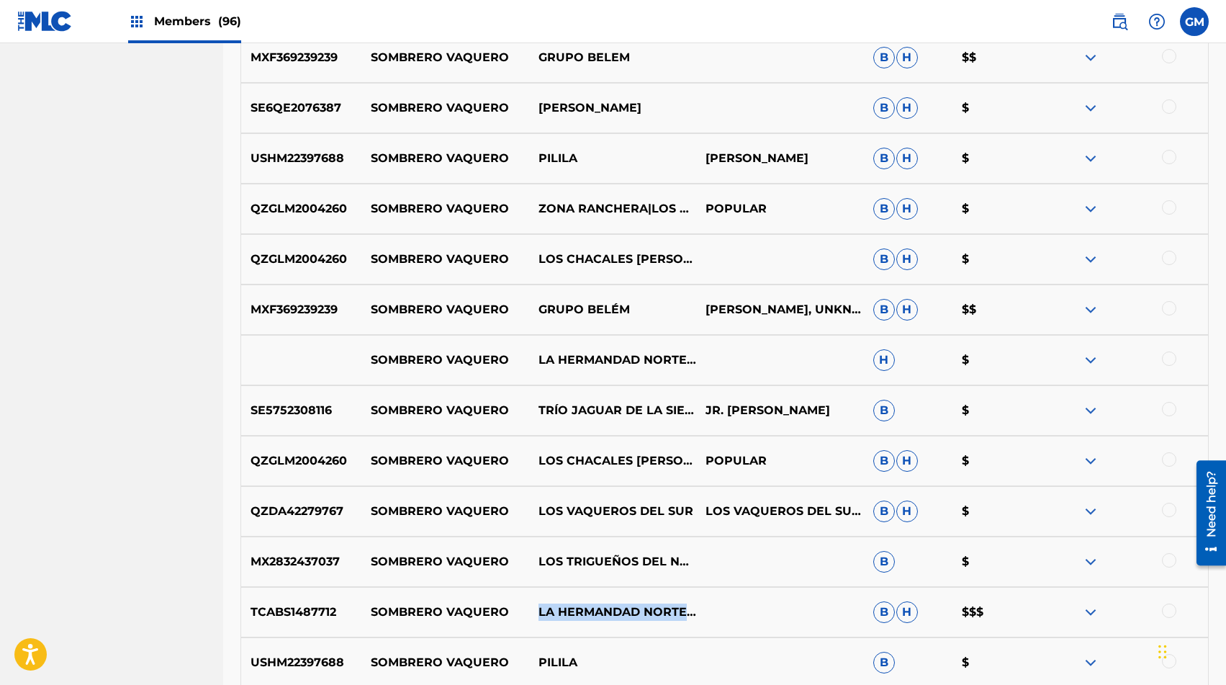
scroll to position [1049, 0]
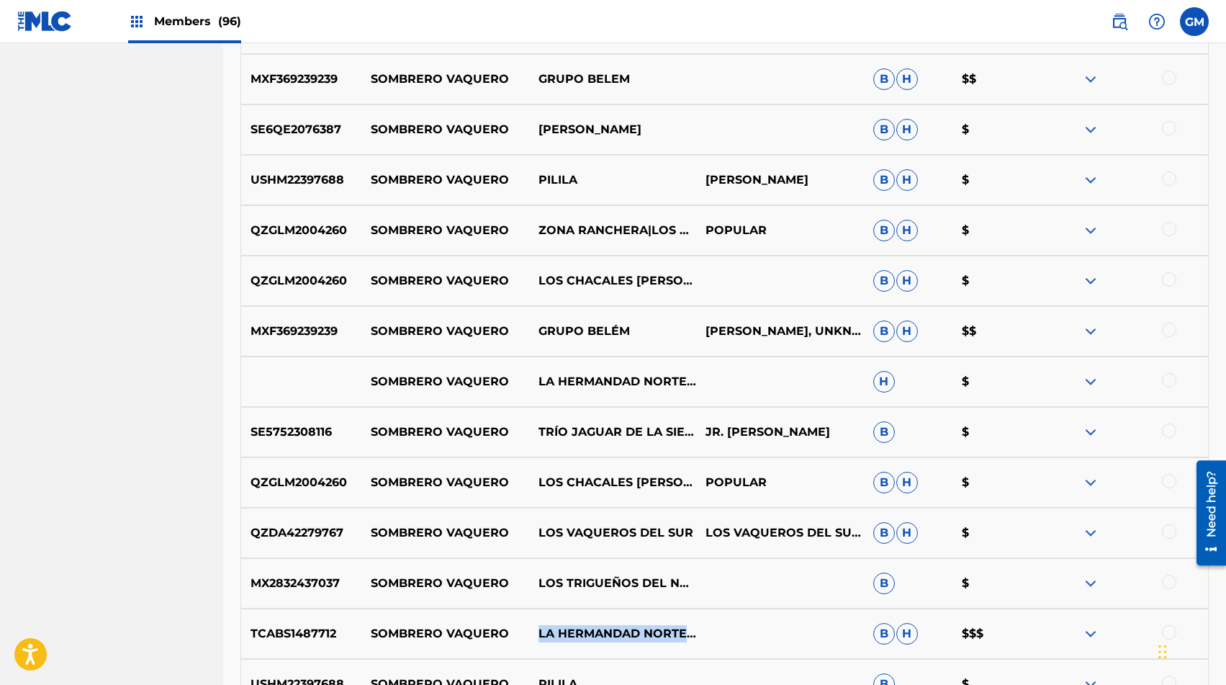
click at [571, 335] on p "GRUPO BELÉM" at bounding box center [612, 330] width 168 height 17
copy p "GRUPO BELÉM"
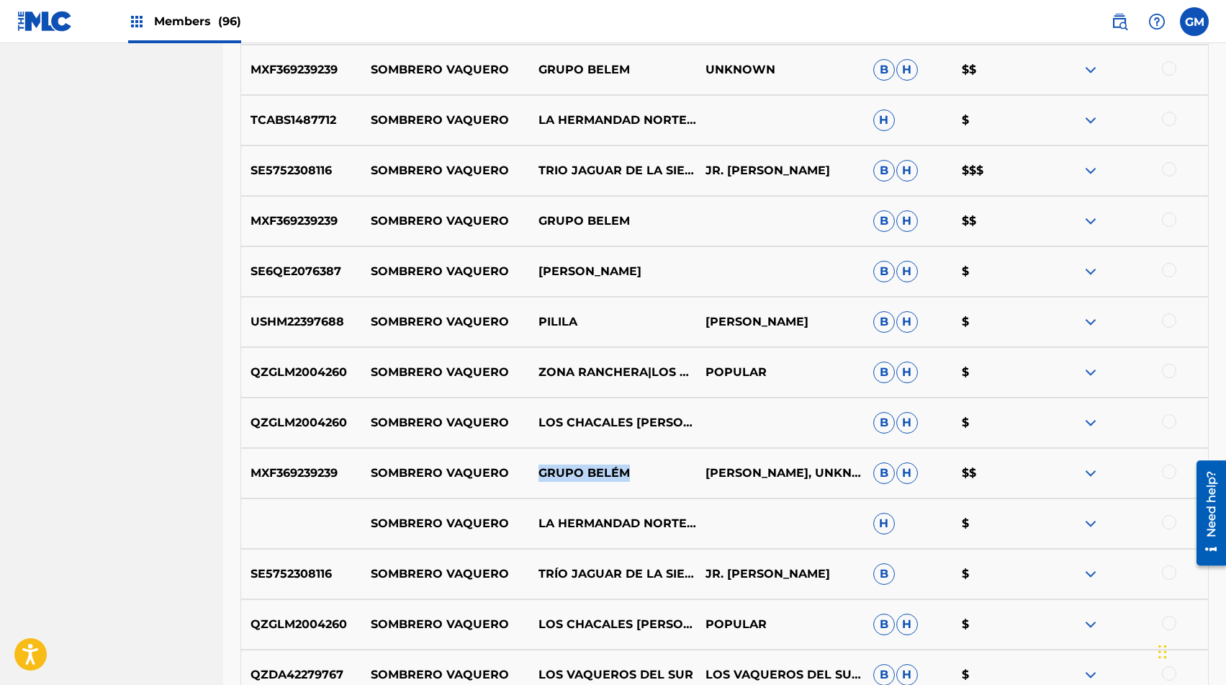
scroll to position [894, 0]
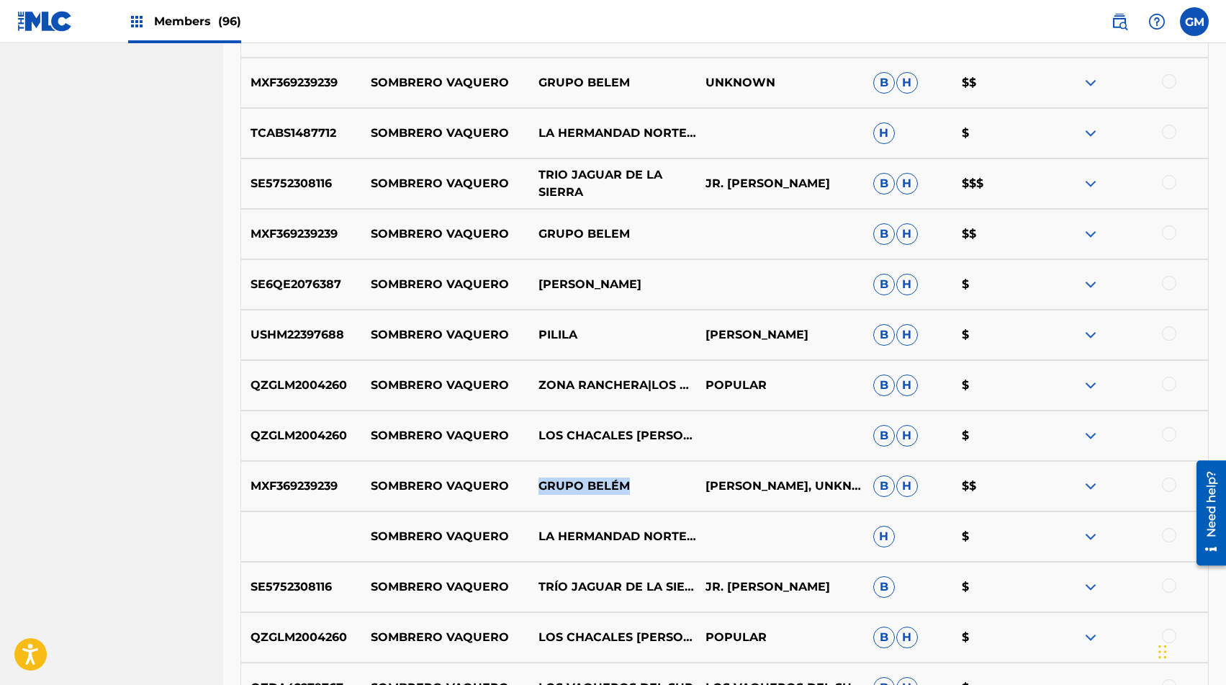
click at [589, 184] on p "TRIO JAGUAR DE LA SIERRA" at bounding box center [612, 183] width 168 height 35
click at [1167, 184] on div at bounding box center [1169, 182] width 14 height 14
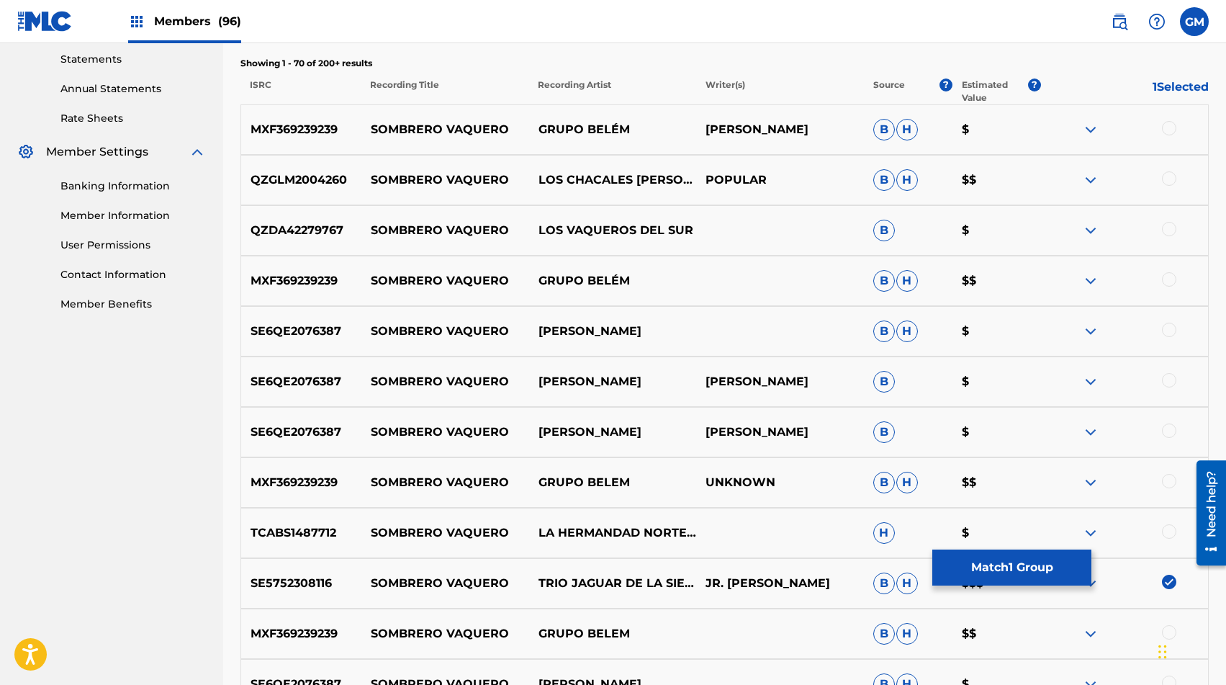
scroll to position [482, 0]
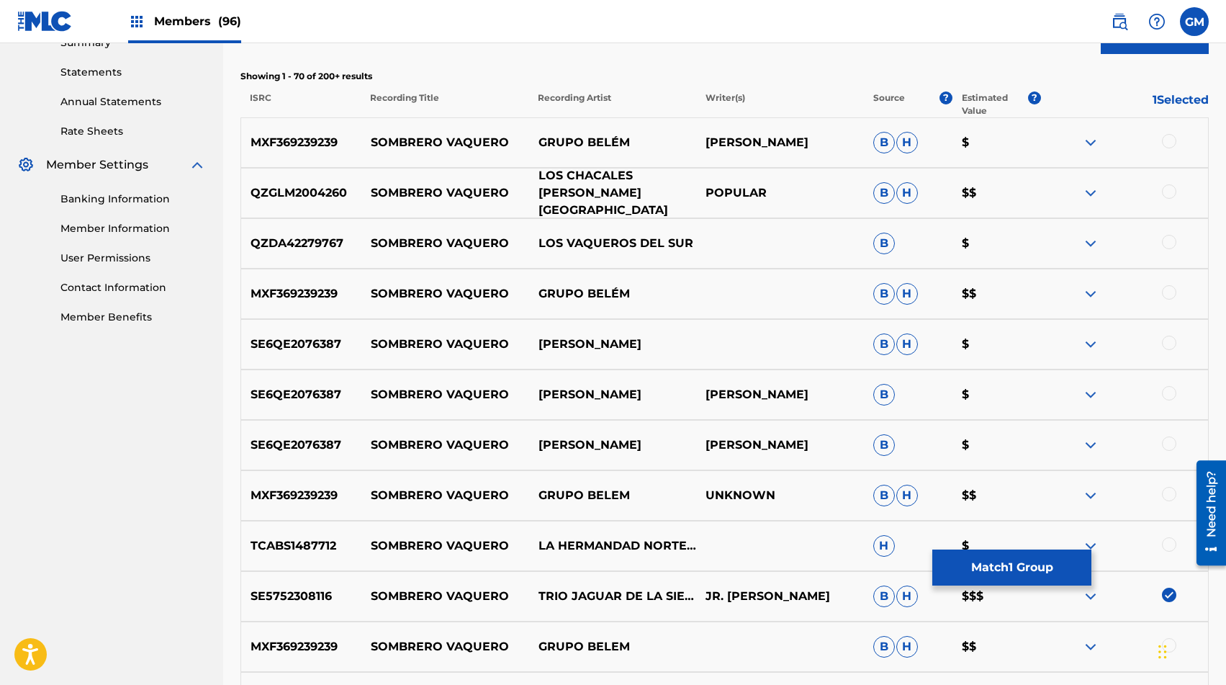
click at [602, 193] on p "LOS CHACALES [PERSON_NAME][GEOGRAPHIC_DATA]" at bounding box center [612, 193] width 168 height 52
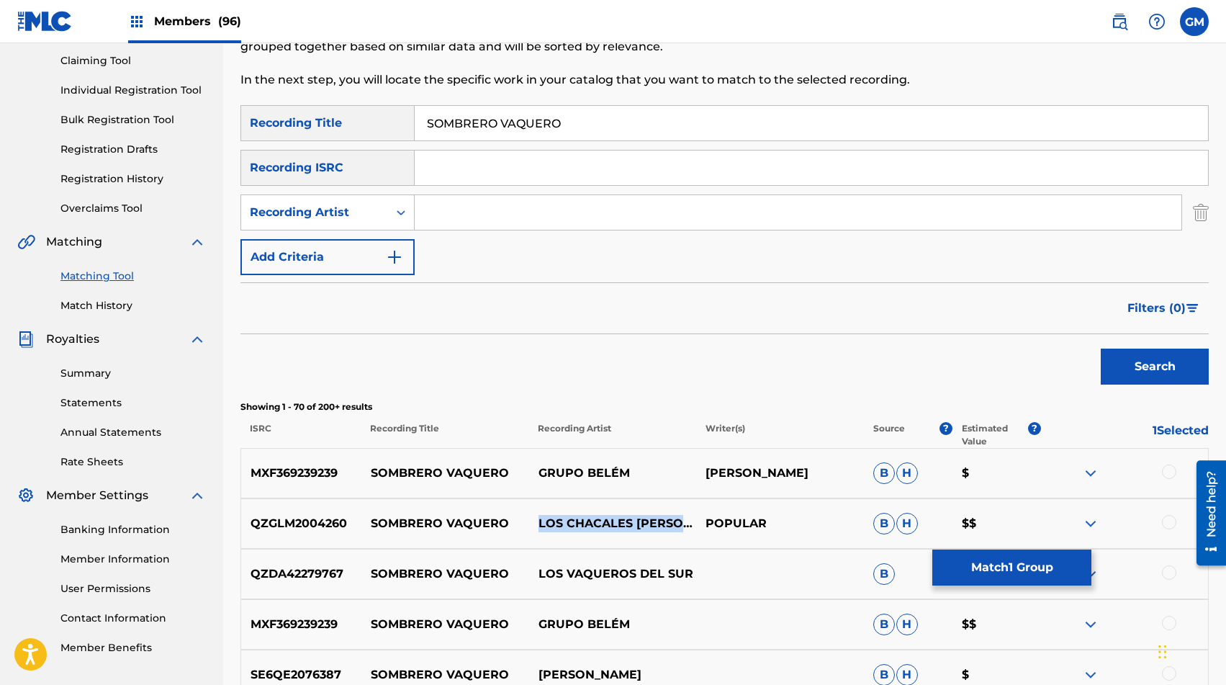
scroll to position [143, 0]
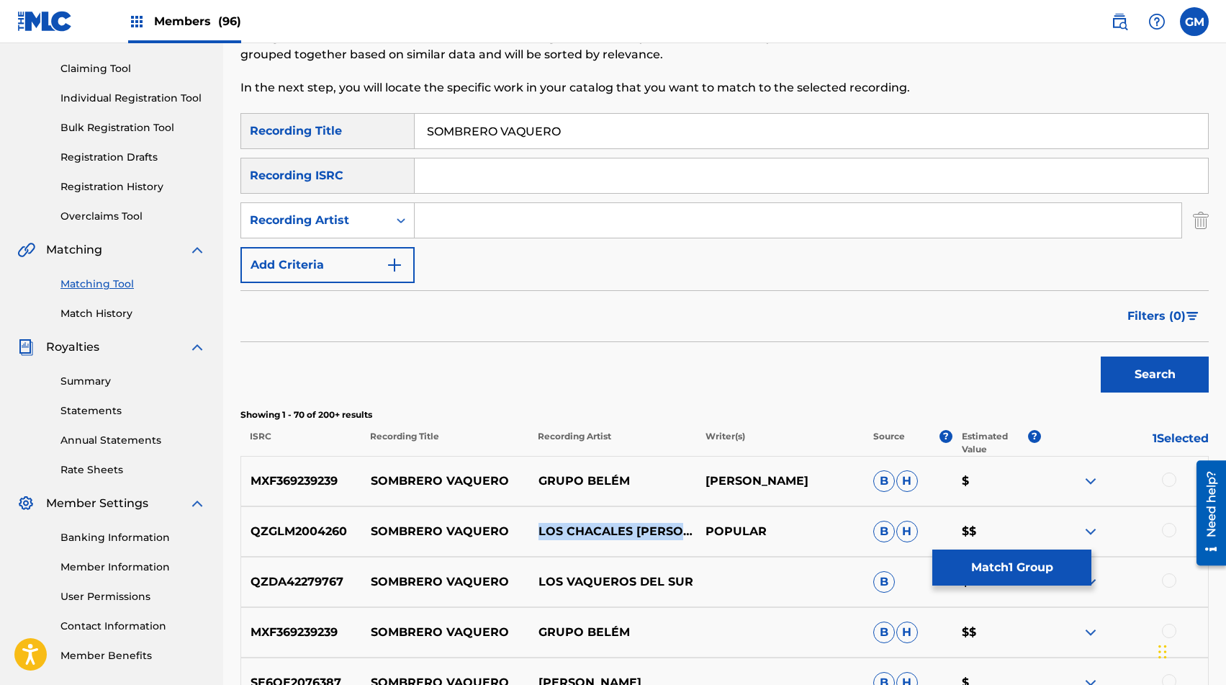
click at [546, 229] on input "Search Form" at bounding box center [798, 220] width 767 height 35
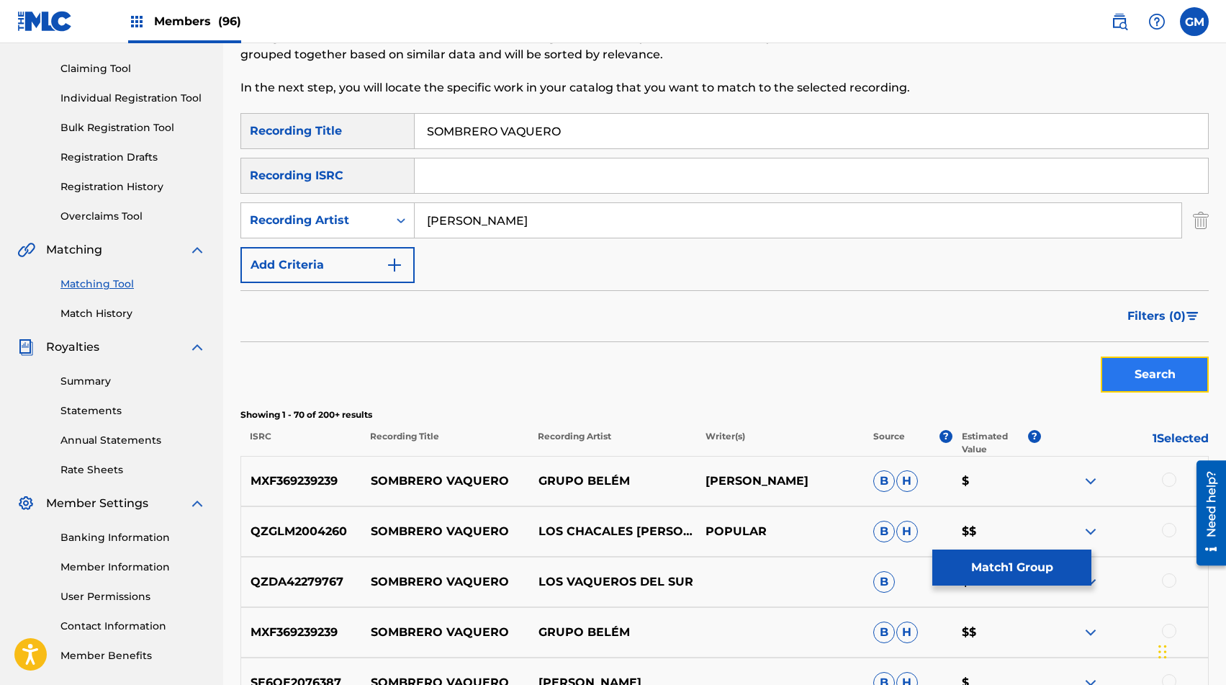
click at [1157, 372] on button "Search" at bounding box center [1155, 374] width 108 height 36
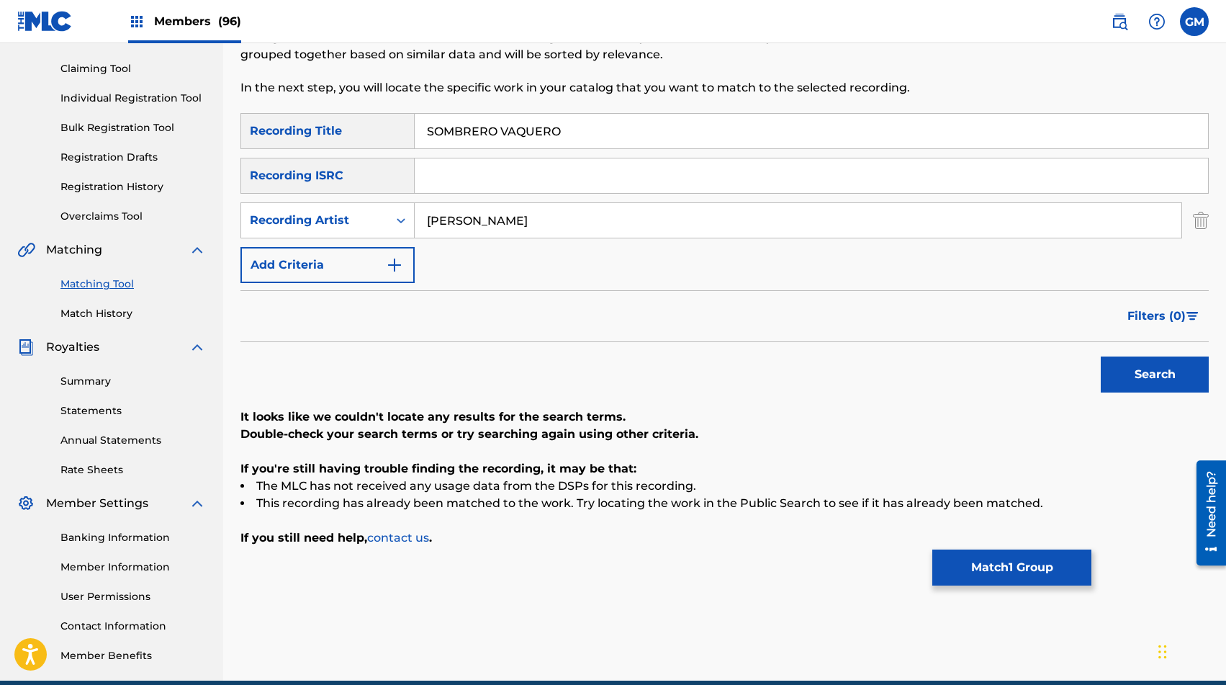
click at [438, 219] on input "[PERSON_NAME]" at bounding box center [798, 220] width 767 height 35
paste input "LA REVOLUCION [PERSON_NAME]"
click at [1149, 381] on button "Search" at bounding box center [1155, 374] width 108 height 36
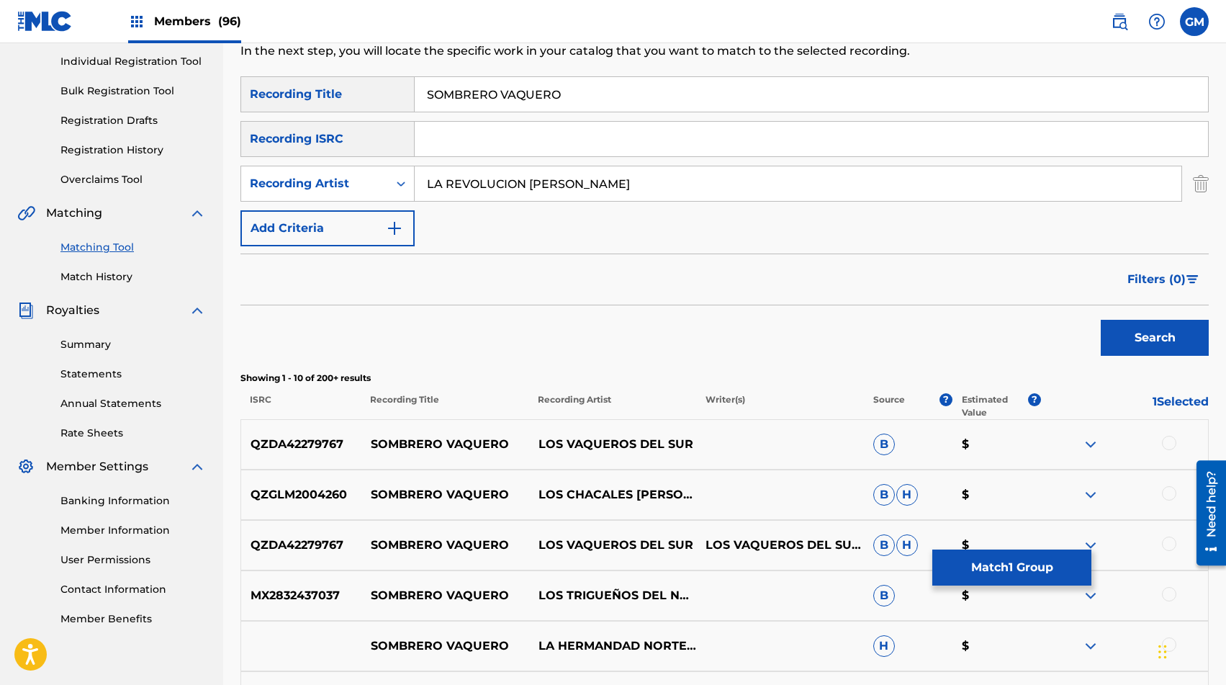
scroll to position [154, 0]
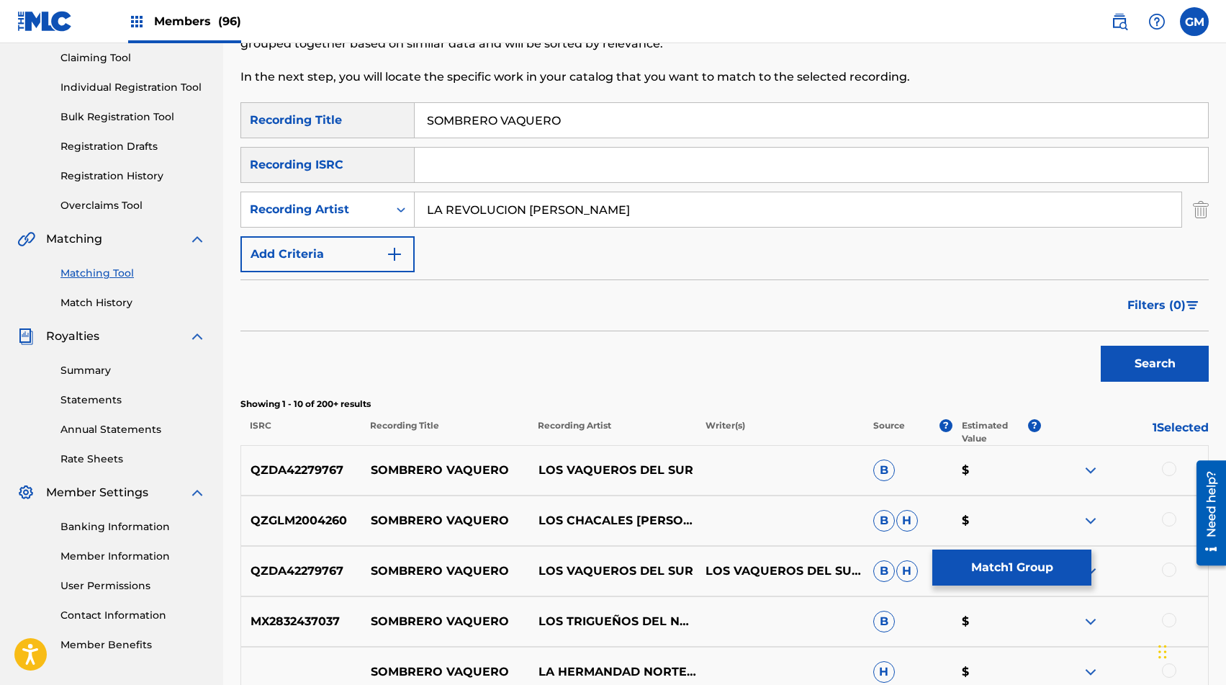
click at [500, 213] on input "LA REVOLUCION [PERSON_NAME]" at bounding box center [798, 209] width 767 height 35
paste input "TRIO JAGUAR DE LA SIERRA"
type input "TRIO JAGUAR DE LA SIERRA"
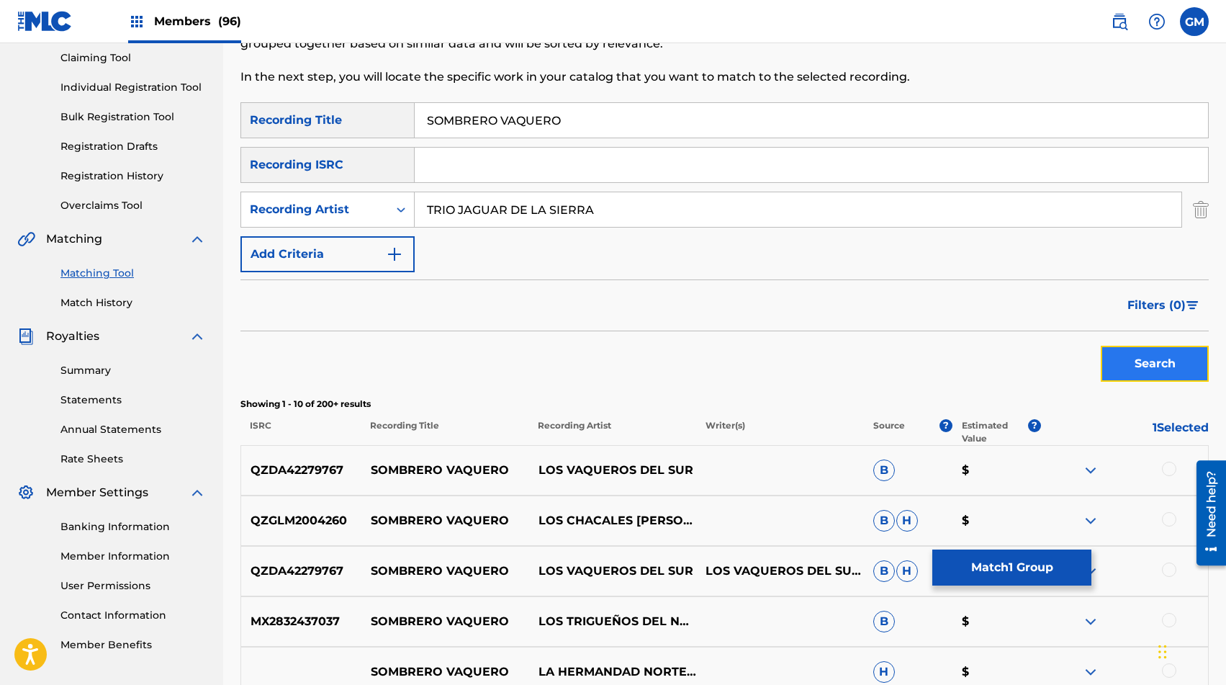
click at [1133, 357] on button "Search" at bounding box center [1155, 363] width 108 height 36
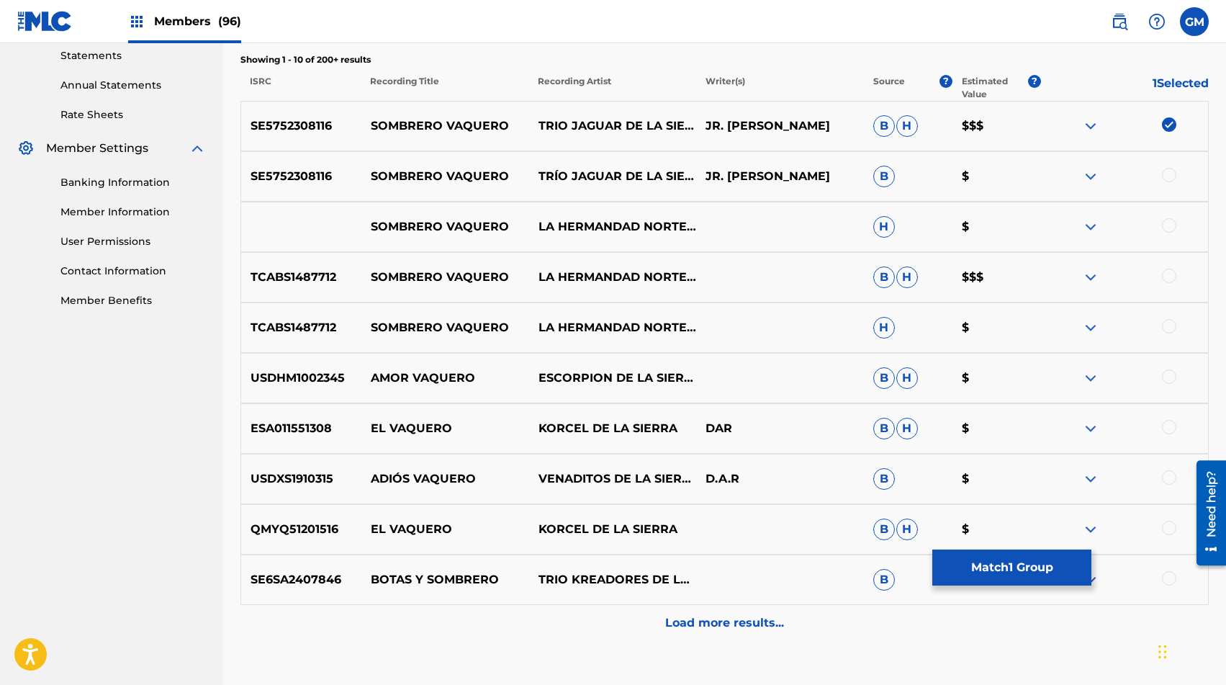
scroll to position [501, 0]
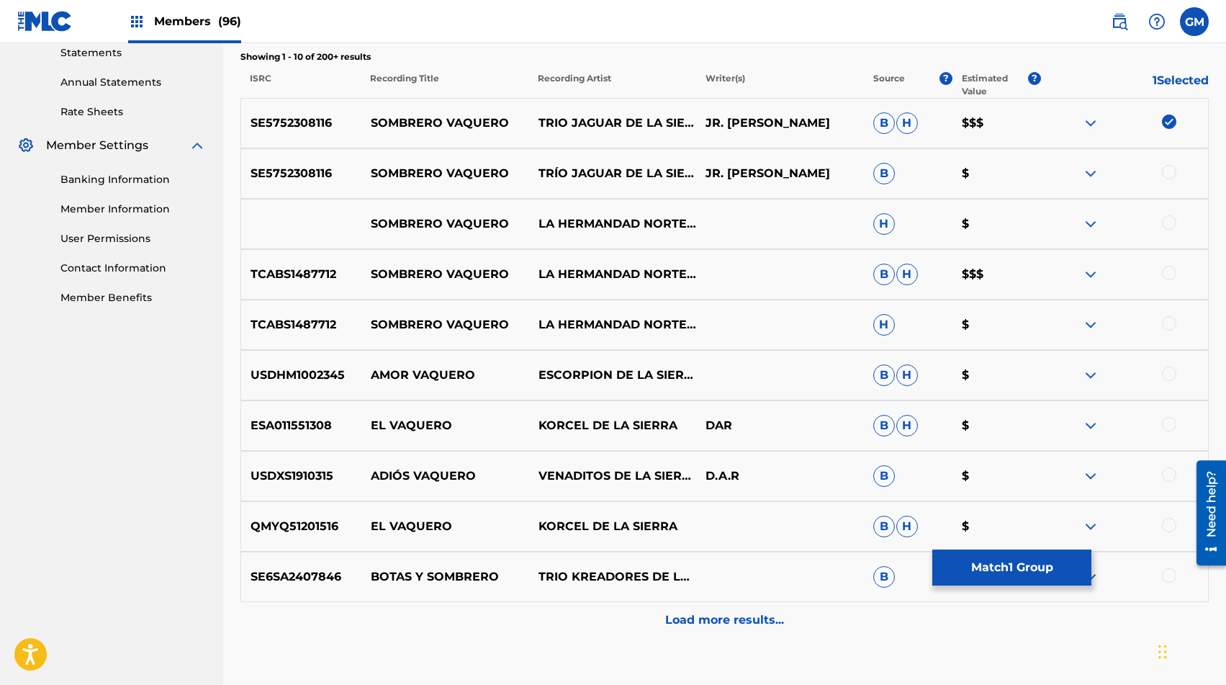
click at [1165, 170] on div at bounding box center [1169, 172] width 14 height 14
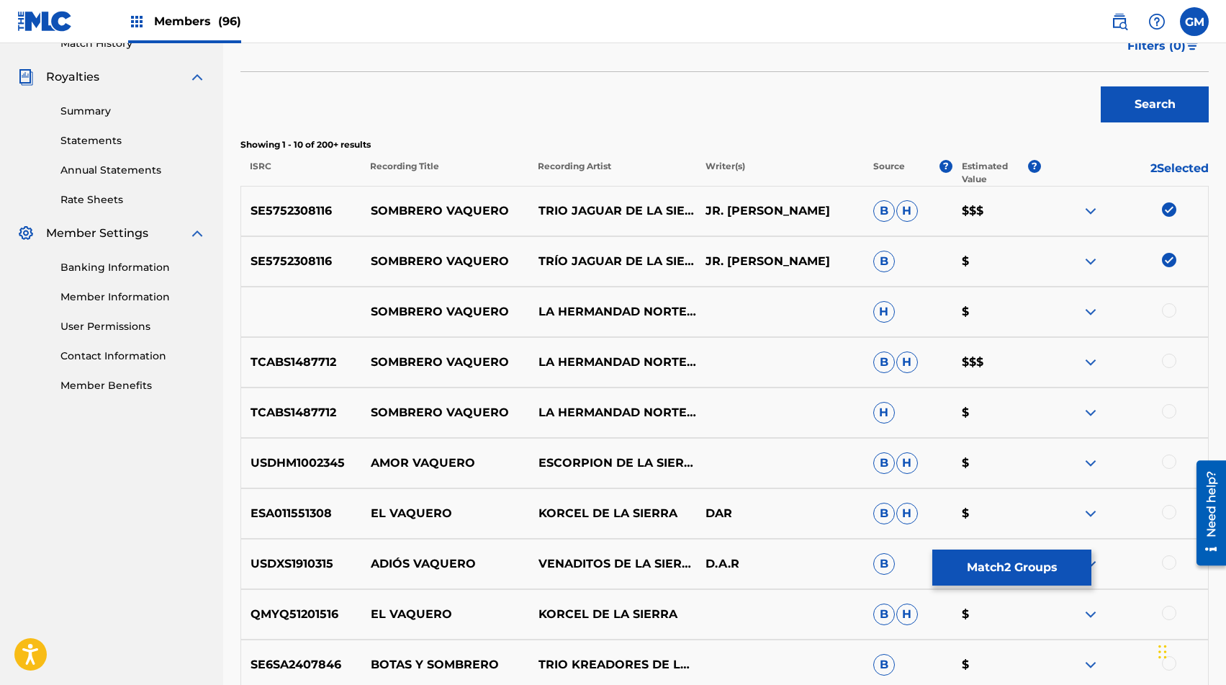
scroll to position [595, 0]
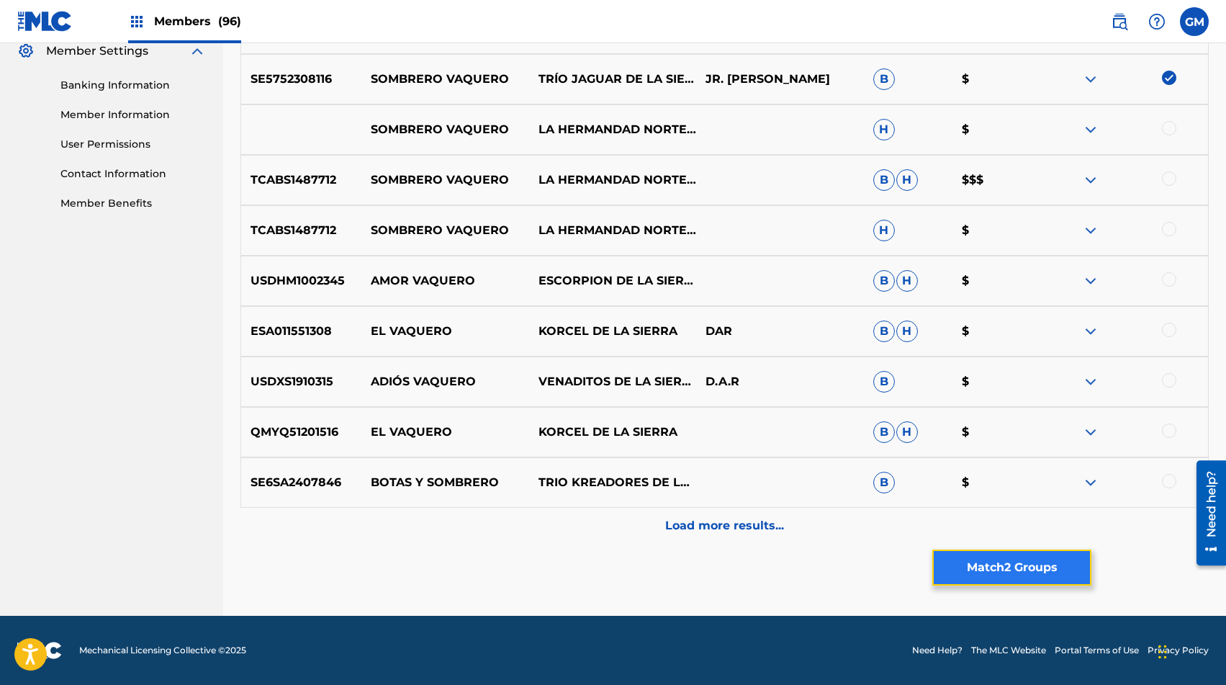
click at [993, 561] on button "Match 2 Groups" at bounding box center [1011, 567] width 159 height 36
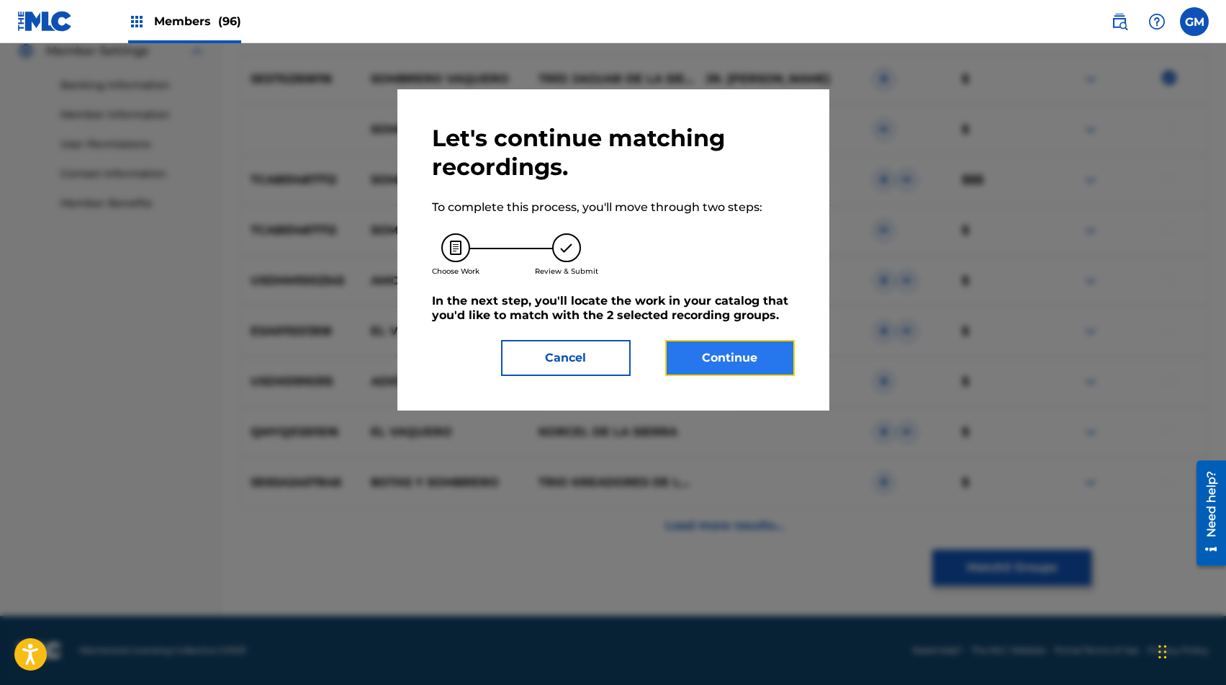
click at [758, 364] on button "Continue" at bounding box center [730, 358] width 130 height 36
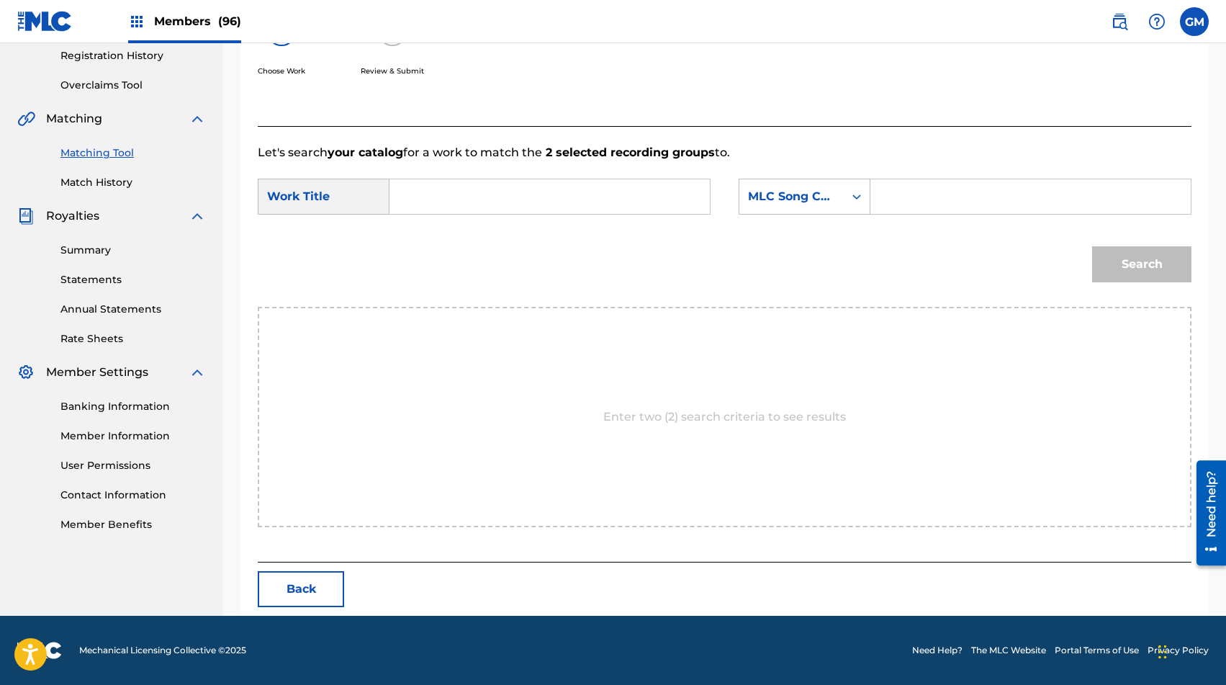
scroll to position [274, 0]
click at [975, 209] on input "Search Form" at bounding box center [1030, 196] width 296 height 35
paste input "SC68V7"
type input "SC68V7"
click at [559, 197] on input "Search Form" at bounding box center [550, 196] width 296 height 35
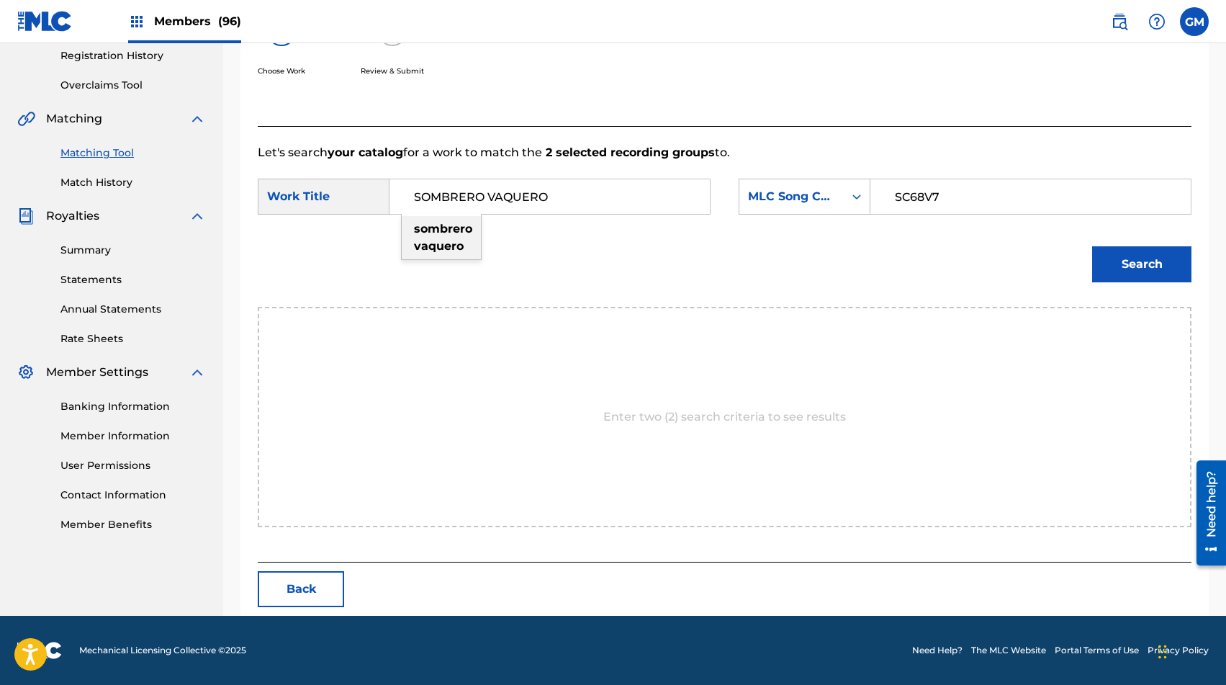
click at [461, 227] on strong "sombrero" at bounding box center [443, 229] width 58 height 14
type input "sombrero vaquero"
click at [1105, 253] on button "Search" at bounding box center [1141, 264] width 99 height 36
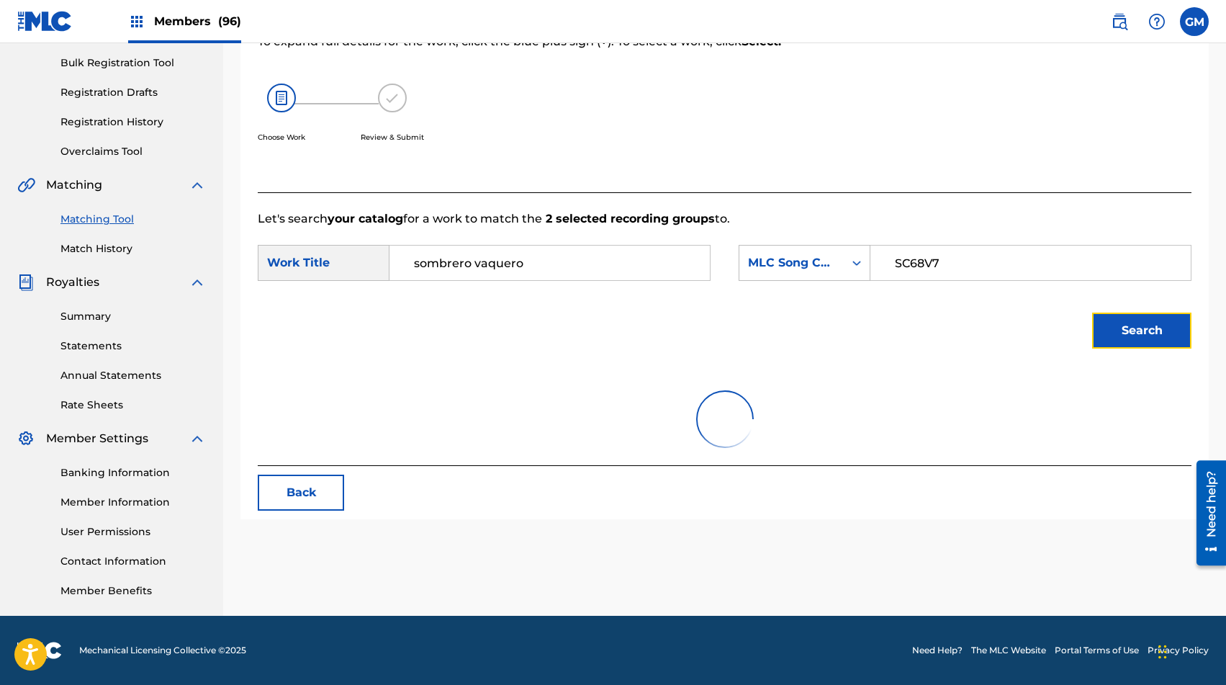
scroll to position [232, 0]
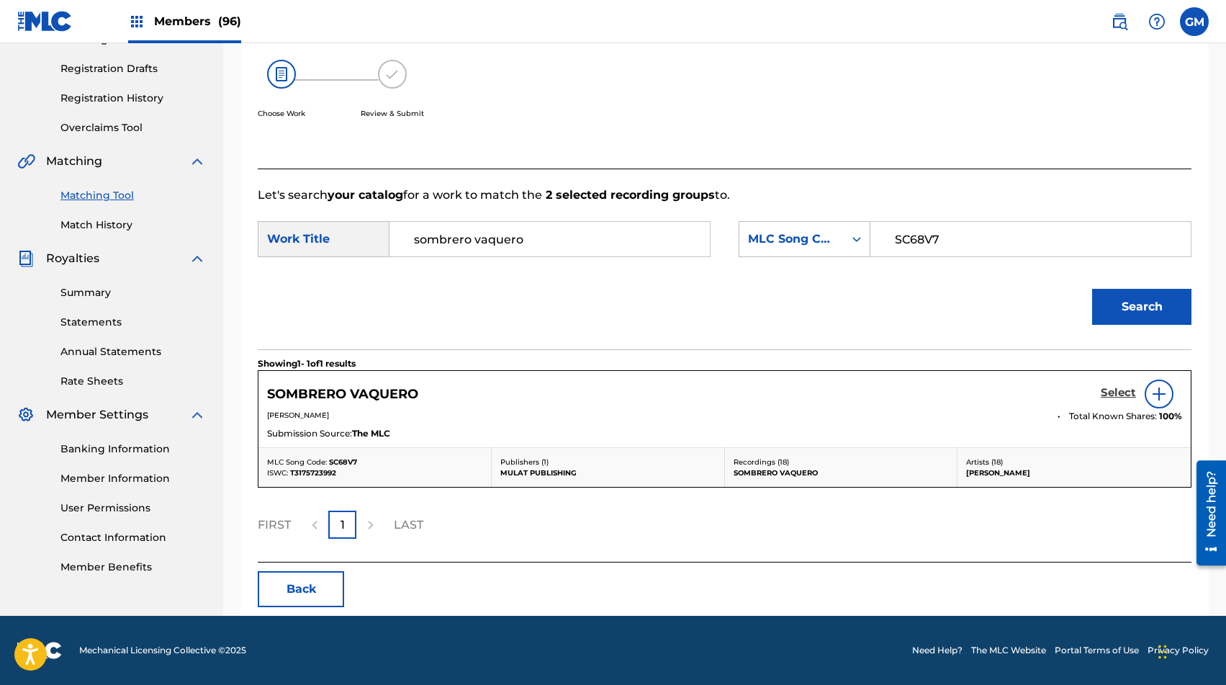
click at [1108, 399] on h5 "Select" at bounding box center [1118, 393] width 35 height 14
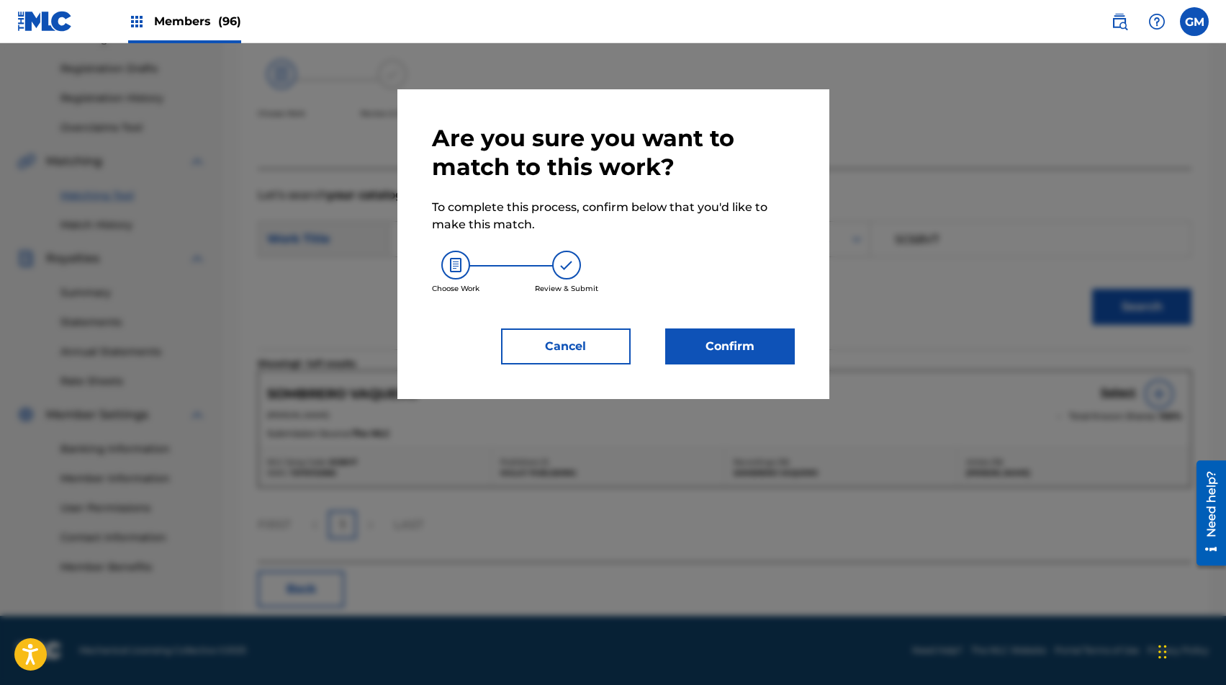
click at [702, 371] on div "Are you sure you want to match to this work? To complete this process, confirm …" at bounding box center [613, 244] width 432 height 310
click at [702, 358] on button "Confirm" at bounding box center [730, 346] width 130 height 36
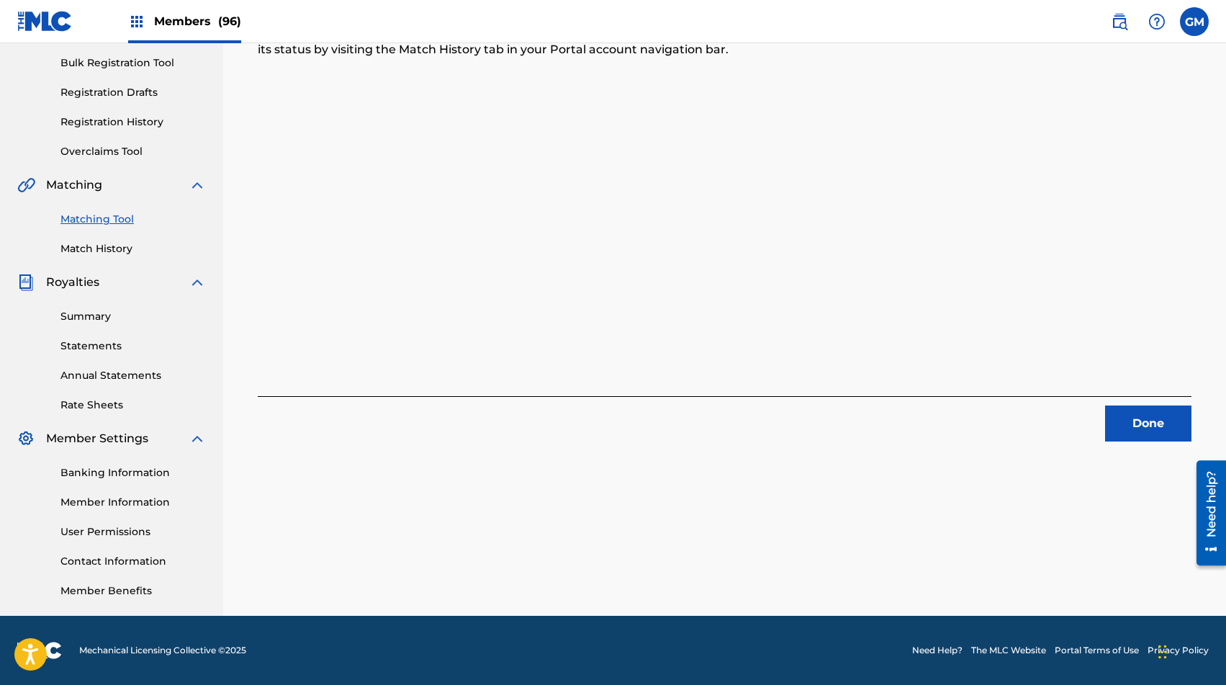
scroll to position [0, 0]
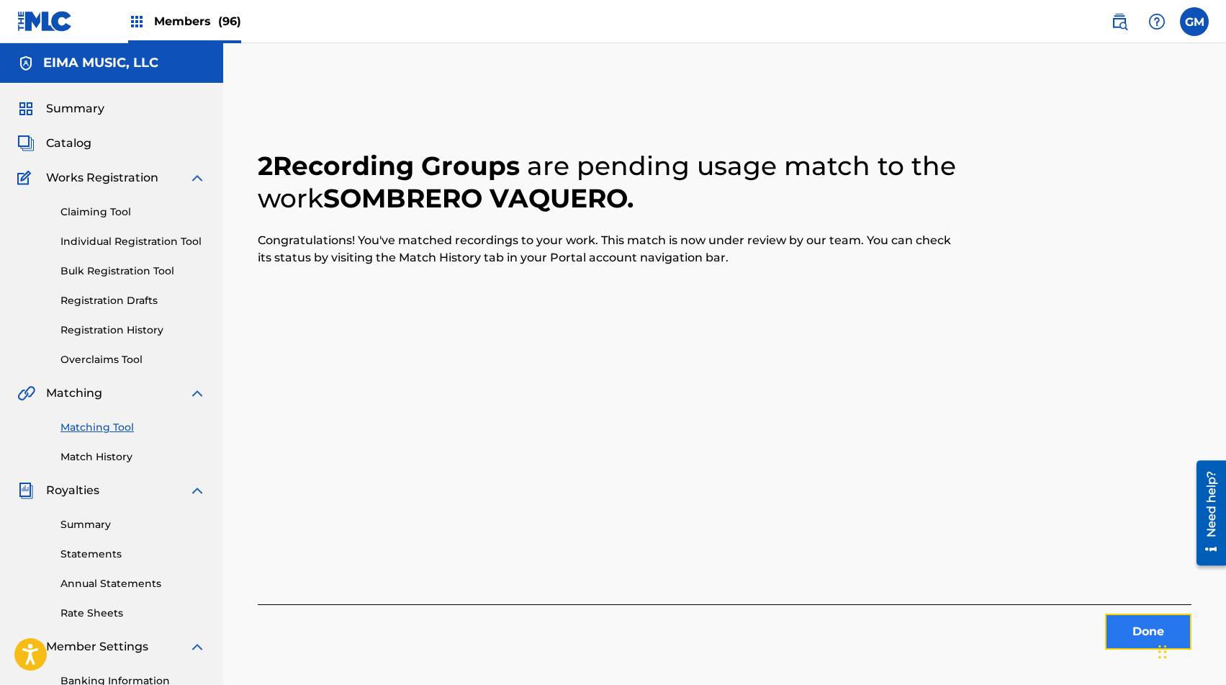
click at [1131, 636] on button "Done" at bounding box center [1148, 631] width 86 height 36
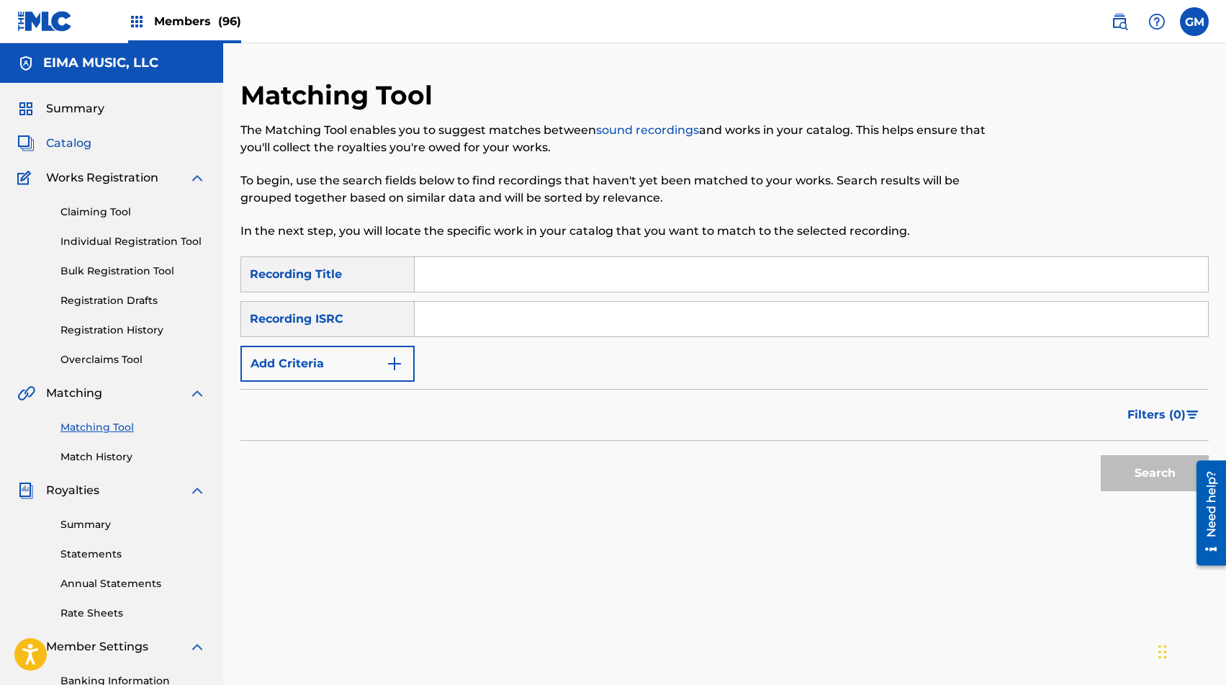
click at [77, 145] on span "Catalog" at bounding box center [68, 143] width 45 height 17
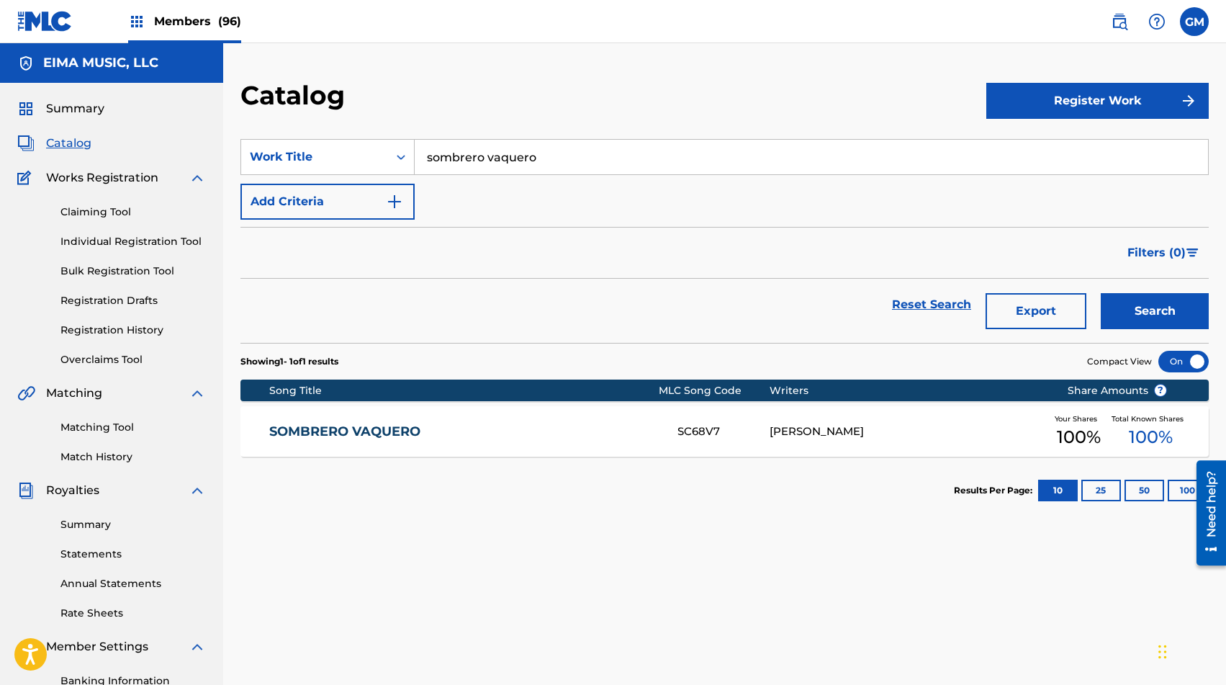
click at [163, 17] on span "Members (96)" at bounding box center [197, 21] width 87 height 17
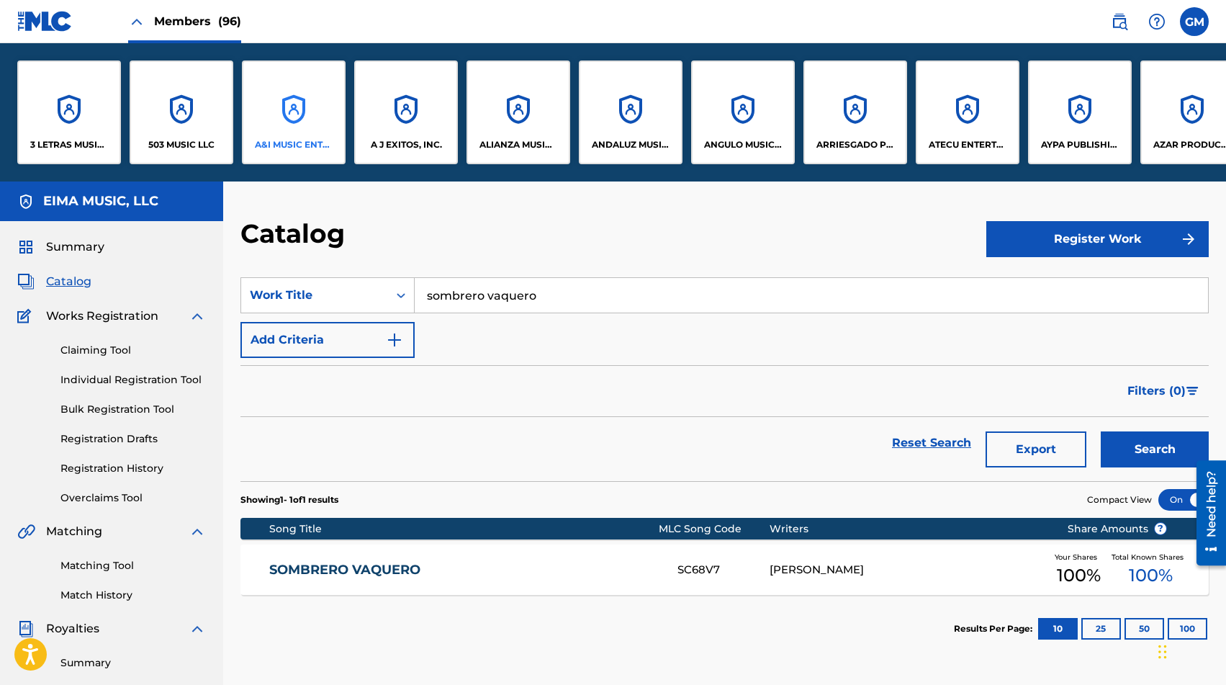
click at [308, 109] on div "A&I MUSIC ENTERTAINMENT, INC" at bounding box center [294, 112] width 104 height 104
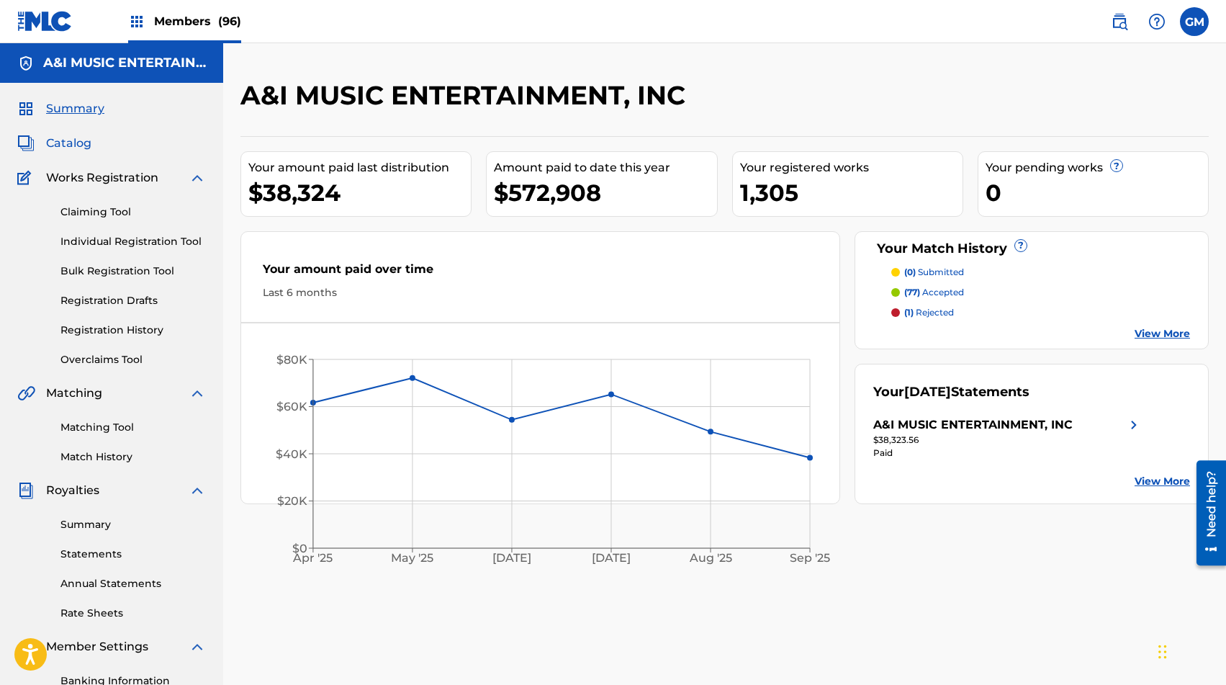
click at [86, 136] on span "Catalog" at bounding box center [68, 143] width 45 height 17
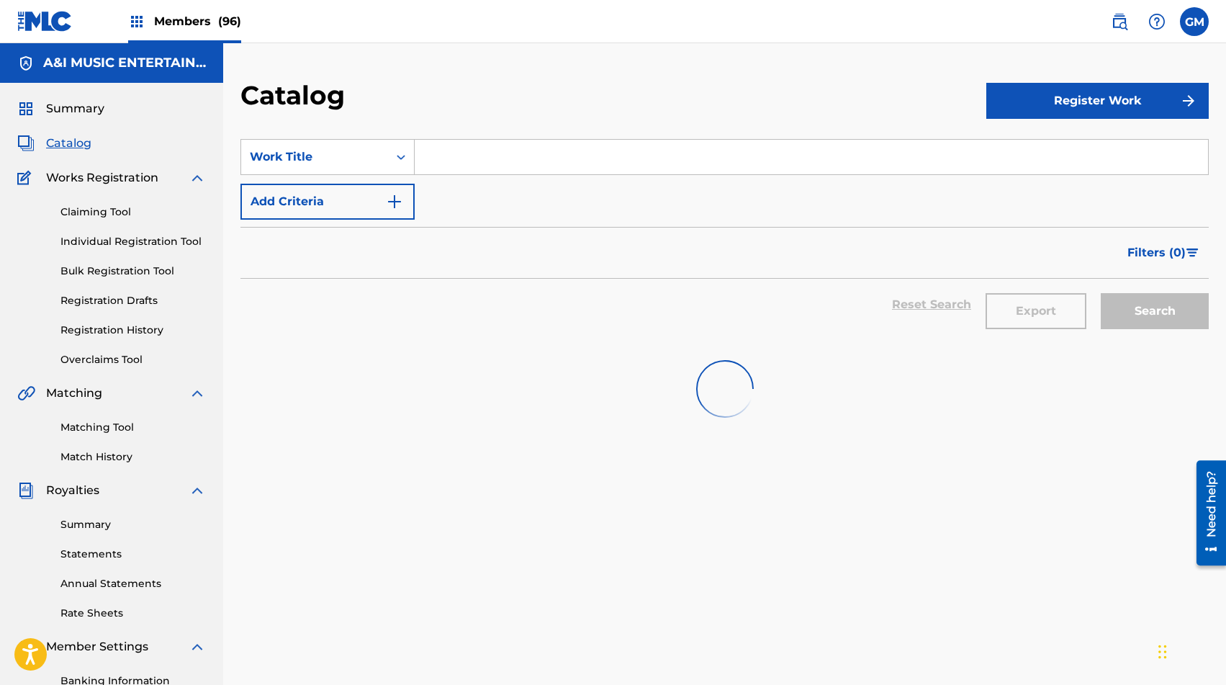
click at [512, 144] on input "Search Form" at bounding box center [811, 157] width 793 height 35
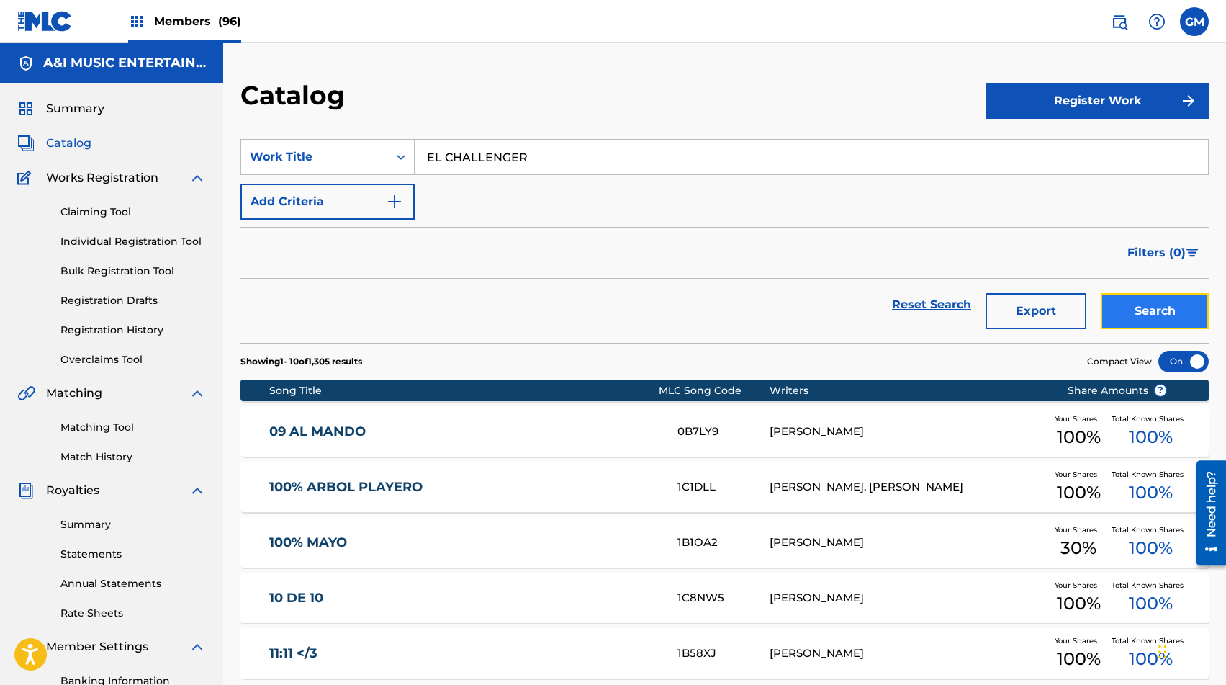
click at [1129, 308] on button "Search" at bounding box center [1155, 311] width 108 height 36
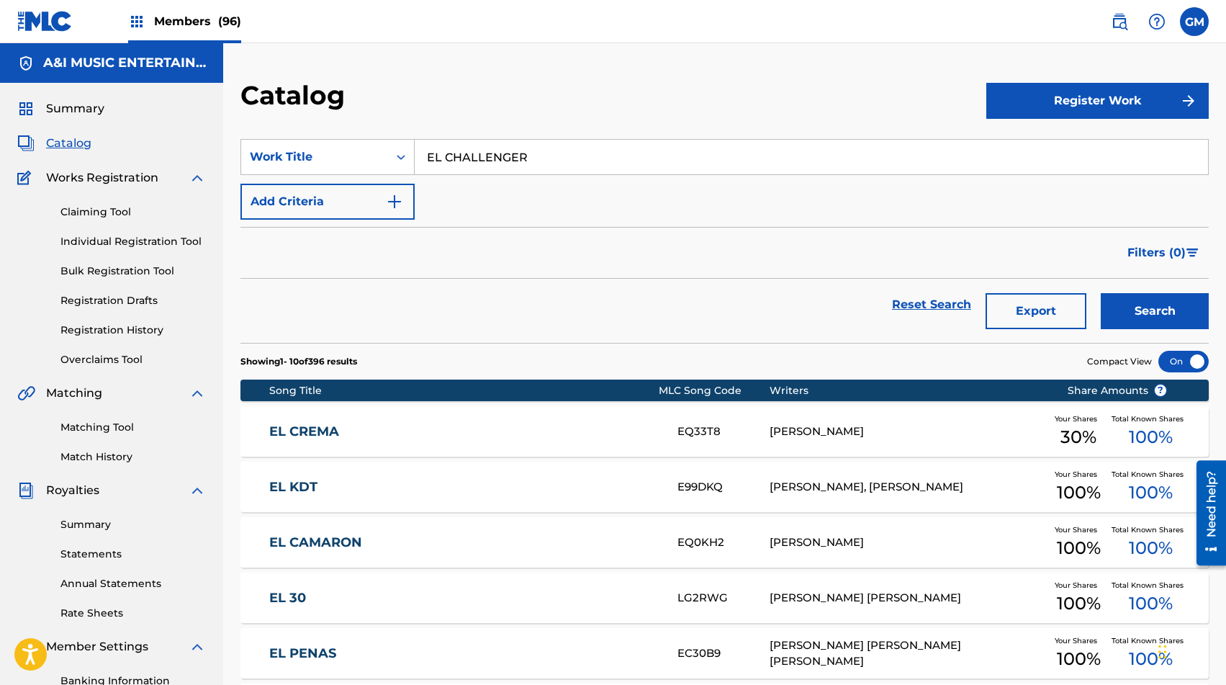
click at [576, 153] on input "EL CHALLENGER" at bounding box center [811, 157] width 793 height 35
click at [1143, 317] on button "Search" at bounding box center [1155, 311] width 108 height 36
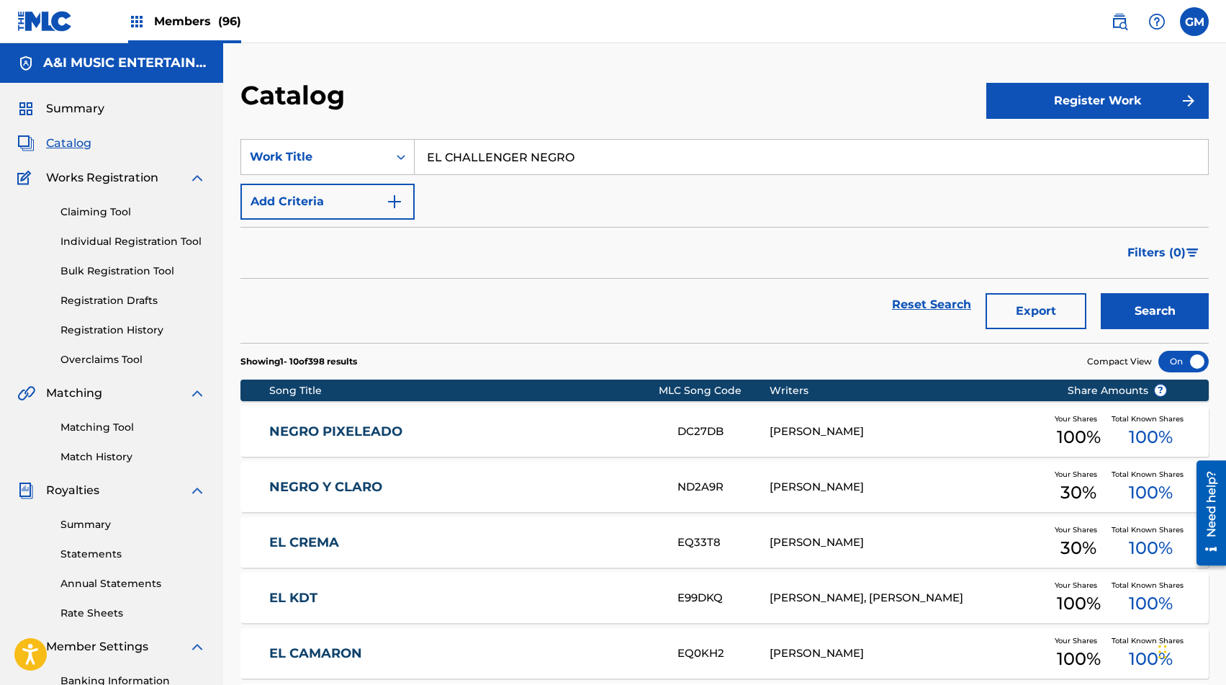
click at [487, 166] on input "EL CHALLENGER NEGRO" at bounding box center [811, 157] width 793 height 35
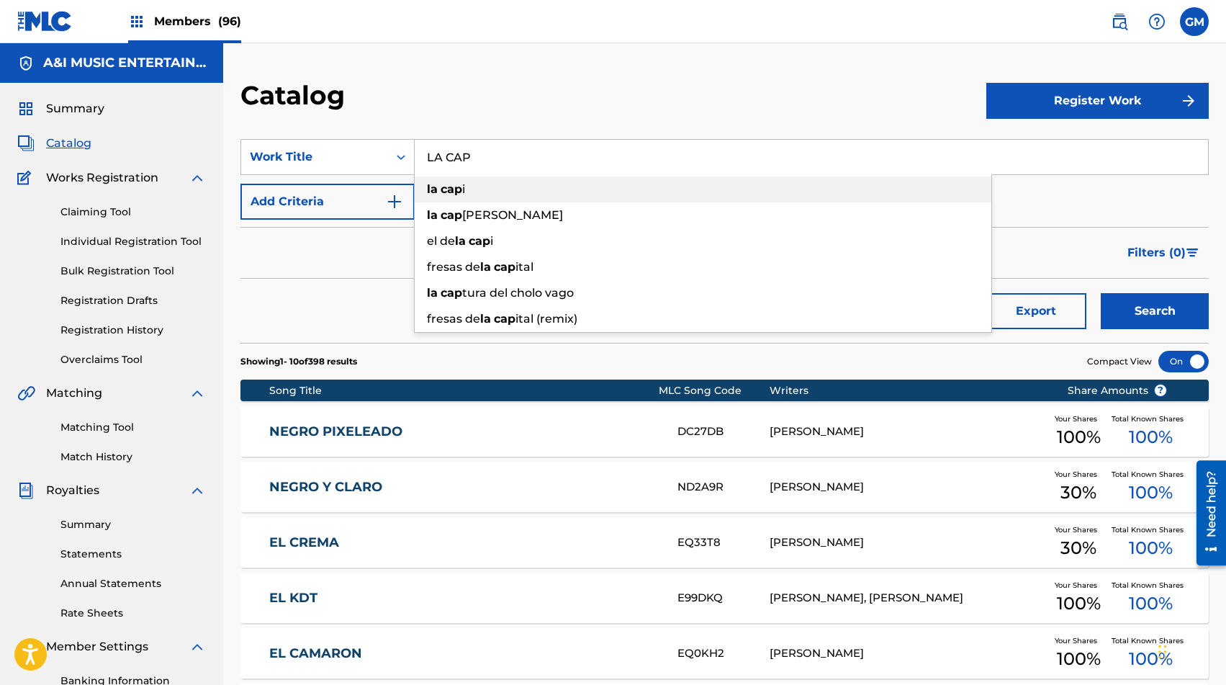
click at [464, 194] on span "i" at bounding box center [463, 189] width 3 height 14
type input "la capi"
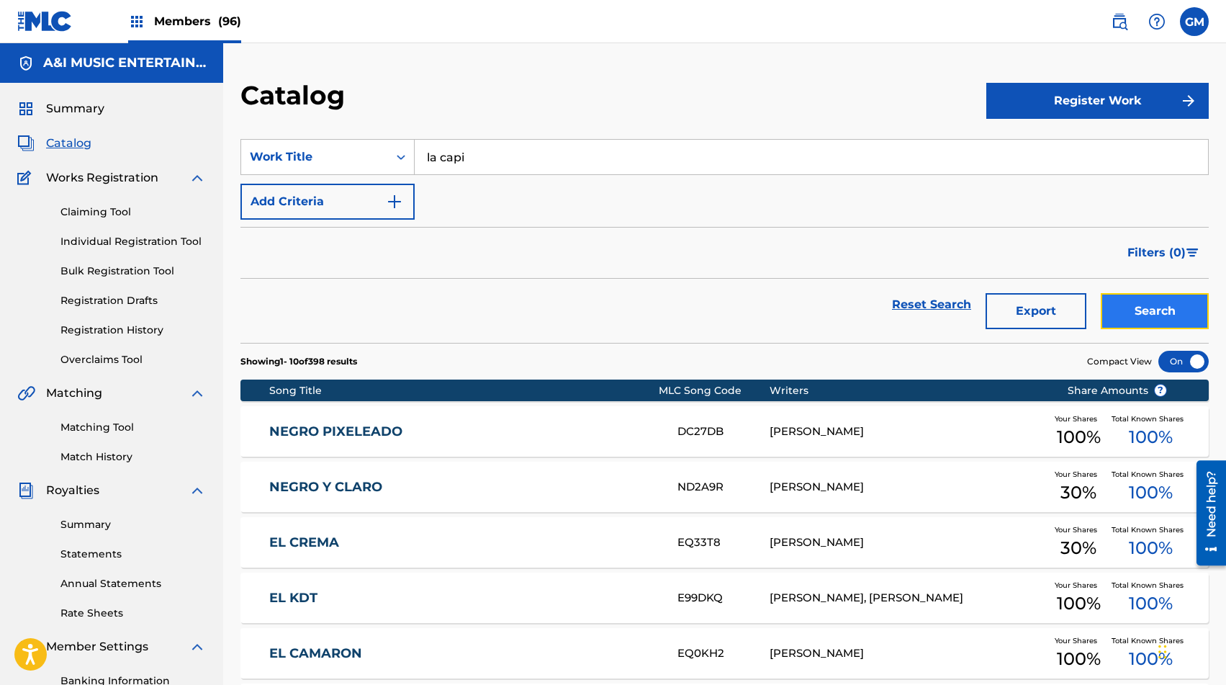
click at [1167, 315] on button "Search" at bounding box center [1155, 311] width 108 height 36
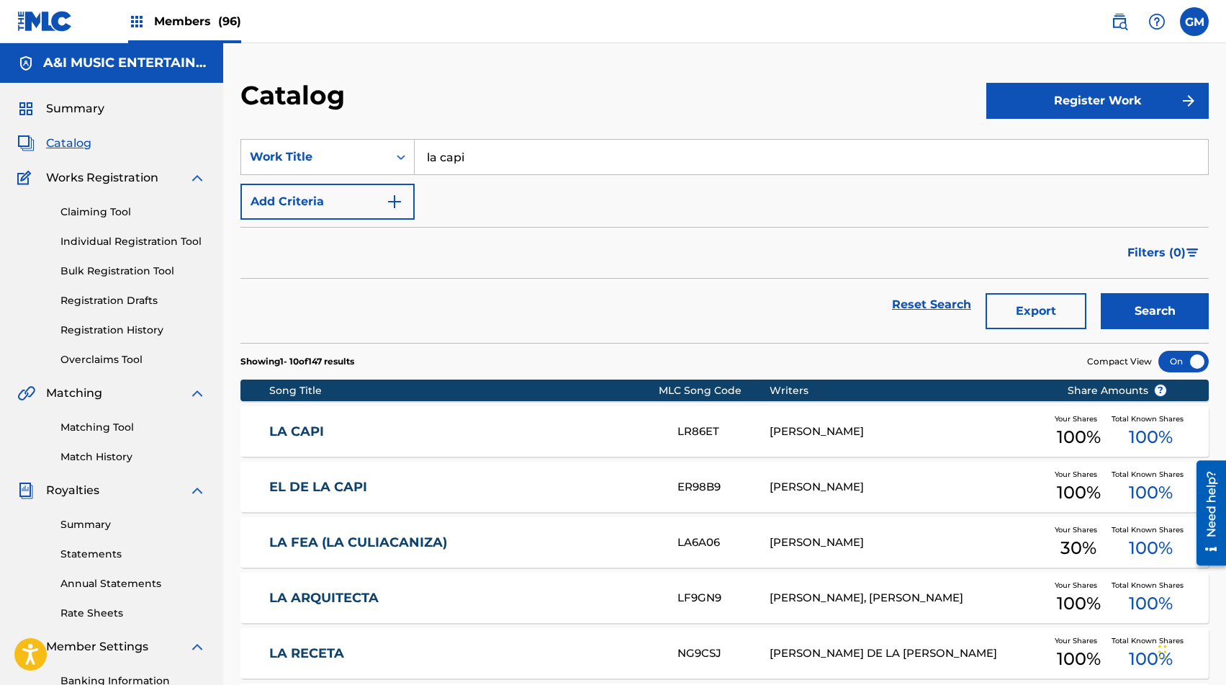
click at [539, 425] on link "LA CAPI" at bounding box center [463, 431] width 389 height 17
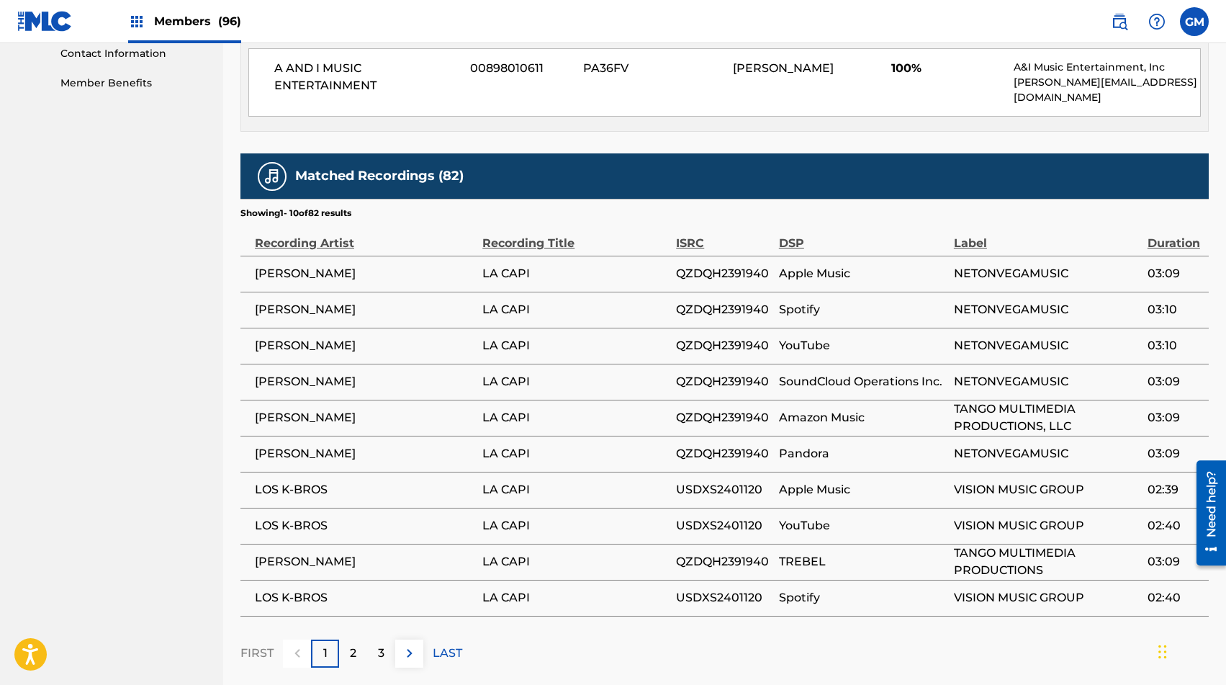
scroll to position [718, 0]
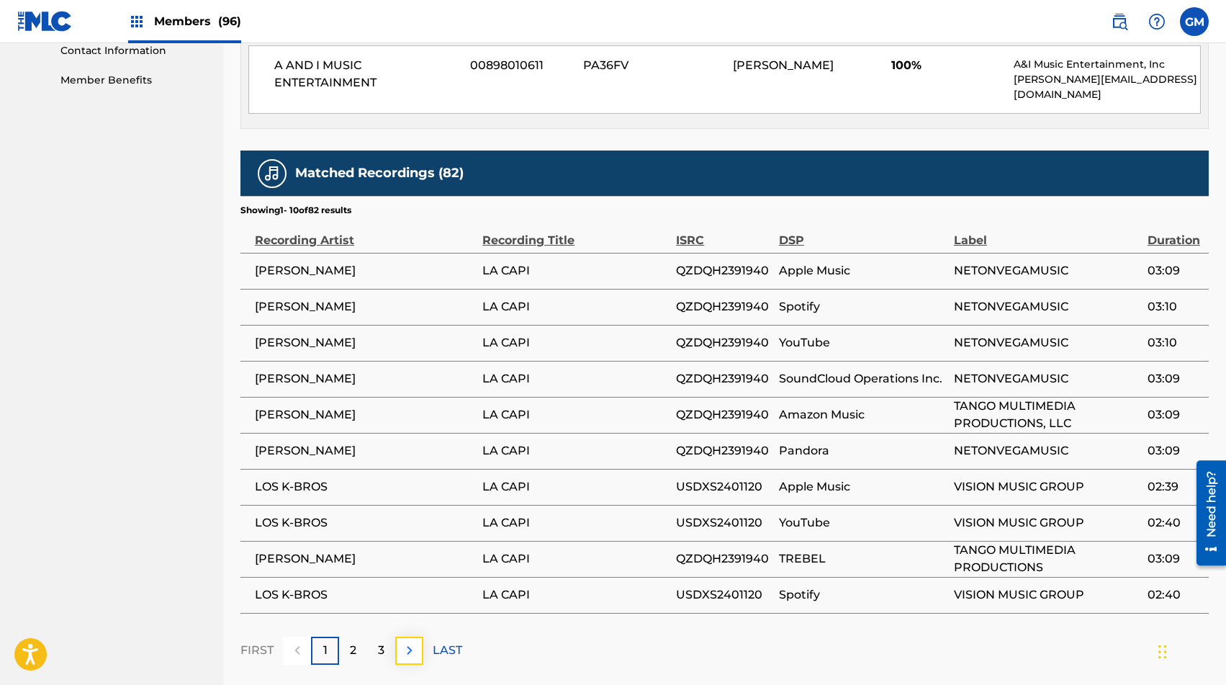
click at [413, 641] on img at bounding box center [409, 649] width 17 height 17
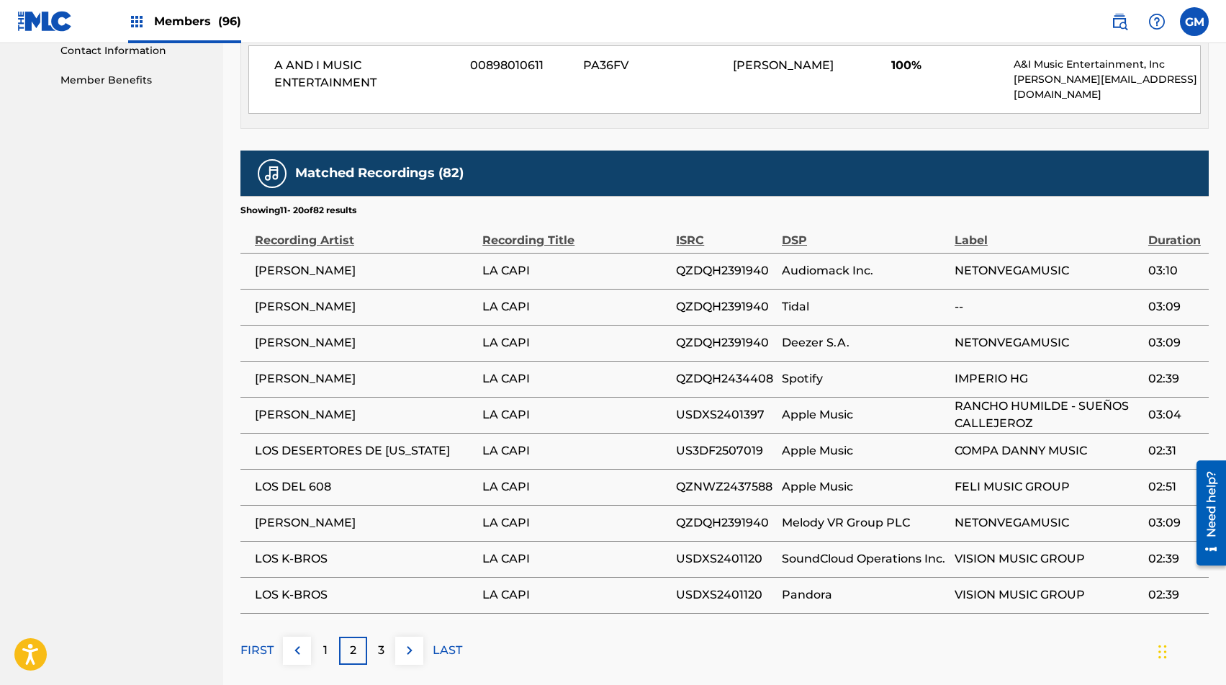
click at [426, 478] on span "LOS DEL 608" at bounding box center [365, 486] width 220 height 17
click at [417, 644] on img at bounding box center [409, 649] width 17 height 17
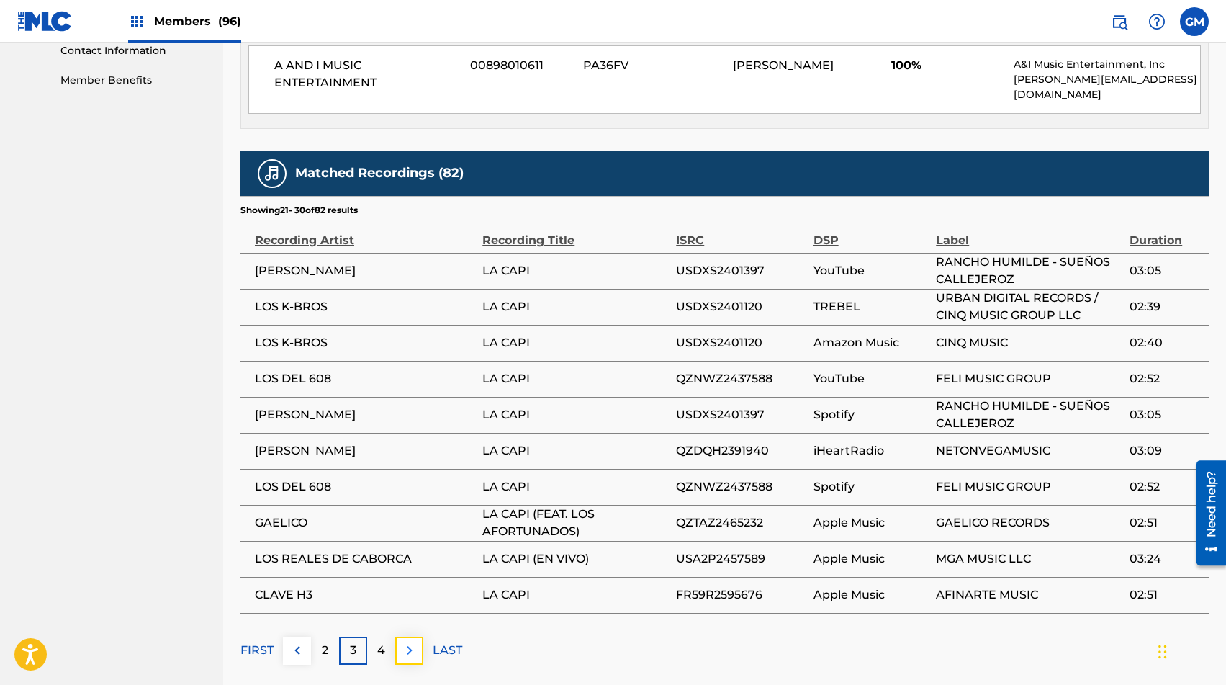
click at [412, 641] on img at bounding box center [409, 649] width 17 height 17
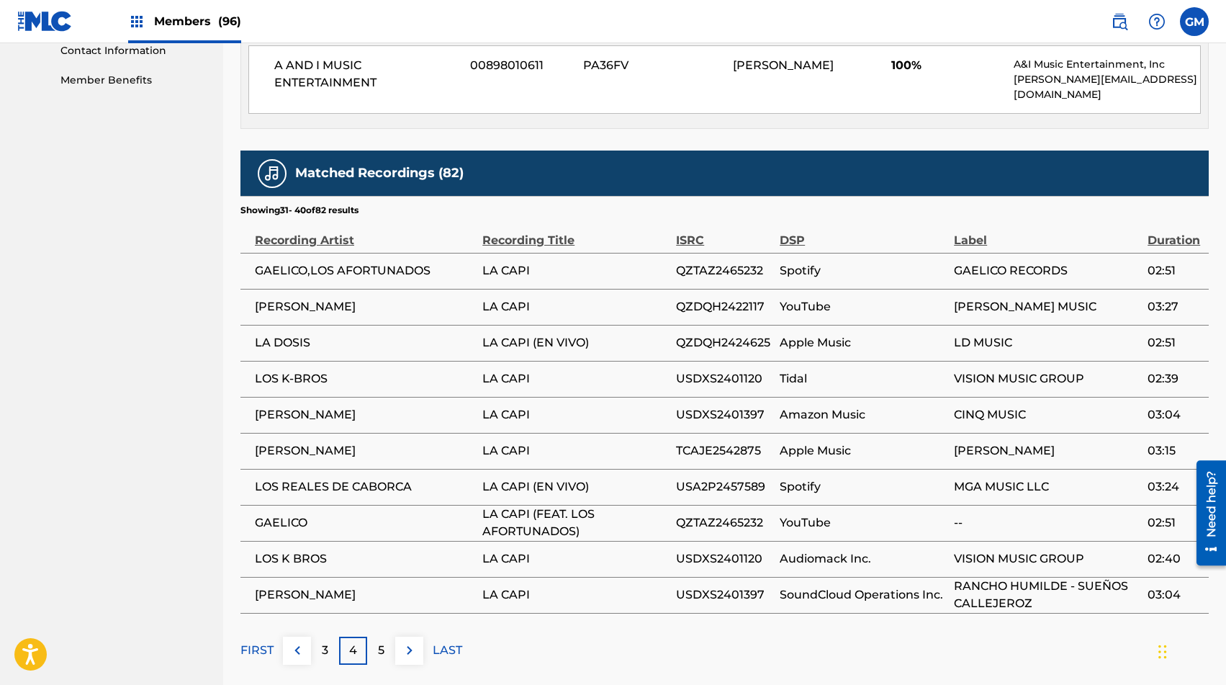
click at [288, 298] on span "[PERSON_NAME]" at bounding box center [365, 306] width 220 height 17
click at [407, 641] on img at bounding box center [409, 649] width 17 height 17
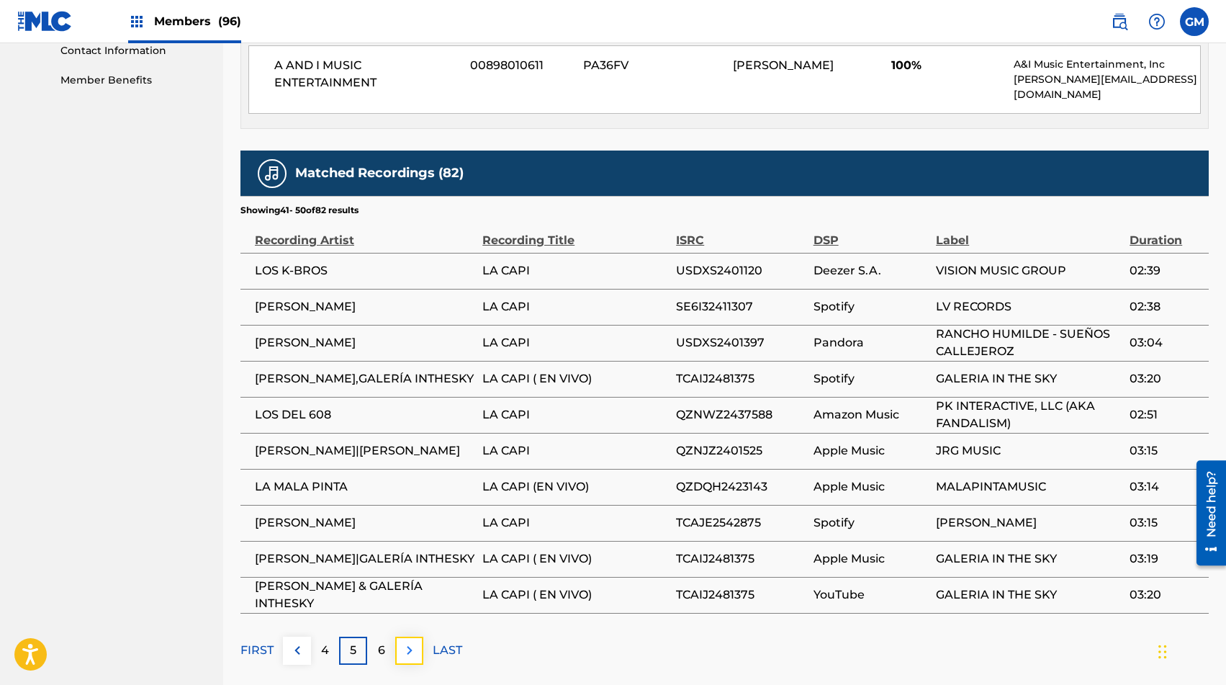
click at [410, 641] on img at bounding box center [409, 649] width 17 height 17
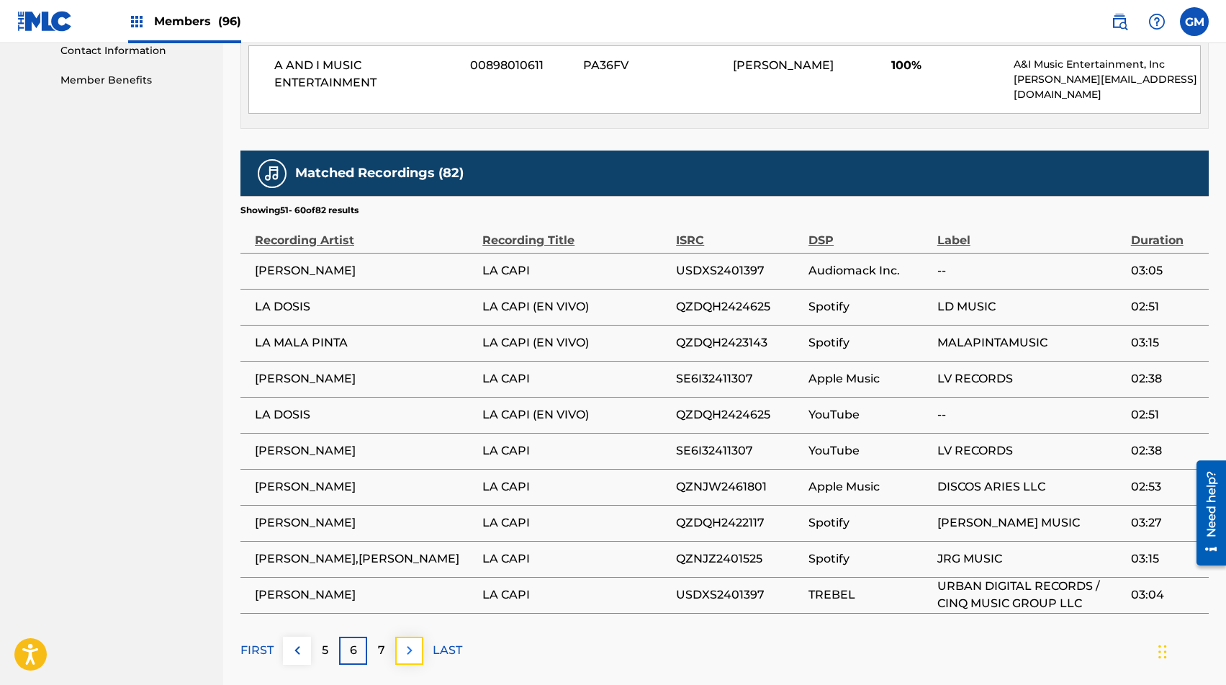
click at [411, 641] on img at bounding box center [409, 649] width 17 height 17
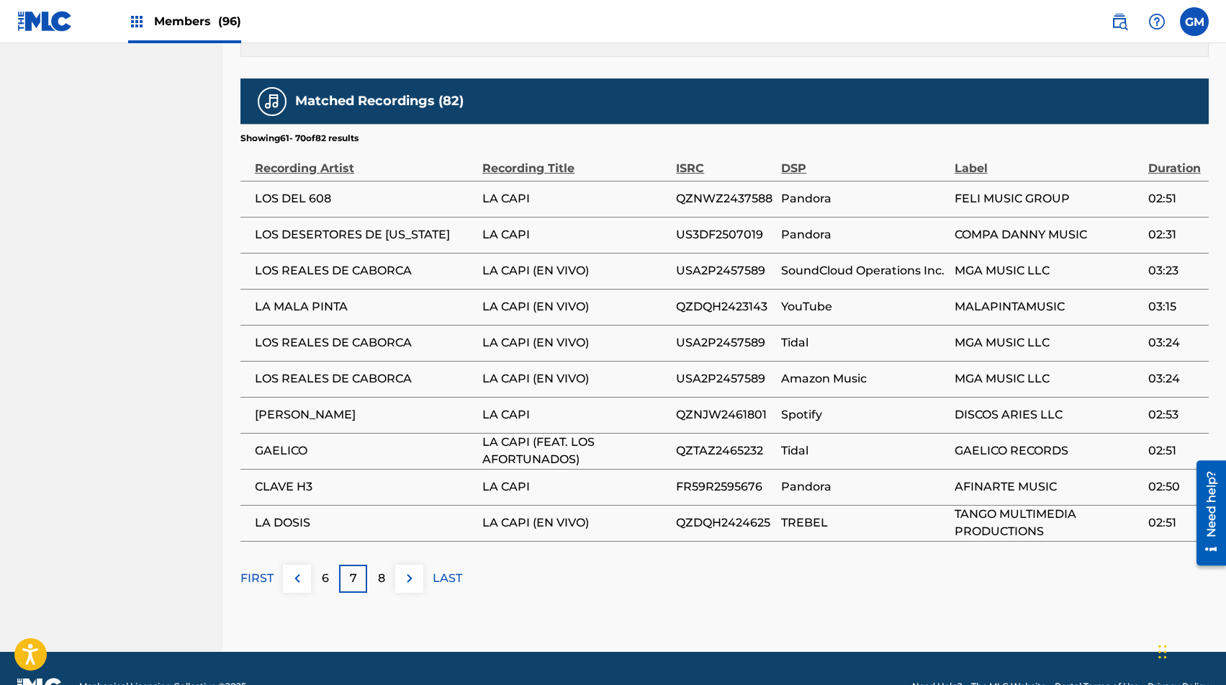
scroll to position [808, 0]
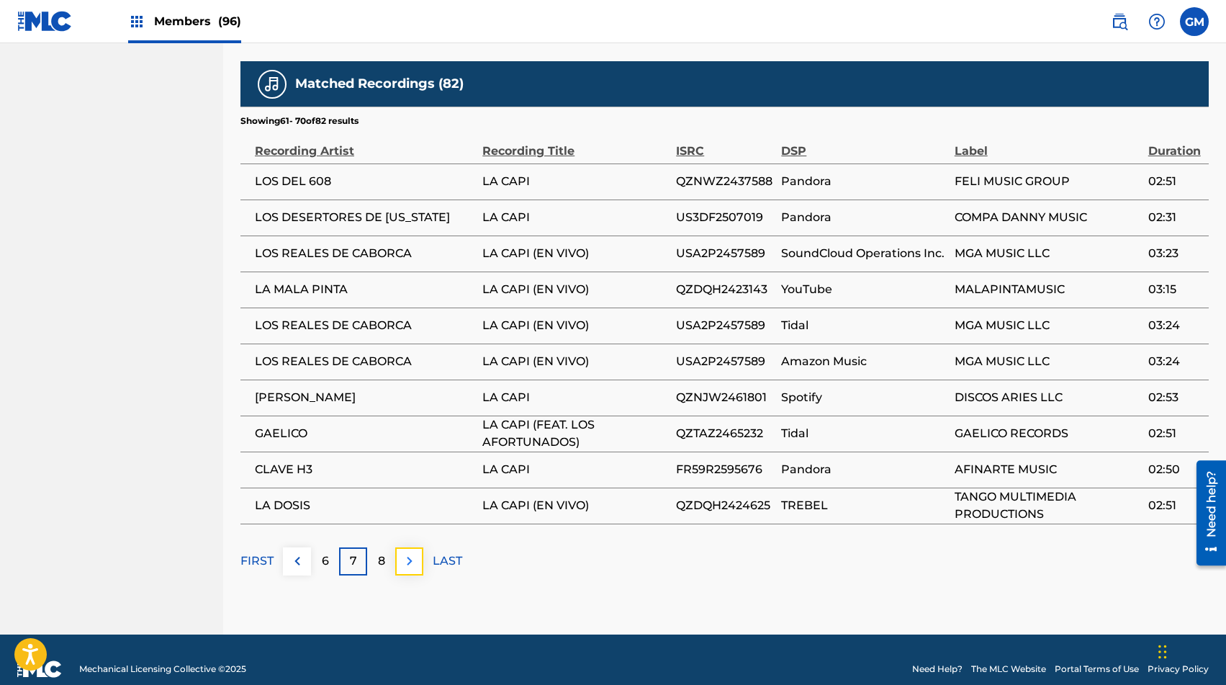
click at [405, 552] on img at bounding box center [409, 560] width 17 height 17
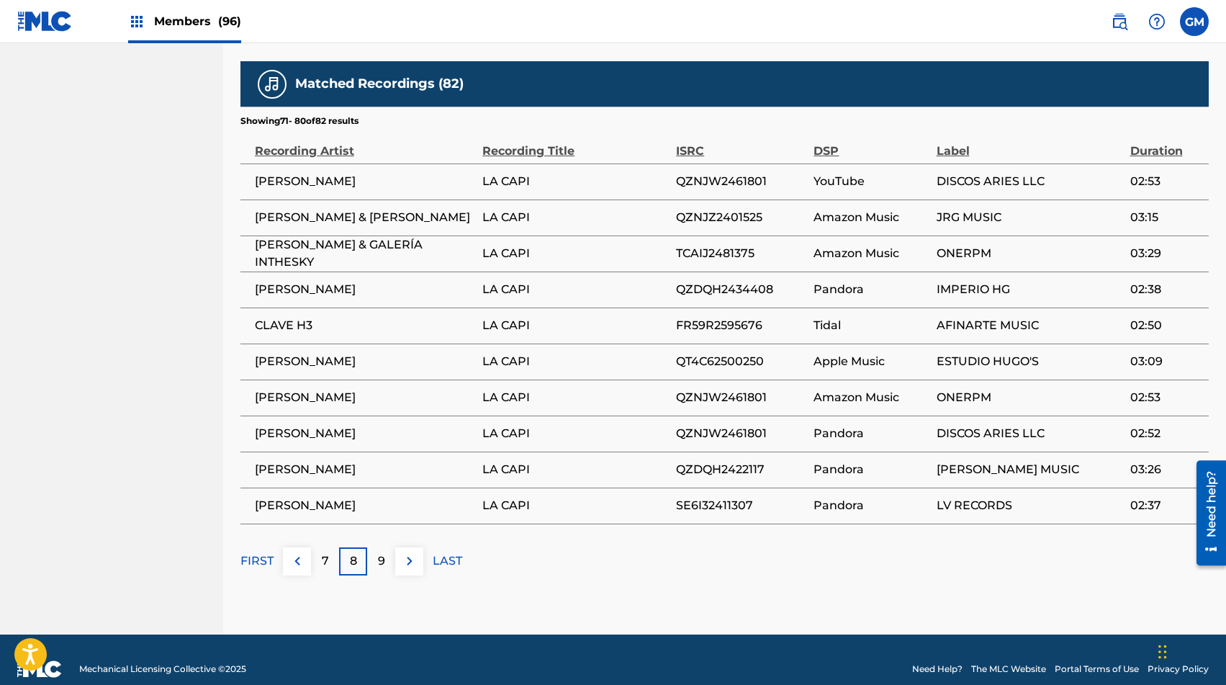
click at [297, 353] on span "[PERSON_NAME]" at bounding box center [365, 361] width 220 height 17
click at [407, 552] on img at bounding box center [409, 560] width 17 height 17
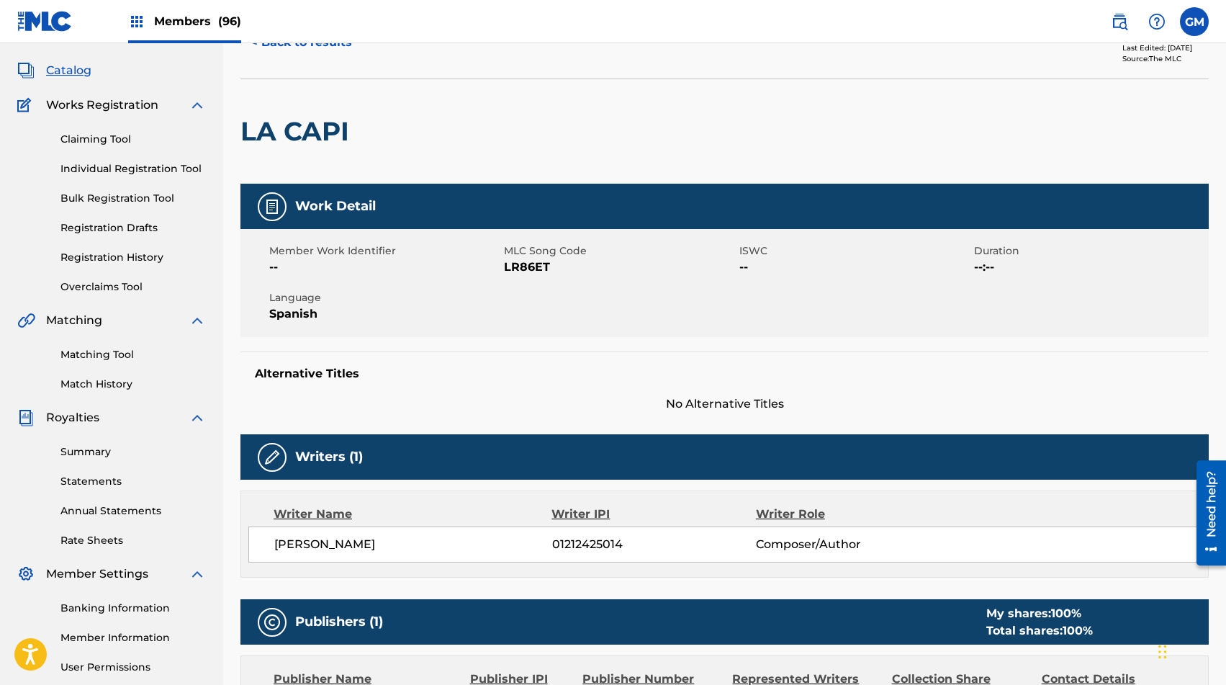
scroll to position [0, 0]
